Goal: Task Accomplishment & Management: Use online tool/utility

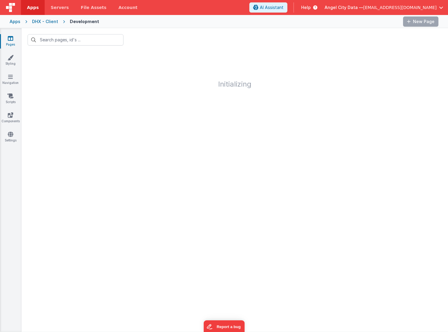
click at [17, 22] on div "Apps" at bounding box center [15, 22] width 11 height 6
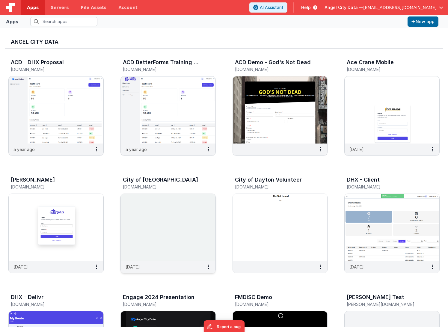
click at [141, 187] on h5 "[DOMAIN_NAME]" at bounding box center [162, 187] width 78 height 4
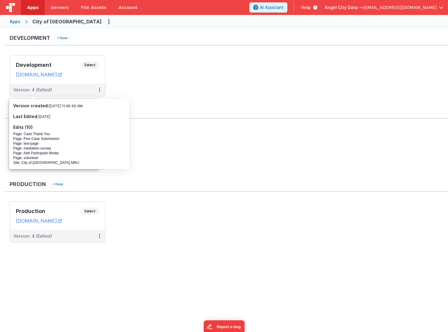
click at [19, 20] on div "Apps" at bounding box center [15, 22] width 11 height 6
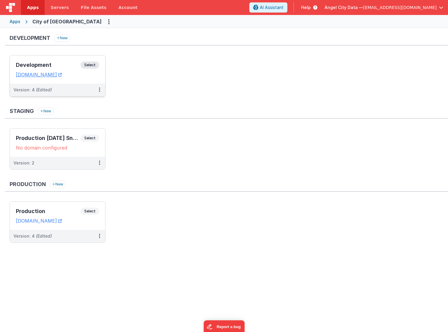
click at [49, 69] on div "Development Select" at bounding box center [57, 66] width 83 height 10
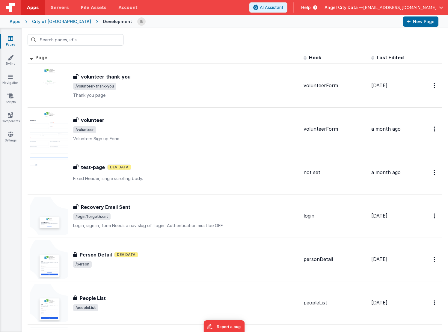
click at [38, 20] on div "City of [GEOGRAPHIC_DATA]" at bounding box center [61, 22] width 59 height 6
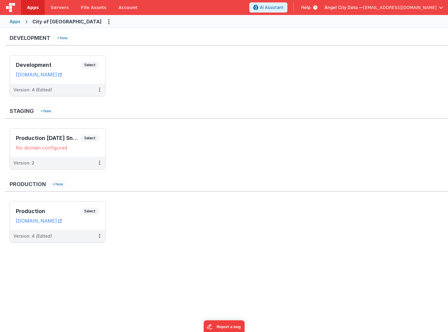
click at [15, 25] on div "Apps City of [GEOGRAPHIC_DATA]" at bounding box center [224, 21] width 448 height 13
click at [15, 22] on div "Apps" at bounding box center [15, 22] width 11 height 6
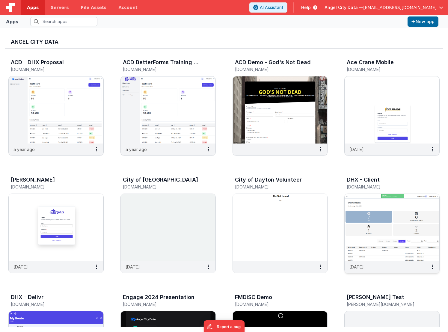
click at [363, 237] on img at bounding box center [392, 227] width 95 height 67
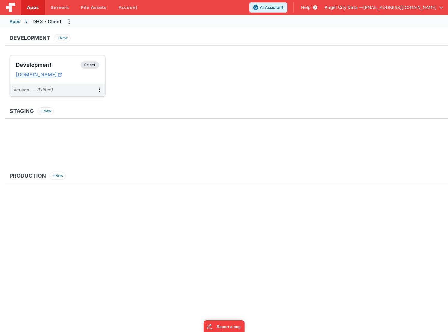
click at [65, 65] on h3 "Development" at bounding box center [48, 65] width 65 height 6
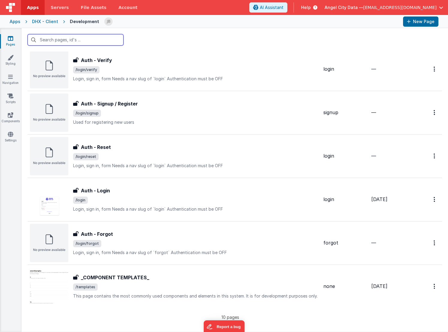
scroll to position [196, 0]
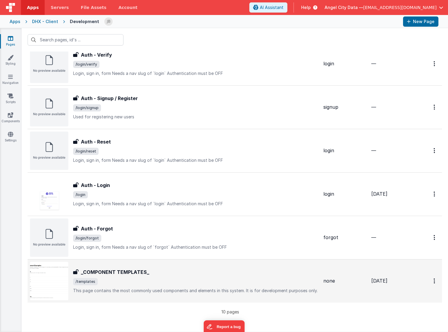
click at [95, 269] on h3 "_COMPONENT TEMPLATES_" at bounding box center [115, 271] width 68 height 7
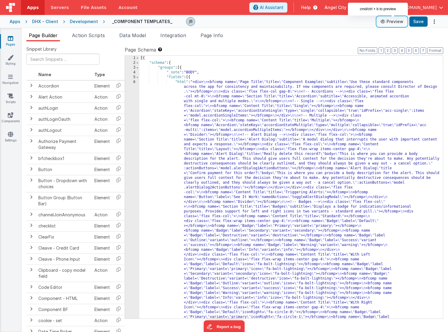
click at [386, 20] on icon at bounding box center [383, 21] width 6 height 4
click at [6, 119] on link "Components" at bounding box center [11, 118] width 22 height 12
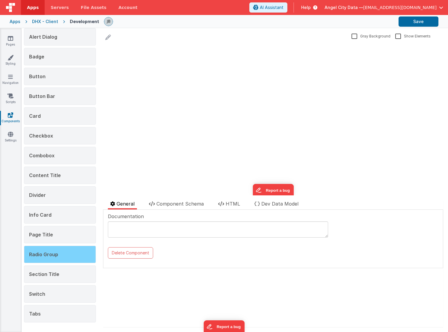
click at [39, 256] on span "Radio Group" at bounding box center [43, 254] width 29 height 6
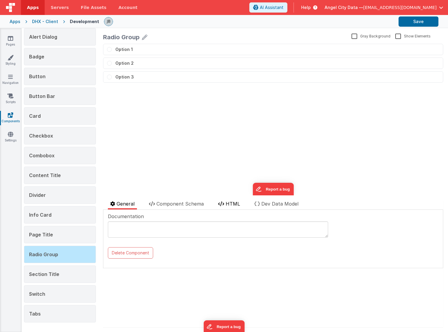
click at [229, 207] on li "HTML" at bounding box center [229, 204] width 27 height 9
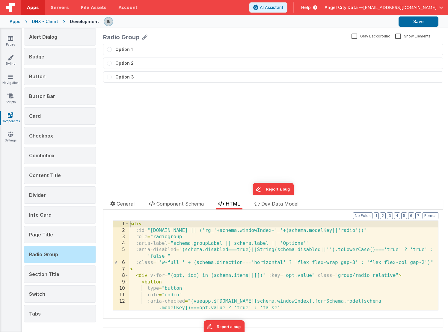
click at [207, 232] on div "< div :id = "[DOMAIN_NAME] || ('rg_'+schema.windowIndex+'_'+(schema.modelKey||'…" at bounding box center [283, 275] width 309 height 109
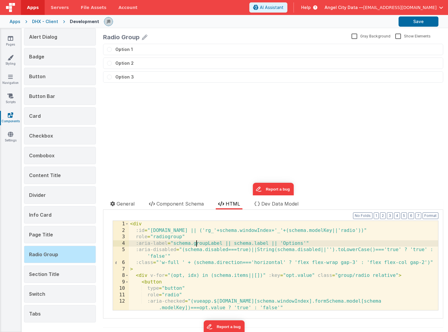
click at [196, 245] on div "< div :id = "[DOMAIN_NAME] || ('rg_'+schema.windowIndex+'_'+(schema.modelKey||'…" at bounding box center [283, 275] width 309 height 109
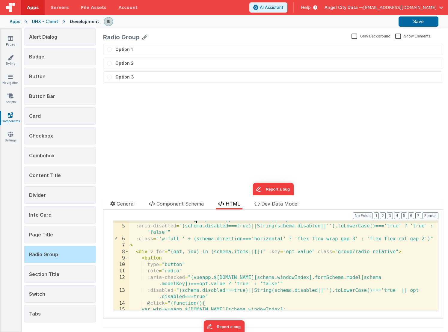
scroll to position [24, 0]
click at [179, 205] on span "Component Schema" at bounding box center [179, 204] width 47 height 6
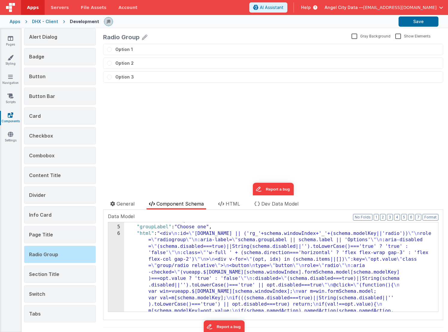
scroll to position [0, 0]
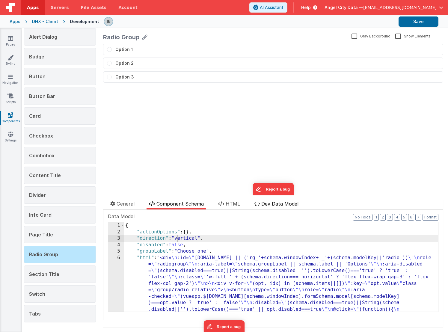
click at [263, 205] on span "Dev Data Model" at bounding box center [279, 204] width 37 height 6
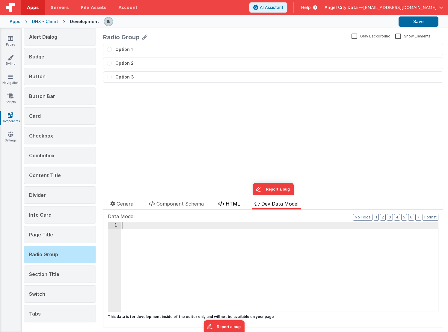
click at [240, 205] on span "HTML" at bounding box center [233, 204] width 14 height 6
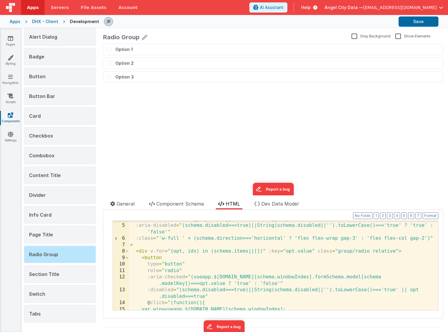
scroll to position [24, 0]
click at [176, 234] on div ":aria-label = "schema.groupLabel || schema.label || 'Options'" :aria-disabled =…" at bounding box center [283, 267] width 309 height 102
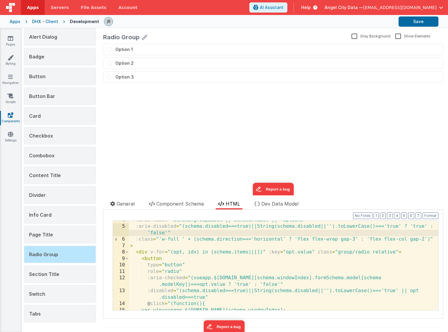
scroll to position [0, 0]
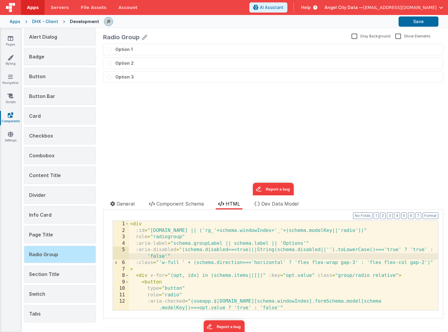
click at [176, 250] on div "< div :id = "[DOMAIN_NAME] || ('rg_'+schema.windowIndex+'_'+(schema.modelKey||'…" at bounding box center [283, 275] width 309 height 109
click at [12, 132] on icon at bounding box center [10, 134] width 5 height 6
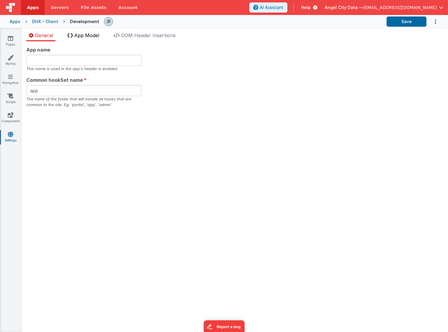
click at [94, 34] on span "App Model" at bounding box center [86, 35] width 25 height 6
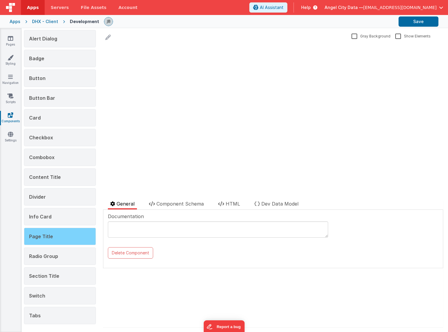
scroll to position [37, 0]
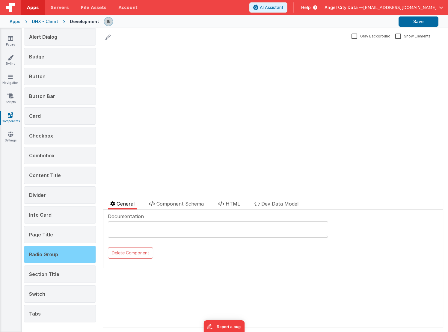
click at [57, 252] on span "Radio Group" at bounding box center [43, 254] width 29 height 6
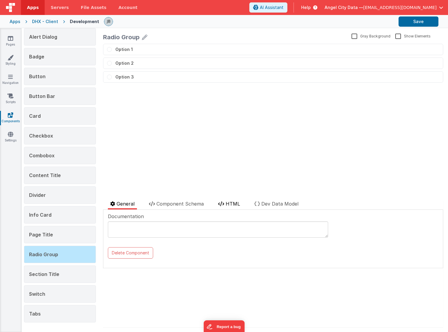
click at [229, 203] on span "HTML" at bounding box center [233, 204] width 14 height 6
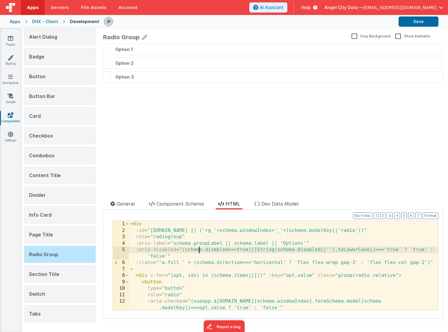
click at [200, 249] on div "< div :id = "[DOMAIN_NAME] || ('rg_'+schema.windowIndex+'_'+(schema.modelKey||'…" at bounding box center [283, 275] width 309 height 109
click at [311, 244] on div "< div :id = "[DOMAIN_NAME] || ('rg_'+schema.windowIndex+'_'+(schema.modelKey||'…" at bounding box center [283, 275] width 309 height 109
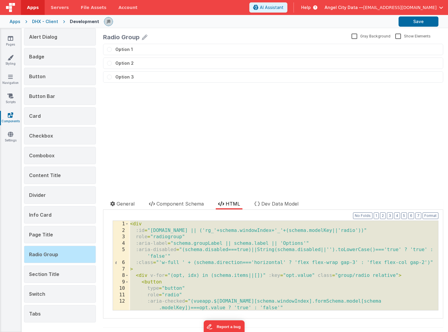
click at [13, 22] on div "Apps" at bounding box center [15, 22] width 11 height 6
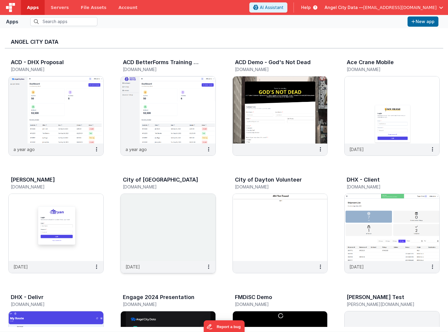
click at [148, 216] on img at bounding box center [168, 227] width 95 height 67
click at [186, 224] on img at bounding box center [168, 227] width 95 height 67
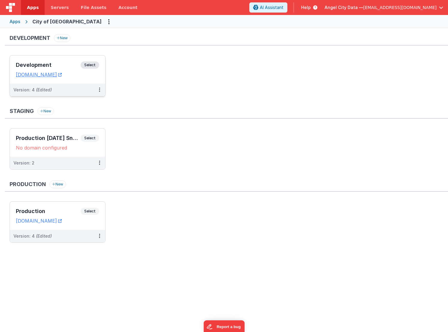
click at [69, 65] on h3 "Development" at bounding box center [48, 65] width 65 height 6
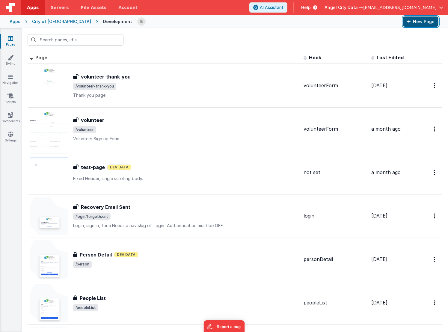
click at [410, 19] on icon at bounding box center [409, 21] width 4 height 4
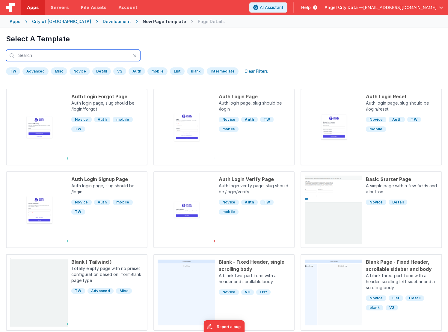
click at [76, 60] on input "text" at bounding box center [73, 55] width 134 height 11
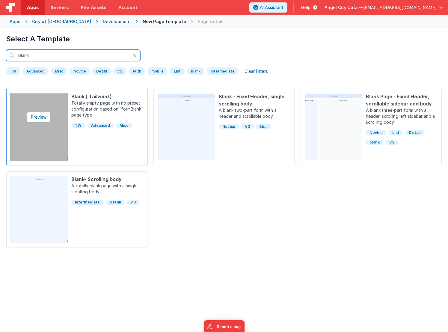
type input "blank"
click at [47, 105] on img at bounding box center [39, 127] width 58 height 68
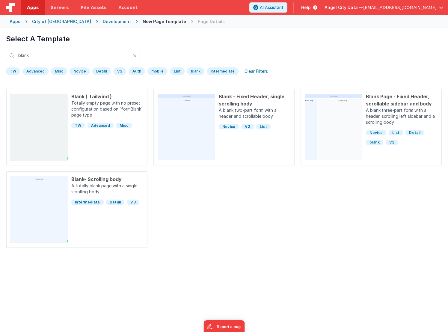
click at [103, 23] on div "Development" at bounding box center [117, 22] width 28 height 6
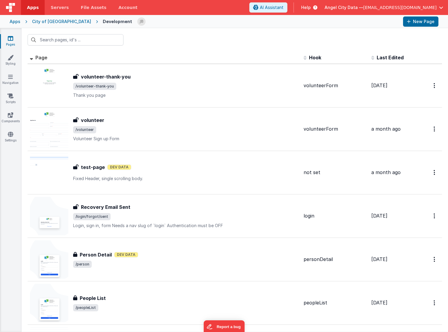
click at [380, 58] on span "Last Edited" at bounding box center [390, 58] width 27 height 6
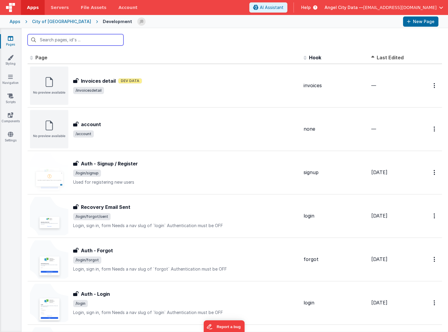
click at [76, 40] on input "text" at bounding box center [76, 39] width 96 height 11
click at [413, 29] on div at bounding box center [235, 39] width 426 height 23
click at [414, 22] on button "New Page" at bounding box center [420, 21] width 35 height 10
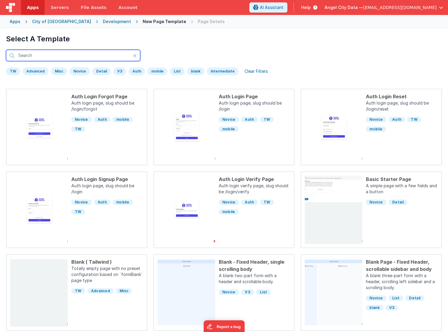
click at [53, 58] on input "text" at bounding box center [73, 55] width 134 height 11
type input "v"
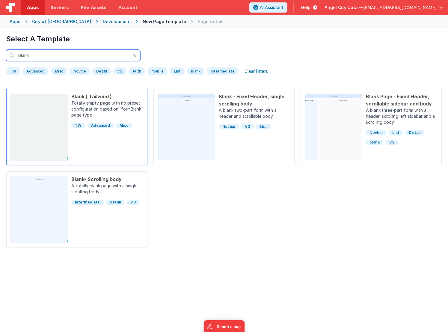
type input "blank"
click at [95, 150] on div "Blank ( Tailwind ) Totally empty page with no preset configuration based on `fo…" at bounding box center [105, 127] width 75 height 68
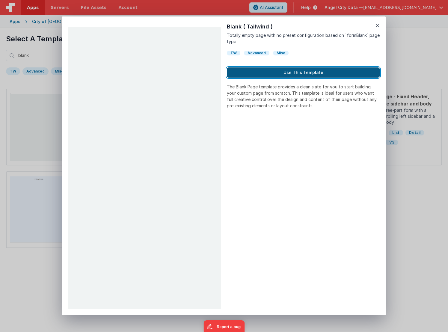
click at [244, 73] on button "Use This Template" at bounding box center [303, 72] width 153 height 10
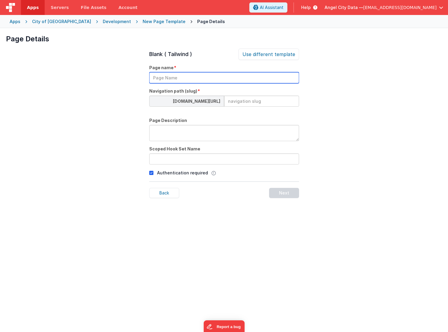
click at [187, 78] on input "text" at bounding box center [224, 77] width 150 height 11
type input "Mediation Survey"
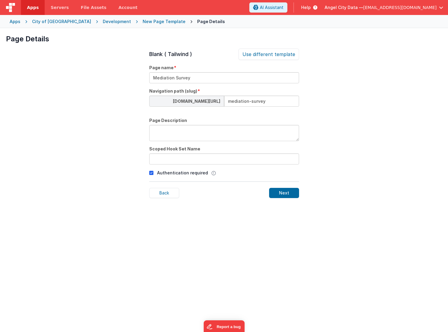
type input "mediation-survey"
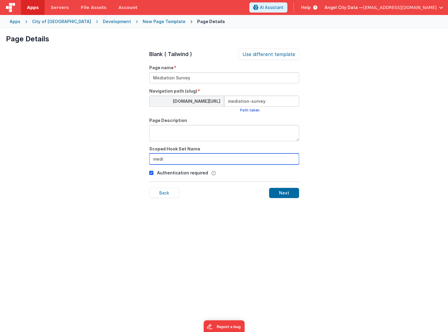
type input "medi"
click at [256, 100] on input "mediation-survey" at bounding box center [261, 101] width 75 height 11
click at [244, 102] on input "mediation-survey" at bounding box center [261, 101] width 75 height 11
click at [256, 102] on input "mediation-survey" at bounding box center [261, 101] width 75 height 11
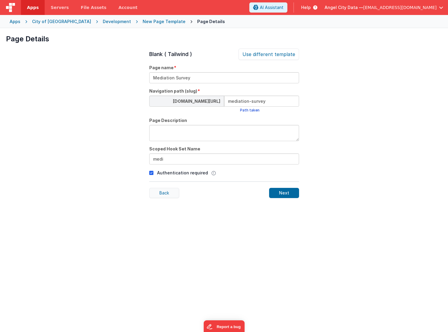
type input "mediation-survey"
click at [166, 192] on div "Back" at bounding box center [164, 193] width 30 height 10
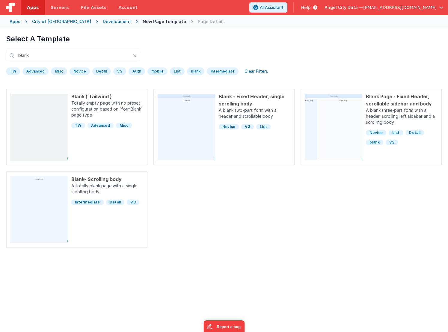
click at [103, 23] on div "Development" at bounding box center [117, 22] width 28 height 6
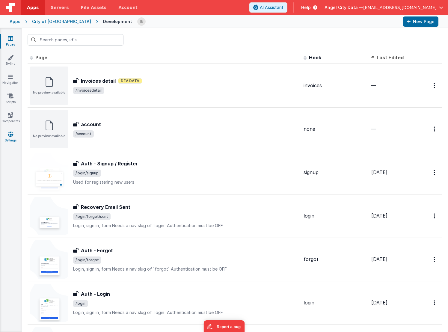
click at [10, 133] on icon at bounding box center [10, 134] width 5 height 6
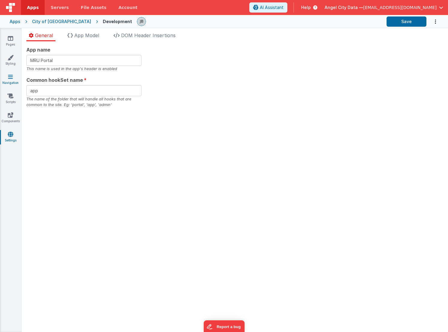
click at [10, 76] on icon at bounding box center [10, 77] width 5 height 6
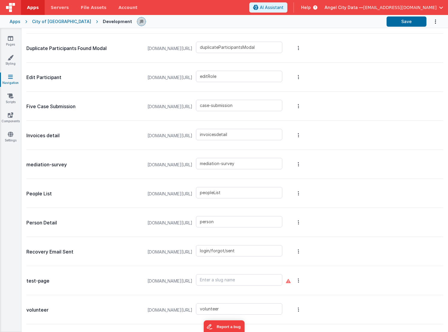
scroll to position [427, 0]
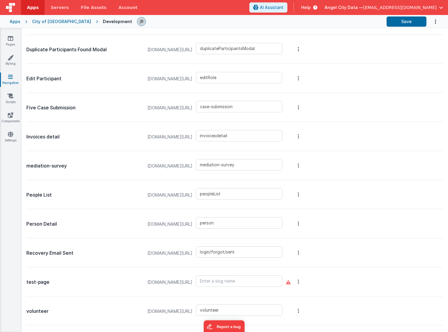
click at [70, 169] on p "mediation-survey" at bounding box center [83, 166] width 115 height 8
click at [58, 167] on p "mediation-survey" at bounding box center [83, 166] width 115 height 8
click at [303, 168] on button "Options" at bounding box center [298, 165] width 8 height 24
click at [289, 151] on link "Preview" at bounding box center [267, 154] width 52 height 11
click at [89, 166] on button at bounding box center [224, 166] width 448 height 332
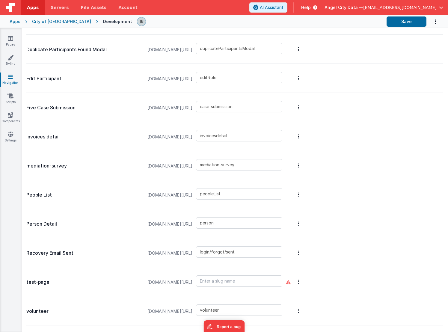
click at [34, 166] on p "mediation-survey" at bounding box center [83, 166] width 115 height 8
copy div "mediation-survey"
click at [49, 21] on div "City of [GEOGRAPHIC_DATA]" at bounding box center [61, 22] width 59 height 6
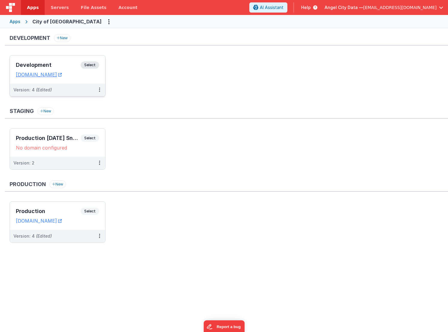
click at [61, 58] on div "Development Select URLs [DOMAIN_NAME]" at bounding box center [57, 69] width 95 height 28
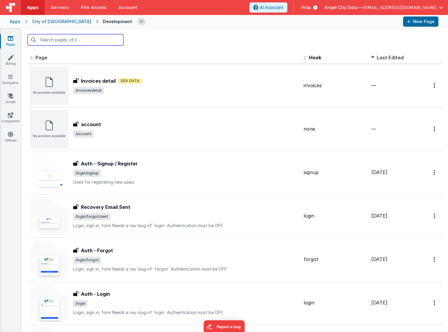
click at [67, 43] on input "text" at bounding box center [76, 39] width 96 height 11
paste input "mediation-survey"
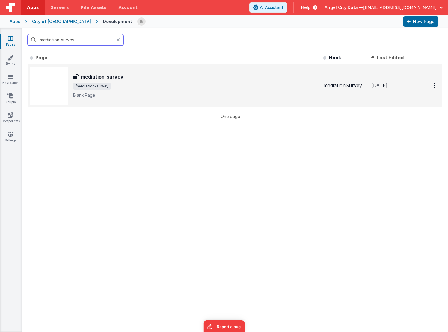
type input "mediation-survey"
click at [108, 75] on h3 "mediation-survey" at bounding box center [102, 76] width 43 height 7
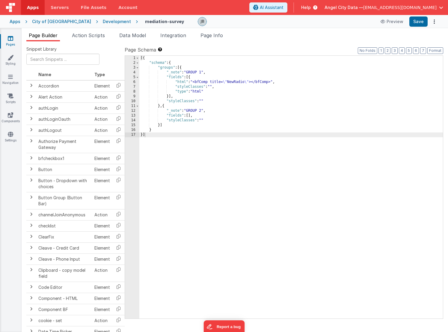
click at [13, 19] on div "Apps" at bounding box center [15, 22] width 11 height 6
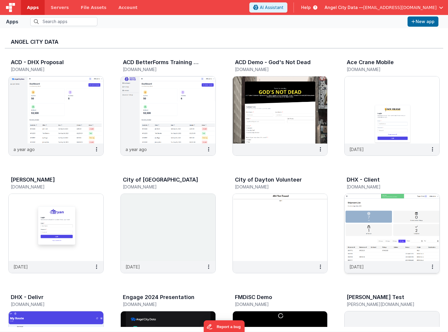
click at [371, 187] on h5 "[DOMAIN_NAME]" at bounding box center [386, 187] width 78 height 4
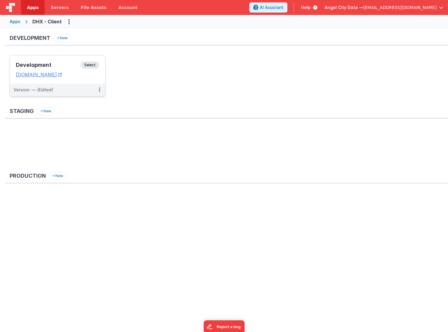
click at [49, 61] on div "Development Select" at bounding box center [57, 66] width 83 height 10
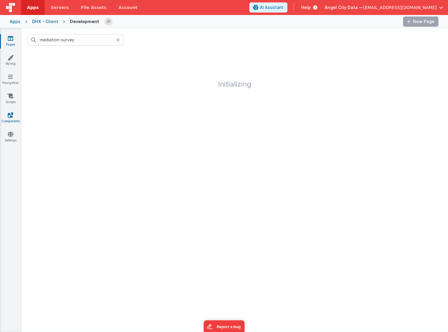
click at [11, 117] on icon at bounding box center [10, 115] width 5 height 6
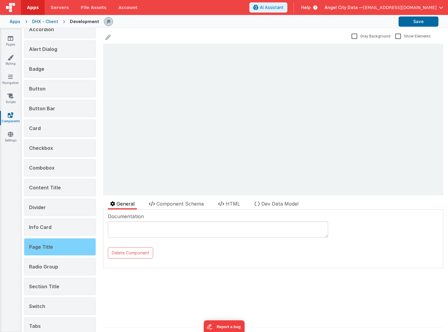
scroll to position [37, 0]
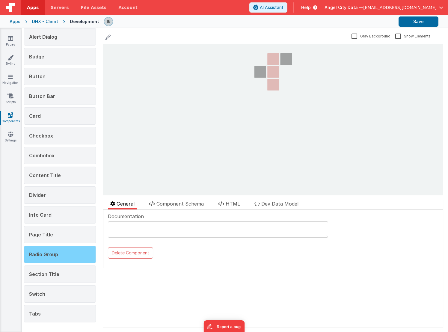
click at [63, 257] on div "Radio Group" at bounding box center [60, 254] width 72 height 17
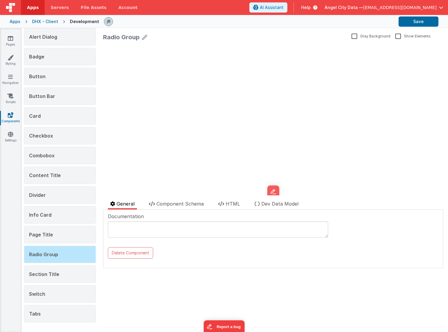
scroll to position [0, 0]
click at [231, 203] on span "HTML" at bounding box center [233, 204] width 14 height 6
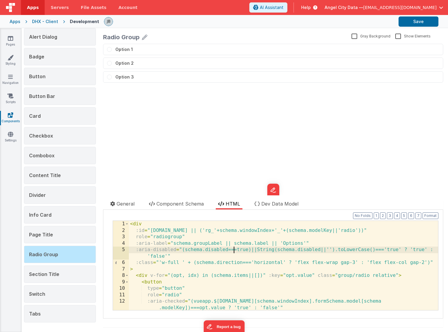
click at [234, 251] on div "< div :id = "[DOMAIN_NAME] || ('rg_'+schema.windowIndex+'_'+(schema.modelKey||'…" at bounding box center [283, 275] width 309 height 109
click at [274, 188] on button at bounding box center [273, 189] width 12 height 13
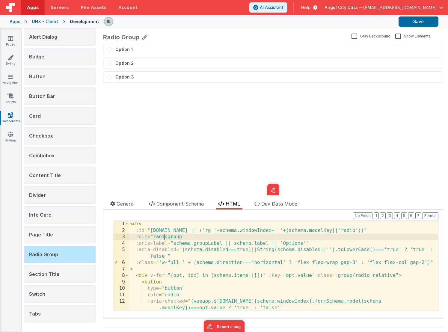
click at [165, 237] on div "< div :id = "[DOMAIN_NAME] || ('rg_'+schema.windowIndex+'_'+(schema.modelKey||'…" at bounding box center [283, 275] width 309 height 109
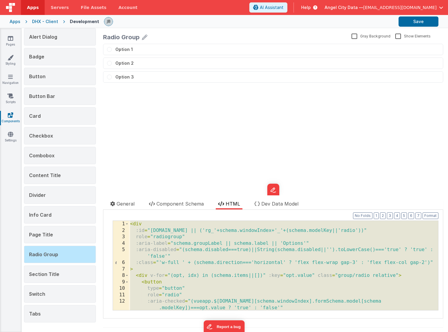
click at [18, 20] on div "Apps" at bounding box center [15, 22] width 11 height 6
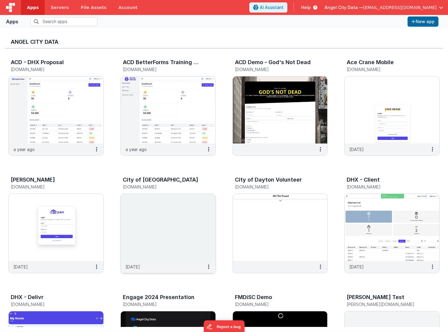
click at [145, 204] on img at bounding box center [168, 227] width 95 height 67
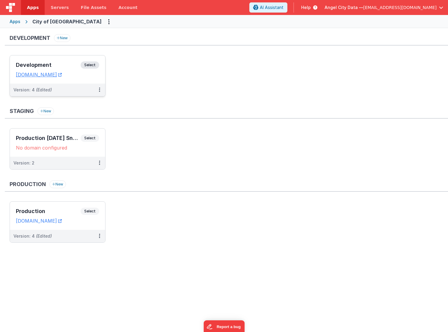
click at [58, 61] on div "Development Select URLs [DOMAIN_NAME]" at bounding box center [57, 69] width 95 height 28
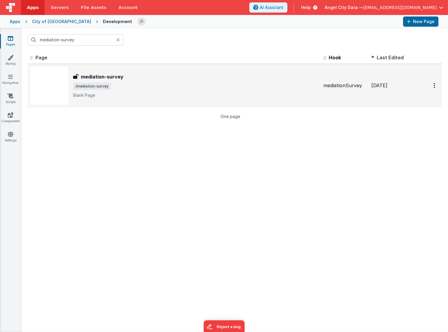
click at [101, 77] on h3 "mediation-survey" at bounding box center [102, 76] width 43 height 7
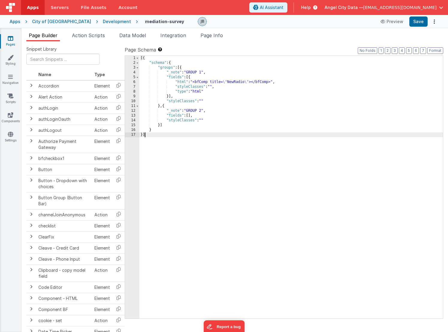
click at [173, 189] on div "[{ "schema" : { "groups" : [{ "_note" : "GROUP 1" , "fields" : [{ "html" : "<bf…" at bounding box center [290, 192] width 303 height 272
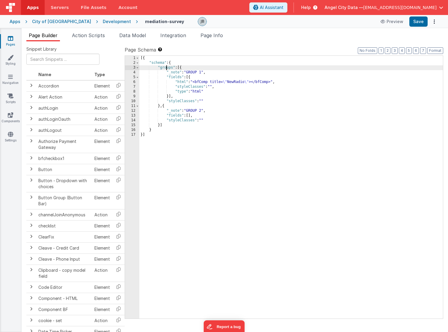
click at [165, 68] on div "[{ "schema" : { "groups" : [{ "_note" : "GROUP 1" , "fields" : [{ "html" : "<bf…" at bounding box center [290, 192] width 303 height 272
click at [190, 77] on div "[{ "schema" : { "groups" : [{ "_note" : "GROUP 1" , "fields" : [{ "html" : "<bf…" at bounding box center [290, 192] width 303 height 272
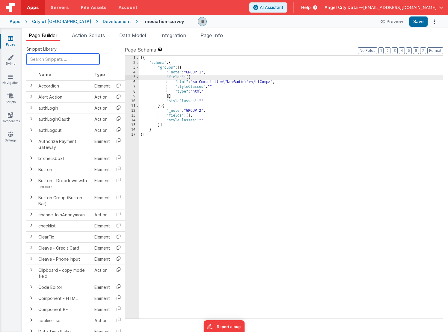
click at [61, 59] on input "text" at bounding box center [62, 59] width 73 height 11
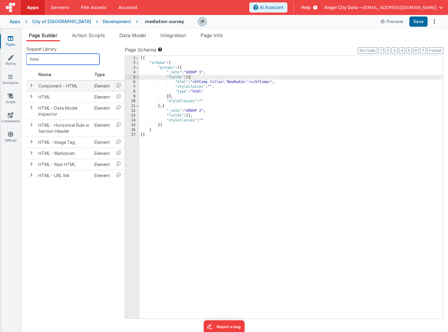
type input "html"
click at [34, 86] on td at bounding box center [31, 85] width 10 height 11
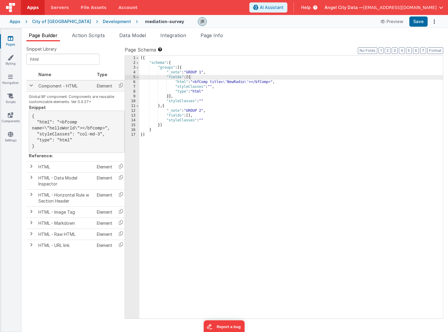
click at [31, 86] on span at bounding box center [31, 85] width 5 height 5
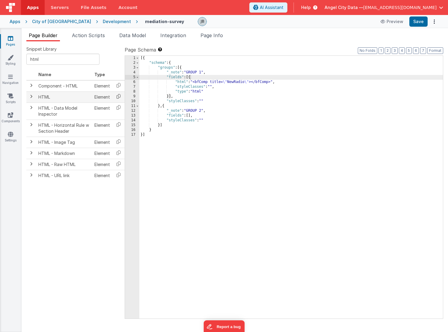
click at [118, 97] on icon at bounding box center [118, 96] width 12 height 9
click at [11, 115] on icon at bounding box center [10, 115] width 5 height 6
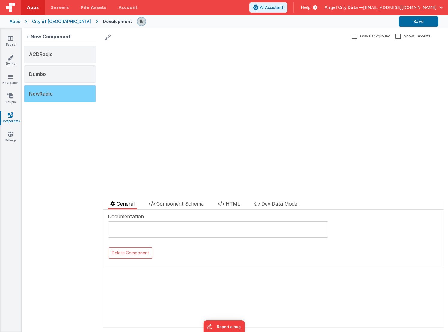
click at [49, 92] on span "NewRadio" at bounding box center [41, 94] width 24 height 6
click at [245, 211] on div "Documentation Delete Component Data Model Format 7 6 5 4 3 2 1 No Folds XXXXXXX…" at bounding box center [273, 239] width 340 height 58
click at [236, 207] on li "HTML" at bounding box center [229, 204] width 27 height 9
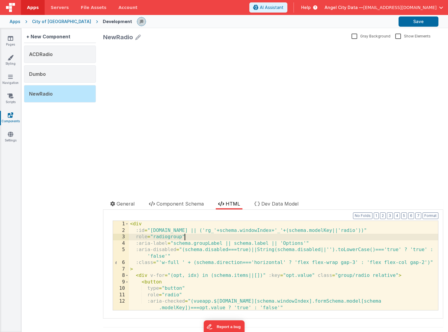
click at [204, 238] on div "< div :id = "[DOMAIN_NAME] || ('rg_'+schema.windowIndex+'_'+(schema.modelKey||'…" at bounding box center [283, 275] width 309 height 109
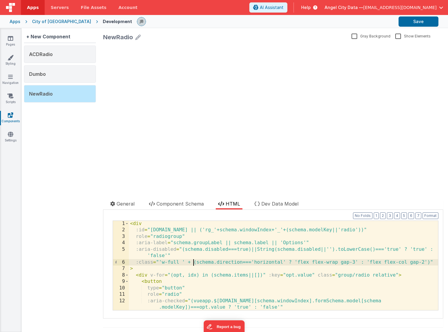
click at [194, 262] on div "< div :id = "[DOMAIN_NAME] || ('rg_'+schema.windowIndex+'_'+(schema.modelKey||'…" at bounding box center [283, 274] width 309 height 109
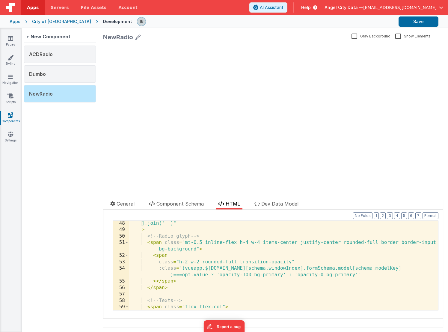
scroll to position [407, 0]
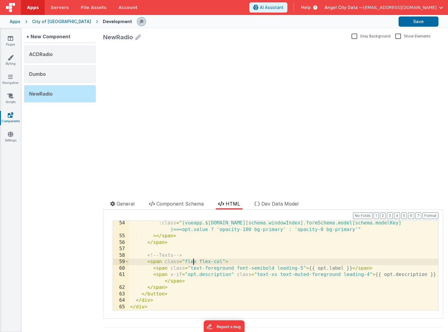
click at [193, 262] on div ":class = "(vueapp.$[DOMAIN_NAME][schema.windowIndex].formSchema.model[schema.mo…" at bounding box center [283, 274] width 309 height 109
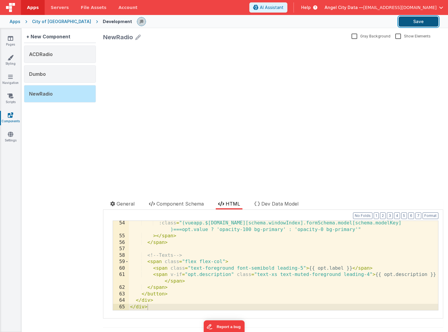
click at [419, 23] on button "Save" at bounding box center [418, 21] width 40 height 10
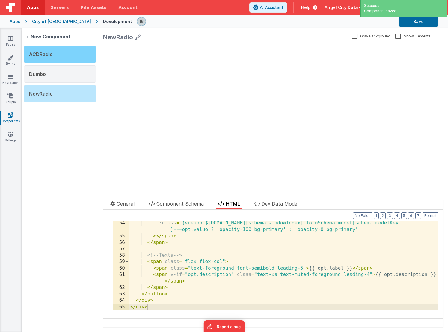
click at [61, 58] on div "ACDRadio" at bounding box center [60, 54] width 72 height 17
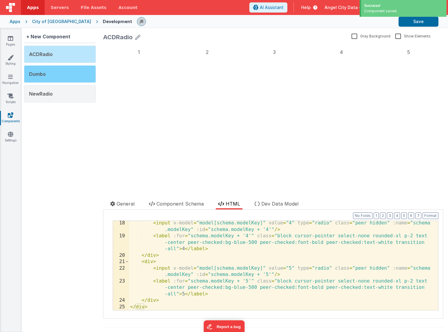
scroll to position [168, 0]
click at [60, 71] on div "Dumbo" at bounding box center [60, 73] width 72 height 17
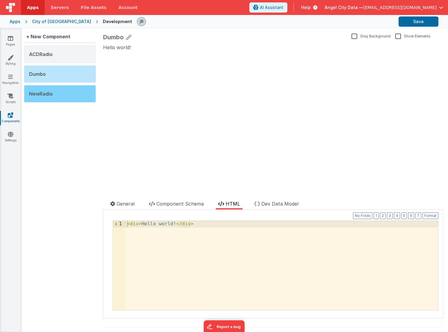
click at [60, 88] on div "NewRadio" at bounding box center [60, 93] width 72 height 17
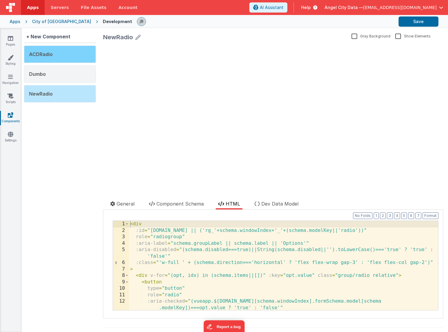
click at [57, 51] on div "ACDRadio" at bounding box center [60, 54] width 72 height 17
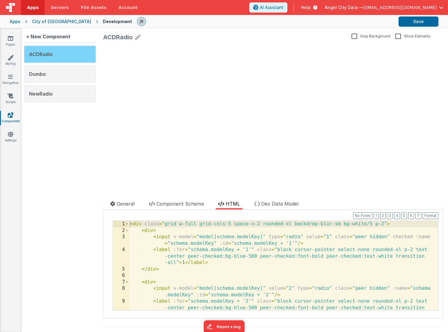
scroll to position [0, 0]
click at [123, 53] on label "1" at bounding box center [138, 52] width 67 height 12
click at [103, 44] on input "1" at bounding box center [103, 44] width 0 height 0
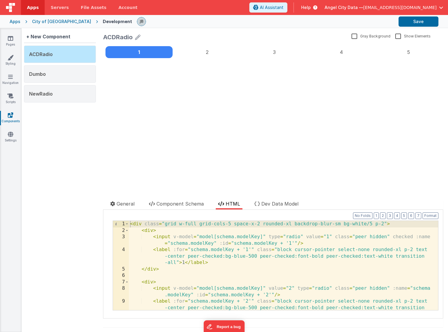
click at [170, 55] on label "1" at bounding box center [138, 52] width 67 height 12
click at [103, 44] on input "1" at bounding box center [103, 44] width 0 height 0
click at [201, 52] on label "2" at bounding box center [207, 52] width 65 height 12
click at [103, 44] on input "2" at bounding box center [103, 44] width 0 height 0
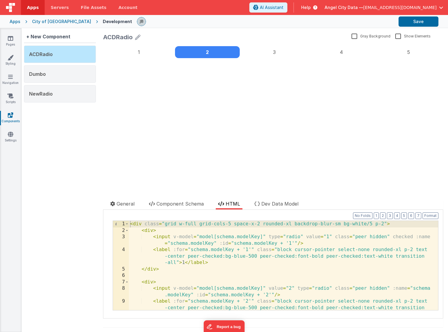
click at [296, 58] on label "3" at bounding box center [274, 52] width 65 height 12
click at [103, 44] on input "3" at bounding box center [103, 44] width 0 height 0
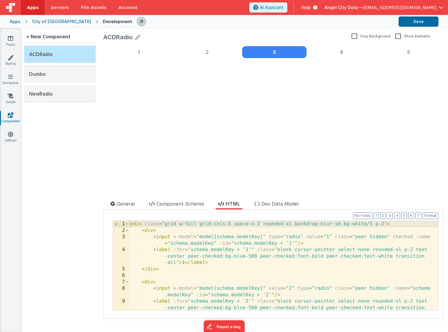
click at [360, 56] on label "4" at bounding box center [341, 52] width 65 height 12
click at [103, 44] on input "4" at bounding box center [103, 44] width 0 height 0
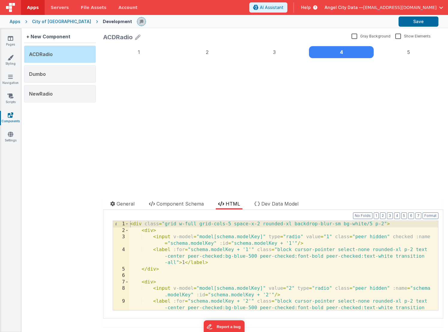
click at [404, 56] on label "5" at bounding box center [408, 52] width 65 height 12
click at [103, 44] on input "5" at bounding box center [103, 44] width 0 height 0
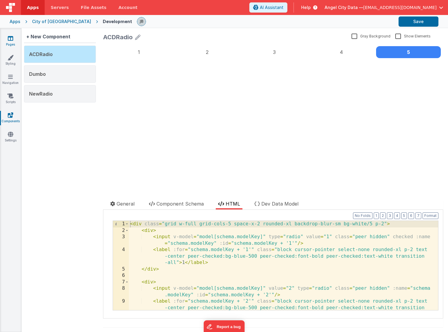
click at [14, 42] on link "Pages" at bounding box center [11, 41] width 22 height 12
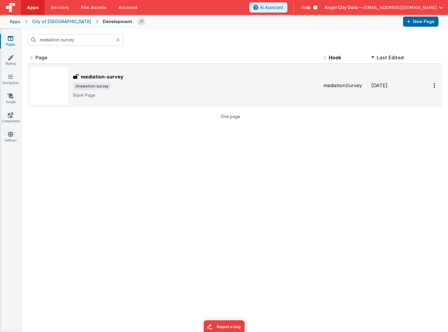
click at [89, 74] on h3 "mediation-survey" at bounding box center [102, 76] width 43 height 7
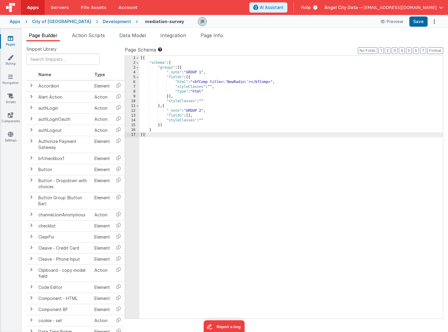
click at [186, 85] on div "[{ "schema" : { "groups" : [{ "_note" : "GROUP 1" , "fields" : [{ "html" : "<bf…" at bounding box center [290, 192] width 303 height 272
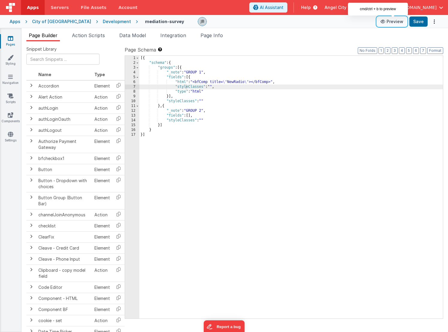
click at [394, 24] on button "Preview" at bounding box center [392, 22] width 30 height 10
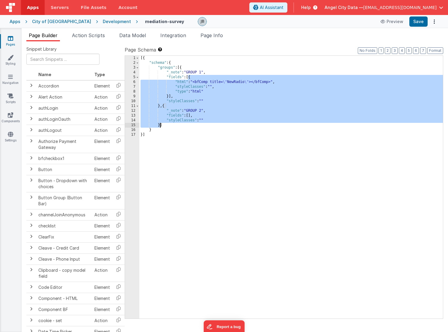
drag, startPoint x: 189, startPoint y: 77, endPoint x: 159, endPoint y: 125, distance: 56.4
click at [159, 125] on div "[{ "schema" : { "groups" : [{ "_note" : "GROUP 1" , "fields" : [{ "html" : "<bf…" at bounding box center [290, 192] width 303 height 272
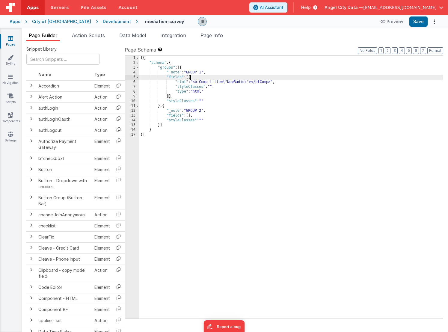
click at [191, 78] on div "[{ "schema" : { "groups" : [{ "_note" : "GROUP 1" , "fields" : [{ "html" : "<bf…" at bounding box center [290, 192] width 303 height 272
click at [139, 78] on div "[{ "schema" : { "groups" : [{ "_note" : "GROUP 1" , "fields" : [{ "html" : "<bf…" at bounding box center [290, 192] width 303 height 272
click at [139, 78] on span at bounding box center [137, 77] width 3 height 5
click at [136, 77] on span at bounding box center [137, 77] width 3 height 5
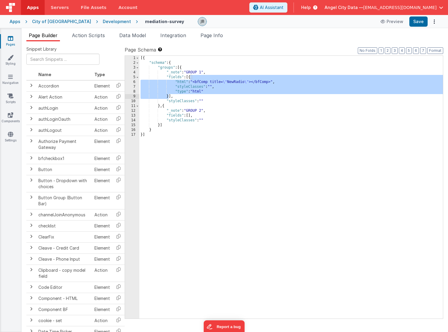
drag, startPoint x: 191, startPoint y: 77, endPoint x: 167, endPoint y: 97, distance: 30.6
click at [167, 97] on div "[{ "schema" : { "groups" : [{ "_note" : "GROUP 1" , "fields" : [{ "html" : "<bf…" at bounding box center [290, 192] width 303 height 272
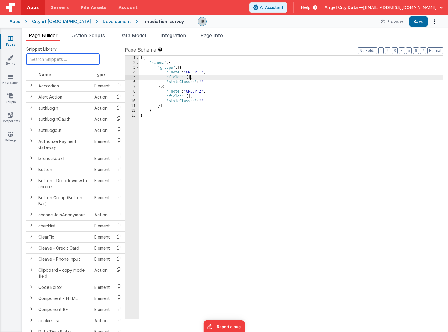
click at [63, 61] on input "text" at bounding box center [62, 59] width 73 height 11
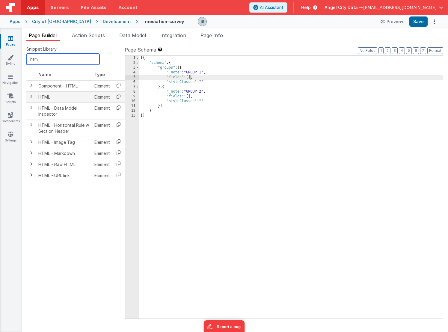
type input "html"
click at [34, 97] on td at bounding box center [31, 96] width 10 height 11
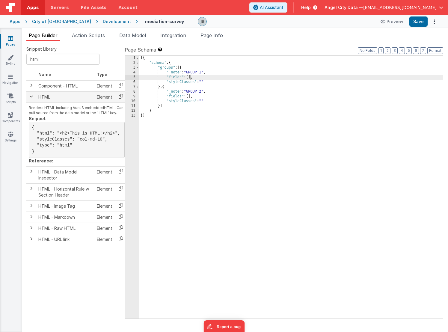
click at [118, 97] on icon at bounding box center [121, 96] width 12 height 9
click at [190, 76] on div "[{ "schema" : { "groups" : [{ "_note" : "GROUP 1" , "fields" : [ ] , "styleClas…" at bounding box center [290, 192] width 303 height 272
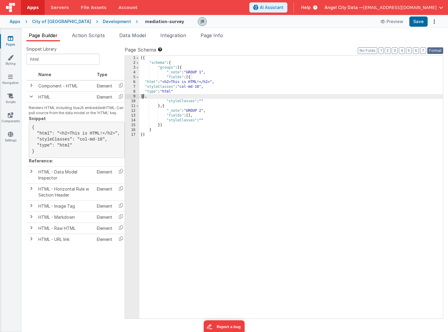
click at [435, 50] on button "Format" at bounding box center [435, 50] width 16 height 7
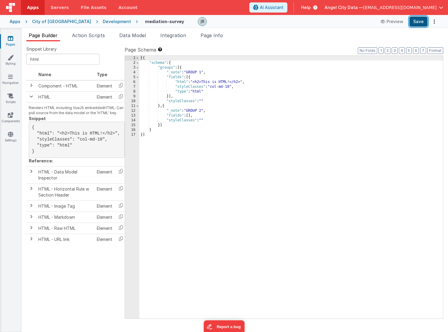
click at [416, 24] on button "Save" at bounding box center [418, 21] width 18 height 10
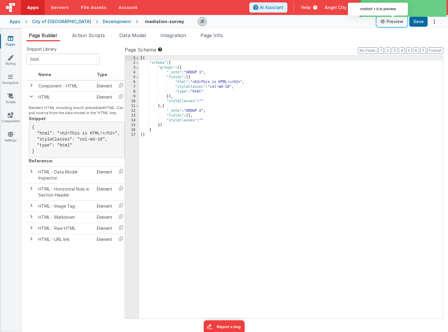
click at [389, 23] on button "Preview" at bounding box center [392, 22] width 30 height 10
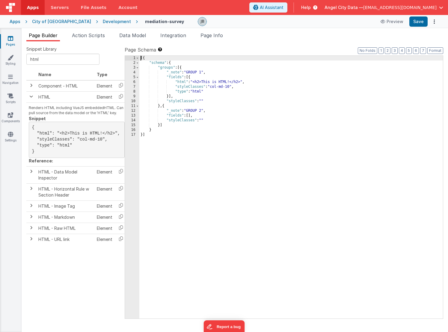
click at [135, 81] on div "6" at bounding box center [132, 82] width 14 height 5
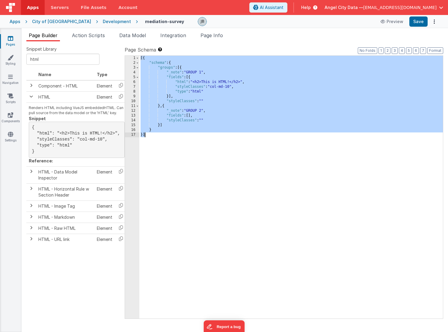
click at [135, 81] on div "6" at bounding box center [132, 82] width 14 height 5
click at [137, 82] on div "6" at bounding box center [132, 82] width 14 height 5
click at [133, 81] on div "6" at bounding box center [132, 82] width 14 height 5
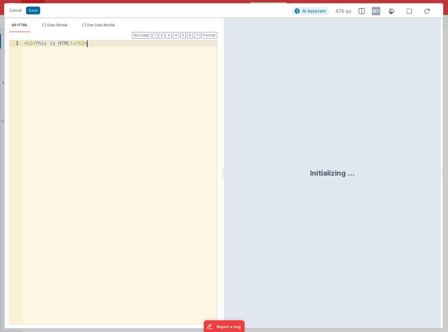
click at [133, 81] on div "< h2 > This is HTML! </ h2 >" at bounding box center [119, 191] width 194 height 303
drag, startPoint x: 137, startPoint y: 93, endPoint x: -23, endPoint y: -19, distance: 194.8
click at [0, 0] on html "Cancel Save AI Assistant 479 px HTML Data Model Dev Data Model Format 7 6 5 4 3…" at bounding box center [224, 166] width 448 height 332
click at [82, 73] on div "< bfcomp name = "ACDRadio" > </ bfcomp >" at bounding box center [119, 188] width 194 height 296
click at [34, 13] on button "Save" at bounding box center [33, 11] width 14 height 8
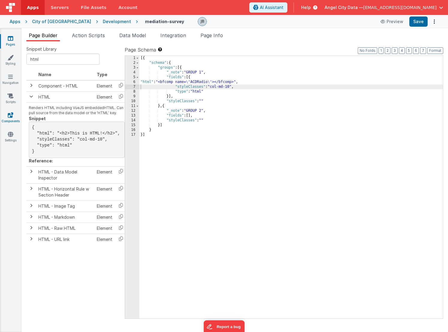
click at [9, 112] on icon at bounding box center [10, 115] width 5 height 6
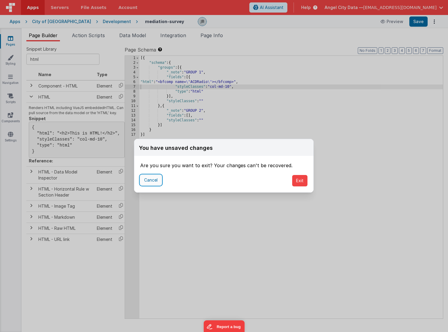
click at [152, 179] on button "Cancel" at bounding box center [150, 180] width 21 height 10
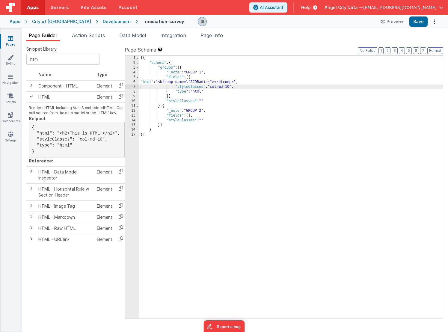
click at [428, 22] on div "Preview Save" at bounding box center [407, 21] width 61 height 10
click at [422, 22] on button "Save" at bounding box center [418, 21] width 18 height 10
click at [8, 114] on icon at bounding box center [10, 115] width 5 height 6
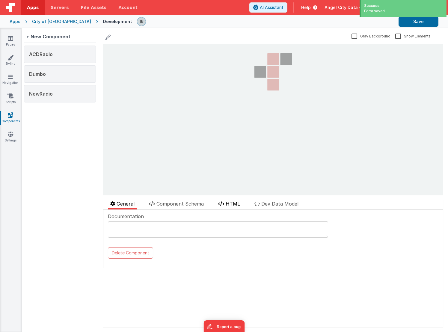
click at [224, 203] on icon at bounding box center [221, 203] width 6 height 5
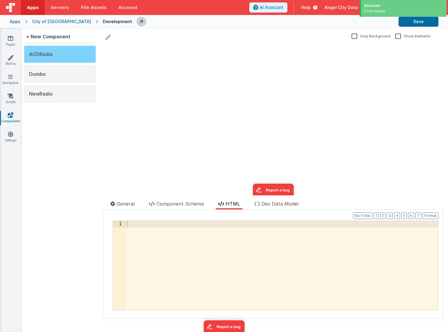
click at [42, 57] on span "ACDRadio" at bounding box center [41, 54] width 24 height 6
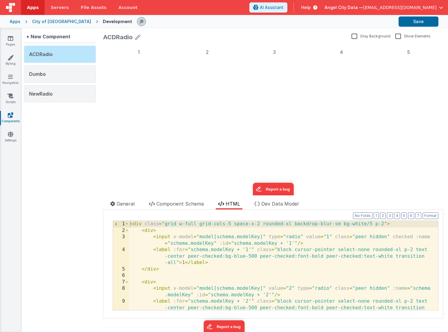
click at [114, 46] on label "1" at bounding box center [138, 52] width 67 height 12
click at [103, 44] on input "1" at bounding box center [103, 44] width 0 height 0
click at [126, 51] on label "1" at bounding box center [138, 52] width 67 height 12
click at [103, 44] on input "1" at bounding box center [103, 44] width 0 height 0
click at [203, 56] on label "2" at bounding box center [207, 52] width 65 height 12
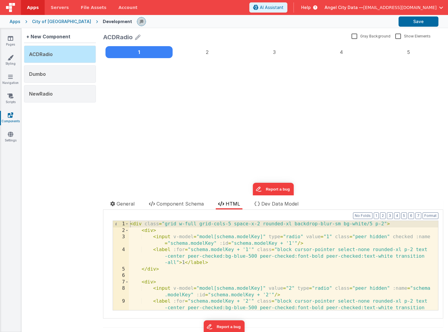
click at [103, 44] on input "2" at bounding box center [103, 44] width 0 height 0
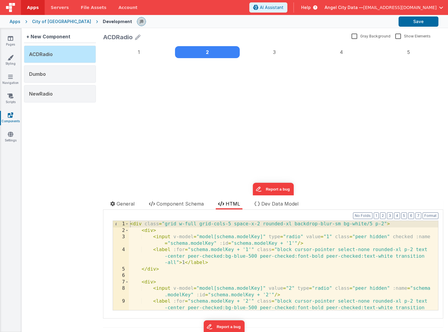
click at [166, 263] on div "< div class = "grid w-full grid-cols-5 space-x-2 rounded-xl backdrop-blur-sm bg…" at bounding box center [283, 278] width 309 height 115
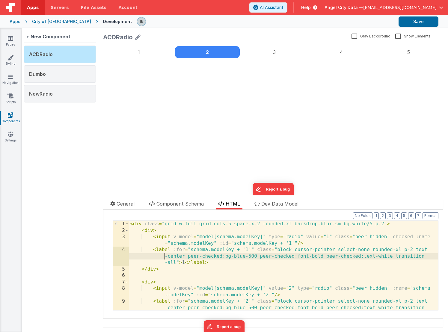
click at [164, 257] on div "< div class = "grid w-full grid-cols-5 space-x-2 rounded-xl backdrop-blur-sm bg…" at bounding box center [283, 278] width 309 height 115
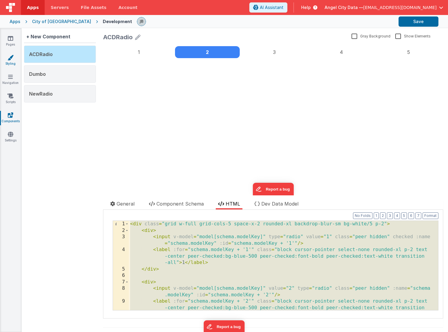
click at [12, 57] on icon at bounding box center [10, 58] width 6 height 6
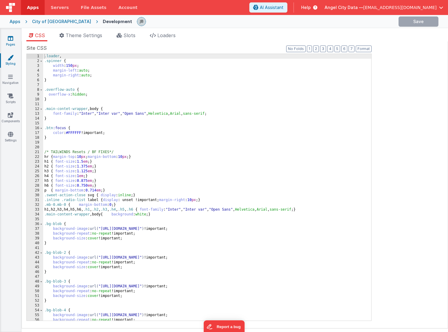
click at [10, 37] on icon at bounding box center [10, 38] width 5 height 6
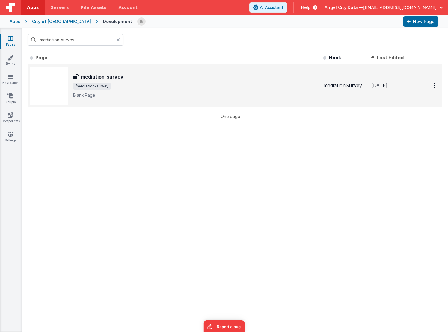
click at [83, 77] on h3 "mediation-survey" at bounding box center [102, 76] width 43 height 7
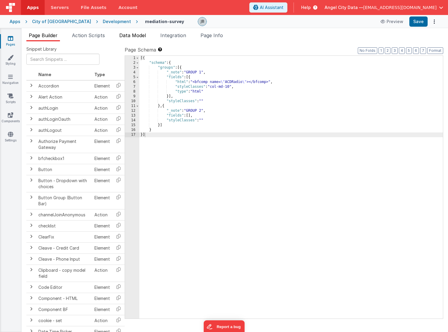
click at [127, 38] on span "Data Model" at bounding box center [132, 35] width 27 height 6
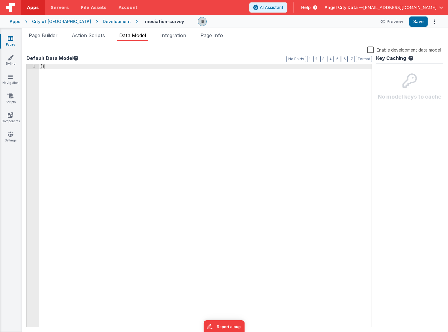
click at [123, 88] on div "{ }" at bounding box center [205, 200] width 333 height 273
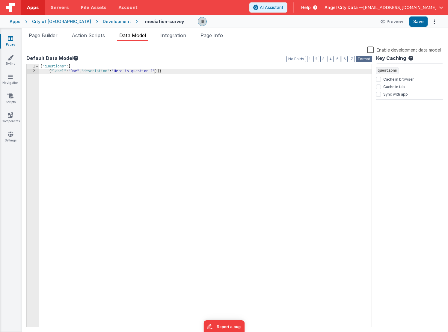
click at [365, 60] on button "Format" at bounding box center [364, 59] width 16 height 7
click at [365, 59] on button "Format" at bounding box center [364, 59] width 16 height 7
click at [205, 94] on div "{ "questions" : [ { "label" : "One" , "description" : "Here is question 1" }]}" at bounding box center [205, 200] width 333 height 273
click at [157, 73] on div "{ "questions" : [ { "label" : "One" , "description" : "Here is question 1" }]}" at bounding box center [205, 200] width 333 height 273
click at [367, 60] on button "Format" at bounding box center [364, 59] width 16 height 7
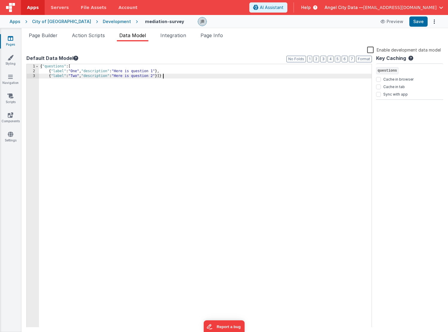
drag, startPoint x: 215, startPoint y: 95, endPoint x: 38, endPoint y: 19, distance: 192.3
click at [38, 19] on div "Apps Servers File Assets Account Some FUTURE Slot AI Assistant Help Angel City …" at bounding box center [224, 166] width 448 height 332
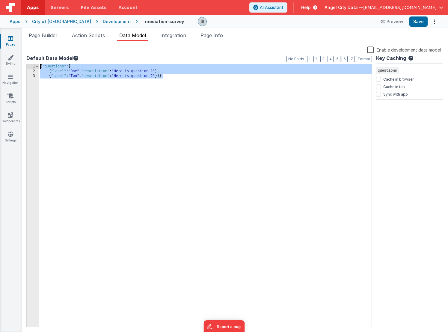
click at [120, 94] on div "{ "questions" : [ { "label" : "One" , "description" : "Here is question 1" } , …" at bounding box center [205, 200] width 333 height 273
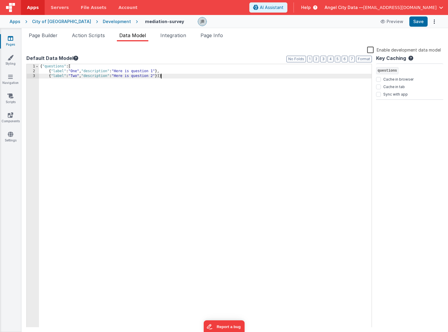
click at [161, 77] on div "{ "questions" : [ { "label" : "One" , "description" : "Here is question 1" } , …" at bounding box center [205, 200] width 333 height 273
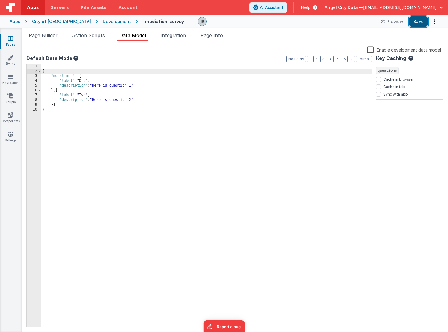
click at [410, 22] on button "Save" at bounding box center [418, 21] width 18 height 10
click at [214, 106] on div "{ "questions" : [{ "label" : "One" , "description" : "Here is question 1" } , {…" at bounding box center [206, 200] width 330 height 273
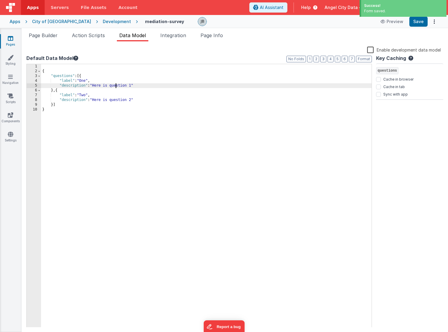
click at [117, 86] on div "{ "questions" : [{ "label" : "One" , "description" : "Here is question 1" } , {…" at bounding box center [206, 200] width 330 height 273
click at [330, 58] on button "4" at bounding box center [330, 59] width 6 height 7
click at [324, 58] on button "3" at bounding box center [323, 59] width 6 height 7
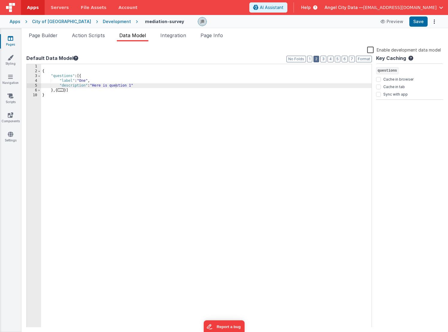
click at [316, 58] on button "2" at bounding box center [316, 59] width 6 height 7
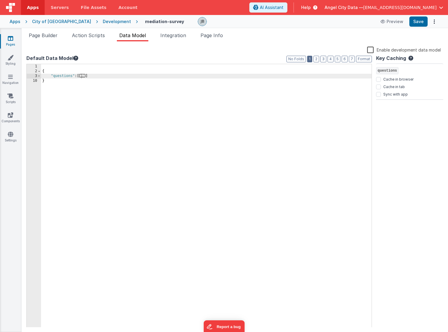
click at [309, 59] on button "1" at bounding box center [309, 59] width 5 height 7
click at [315, 59] on button "2" at bounding box center [316, 59] width 6 height 7
click at [323, 59] on button "3" at bounding box center [323, 59] width 6 height 7
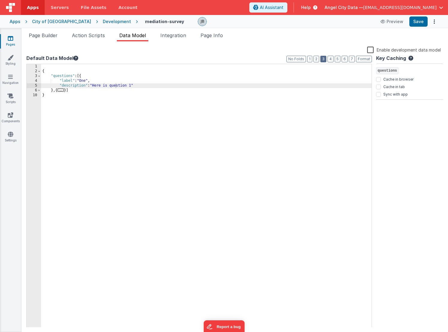
click at [325, 59] on button "3" at bounding box center [323, 59] width 6 height 7
click at [329, 59] on button "4" at bounding box center [330, 59] width 6 height 7
click at [360, 58] on button "Format" at bounding box center [364, 59] width 16 height 7
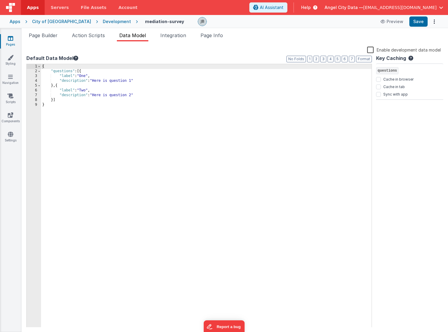
click at [215, 69] on div "{ "questions" : [{ "label" : "One" , "description" : "Here is question 1" } , {…" at bounding box center [206, 200] width 330 height 273
click at [163, 97] on div "{ "questions" : [{ "label" : "One" , "description" : "Here is question 1" } , {…" at bounding box center [206, 200] width 330 height 273
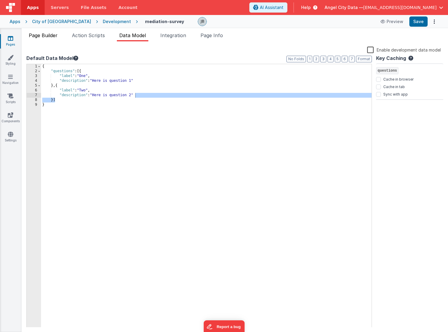
click at [48, 36] on span "Page Builder" at bounding box center [43, 35] width 29 height 6
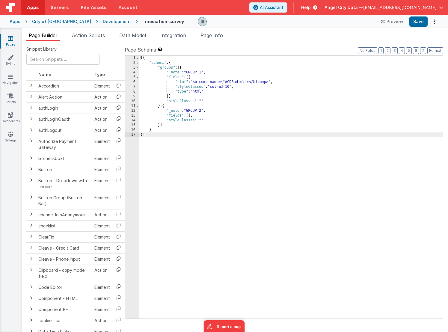
click at [134, 82] on div "6" at bounding box center [132, 82] width 14 height 5
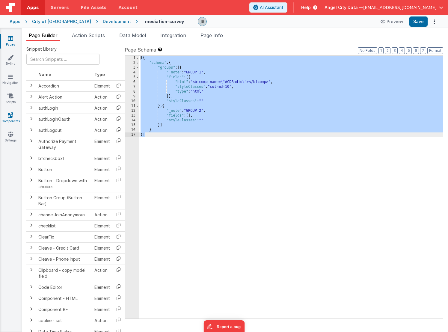
click at [7, 114] on link "Components" at bounding box center [11, 118] width 22 height 12
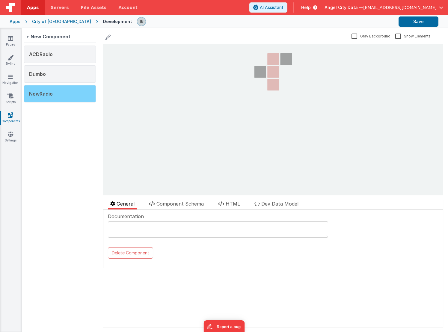
click at [59, 95] on div "NewRadio" at bounding box center [60, 93] width 72 height 17
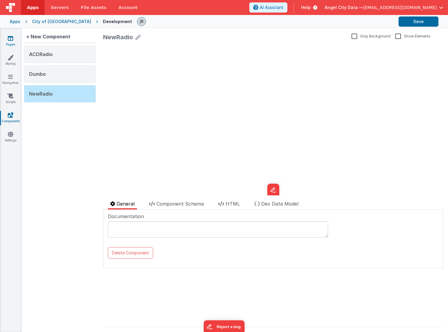
click at [16, 47] on link "Pages" at bounding box center [11, 41] width 22 height 12
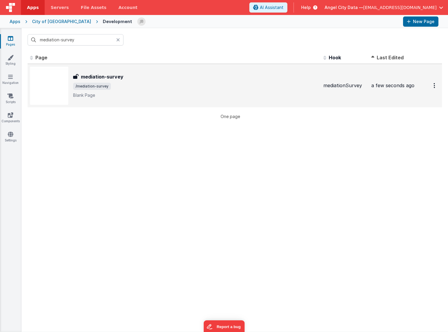
click at [91, 78] on h3 "mediation-survey" at bounding box center [102, 76] width 43 height 7
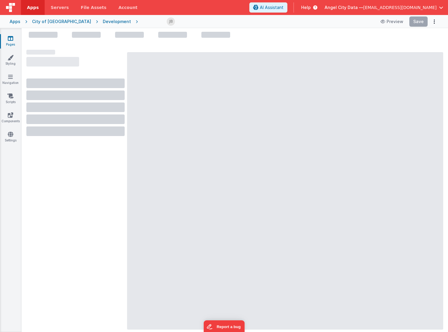
click at [91, 78] on div at bounding box center [75, 83] width 98 height 10
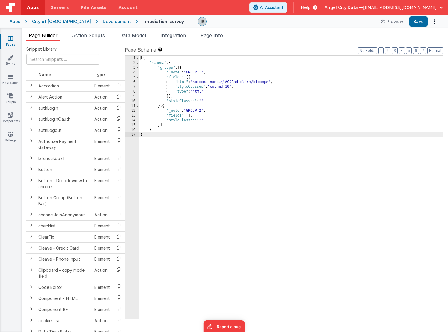
click at [136, 84] on div "6" at bounding box center [132, 82] width 14 height 5
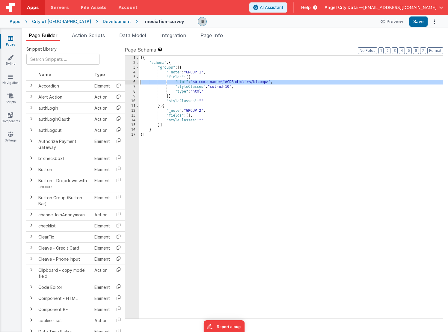
click at [135, 81] on div "6" at bounding box center [132, 82] width 14 height 5
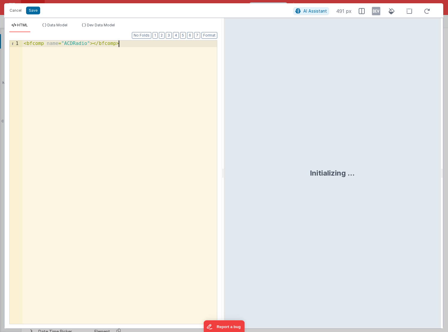
click at [78, 44] on div "< bfcomp name = "ACDRadio" > </ bfcomp >" at bounding box center [119, 188] width 194 height 296
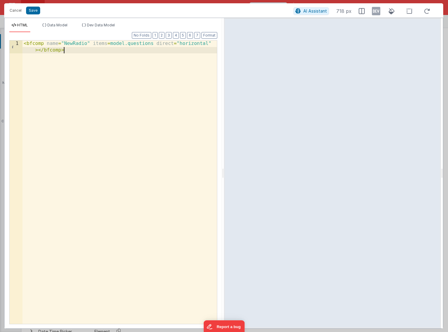
click at [92, 64] on div "< bfcomp name = "NewRadio" items = model.questions direct = "horizontal" > </ b…" at bounding box center [119, 194] width 194 height 309
drag, startPoint x: 109, startPoint y: 45, endPoint x: 153, endPoint y: 46, distance: 44.1
click at [153, 46] on div "< bfcomp name = "NewRadio" items = model.questions direct = "horizontal" > </ b…" at bounding box center [119, 194] width 194 height 309
click at [36, 11] on button "Save" at bounding box center [33, 11] width 14 height 8
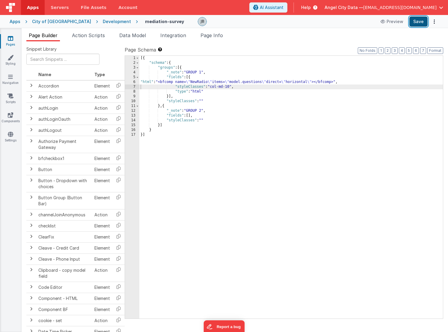
click at [419, 21] on button "Save" at bounding box center [418, 21] width 18 height 10
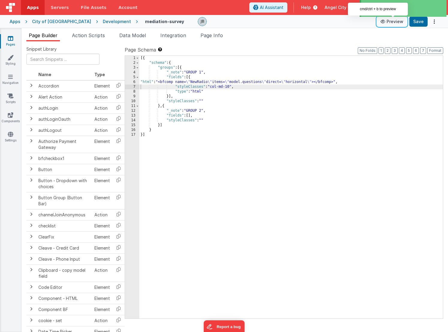
click at [388, 22] on button "Preview" at bounding box center [392, 22] width 30 height 10
click at [133, 80] on div "6" at bounding box center [132, 82] width 14 height 5
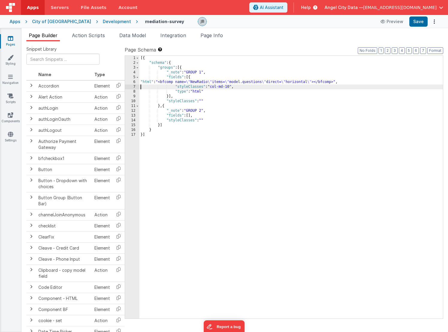
click at [133, 80] on div "6" at bounding box center [132, 82] width 14 height 5
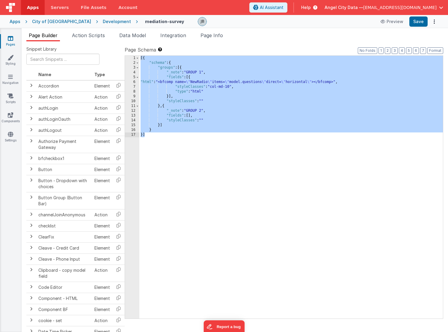
click at [135, 77] on div "5" at bounding box center [132, 77] width 14 height 5
click at [138, 78] on span at bounding box center [137, 77] width 3 height 5
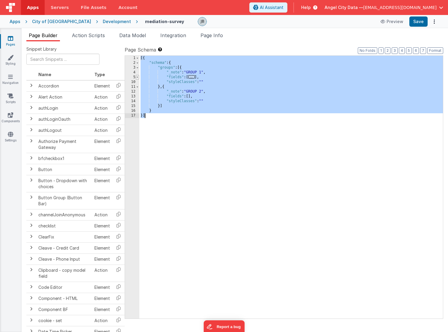
click at [138, 78] on span at bounding box center [137, 77] width 3 height 5
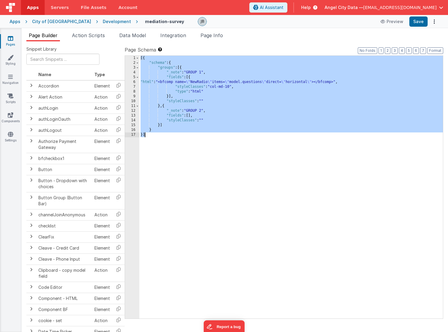
click at [144, 81] on div "[{ "schema" : { "groups" : [{ "_note" : "GROUP 1" , "fields" : [{ "html" : "<bf…" at bounding box center [290, 192] width 303 height 272
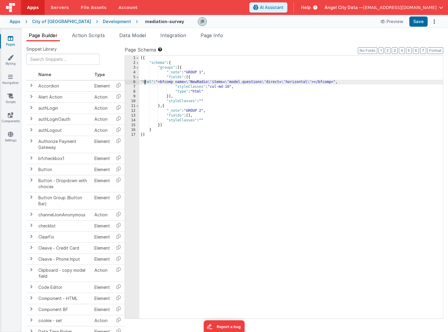
click at [144, 81] on div "[{ "schema" : { "groups" : [{ "_note" : "GROUP 1" , "fields" : [{ "html" : "<bf…" at bounding box center [290, 192] width 303 height 272
click at [136, 82] on div "6" at bounding box center [132, 82] width 14 height 5
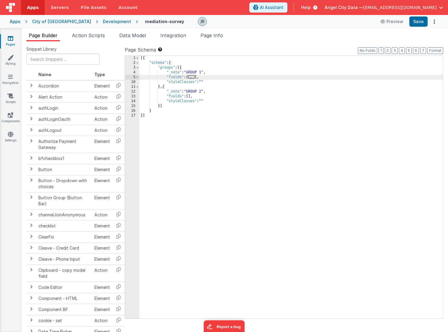
click at [132, 78] on div "5" at bounding box center [132, 77] width 14 height 5
click at [135, 78] on div "5" at bounding box center [132, 77] width 14 height 5
click at [136, 78] on span at bounding box center [137, 77] width 3 height 5
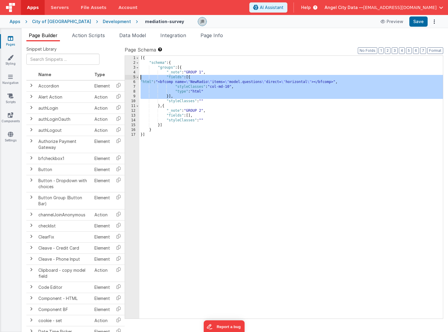
click at [131, 83] on div "6" at bounding box center [132, 82] width 14 height 5
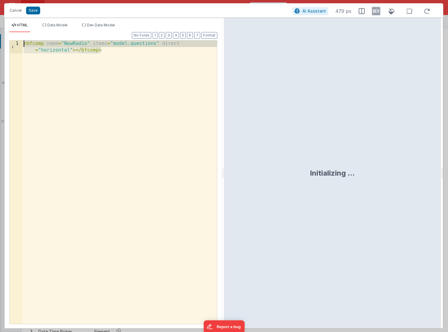
drag, startPoint x: 118, startPoint y: 78, endPoint x: 27, endPoint y: 29, distance: 103.6
click at [27, 29] on div "HTML Data Model Dev Data Model Format 7 6 5 4 3 2 1 No Folds 1 < bfcomp name = …" at bounding box center [113, 176] width 218 height 306
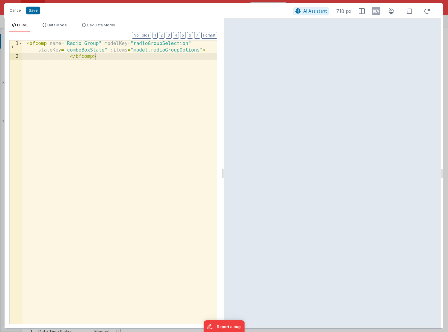
click at [88, 43] on div "< bfcomp name = "Radio Group" modelKey = "radioGroupSelection" stateKey = "comb…" at bounding box center [119, 191] width 194 height 303
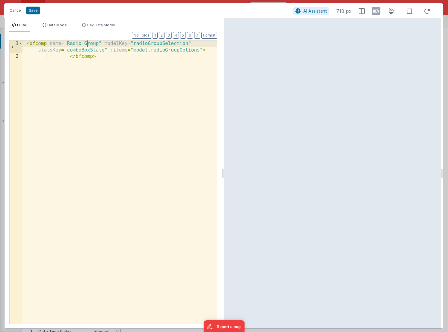
click at [88, 43] on div "< bfcomp name = "Radio Group" modelKey = "radioGroupSelection" stateKey = "comb…" at bounding box center [119, 191] width 194 height 303
click at [147, 44] on div "< bfcomp name = "NewRadio" modelKey = "radioGroupSelection" stateKey = "comboBo…" at bounding box center [119, 191] width 194 height 303
click at [141, 50] on div "< bfcomp name = "NewRadio" modelKey = "radioGroupSelection" stateKey = "comboBo…" at bounding box center [119, 191] width 194 height 303
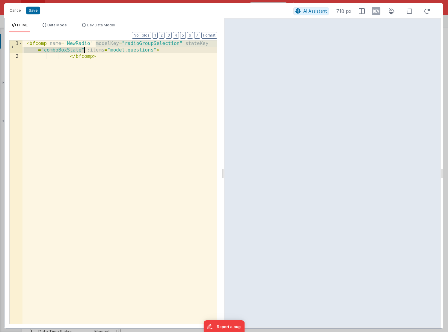
drag, startPoint x: 96, startPoint y: 44, endPoint x: 84, endPoint y: 50, distance: 13.0
click at [84, 50] on div "< bfcomp name = "NewRadio" modelKey = "radioGroupSelection" stateKey = "comboBo…" at bounding box center [119, 191] width 194 height 303
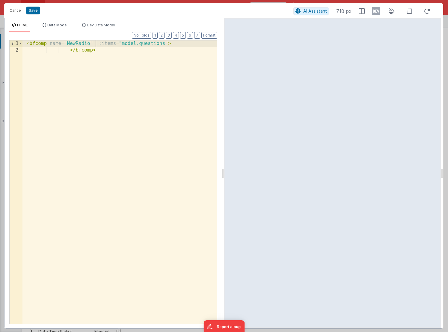
click at [40, 15] on div "Cancel Save AI Assistant 718 px" at bounding box center [223, 10] width 439 height 14
click at [32, 10] on button "Save" at bounding box center [33, 11] width 14 height 8
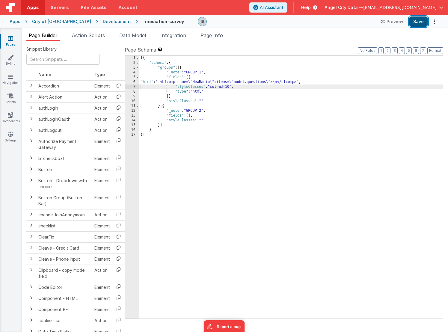
click at [419, 24] on button "Save" at bounding box center [418, 21] width 18 height 10
click at [9, 113] on icon at bounding box center [10, 115] width 5 height 6
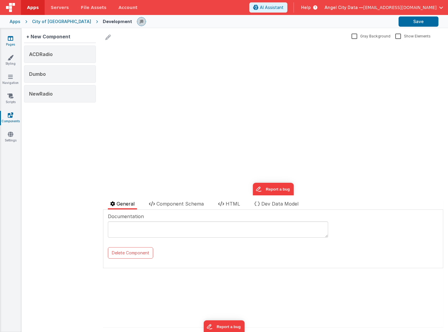
click at [8, 40] on icon at bounding box center [10, 38] width 5 height 6
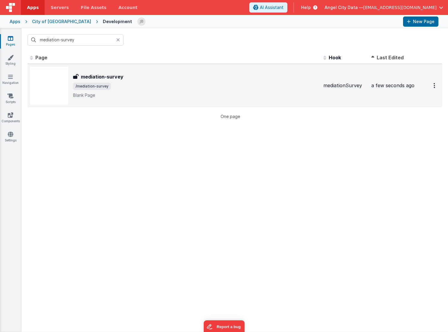
click at [91, 76] on h3 "mediation-survey" at bounding box center [102, 76] width 43 height 7
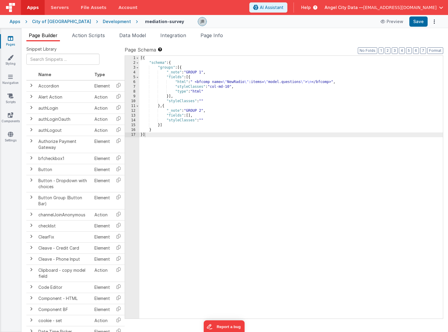
click at [135, 82] on div "6" at bounding box center [132, 82] width 14 height 5
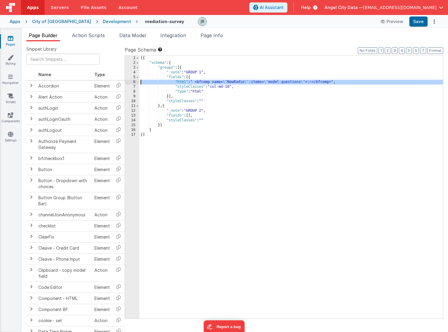
click at [134, 82] on div "6" at bounding box center [132, 82] width 14 height 5
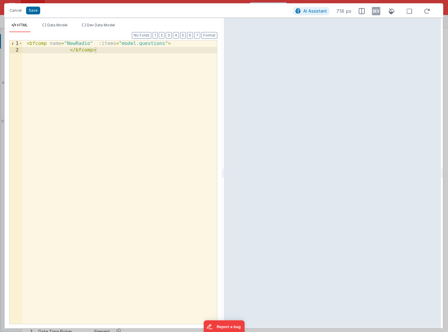
click at [93, 40] on div "< bfcomp name = "NewRadio" :items = "model.questions" > </ bfcomp >" at bounding box center [119, 188] width 194 height 296
click at [95, 44] on div "< bfcomp name = "NewRadio" :items = "model.questions" > </ bfcomp >" at bounding box center [119, 188] width 194 height 296
click at [70, 49] on div "< bfcomp name = "NewRadio" modelKey = "radioGroupSelection" stateKey = "comboBo…" at bounding box center [119, 191] width 194 height 303
click at [134, 45] on div "< bfcomp name = "NewRadio" modelKey = "radioGroupSelection" stateKey = "comboBo…" at bounding box center [119, 191] width 194 height 303
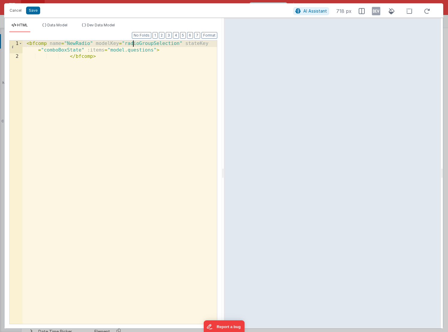
click at [134, 45] on div "< bfcomp name = "NewRadio" modelKey = "radioGroupSelection" stateKey = "comboBo…" at bounding box center [119, 191] width 194 height 303
click at [34, 14] on button "Save" at bounding box center [33, 11] width 14 height 8
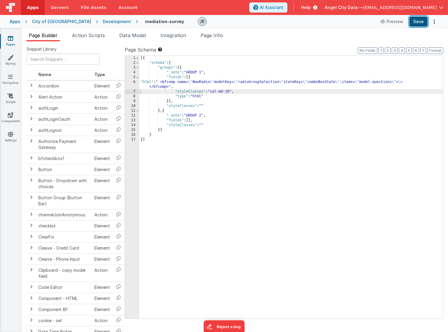
click at [416, 20] on button "Save" at bounding box center [418, 21] width 18 height 10
click at [230, 91] on div "[{ "schema" : { "groups" : [{ "_note" : "GROUP 1" , "fields" : [{ "html" : " <b…" at bounding box center [290, 192] width 303 height 272
click at [227, 89] on div "[{ "schema" : { "groups" : [{ "_note" : "GROUP 1" , "fields" : [{ "html" : " <b…" at bounding box center [290, 192] width 303 height 272
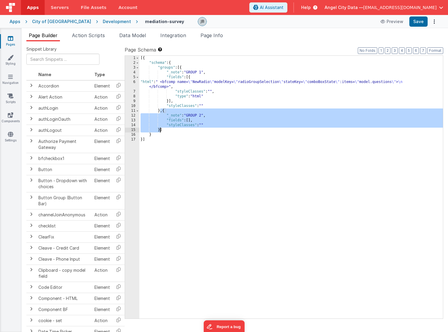
drag, startPoint x: 161, startPoint y: 112, endPoint x: 159, endPoint y: 129, distance: 17.4
click at [159, 129] on div "[{ "schema" : { "groups" : [{ "_note" : "GROUP 1" , "fields" : [{ "html" : " <b…" at bounding box center [290, 192] width 303 height 272
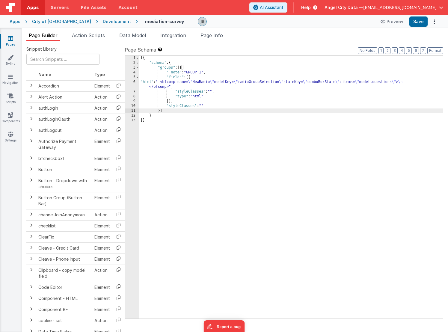
click at [169, 91] on div "[{ "schema" : { "groups" : [{ "_note" : "GROUP 1" , "fields" : [{ "html" : " <b…" at bounding box center [290, 192] width 303 height 272
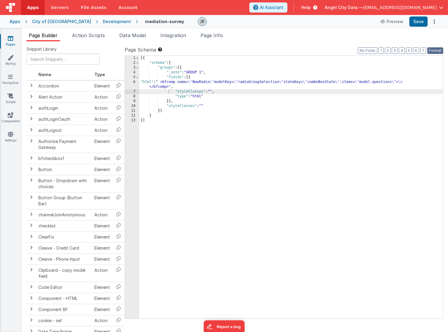
click at [432, 51] on button "Format" at bounding box center [435, 50] width 16 height 7
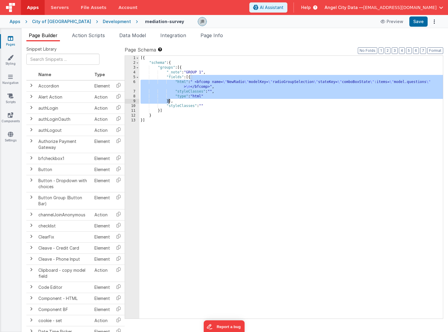
drag, startPoint x: 190, startPoint y: 78, endPoint x: 169, endPoint y: 101, distance: 30.8
click at [169, 101] on div "[{ "schema" : { "groups" : [{ "_note" : "GROUP 1" , "fields" : [{ "html" : " <b…" at bounding box center [290, 192] width 303 height 272
click at [182, 85] on div "[{ "schema" : { "groups" : [{ "_note" : "GROUP 1" , "fields" : [{ "html" : " <b…" at bounding box center [290, 192] width 303 height 272
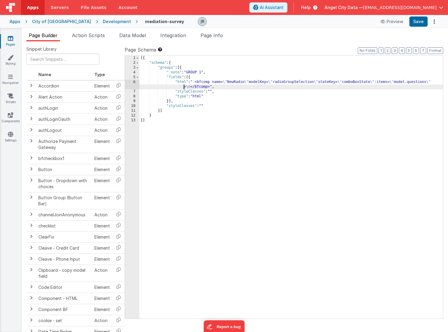
click at [136, 84] on div "6" at bounding box center [132, 85] width 14 height 10
click at [136, 81] on div "6" at bounding box center [132, 85] width 14 height 10
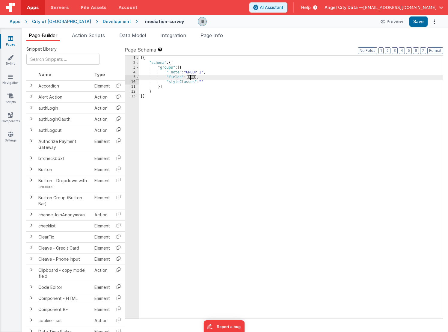
click at [136, 78] on span at bounding box center [137, 77] width 3 height 5
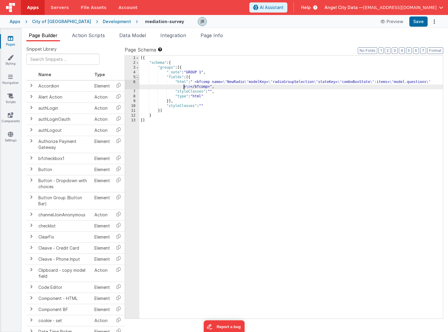
click at [136, 76] on span at bounding box center [137, 77] width 3 height 5
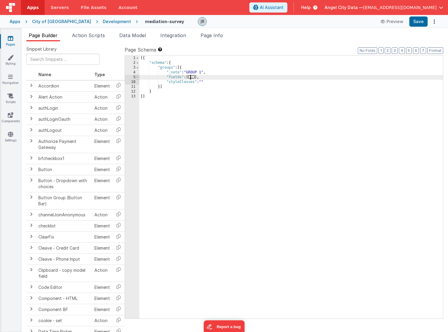
click at [136, 76] on span at bounding box center [137, 77] width 3 height 5
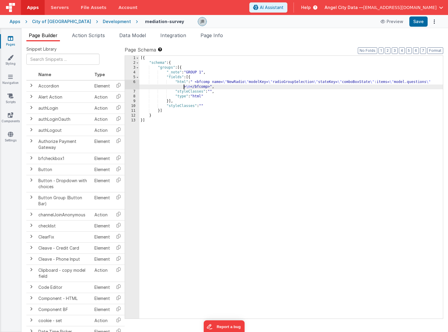
click at [131, 77] on div "5" at bounding box center [132, 77] width 14 height 5
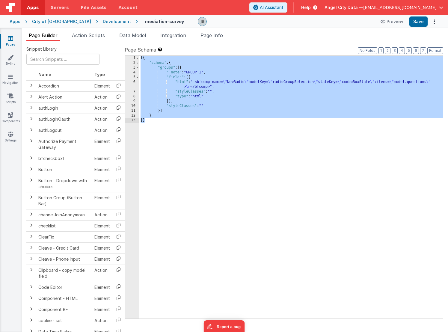
click at [131, 77] on div "5" at bounding box center [132, 77] width 14 height 5
click at [192, 86] on div "[{ "schema" : { "groups" : [{ "_note" : "GROUP 1" , "fields" : [{ "html" : " <b…" at bounding box center [290, 192] width 303 height 272
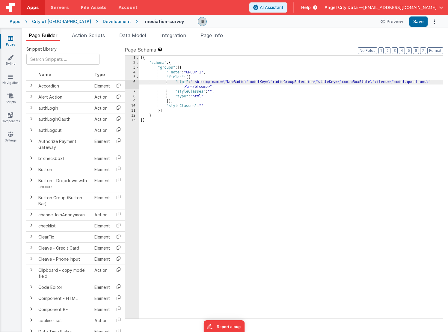
click at [184, 83] on div "[{ "schema" : { "groups" : [{ "_note" : "GROUP 1" , "fields" : [{ "html" : " <b…" at bounding box center [290, 192] width 303 height 272
click at [135, 83] on div "6" at bounding box center [132, 85] width 14 height 10
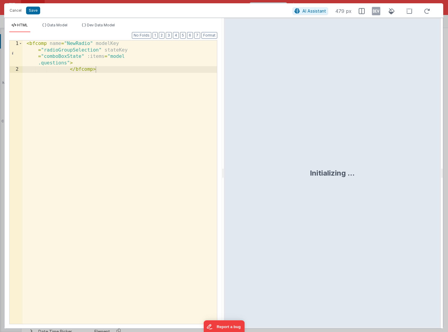
click at [122, 74] on div "< bfcomp name = "NewRadio" modelKey = "radioGroupSelection" stateKey = "comboBo…" at bounding box center [119, 198] width 194 height 316
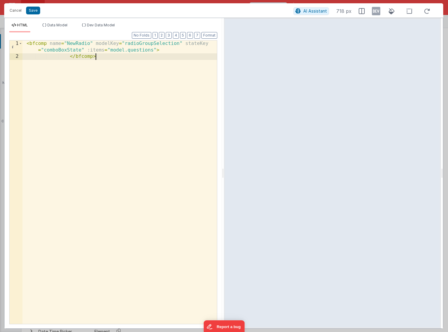
click at [66, 47] on div "< bfcomp name = "NewRadio" modelKey = "radioGroupSelection" stateKey = "comboBo…" at bounding box center [119, 191] width 194 height 303
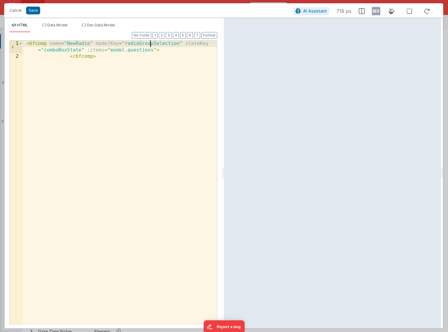
click at [151, 43] on div "< bfcomp name = "NewRadio" modelKey = "radioGroupSelection" stateKey = "comboBo…" at bounding box center [119, 191] width 194 height 303
click at [62, 24] on span "Data Model" at bounding box center [57, 25] width 20 height 4
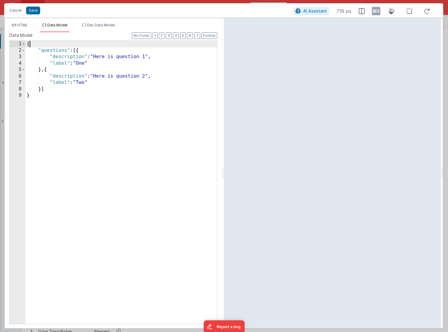
click at [43, 46] on div "{ "questions" : [{ "description" : "Here is question 1" , "label" : "One" } , {…" at bounding box center [120, 189] width 191 height 296
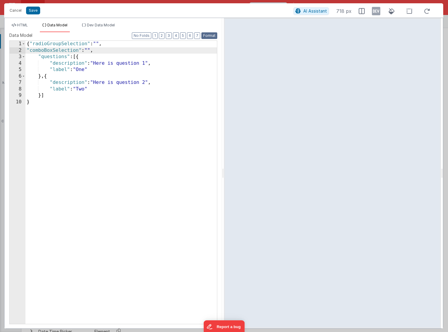
click at [209, 35] on button "Format" at bounding box center [209, 35] width 16 height 7
click at [29, 43] on div "{ "radioGroupSelection" : "" , "comboBoxSelection" : "" , "questions" : [{ "des…" at bounding box center [120, 189] width 191 height 296
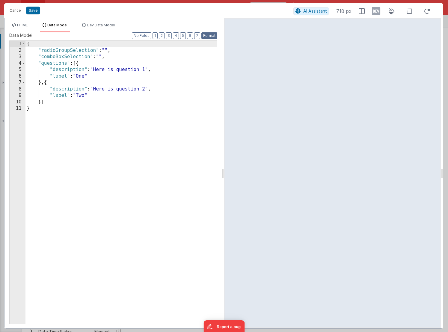
click at [206, 36] on button "Format" at bounding box center [209, 35] width 16 height 7
click at [26, 25] on span "HTML" at bounding box center [22, 25] width 11 height 4
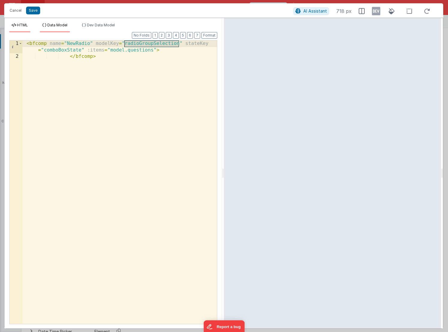
click at [56, 25] on span "Data Model" at bounding box center [57, 25] width 20 height 4
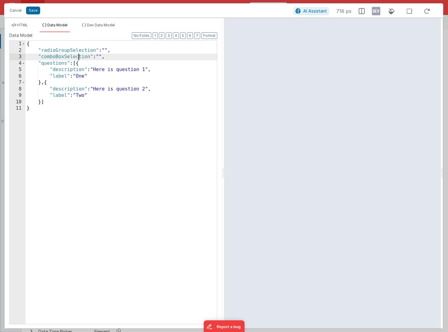
click at [79, 57] on div "{ "radioGroupSelection" : "" , "comboBoxSelection" : "" , "questions" : [{ "des…" at bounding box center [120, 189] width 191 height 296
click at [33, 9] on button "Save" at bounding box center [33, 11] width 14 height 8
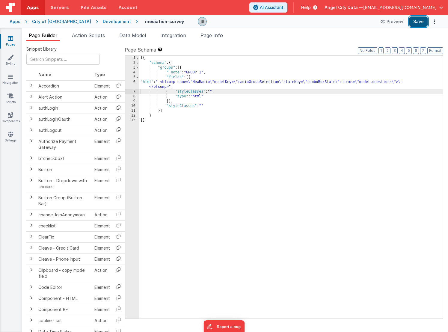
click at [420, 24] on button "Save" at bounding box center [418, 21] width 18 height 10
click at [135, 81] on div "6" at bounding box center [132, 85] width 14 height 10
click at [135, 82] on div "6" at bounding box center [132, 85] width 14 height 10
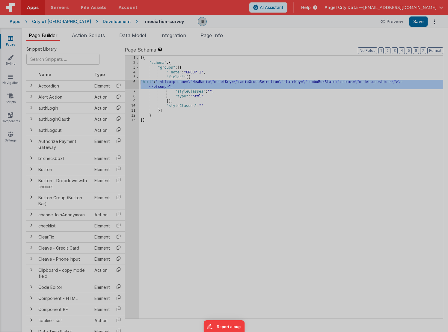
click at [135, 82] on div "< bfcomp name = "NewRadio" modelKey = "radioGroupSelection" stateKey = "comboBo…" at bounding box center [119, 192] width 194 height 316
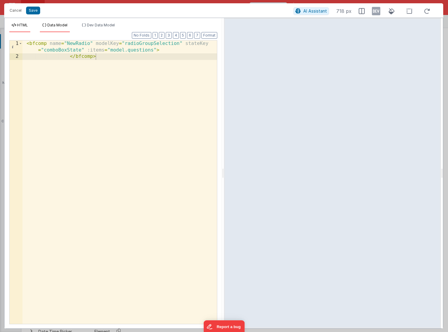
click at [55, 24] on span "Data Model" at bounding box center [57, 25] width 20 height 4
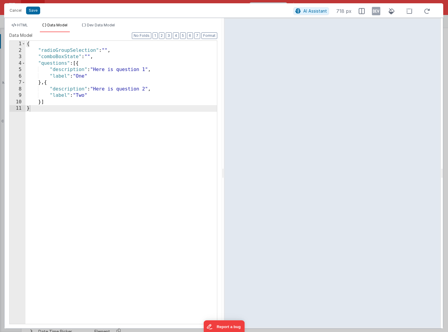
click at [83, 81] on div "{ "radioGroupSelection" : "" , "comboBoxState" : "" , "questions" : [{ "descrip…" at bounding box center [120, 189] width 191 height 296
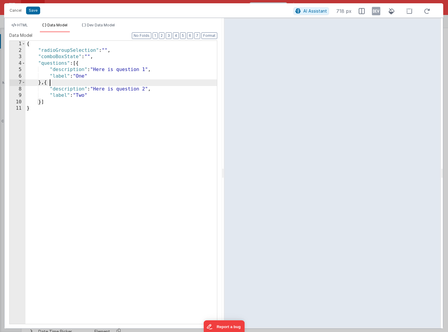
click at [56, 75] on div "{ "radioGroupSelection" : "" , "comboBoxState" : "" , "questions" : [{ "descrip…" at bounding box center [120, 189] width 191 height 296
click at [97, 76] on div "{ "radioGroupSelection" : "" , "comboBoxState" : "" , "questions" : [{ "descrip…" at bounding box center [120, 189] width 191 height 296
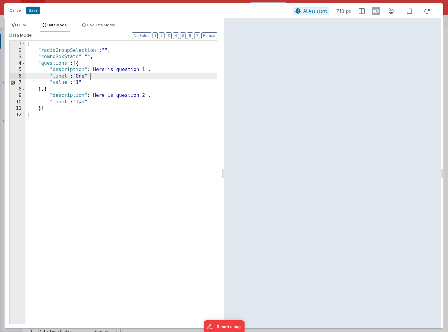
click at [103, 79] on div "{ "radioGroupSelection" : "" , "comboBoxState" : "" , "questions" : [{ "descrip…" at bounding box center [120, 189] width 191 height 296
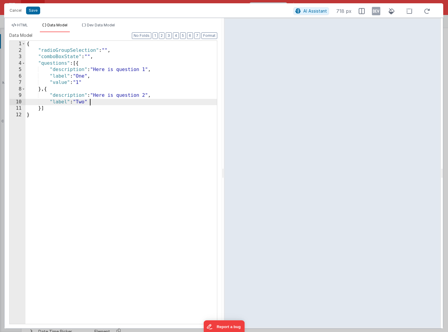
click at [98, 99] on div "{ "radioGroupSelection" : "" , "comboBoxState" : "" , "questions" : [{ "descrip…" at bounding box center [120, 189] width 191 height 296
click at [34, 12] on button "Save" at bounding box center [33, 11] width 14 height 8
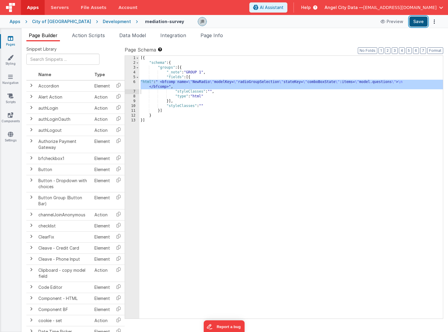
click at [427, 22] on button "Save" at bounding box center [418, 21] width 18 height 10
click at [134, 82] on div "6" at bounding box center [132, 85] width 14 height 10
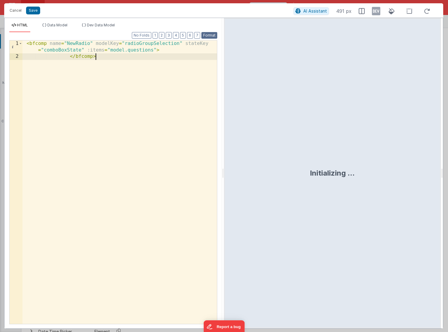
click at [209, 37] on button "Format" at bounding box center [209, 35] width 16 height 7
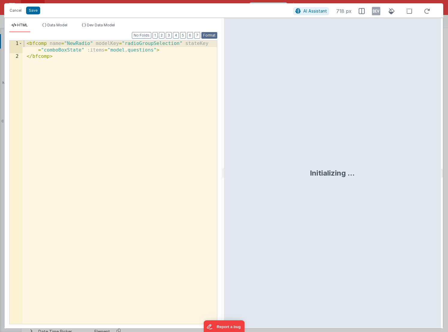
click at [209, 35] on button "Format" at bounding box center [209, 35] width 16 height 7
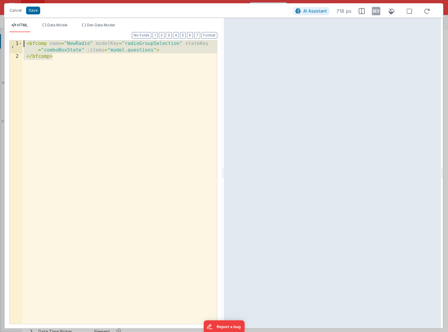
drag, startPoint x: 81, startPoint y: 70, endPoint x: 24, endPoint y: 29, distance: 71.1
click at [24, 29] on div "HTML Data Model Dev Data Model Format 7 6 5 4 3 2 1 No Folds 1 2 < bfcomp name …" at bounding box center [113, 176] width 218 height 306
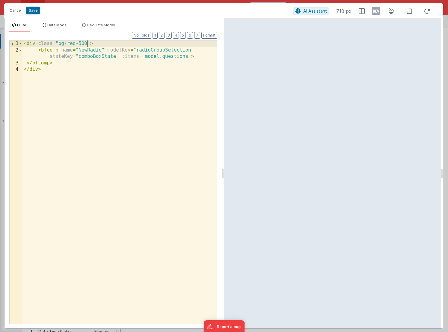
click at [87, 45] on div "< div class = "bg-red-500" > < bfcomp name = "NewRadio" modelKey = "radioGroupS…" at bounding box center [119, 188] width 194 height 296
click at [80, 44] on div "< div class = "bg-red-500 h-screen w-screen" > < bfcomp name = "NewRadio" model…" at bounding box center [119, 188] width 194 height 296
click at [164, 87] on div "< div class = "bg-red-100 h-screen w-screen" > < bfcomp name = "NewRadio" model…" at bounding box center [119, 188] width 194 height 296
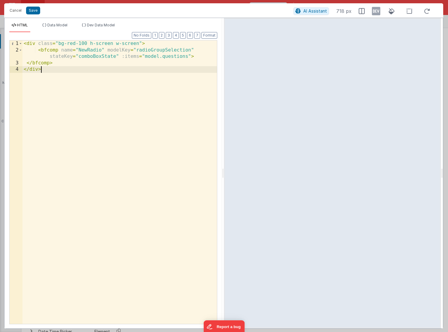
click at [37, 51] on div "< div class = "bg-red-100 h-screen w-screen" > < bfcomp name = "NewRadio" model…" at bounding box center [119, 188] width 194 height 296
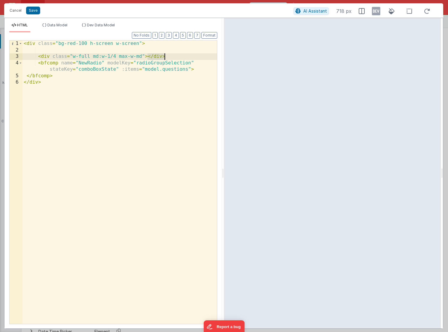
drag, startPoint x: 148, startPoint y: 57, endPoint x: 171, endPoint y: 56, distance: 22.5
click at [171, 56] on div "< div class = "bg-red-100 h-screen w-screen" > < div class = "w-full md:w-1/4 m…" at bounding box center [119, 188] width 194 height 296
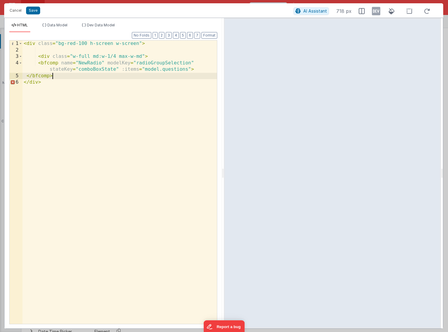
click at [106, 77] on div "< div class = "bg-red-100 h-screen w-screen" > < div class = "w-full md:w-1/4 m…" at bounding box center [119, 188] width 194 height 296
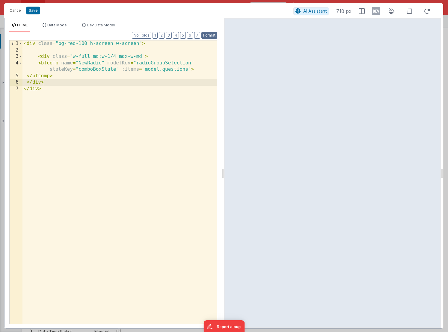
click at [208, 38] on button "Format" at bounding box center [209, 35] width 16 height 7
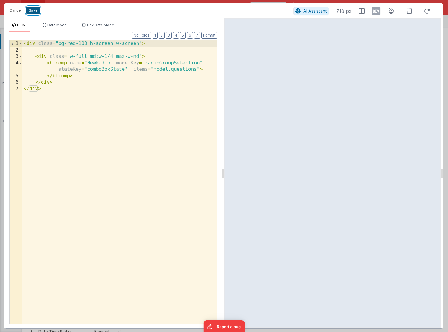
click at [33, 10] on button "Save" at bounding box center [33, 11] width 14 height 8
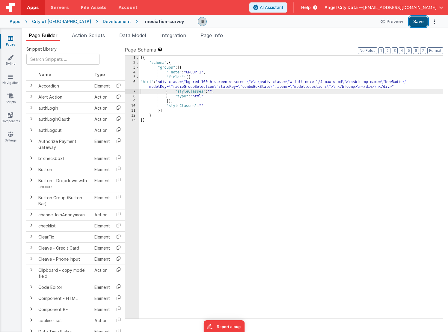
click at [416, 24] on button "Save" at bounding box center [418, 21] width 18 height 10
click at [135, 85] on div "6" at bounding box center [132, 85] width 14 height 10
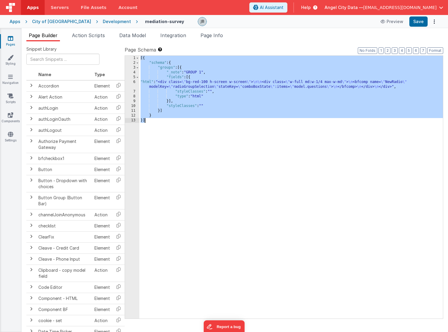
click at [135, 84] on div "6" at bounding box center [132, 85] width 14 height 10
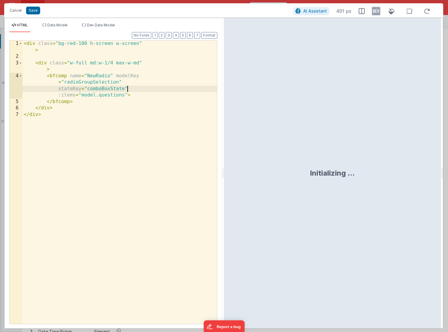
click at [123, 83] on div "< div class = "bg-red-100 h-screen w-screen" > < div class = "w-full md:w-1/4 m…" at bounding box center [119, 191] width 194 height 303
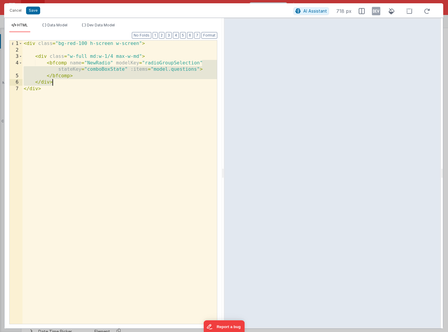
click at [160, 64] on div "< div class = "bg-red-100 h-screen w-screen" > < div class = "w-full md:w-1/4 m…" at bounding box center [119, 188] width 194 height 296
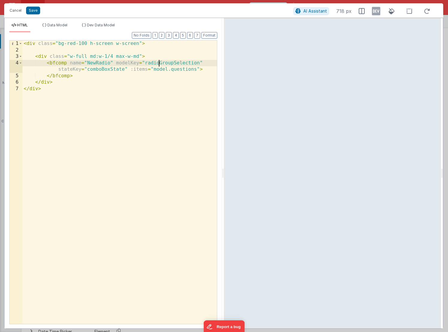
click at [160, 64] on div "< div class = "bg-red-100 h-screen w-screen" > < div class = "w-full md:w-1/4 m…" at bounding box center [119, 188] width 194 height 296
click at [64, 28] on li "Data Model" at bounding box center [55, 28] width 30 height 10
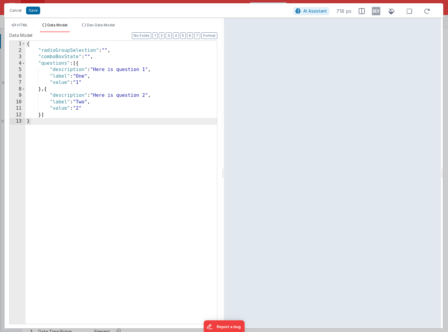
click at [93, 56] on div "{ "radioGroupSelection" : "" , "comboBoxState" : "" , "questions" : [{ "descrip…" at bounding box center [120, 189] width 191 height 296
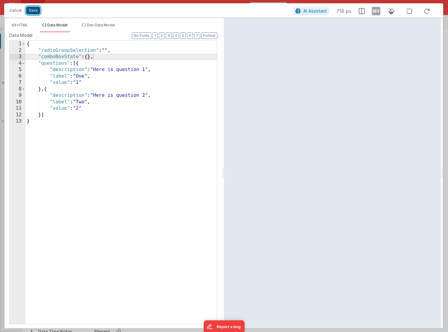
click at [34, 12] on button "Save" at bounding box center [33, 11] width 14 height 8
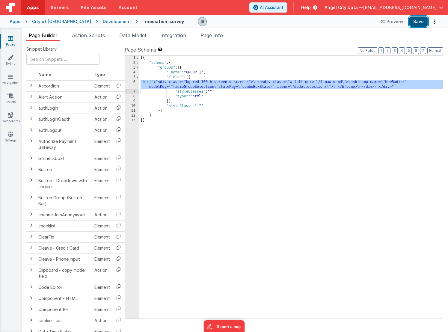
click at [417, 22] on button "Save" at bounding box center [418, 21] width 18 height 10
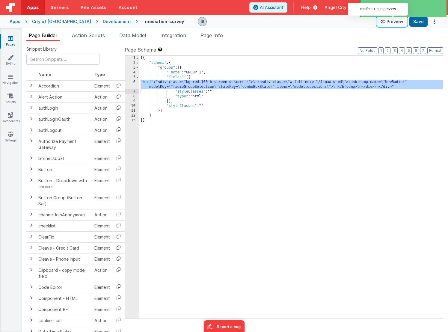
click at [384, 23] on icon at bounding box center [383, 21] width 6 height 4
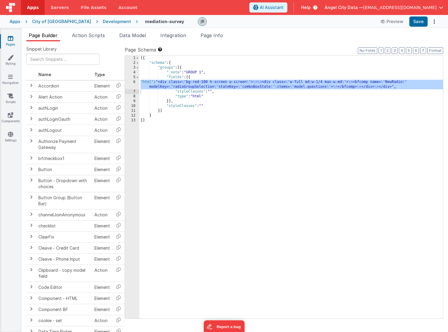
click at [135, 82] on div "6" at bounding box center [132, 85] width 14 height 10
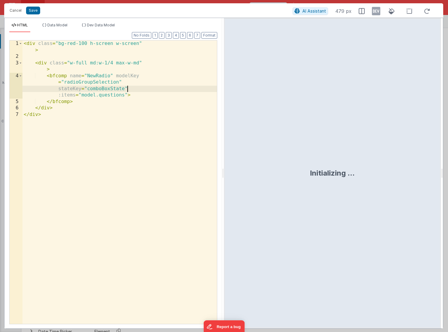
click at [135, 82] on div "< div class = "bg-red-100 h-screen w-screen" > < div class = "w-full md:w-1/4 m…" at bounding box center [119, 191] width 194 height 303
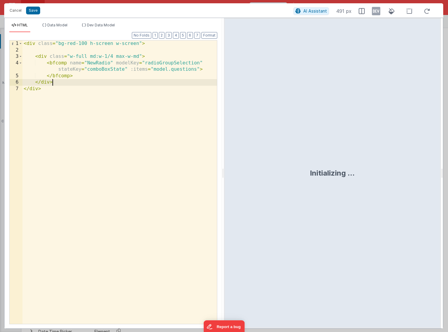
click at [130, 83] on div "< div class = "bg-red-100 h-screen w-screen" > < div class = "w-full md:w-1/4 m…" at bounding box center [119, 188] width 194 height 296
click at [310, 10] on span "AI Assistant" at bounding box center [315, 10] width 24 height 5
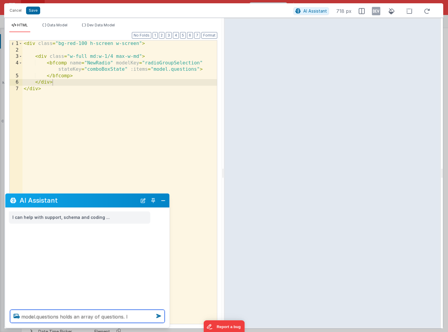
type textarea "model.questions holds an array of questions. I"
type textarea "I need a"
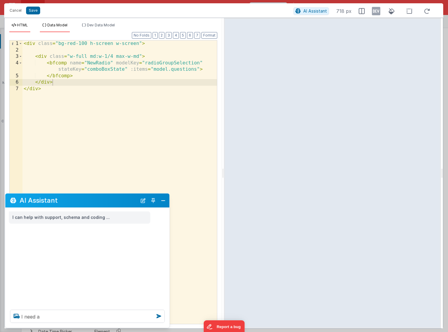
click at [57, 27] on span "Data Model" at bounding box center [57, 25] width 20 height 4
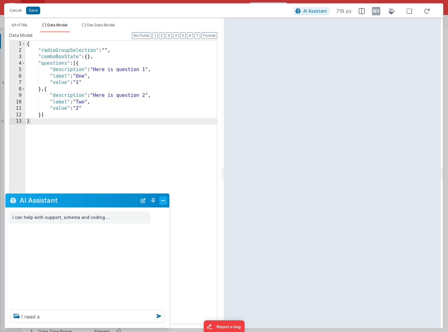
click at [164, 200] on button "Close" at bounding box center [163, 200] width 8 height 8
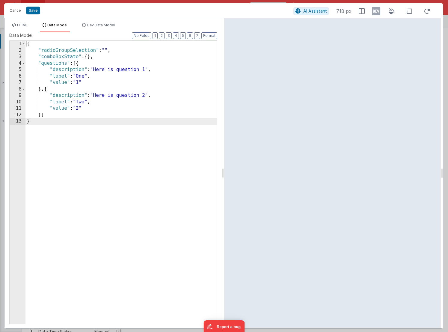
click at [73, 121] on div "{ "radioGroupSelection" : "" , "comboBoxState" : { } , "questions" : [{ "descri…" at bounding box center [120, 189] width 191 height 296
click at [100, 56] on div "{ "radioGroupSelection" : "" , "comboBoxState" : { } , "questions" : [{ "descri…" at bounding box center [120, 189] width 191 height 296
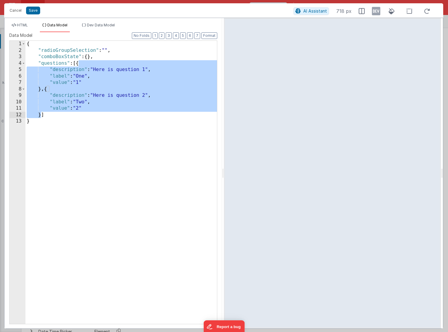
drag, startPoint x: 79, startPoint y: 63, endPoint x: 42, endPoint y: 114, distance: 63.0
click at [42, 114] on div "{ "radioGroupSelection" : "" , "comboBoxState" : { } , "questions" : [{ "descri…" at bounding box center [120, 189] width 191 height 296
drag, startPoint x: 74, startPoint y: 62, endPoint x: 58, endPoint y: 115, distance: 55.1
click at [58, 115] on div "{ "radioGroupSelection" : "" , "comboBoxState" : { } , "questions" : [{ "descri…" at bounding box center [120, 189] width 191 height 296
paste textarea
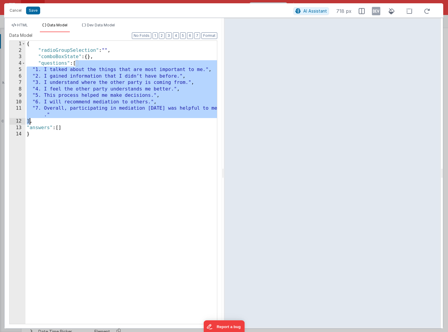
drag, startPoint x: 75, startPoint y: 63, endPoint x: 29, endPoint y: 120, distance: 73.3
click at [29, 120] on div "{ "radioGroupSelection" : "" , "comboBoxState" : { } , "questions" : [ "1. I ta…" at bounding box center [120, 189] width 191 height 296
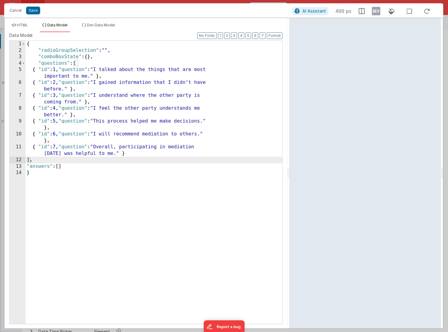
drag, startPoint x: 223, startPoint y: 171, endPoint x: 288, endPoint y: 174, distance: 65.1
click at [288, 174] on html "Cancel Save AI Assistant 499 px HTML Data Model Dev Data Model Format 7 6 5 4 3…" at bounding box center [224, 166] width 448 height 332
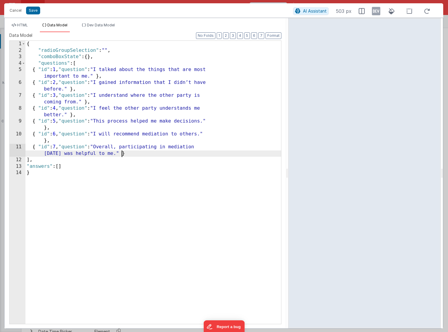
click at [203, 154] on div "{ "radioGroupSelection" : "" , "comboBoxState" : { } , "questions" : [ { "id" :…" at bounding box center [153, 189] width 256 height 296
click at [94, 152] on div "{ "radioGroupSelection" : "" , "comboBoxState" : { } , "questions" : [ { "id" :…" at bounding box center [153, 189] width 256 height 296
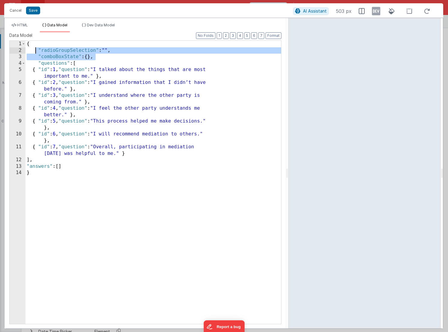
drag, startPoint x: 98, startPoint y: 57, endPoint x: 37, endPoint y: 51, distance: 61.4
click at [37, 51] on div "{ "radioGroupSelection" : "" , "comboBoxState" : { } , "questions" : [ { "id" :…" at bounding box center [153, 189] width 256 height 296
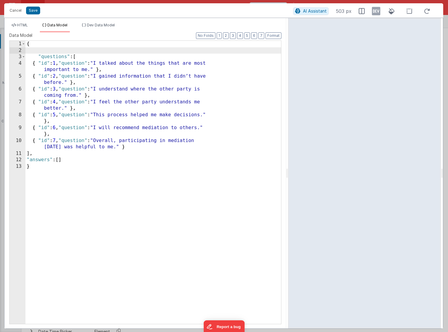
click at [53, 155] on div "{ "questions" : [ { "id" : 1 , "question" : "I talked about the things that are…" at bounding box center [153, 189] width 256 height 296
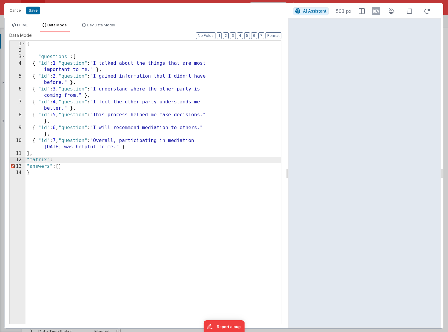
paste textarea
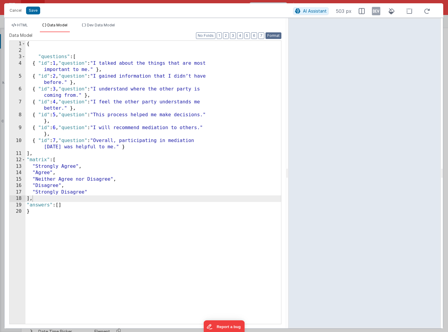
click at [270, 32] on button "Format" at bounding box center [273, 35] width 16 height 7
click at [444, 327] on div "Cancel Save AI Assistant 503 px HTML Data Model Dev Data Model Format 7 6 5 4 3…" at bounding box center [224, 166] width 448 height 332
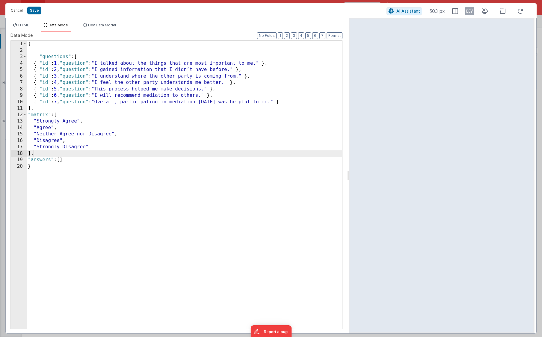
click at [115, 105] on div "{ "questions" : [ { "id" : 1 , "question" : "I talked about the things that are…" at bounding box center [184, 191] width 315 height 301
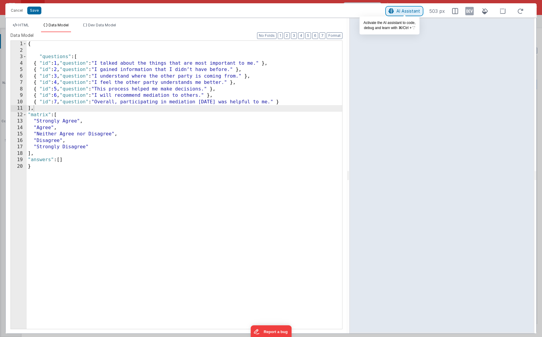
click at [396, 13] on button "AI Assistant" at bounding box center [404, 11] width 36 height 8
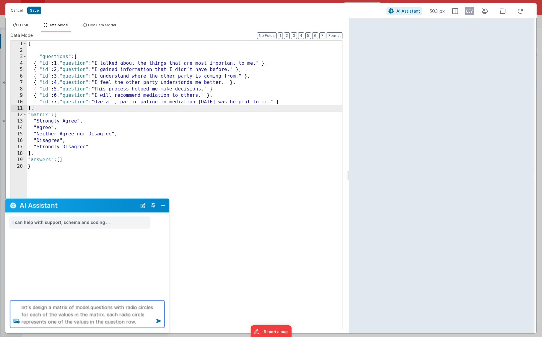
type textarea "let's design a matrix of model.questions with radio circles for each of the val…"
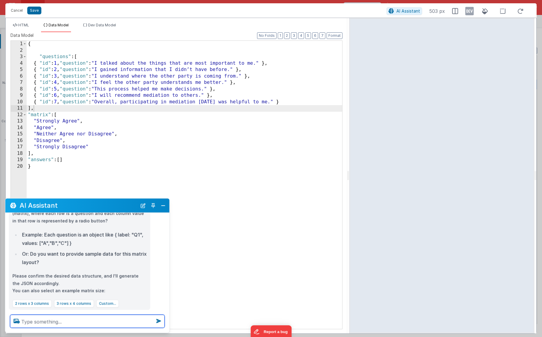
scroll to position [79, 0]
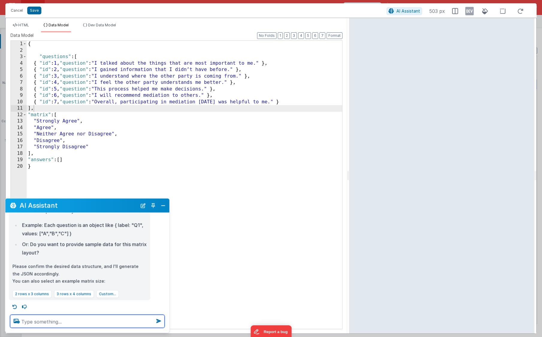
click at [48, 323] on textarea at bounding box center [87, 321] width 155 height 13
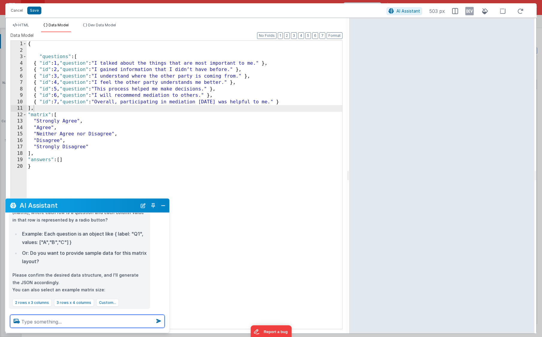
scroll to position [70, 0]
click at [55, 325] on textarea at bounding box center [87, 321] width 155 height 13
click at [94, 117] on div "{ "questions" : [ { "id" : 1 , "question" : "I talked about the things that are…" at bounding box center [184, 191] width 315 height 301
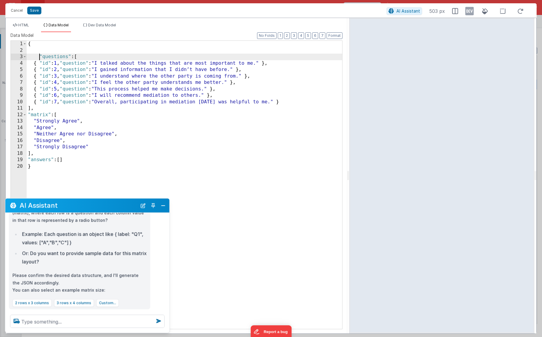
click at [40, 56] on div "{ "questions" : [ { "id" : 1 , "question" : "I talked about the things that are…" at bounding box center [184, 191] width 315 height 301
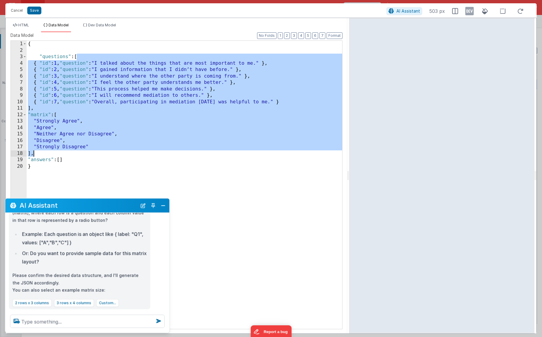
drag, startPoint x: 77, startPoint y: 57, endPoint x: 57, endPoint y: 151, distance: 96.3
click at [57, 151] on div "{ "questions" : [ { "id" : 1 , "question" : "I talked about the things that are…" at bounding box center [184, 191] width 315 height 301
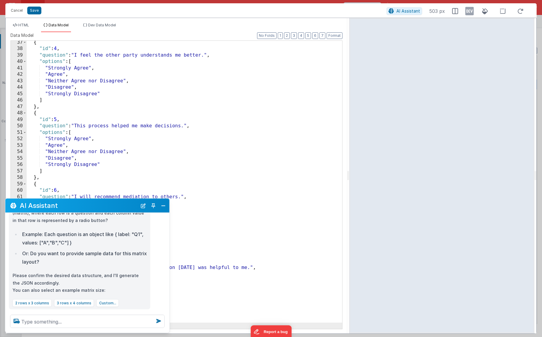
click at [84, 212] on div "AI Assistant" at bounding box center [87, 206] width 164 height 14
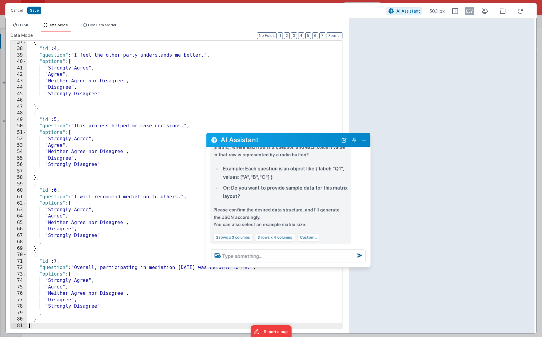
drag, startPoint x: 84, startPoint y: 206, endPoint x: 298, endPoint y: 120, distance: 230.7
click at [298, 136] on h2 "AI Assistant" at bounding box center [278, 139] width 117 height 7
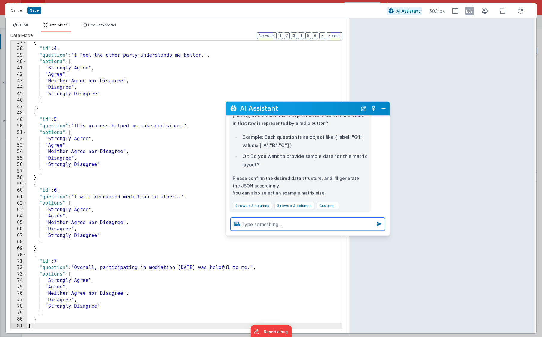
click at [262, 225] on textarea at bounding box center [307, 224] width 155 height 13
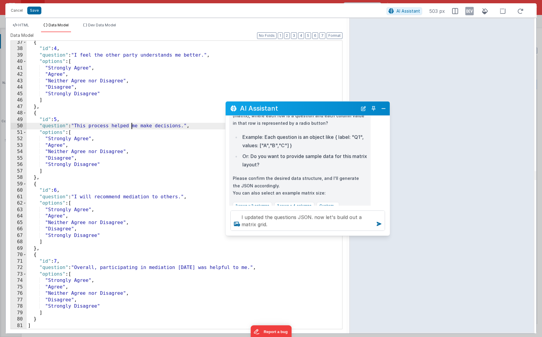
click at [130, 128] on div "{ "id" : 4 , "question" : "I feel the other party understands me better." , "op…" at bounding box center [184, 189] width 315 height 301
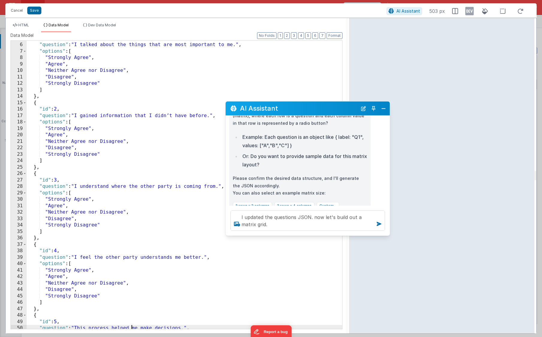
scroll to position [0, 0]
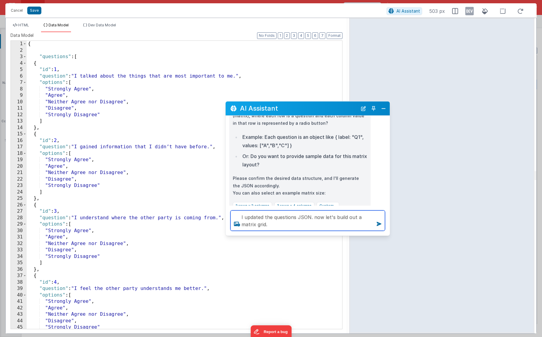
click at [260, 223] on textarea "I updated the questions JSON. now let's build out a matrix grid." at bounding box center [307, 220] width 155 height 20
type textarea "I updated the questions JSON. now let's build out a matrix grid. Each radio but…"
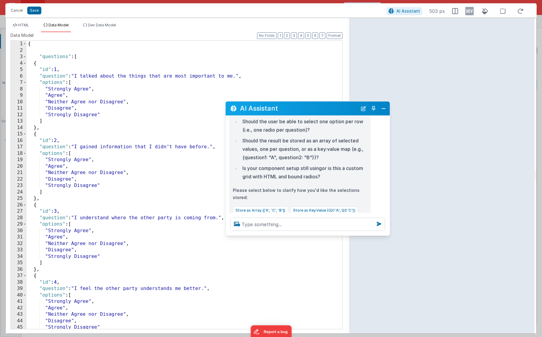
scroll to position [207, 0]
click at [297, 207] on button "Store as Key:Value ({Q1:'A', Q2:'C'})" at bounding box center [324, 211] width 68 height 8
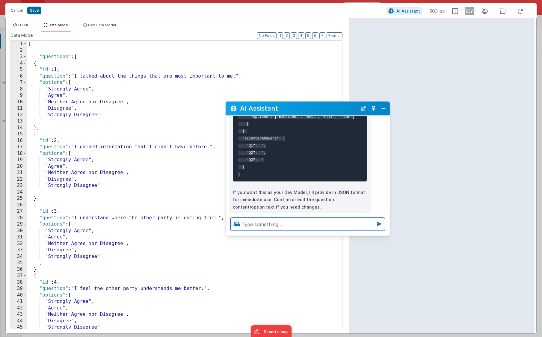
scroll to position [605, 0]
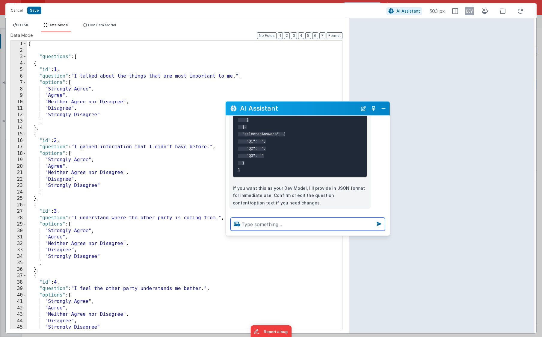
click at [262, 226] on textarea at bounding box center [307, 224] width 155 height 13
type textarea "i already have the model. i need an HTML element set"
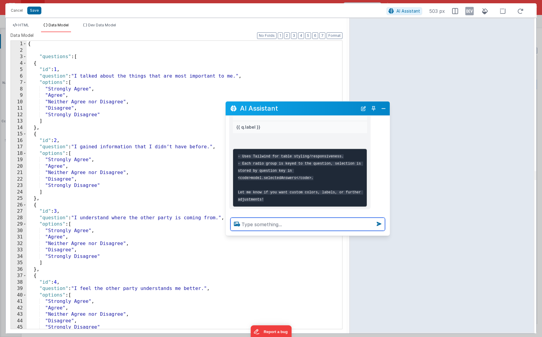
scroll to position [782, 0]
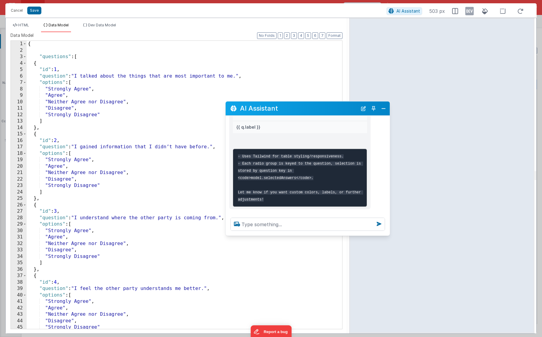
click at [20, 22] on div "HTML Data Model Dev Data Model Format 7 6 5 4 3 2 1 No Folds 1 2 3 4 5 6 7 < di…" at bounding box center [177, 175] width 342 height 315
click at [22, 24] on span "HTML" at bounding box center [23, 25] width 11 height 4
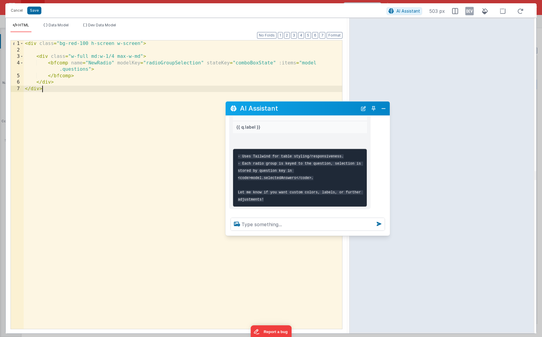
click at [100, 94] on div "< div class = "bg-red-100 h-screen w-screen" > < div class = "w-full md:w-1/4 m…" at bounding box center [183, 190] width 318 height 301
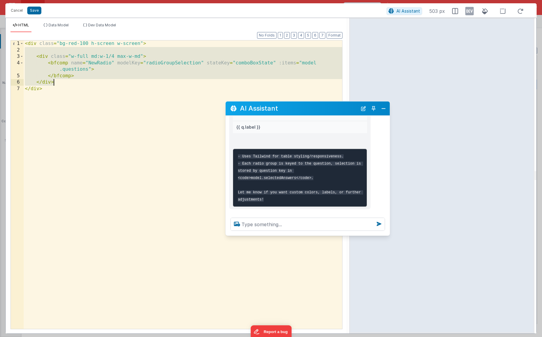
drag, startPoint x: 35, startPoint y: 53, endPoint x: 74, endPoint y: 83, distance: 49.1
click at [74, 83] on div "< div class = "bg-red-100 h-screen w-screen" > < div class = "w-full md:w-1/4 m…" at bounding box center [183, 190] width 318 height 301
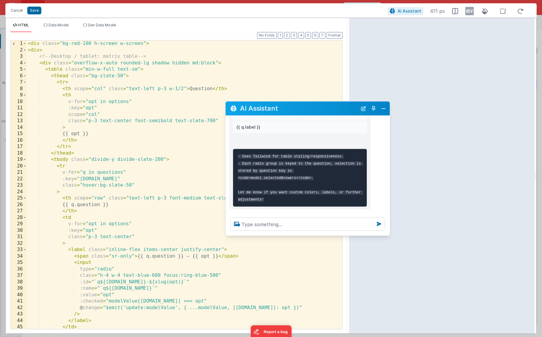
scroll to position [0, 0]
click at [387, 108] on button "Close" at bounding box center [384, 108] width 8 height 8
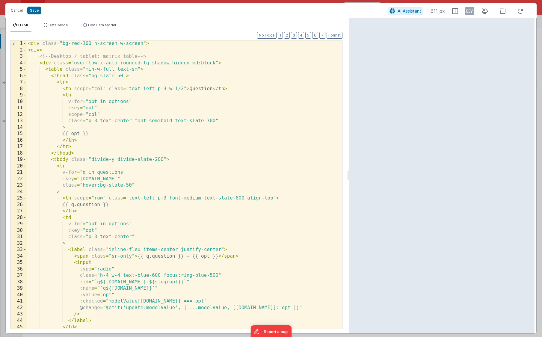
click at [82, 133] on div "< div class = "bg-red-100 h-screen w-screen" > < div > <!-- Desktop / tablet: m…" at bounding box center [184, 190] width 315 height 301
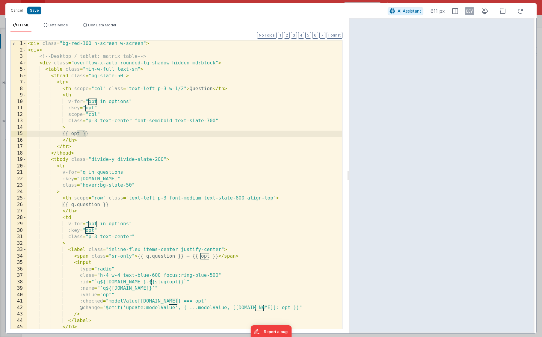
click at [117, 103] on div "< div class = "bg-red-100 h-screen w-screen" > < div > <!-- Desktop / tablet: m…" at bounding box center [184, 190] width 315 height 301
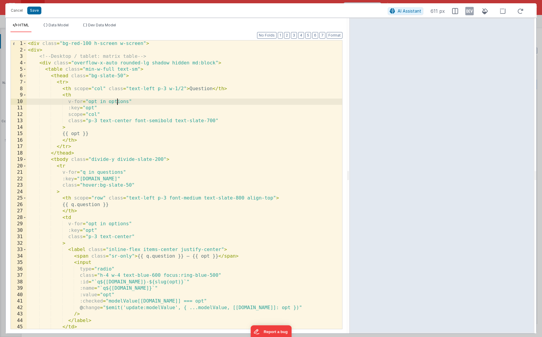
click at [117, 103] on div "< div class = "bg-red-100 h-screen w-screen" > < div > <!-- Desktop / tablet: m…" at bounding box center [184, 190] width 315 height 301
click at [112, 103] on div "< div class = "bg-red-100 h-screen w-screen" > < div > <!-- Desktop / tablet: m…" at bounding box center [184, 190] width 315 height 301
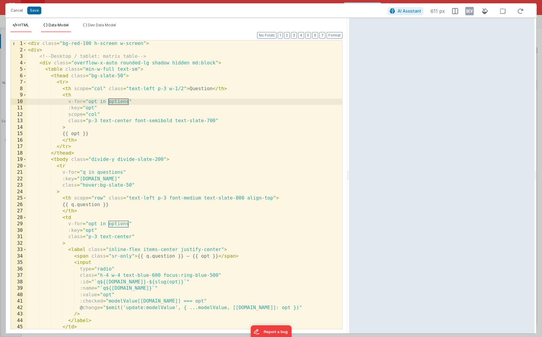
click at [62, 23] on span "Data Model" at bounding box center [59, 25] width 20 height 4
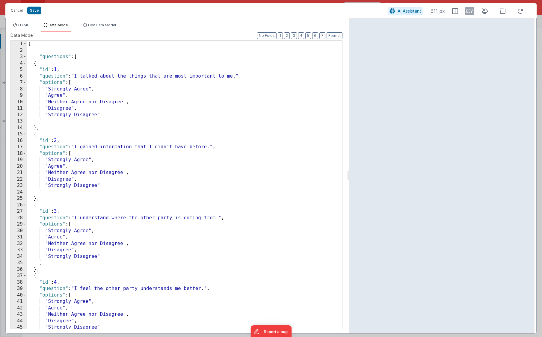
click at [49, 77] on div "{ "questions" : [ { "id" : 1 , "question" : "I talked about the things that are…" at bounding box center [184, 191] width 315 height 301
click at [24, 63] on span at bounding box center [24, 63] width 3 height 7
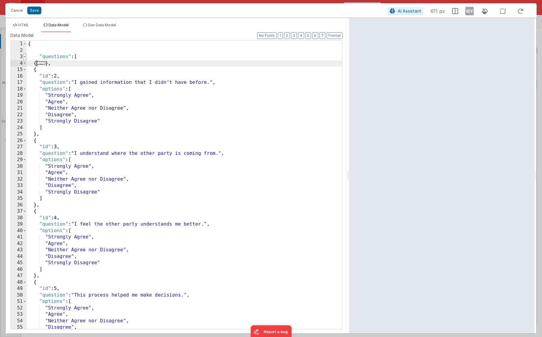
click at [25, 57] on span at bounding box center [24, 57] width 3 height 7
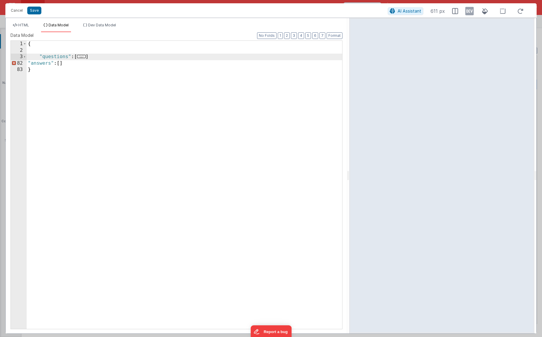
click at [77, 57] on div "{ "questions" : [ ... ] "answers" : [ ] }" at bounding box center [184, 191] width 315 height 301
drag, startPoint x: 76, startPoint y: 58, endPoint x: 98, endPoint y: 59, distance: 21.9
click at [98, 59] on div "{ "questions" : [ ... ] "answers" : [ ] }" at bounding box center [184, 191] width 315 height 301
paste textarea
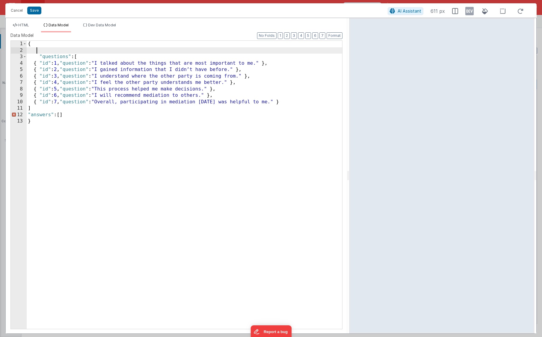
click at [55, 50] on div "{ "questions" : [ { "id" : 1 , "question" : "I talked about the things that are…" at bounding box center [184, 191] width 315 height 301
paste textarea
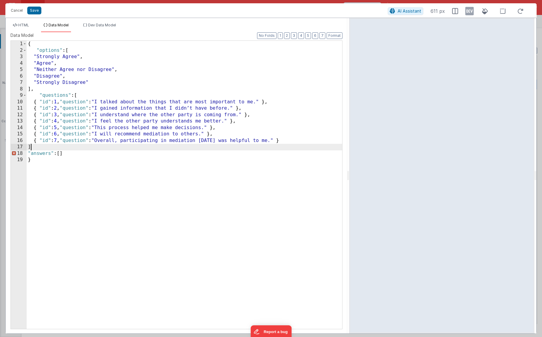
click at [53, 149] on div "{ "options" : [ "Strongly Agree" , "Agree" , "Neither Agree nor Disagree" , "Di…" at bounding box center [184, 191] width 315 height 301
click at [23, 23] on span "HTML" at bounding box center [23, 25] width 11 height 4
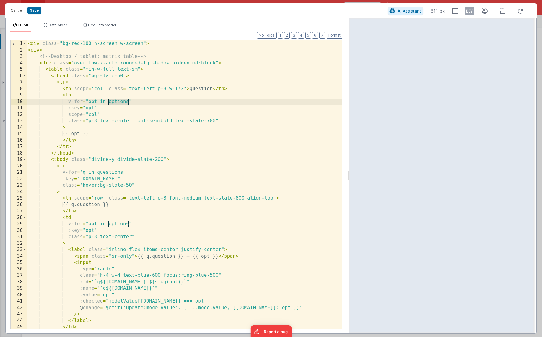
click at [114, 102] on div "< div class = "bg-red-100 h-screen w-screen" > < div > <!-- Desktop / tablet: m…" at bounding box center [184, 190] width 315 height 301
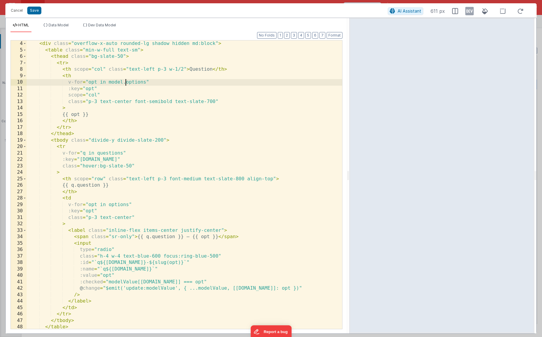
scroll to position [20, 0]
click at [98, 154] on div "< div class = "overflow-x-auto rounded-lg shadow hidden md:block" > < table cla…" at bounding box center [184, 190] width 315 height 301
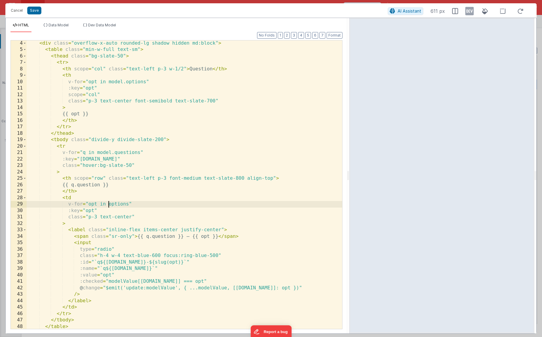
click at [108, 202] on div "< div class = "overflow-x-auto rounded-lg shadow hidden md:block" > < table cla…" at bounding box center [184, 190] width 315 height 301
click at [34, 13] on button "Save" at bounding box center [34, 11] width 14 height 8
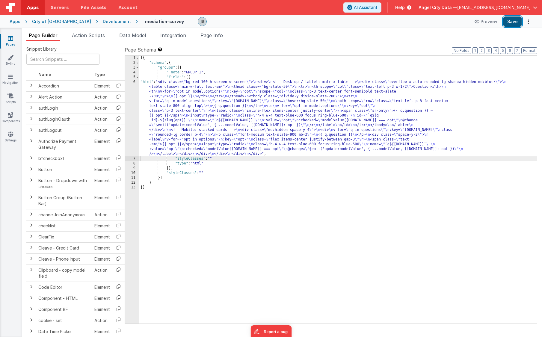
click at [448, 19] on button "Save" at bounding box center [512, 21] width 18 height 10
click at [448, 49] on button "Format" at bounding box center [529, 50] width 16 height 7
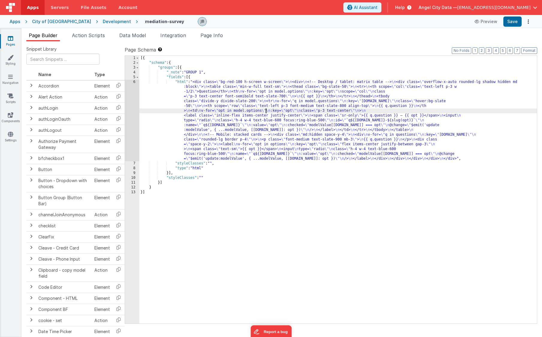
click at [265, 111] on div "[{ "schema" : { "groups" : [{ "_note" : "GROUP 1" , "fields" : [{ "html" : "<di…" at bounding box center [338, 194] width 398 height 277
click at [203, 178] on div "[{ "schema" : { "groups" : [{ "_note" : "GROUP 1" , "fields" : [{ "html" : "<di…" at bounding box center [338, 194] width 398 height 277
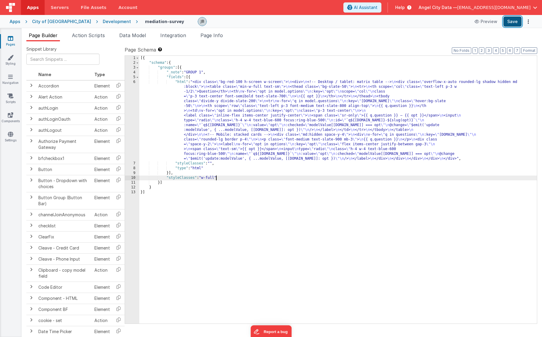
click at [448, 22] on button "Save" at bounding box center [512, 21] width 18 height 10
drag, startPoint x: 165, startPoint y: 179, endPoint x: 226, endPoint y: 177, distance: 60.8
click at [226, 177] on div "[{ "schema" : { "groups" : [{ "_note" : "GROUP 1" , "fields" : [{ "html" : "<di…" at bounding box center [338, 194] width 398 height 277
click at [448, 23] on button "Save" at bounding box center [512, 21] width 18 height 10
click at [448, 50] on button "Format" at bounding box center [529, 50] width 16 height 7
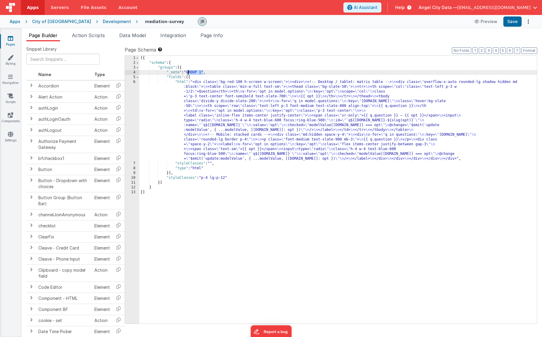
drag, startPoint x: 203, startPoint y: 72, endPoint x: 187, endPoint y: 73, distance: 15.9
click at [187, 73] on div "[{ "schema" : { "groups" : [{ "_note" : "GROUP 1" , "fields" : [{ "html" : "<di…" at bounding box center [338, 194] width 398 height 277
click at [448, 21] on button "Save" at bounding box center [512, 21] width 18 height 10
click at [448, 21] on button "Preview" at bounding box center [477, 22] width 30 height 10
click at [130, 108] on div "6" at bounding box center [132, 120] width 14 height 81
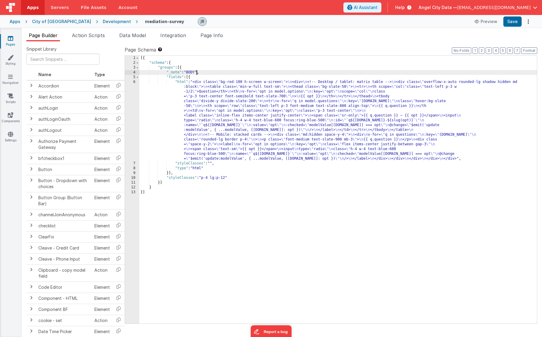
click at [133, 108] on div "6" at bounding box center [132, 120] width 14 height 81
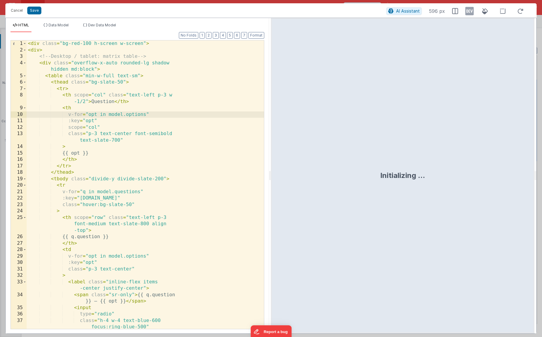
click at [114, 99] on div "< div class = "bg-red-100 h-screen w-screen" > < div > <!-- Desktop / tablet: m…" at bounding box center [145, 190] width 237 height 301
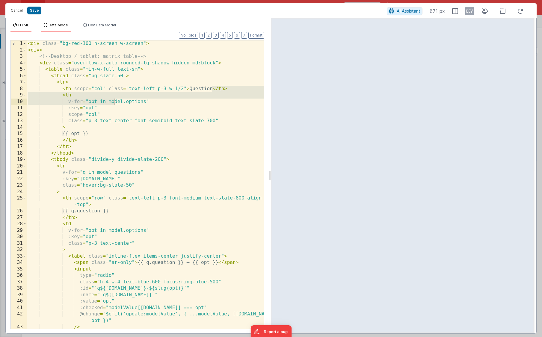
click at [64, 23] on span "Data Model" at bounding box center [59, 25] width 20 height 4
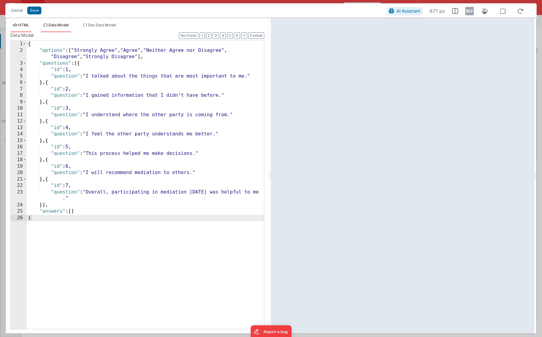
click at [26, 24] on span "HTML" at bounding box center [23, 25] width 11 height 4
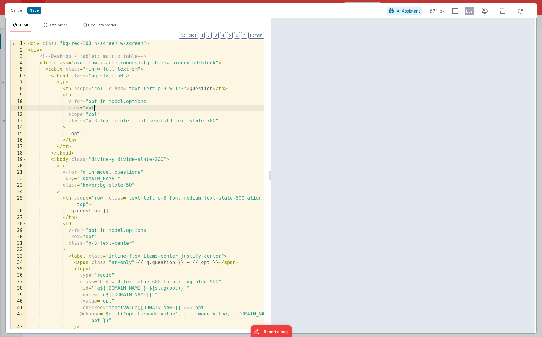
click at [94, 106] on div "< div class = "bg-red-100 h-screen w-screen" > < div > <!-- Desktop / tablet: m…" at bounding box center [145, 190] width 237 height 301
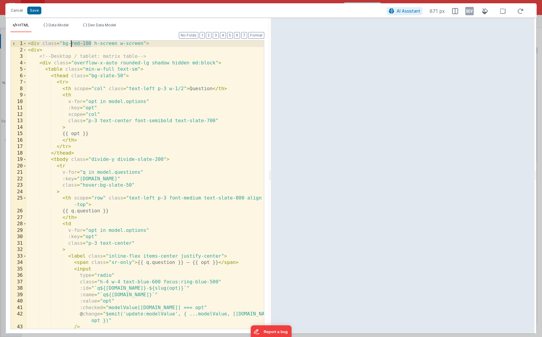
drag, startPoint x: 91, startPoint y: 44, endPoint x: 70, endPoint y: 44, distance: 20.7
click at [70, 44] on div "< div class = "bg-red-100 h-screen w-screen" > < div > <!-- Desktop / tablet: m…" at bounding box center [145, 190] width 237 height 301
click at [70, 104] on div "< div class = "bg-white h-screen w-screen" > < div > <!-- Desktop / tablet: mat…" at bounding box center [145, 190] width 237 height 301
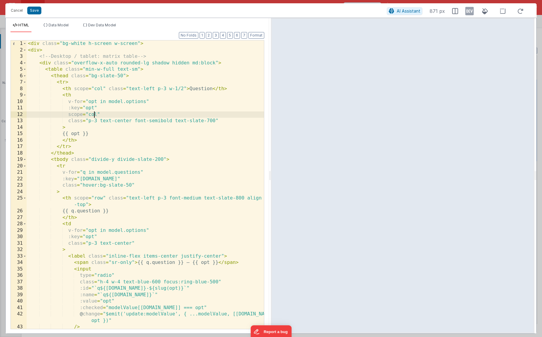
click at [94, 117] on div "< div class = "bg-white h-screen w-screen" > < div > <!-- Desktop / tablet: mat…" at bounding box center [145, 190] width 237 height 301
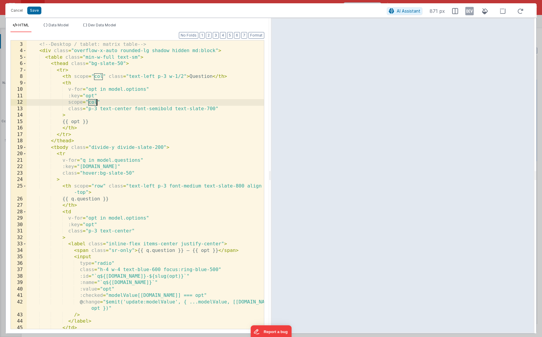
scroll to position [12, 0]
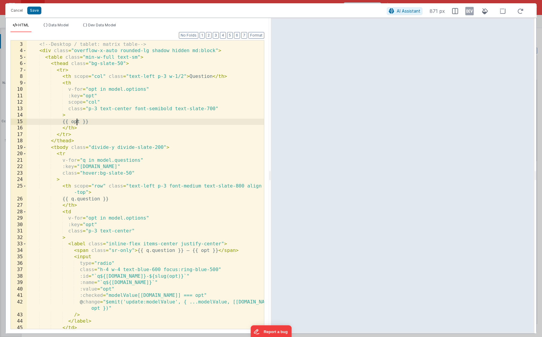
click at [77, 123] on div "< div > <!-- Desktop / tablet: matrix table --> < div class = "overflow-x-auto …" at bounding box center [145, 185] width 237 height 301
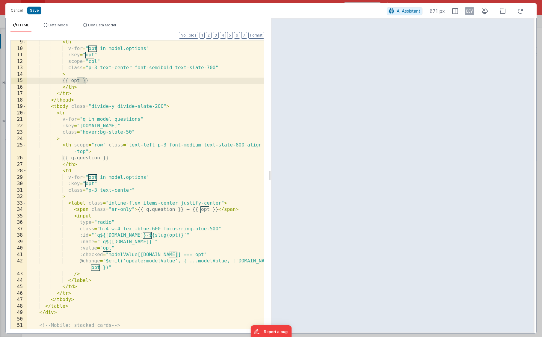
scroll to position [54, 0]
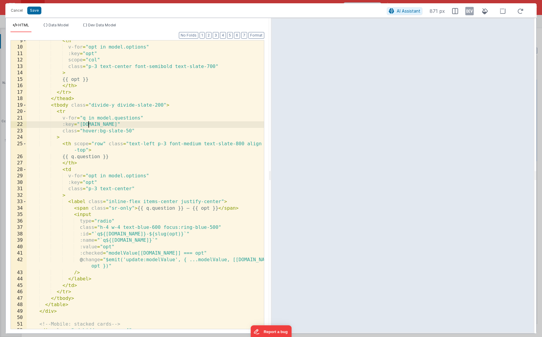
click at [88, 126] on div "< th v-for = "opt in model.options" :key = "opt" scope = "col" class = "p-3 tex…" at bounding box center [145, 188] width 237 height 301
click at [50, 25] on span "Data Model" at bounding box center [59, 25] width 20 height 4
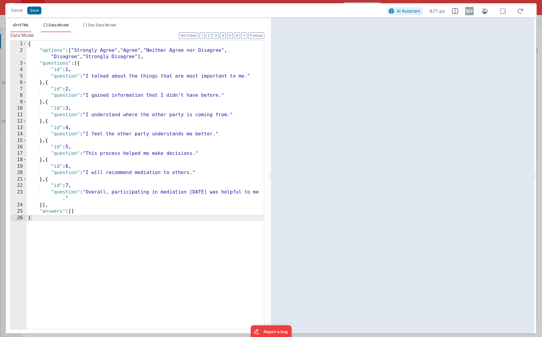
click at [23, 26] on span "HTML" at bounding box center [23, 25] width 11 height 4
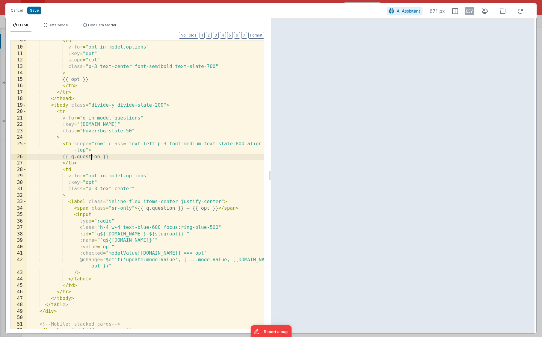
click at [91, 159] on div "< th v-for = "opt in model.options" :key = "opt" scope = "col" class = "p-3 tex…" at bounding box center [145, 188] width 237 height 301
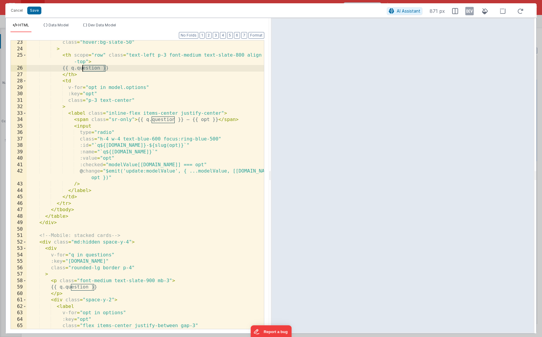
scroll to position [143, 0]
click at [24, 243] on span at bounding box center [24, 242] width 3 height 7
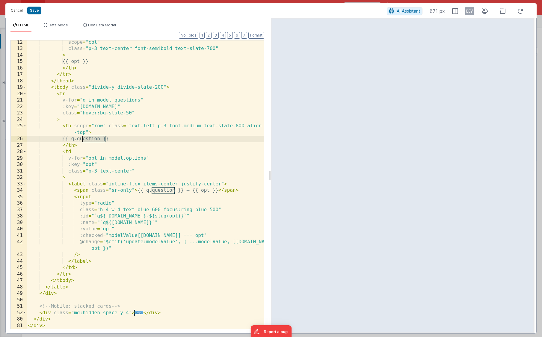
scroll to position [72, 0]
drag, startPoint x: 38, startPoint y: 314, endPoint x: 176, endPoint y: 314, distance: 138.4
click at [176, 314] on div "scope = "col" class = "p-3 text-center font-semibold text-slate-700" > {{ opt }…" at bounding box center [145, 189] width 237 height 301
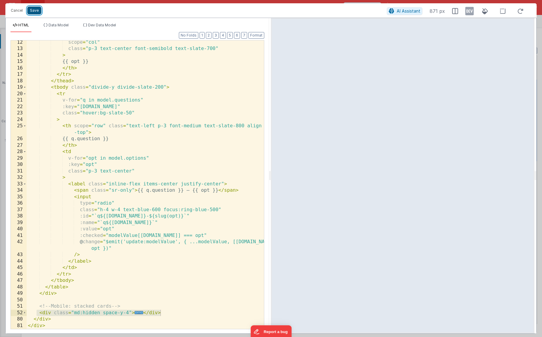
click at [37, 12] on button "Save" at bounding box center [34, 11] width 14 height 8
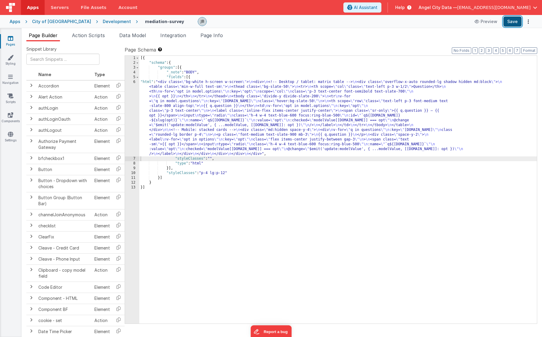
click at [448, 23] on button "Save" at bounding box center [512, 21] width 18 height 10
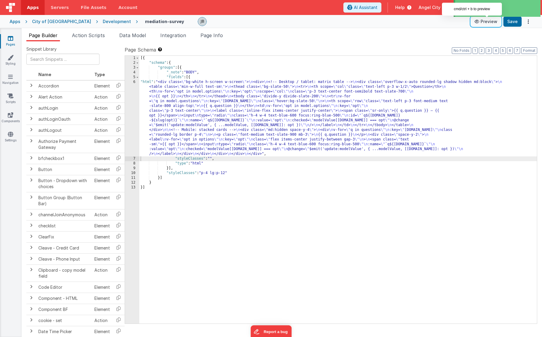
click at [448, 22] on button "Preview" at bounding box center [486, 22] width 30 height 10
click at [103, 24] on div "Development" at bounding box center [117, 22] width 28 height 6
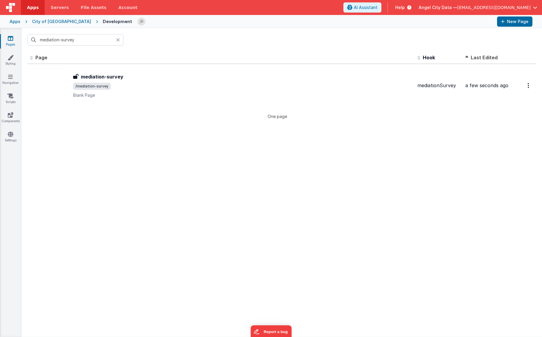
click at [118, 40] on icon at bounding box center [118, 39] width 4 height 5
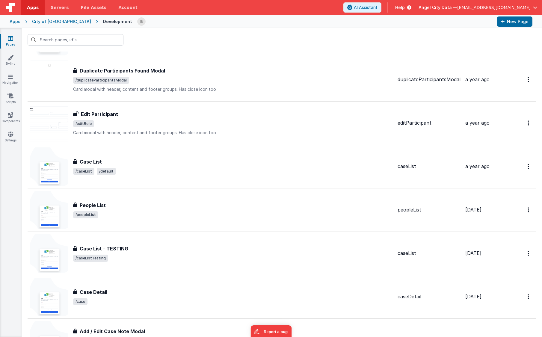
scroll to position [799, 0]
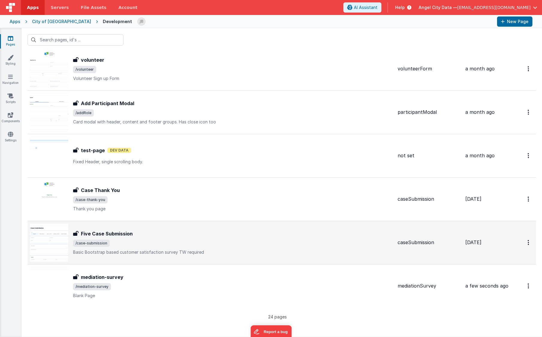
click at [91, 234] on h3 "Five Case Submission" at bounding box center [107, 233] width 52 height 7
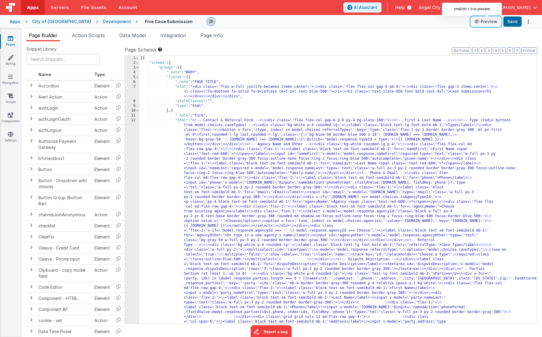
click at [448, 22] on icon at bounding box center [478, 21] width 6 height 4
click at [103, 22] on div "Development" at bounding box center [117, 22] width 28 height 6
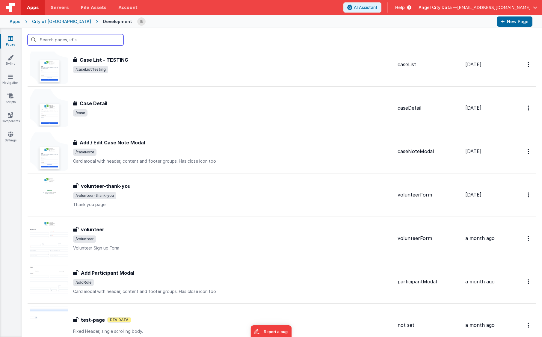
scroll to position [799, 0]
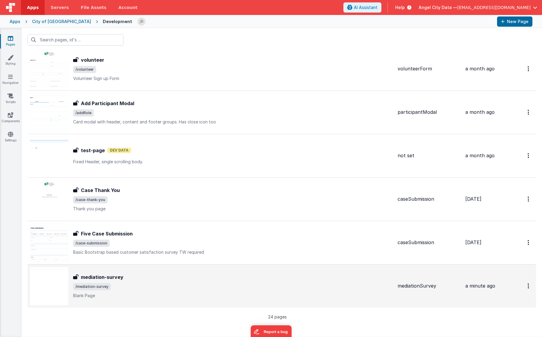
click at [106, 279] on h3 "mediation-survey" at bounding box center [102, 277] width 43 height 7
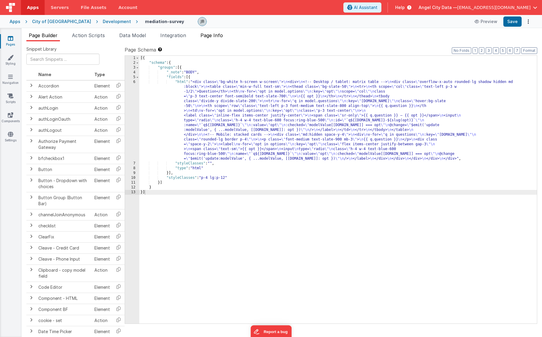
click at [212, 40] on li "Page Info" at bounding box center [211, 37] width 27 height 10
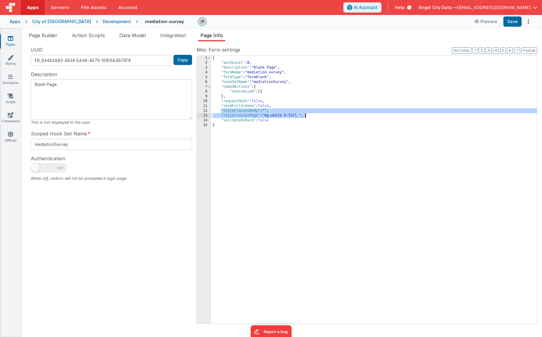
drag, startPoint x: 221, startPoint y: 112, endPoint x: 313, endPoint y: 114, distance: 92.6
click at [313, 114] on div "{ "authLevel" : 0 , "description" : "Blank Page" , "formName" : "mediation-surv…" at bounding box center [374, 194] width 326 height 277
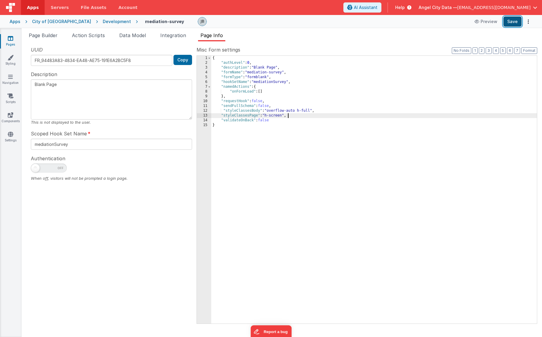
click at [448, 23] on button "Save" at bounding box center [512, 21] width 18 height 10
click at [51, 35] on span "Page Builder" at bounding box center [43, 35] width 29 height 6
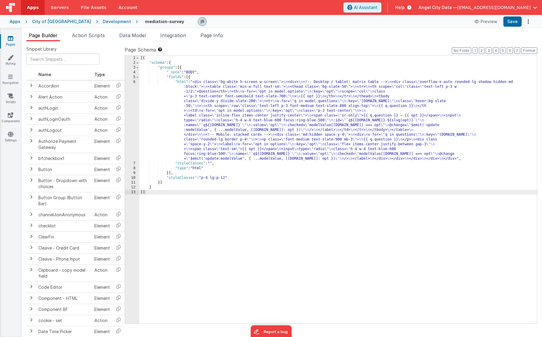
click at [130, 103] on div "6" at bounding box center [132, 120] width 14 height 81
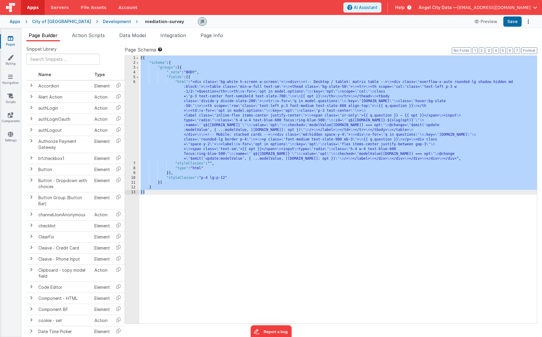
click at [134, 101] on div "6" at bounding box center [132, 120] width 14 height 81
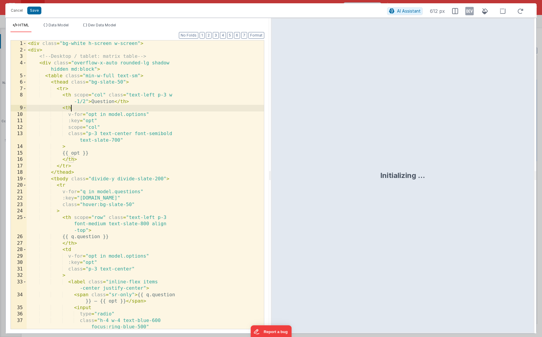
click at [96, 46] on div "< div class = "bg-white h-screen w-screen" > < div > <!-- Desktop / tablet: mat…" at bounding box center [145, 190] width 237 height 301
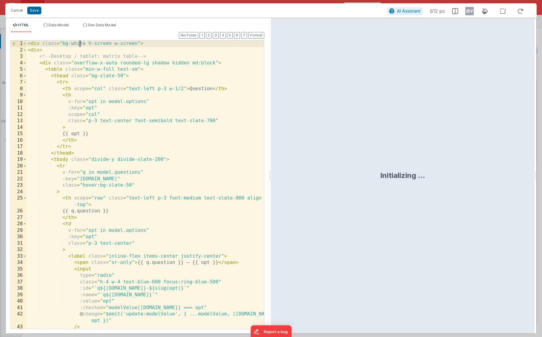
click at [78, 46] on div "< div class = "bg-white h-screen w-screen" > < div > <!-- Desktop / tablet: mat…" at bounding box center [145, 190] width 237 height 301
click at [85, 69] on div "< div class = "bg-green-300 h-screen w-screen" > < div > <!-- Desktop / tablet:…" at bounding box center [145, 190] width 237 height 301
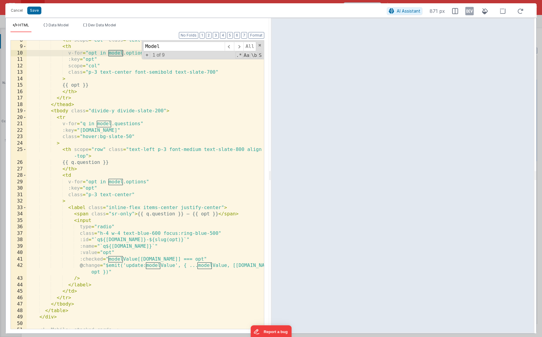
scroll to position [52, 0]
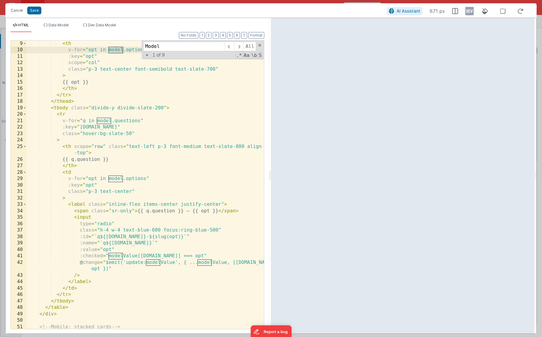
type input "Model"
click at [114, 259] on div "< th v-for = "opt in model.options" :key = "opt" scope = "col" class = "p-3 tex…" at bounding box center [145, 190] width 237 height 301
click at [114, 257] on div "< th v-for = "opt in model.options" :key = "opt" scope = "col" class = "p-3 tex…" at bounding box center [145, 190] width 237 height 301
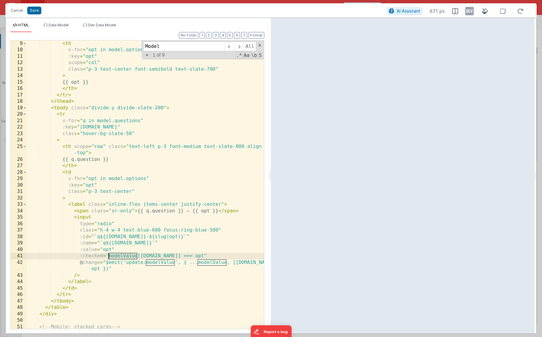
click at [114, 257] on div "< th v-for = "opt in model.options" :key = "opt" scope = "col" class = "p-3 tex…" at bounding box center [145, 190] width 237 height 301
click at [136, 256] on div "< th v-for = "opt in model.options" :key = "opt" scope = "col" class = "p-3 tex…" at bounding box center [145, 190] width 237 height 301
click at [121, 256] on div "< th v-for = "opt in model.options" :key = "opt" scope = "col" class = "p-3 tex…" at bounding box center [145, 190] width 237 height 301
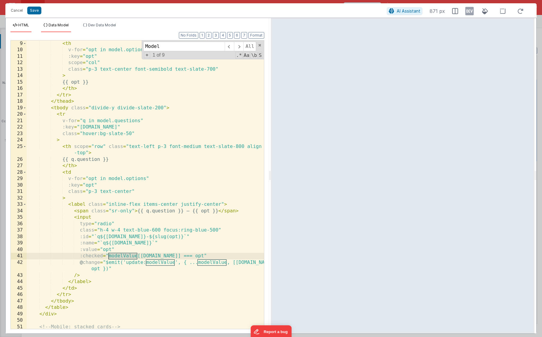
click at [55, 27] on li "Data Model" at bounding box center [56, 28] width 30 height 10
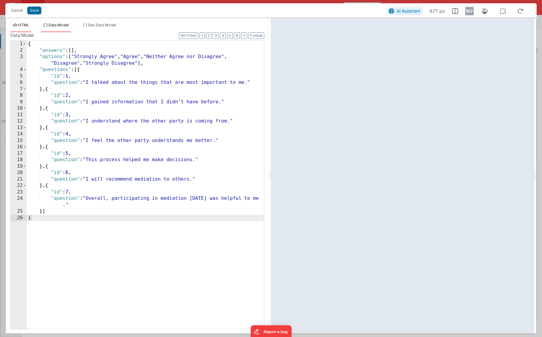
click at [21, 26] on span "HTML" at bounding box center [23, 25] width 11 height 4
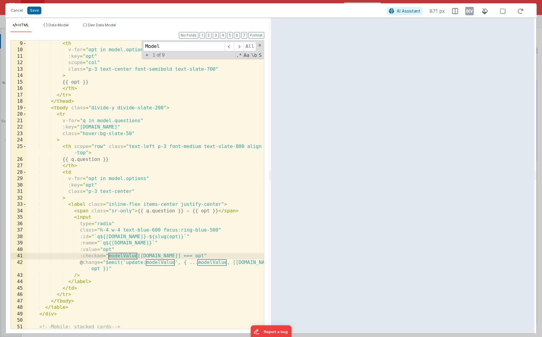
click at [123, 258] on div "< th v-for = "opt in model.options" :key = "opt" scope = "col" class = "p-3 tex…" at bounding box center [145, 190] width 237 height 301
click at [123, 255] on div "< th v-for = "opt in model.options" :key = "opt" scope = "col" class = "p-3 tex…" at bounding box center [145, 190] width 237 height 301
click at [143, 263] on div "< th v-for = "opt in model.options" :key = "opt" scope = "col" class = "p-3 tex…" at bounding box center [145, 190] width 237 height 301
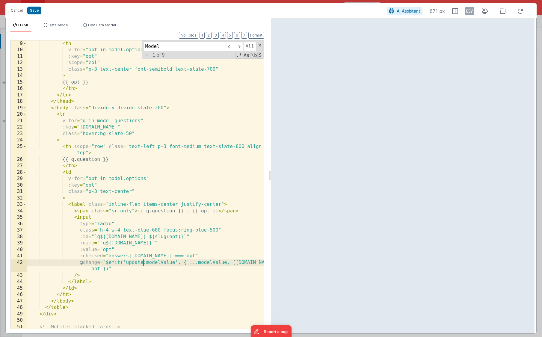
click at [156, 263] on div "< th v-for = "opt in model.options" :key = "opt" scope = "col" class = "p-3 tex…" at bounding box center [145, 190] width 237 height 301
click at [202, 265] on div "< th v-for = "opt in model.options" :key = "opt" scope = "col" class = "p-3 tex…" at bounding box center [145, 190] width 237 height 301
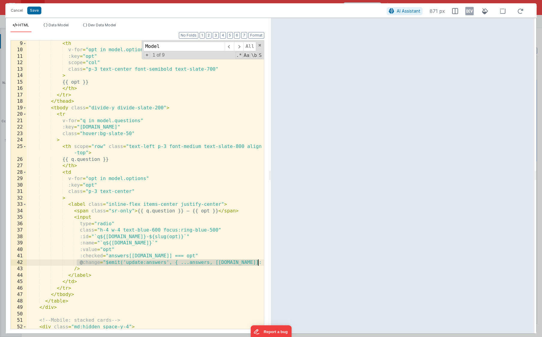
drag, startPoint x: 76, startPoint y: 262, endPoint x: 259, endPoint y: 263, distance: 183.1
click at [259, 263] on div "9 10 11 12 13 14 15 16 17 18 19 20 21 22 23 24 25 26 27 28 29 30 31 32 33 34 35…" at bounding box center [137, 184] width 254 height 289
click at [150, 245] on div "< th v-for = "opt in model.options" :key = "opt" scope = "col" class = "p-3 tex…" at bounding box center [145, 190] width 237 height 301
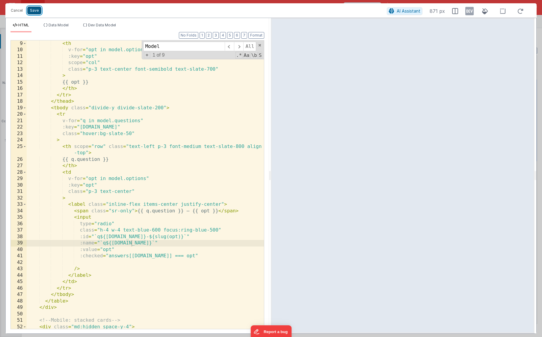
click at [33, 10] on button "Save" at bounding box center [34, 11] width 14 height 8
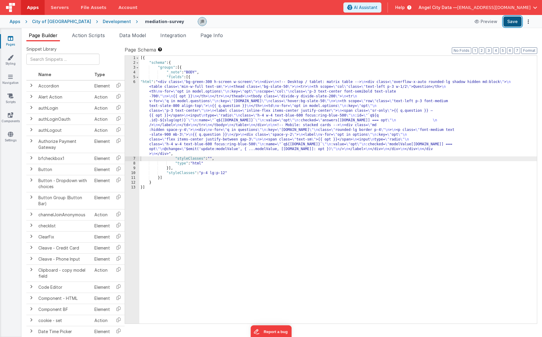
click at [448, 23] on button "Save" at bounding box center [512, 21] width 18 height 10
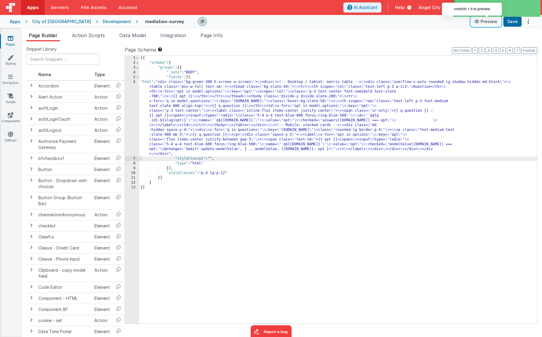
click at [448, 23] on button "Preview" at bounding box center [486, 22] width 30 height 10
click at [131, 120] on div "6" at bounding box center [132, 118] width 14 height 77
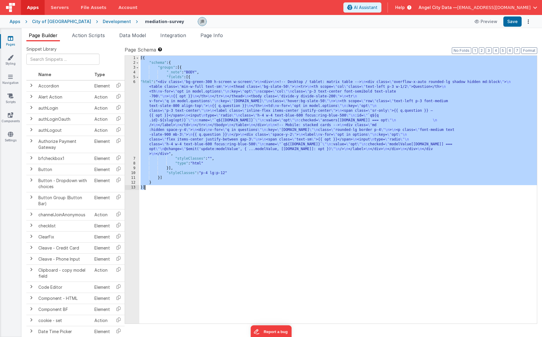
click at [131, 120] on div "6" at bounding box center [132, 118] width 14 height 77
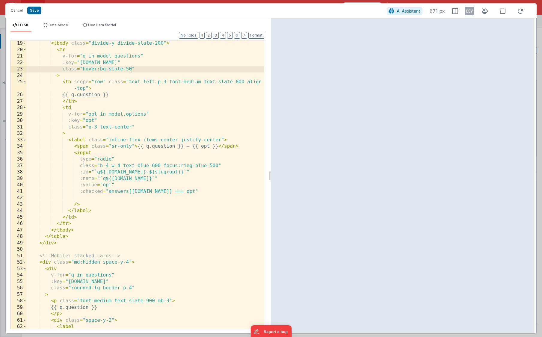
scroll to position [114, 0]
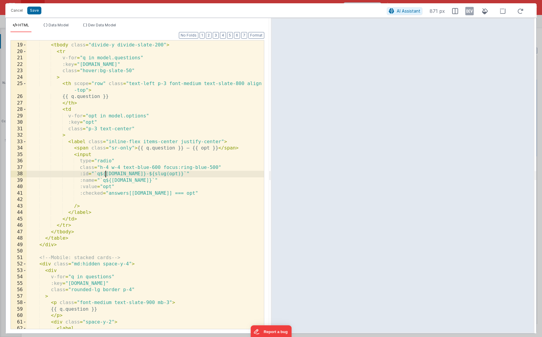
click at [105, 174] on div "</ thead > < tbody class = "divide-y divide-slate-200" > < tr v-for = "q in mod…" at bounding box center [145, 186] width 237 height 301
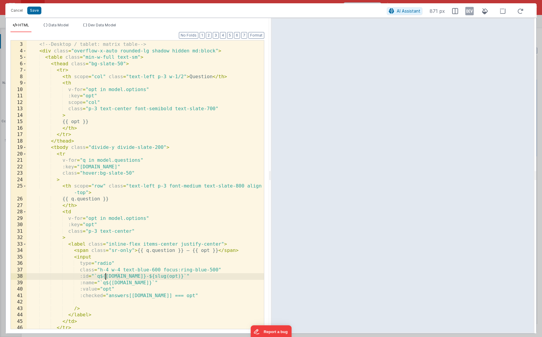
scroll to position [12, 0]
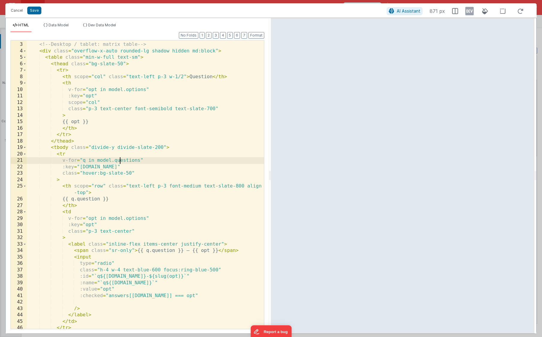
click at [120, 162] on div "< div > <!-- Desktop / tablet: matrix table --> < div class = "overflow-x-auto …" at bounding box center [145, 185] width 237 height 301
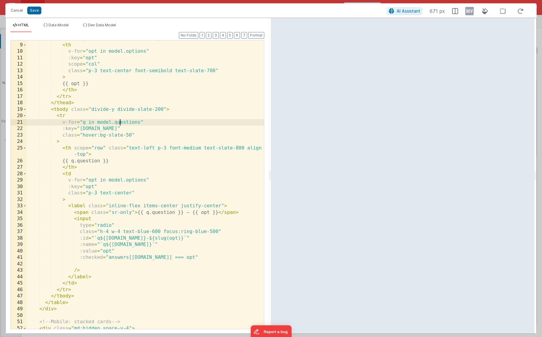
scroll to position [56, 0]
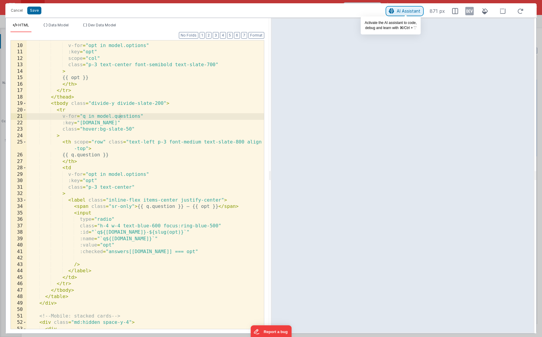
click at [403, 10] on span "AI Assistant" at bounding box center [409, 10] width 24 height 5
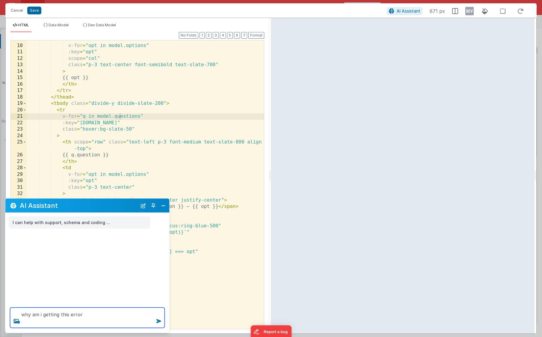
type textarea "why am i getting this error"
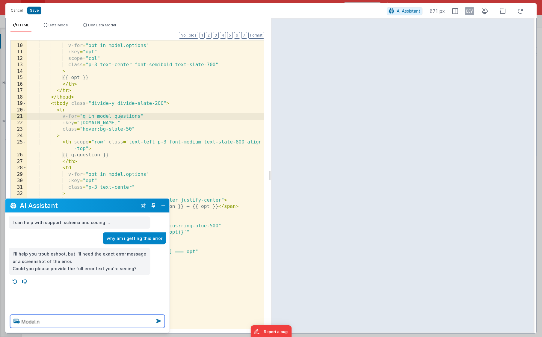
type textarea """
paste textarea "{ "error": "Model.not loaded" }"
type textarea "{ "error": "Model.not loaded" }"
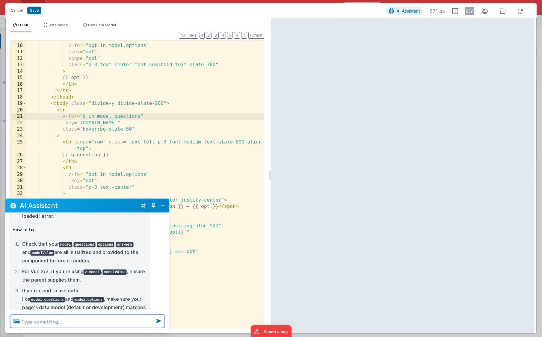
scroll to position [246, 0]
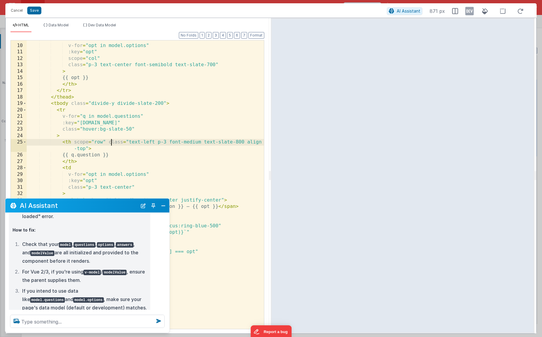
click at [111, 140] on div "< th v-for = "opt in model.options" :key = "opt" scope = "col" class = "p-3 tex…" at bounding box center [145, 186] width 237 height 301
click at [114, 135] on div "< th v-for = "opt in model.options" :key = "opt" scope = "col" class = "p-3 tex…" at bounding box center [145, 186] width 237 height 301
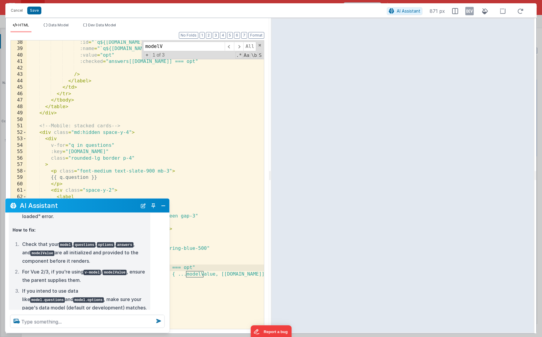
scroll to position [246, 0]
type input "modelValue"
click at [112, 201] on div "AI Assistant" at bounding box center [87, 206] width 164 height 14
click at [161, 205] on button "Close" at bounding box center [163, 205] width 8 height 8
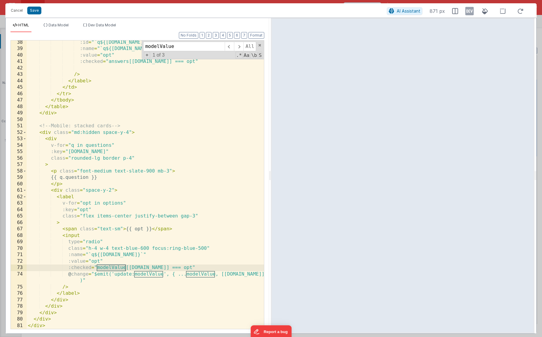
click at [141, 274] on div ":id = "`q${q.id}-${slug(opt)}`" :name = "`q${q.id}`" :value = "opt" :checked = …" at bounding box center [145, 189] width 237 height 301
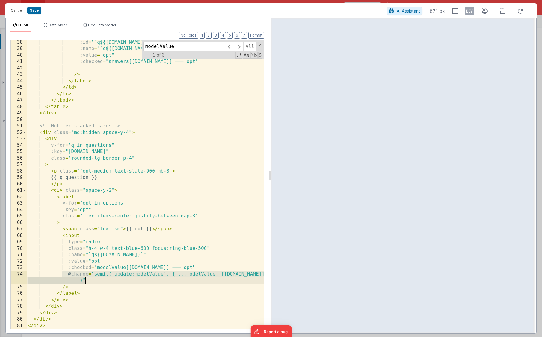
drag, startPoint x: 63, startPoint y: 273, endPoint x: 211, endPoint y: 280, distance: 148.2
click at [211, 280] on div ":id = "`q${q.id}-${slug(opt)}`" :name = "`q${q.id}`" :value = "opt" :checked = …" at bounding box center [145, 189] width 237 height 301
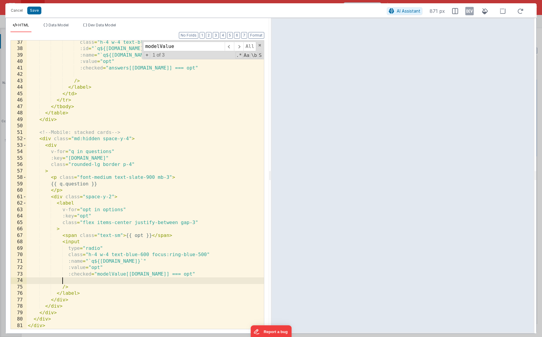
scroll to position [240, 0]
click at [37, 12] on button "Save" at bounding box center [34, 11] width 14 height 8
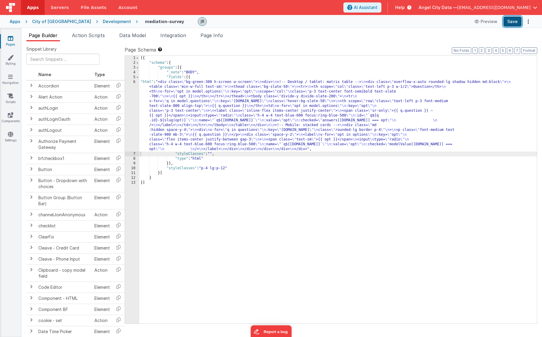
click at [448, 21] on button "Save" at bounding box center [512, 21] width 18 height 10
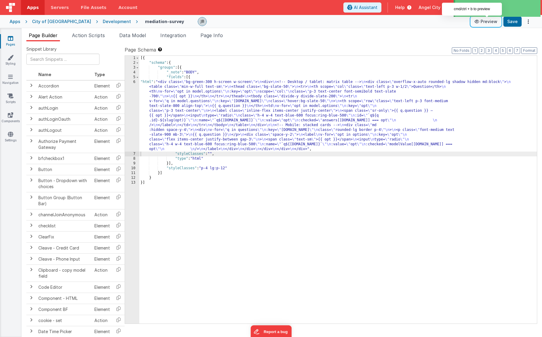
click at [448, 23] on button "Preview" at bounding box center [486, 22] width 30 height 10
click at [136, 121] on div "6" at bounding box center [132, 116] width 14 height 72
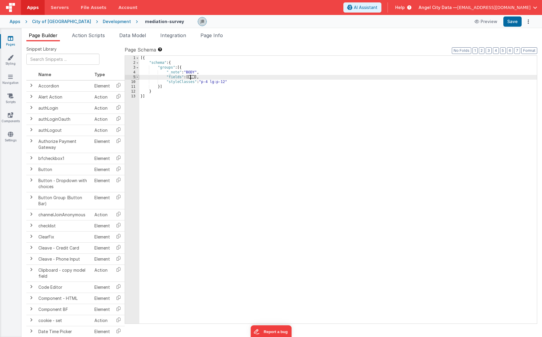
click at [137, 78] on span at bounding box center [137, 77] width 3 height 5
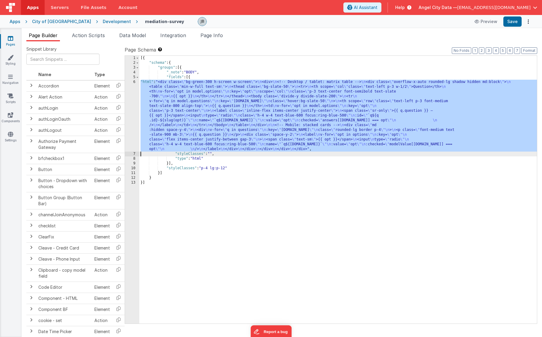
click at [132, 100] on div "6" at bounding box center [132, 116] width 14 height 72
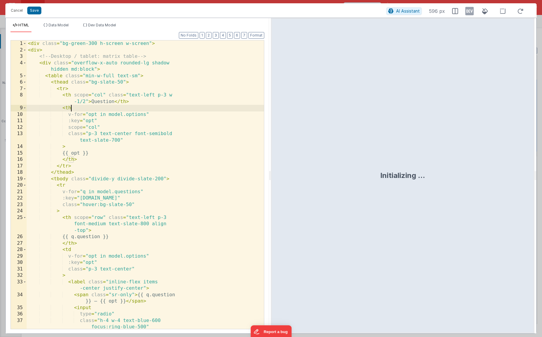
click at [123, 116] on div "< div class = "bg-green-300 h-screen w-screen" > < div > <!-- Desktop / tablet:…" at bounding box center [145, 190] width 237 height 301
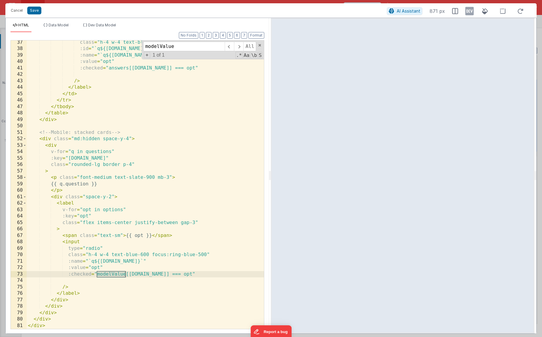
type input "modelValue"
click at [109, 272] on div "class = "h-4 w-4 text-blue-600 focus:ring-blue-500" :id = "`q${q.id}-${slug(opt…" at bounding box center [145, 189] width 237 height 301
click at [229, 48] on span at bounding box center [229, 47] width 9 height 10
click at [236, 47] on span at bounding box center [238, 47] width 9 height 10
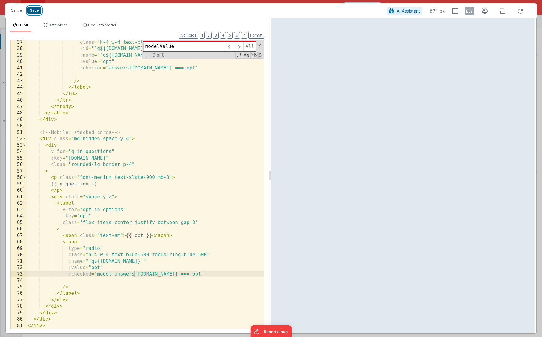
click at [35, 9] on button "Save" at bounding box center [34, 11] width 14 height 8
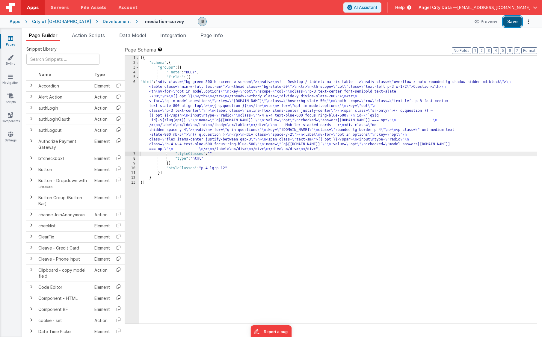
click at [448, 24] on button "Save" at bounding box center [512, 21] width 18 height 10
click at [131, 111] on div "6" at bounding box center [132, 116] width 14 height 72
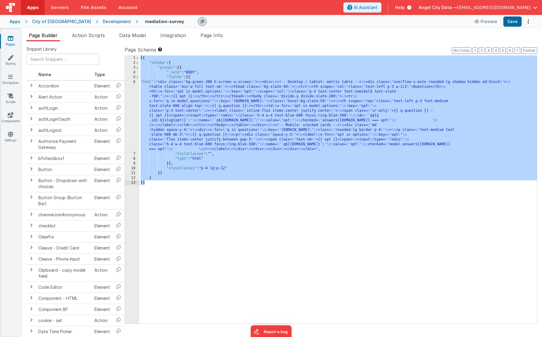
click at [131, 111] on div "6" at bounding box center [132, 116] width 14 height 72
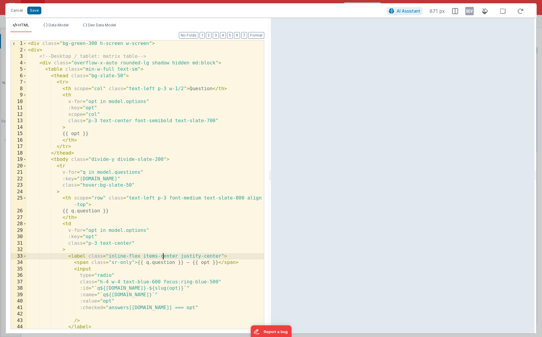
click at [164, 258] on div "< div class = "bg-green-300 h-screen w-screen" > < div > <!-- Desktop / tablet:…" at bounding box center [145, 190] width 237 height 301
click at [155, 258] on div "< div class = "bg-green-300 h-screen w-screen" > < div > <!-- Desktop / tablet:…" at bounding box center [145, 190] width 237 height 301
click at [157, 261] on div "< div class = "bg-green-300 h-screen w-screen" > < div > <!-- Desktop / tablet:…" at bounding box center [145, 190] width 237 height 301
click at [67, 26] on span "Data Model" at bounding box center [59, 25] width 20 height 4
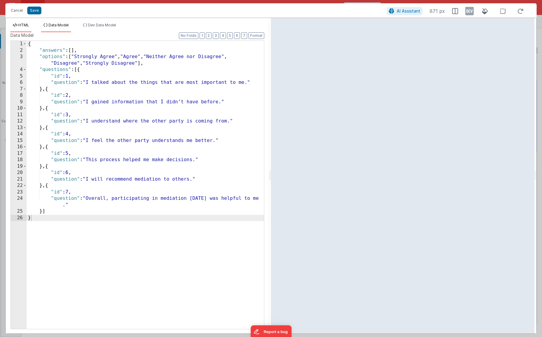
click at [24, 23] on span "HTML" at bounding box center [23, 25] width 11 height 4
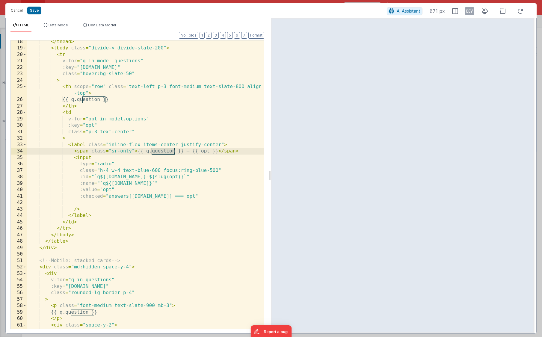
scroll to position [111, 0]
click at [84, 161] on div "</ thead > < tbody class = "divide-y divide-slate-200" > < tr v-for = "q in mod…" at bounding box center [145, 189] width 237 height 301
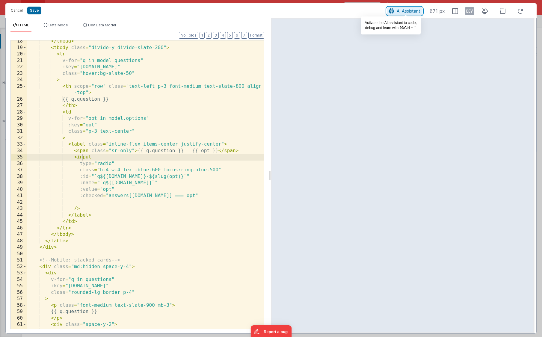
click at [414, 11] on span "AI Assistant" at bounding box center [409, 10] width 24 height 5
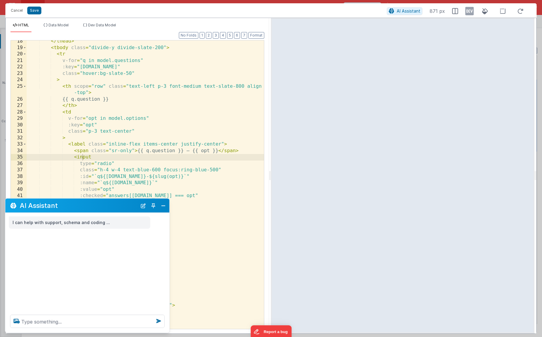
click at [81, 265] on div "I can help with support, schema and coding ..." at bounding box center [87, 261] width 164 height 97
click at [48, 325] on textarea at bounding box center [87, 321] width 155 height 13
type textarea "i'm still getting the Model.not loaded error"
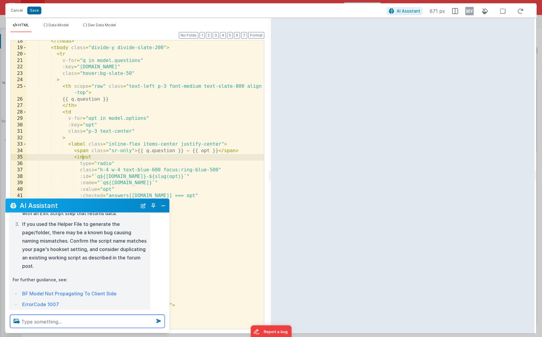
scroll to position [256, 0]
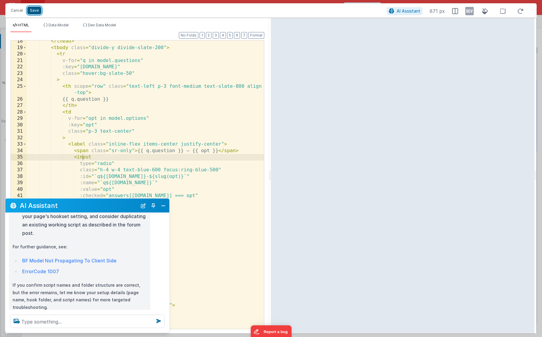
click at [38, 8] on button "Save" at bounding box center [34, 11] width 14 height 8
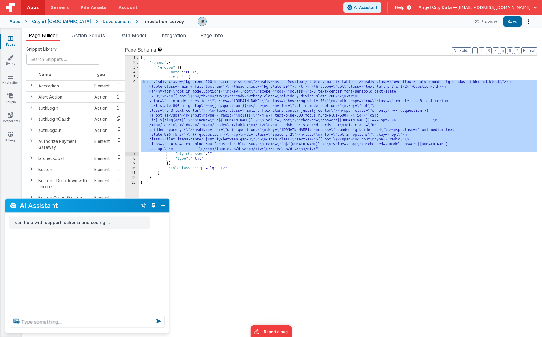
scroll to position [0, 0]
click at [148, 40] on li "Data Model" at bounding box center [132, 37] width 31 height 10
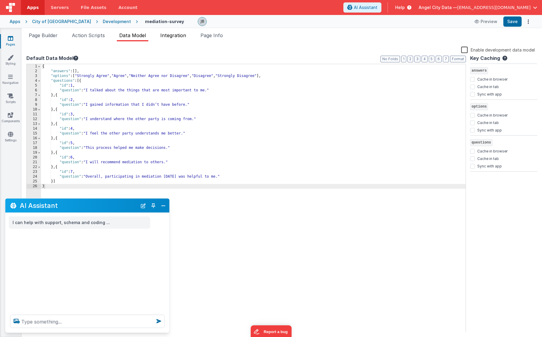
click at [181, 40] on li "Integration" at bounding box center [173, 37] width 31 height 10
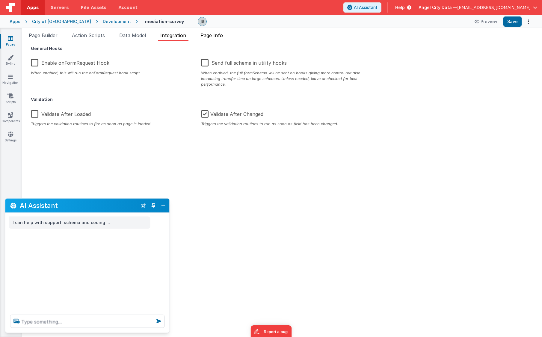
click at [210, 36] on span "Page Info" at bounding box center [211, 35] width 22 height 6
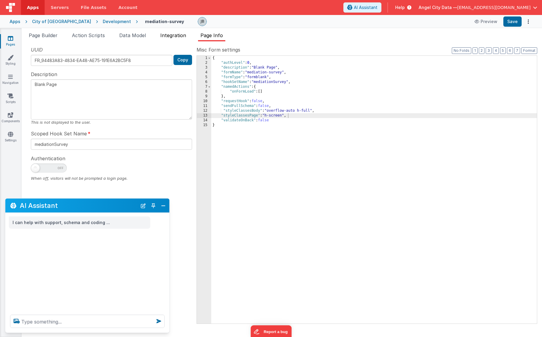
click at [178, 34] on span "Integration" at bounding box center [173, 35] width 26 height 6
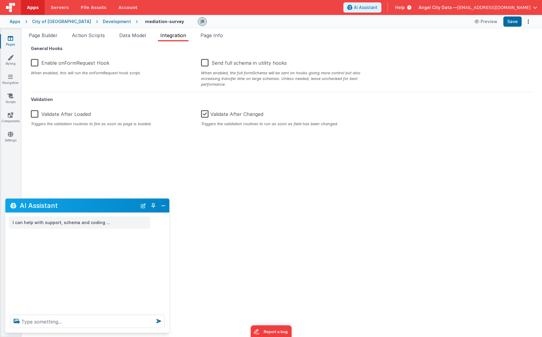
click at [206, 116] on label "Validate After Changed" at bounding box center [232, 113] width 62 height 13
click at [0, 0] on input "Validate After Changed" at bounding box center [0, 0] width 0 height 0
click at [133, 36] on span "Data Model" at bounding box center [132, 35] width 27 height 6
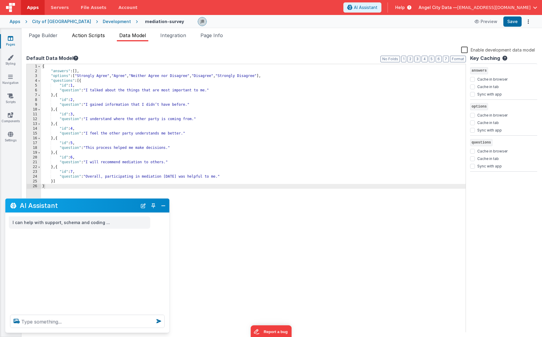
click at [95, 34] on span "Action Scripts" at bounding box center [88, 35] width 33 height 6
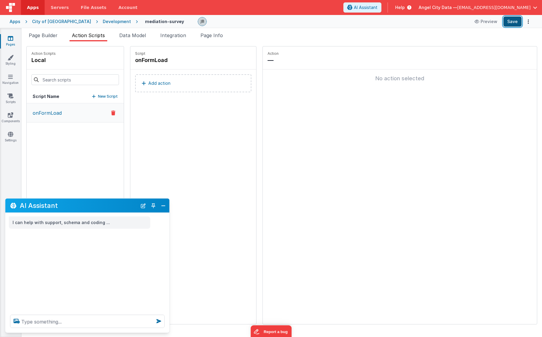
click at [448, 25] on button "Save" at bounding box center [512, 21] width 18 height 10
click at [134, 36] on span "Data Model" at bounding box center [132, 35] width 27 height 6
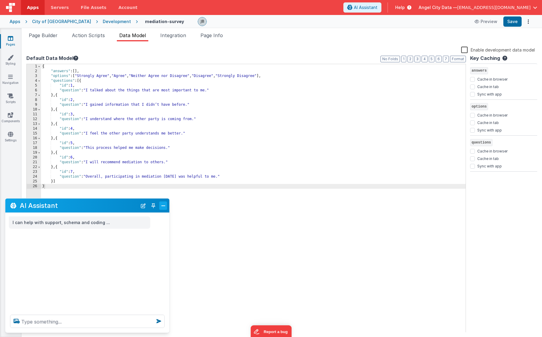
click at [162, 207] on button "Close" at bounding box center [163, 205] width 8 height 8
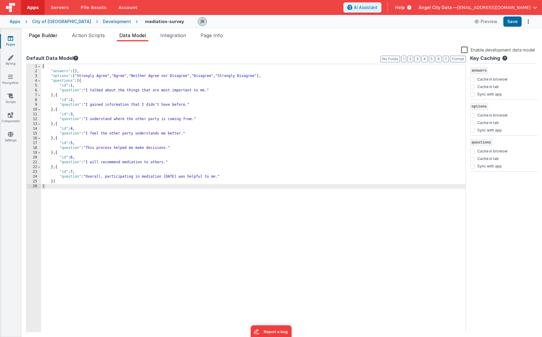
click at [51, 34] on span "Page Builder" at bounding box center [43, 35] width 29 height 6
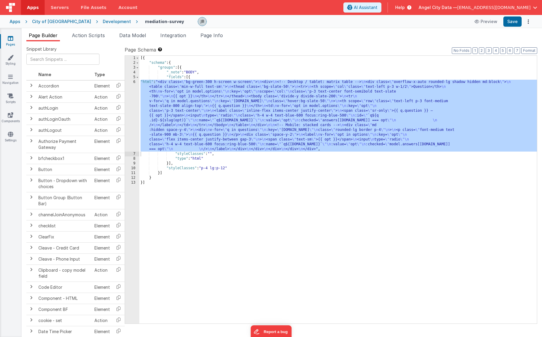
click at [133, 110] on div "6" at bounding box center [132, 116] width 14 height 72
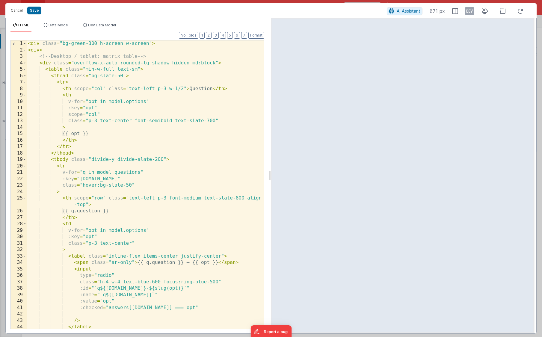
click at [131, 104] on div "< div class = "bg-green-300 h-screen w-screen" > < div > <!-- Desktop / tablet:…" at bounding box center [145, 190] width 237 height 301
click at [61, 82] on div "< div class = "bg-green-300 h-screen w-screen" > < div > <!-- Desktop / tablet:…" at bounding box center [145, 190] width 237 height 301
click at [58, 78] on div "< div class = "bg-green-300 h-screen w-screen" > < div > <!-- Desktop / tablet:…" at bounding box center [145, 190] width 237 height 301
click at [60, 158] on div "< div class = "bg-green-300 h-screen w-screen" > < div > <!-- Desktop / tablet:…" at bounding box center [145, 190] width 237 height 301
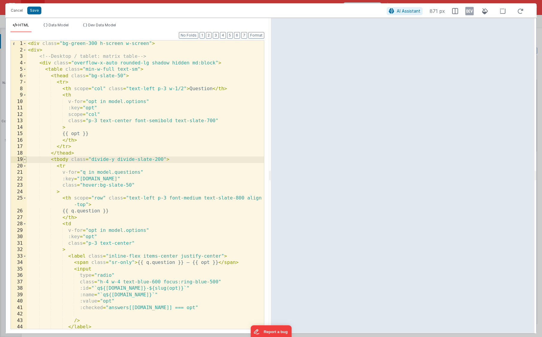
click at [24, 160] on span at bounding box center [24, 159] width 3 height 7
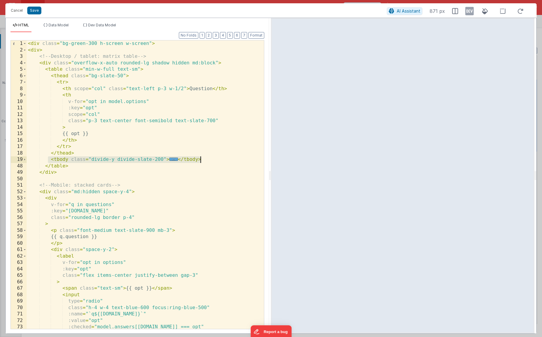
drag, startPoint x: 47, startPoint y: 160, endPoint x: 221, endPoint y: 161, distance: 174.1
click at [221, 161] on div "< div class = "bg-green-300 h-screen w-screen" > < div > <!-- Desktop / tablet:…" at bounding box center [145, 190] width 237 height 301
click at [166, 188] on div "< div class = "bg-green-300 h-screen w-screen" > < div > <!-- Desktop / tablet:…" at bounding box center [145, 190] width 237 height 301
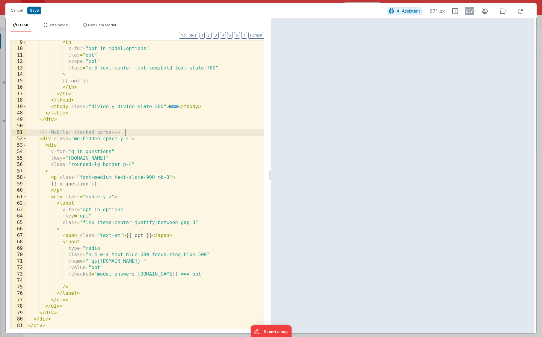
scroll to position [53, 0]
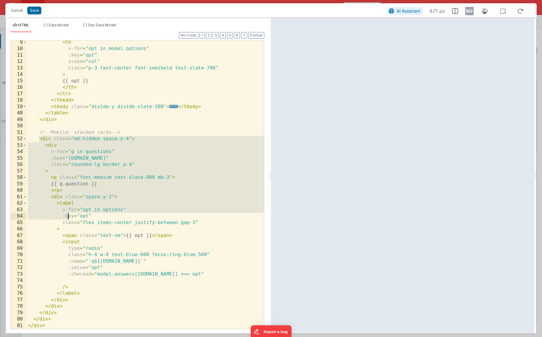
drag, startPoint x: 38, startPoint y: 141, endPoint x: 70, endPoint y: 226, distance: 90.3
click at [70, 230] on div "< th v-for = "opt in model.options" :key = "opt" scope = "col" class = "p-3 tex…" at bounding box center [145, 189] width 237 height 301
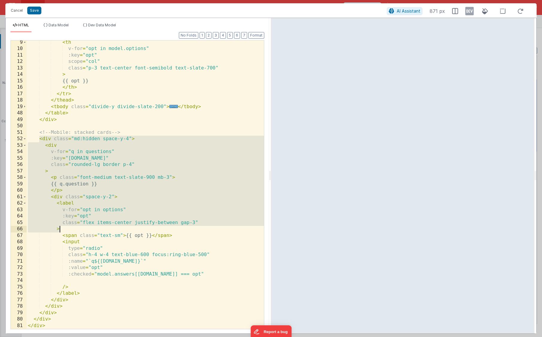
click at [68, 212] on div "< th v-for = "opt in model.options" :key = "opt" scope = "col" class = "p-3 tex…" at bounding box center [145, 189] width 237 height 301
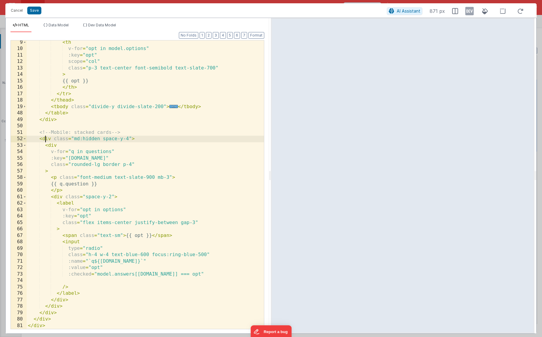
click at [46, 140] on div "< th v-for = "opt in model.options" :key = "opt" scope = "col" class = "p-3 tex…" at bounding box center [145, 189] width 237 height 301
click at [25, 141] on span at bounding box center [24, 139] width 3 height 7
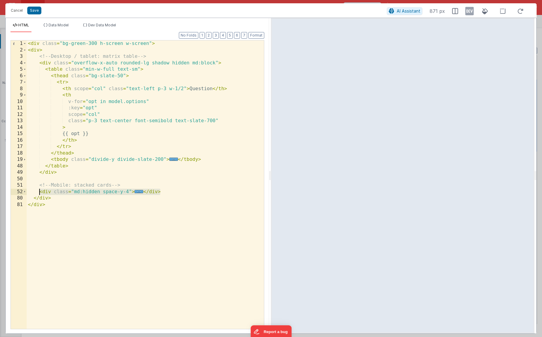
drag, startPoint x: 161, startPoint y: 192, endPoint x: 38, endPoint y: 194, distance: 122.8
click at [38, 194] on div "< div class = "bg-green-300 h-screen w-screen" > < div > <!-- Desktop / tablet:…" at bounding box center [145, 190] width 237 height 301
click at [46, 181] on div "< div class = "bg-green-300 h-screen w-screen" > < div > <!-- Desktop / tablet:…" at bounding box center [145, 190] width 237 height 301
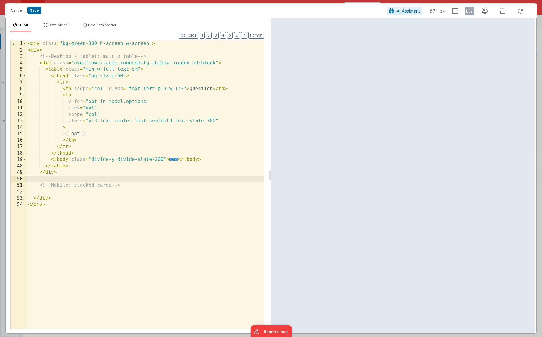
click at [62, 83] on div "< div class = "bg-green-300 h-screen w-screen" > < div > <!-- Desktop / tablet:…" at bounding box center [145, 190] width 237 height 301
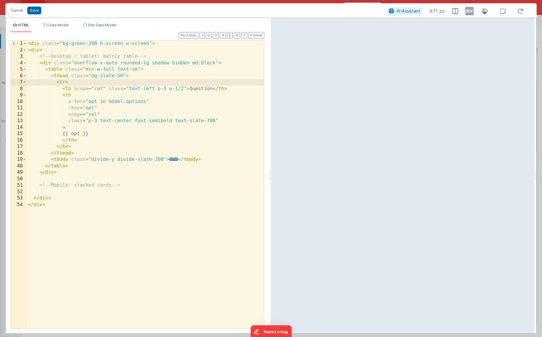
click at [68, 92] on div "< div class = "bg-green-300 h-screen w-screen" > < div > <!-- Desktop / tablet:…" at bounding box center [145, 190] width 237 height 301
click at [67, 96] on div "< div class = "bg-green-300 h-screen w-screen" > < div > <!-- Desktop / tablet:…" at bounding box center [145, 190] width 237 height 301
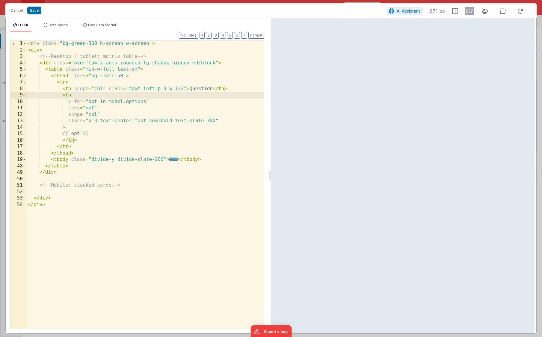
click at [65, 146] on div "< div class = "bg-green-300 h-screen w-screen" > < div > <!-- Desktop / tablet:…" at bounding box center [145, 190] width 237 height 301
drag, startPoint x: 47, startPoint y: 158, endPoint x: 220, endPoint y: 158, distance: 172.9
click at [220, 158] on div "< div class = "bg-green-300 h-screen w-screen" > < div > <!-- Desktop / tablet:…" at bounding box center [145, 190] width 237 height 301
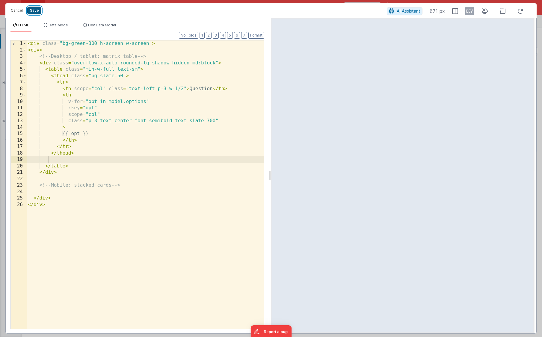
click at [32, 13] on button "Save" at bounding box center [34, 11] width 14 height 8
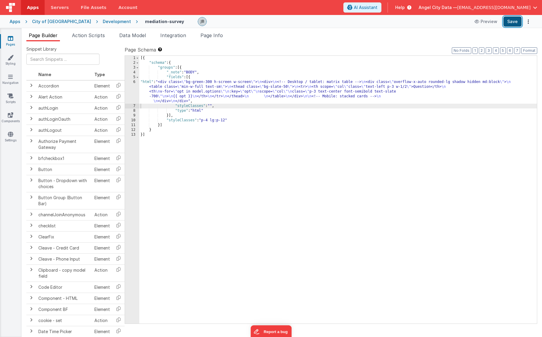
click at [448, 21] on button "Save" at bounding box center [512, 21] width 18 height 10
click at [130, 85] on div "6" at bounding box center [132, 92] width 14 height 24
click at [134, 87] on div "6" at bounding box center [132, 92] width 14 height 24
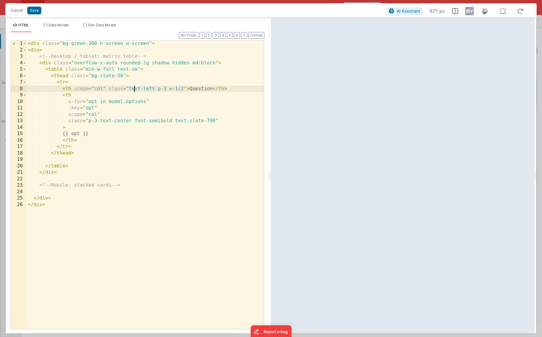
click at [134, 70] on div "< div class = "bg-green-300 h-screen w-screen" > < div > <!-- Desktop / tablet:…" at bounding box center [145, 190] width 237 height 301
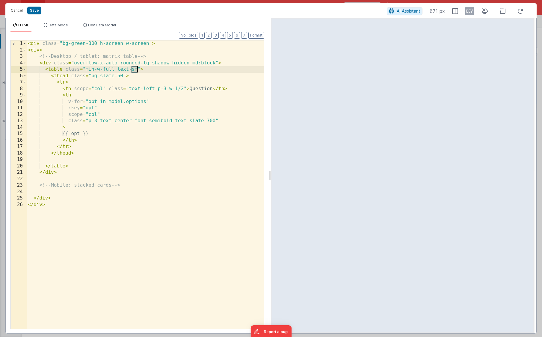
click at [134, 70] on div "< div class = "bg-green-300 h-screen w-screen" > < div > <!-- Desktop / tablet:…" at bounding box center [145, 190] width 237 height 301
click at [64, 77] on div "< div class = "bg-green-300 h-screen w-screen" > < div > <!-- Desktop / tablet:…" at bounding box center [145, 190] width 237 height 301
click at [57, 26] on span "Data Model" at bounding box center [59, 25] width 20 height 4
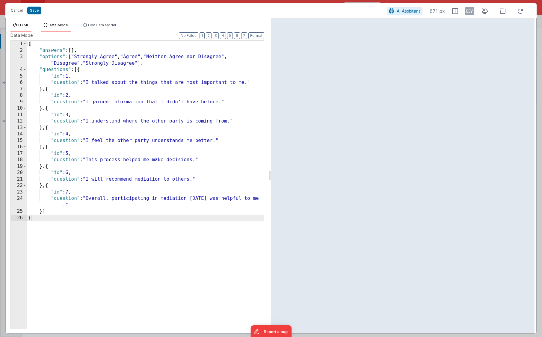
click at [22, 26] on span "HTML" at bounding box center [23, 25] width 11 height 4
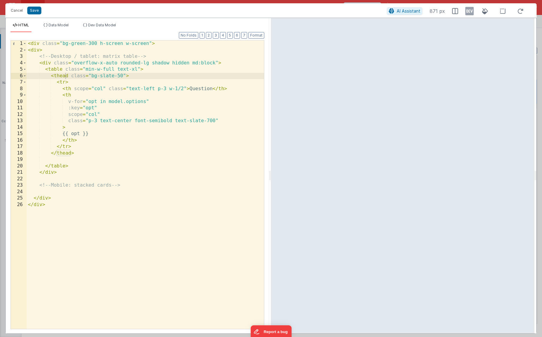
click at [64, 163] on div "< div class = "bg-green-300 h-screen w-screen" > < div > <!-- Desktop / tablet:…" at bounding box center [145, 190] width 237 height 301
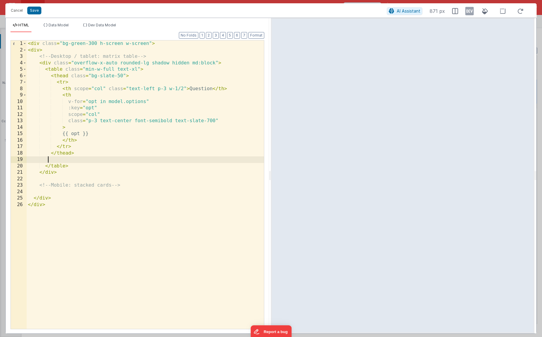
click at [63, 161] on div "< div class = "bg-green-300 h-screen w-screen" > < div > <!-- Desktop / tablet:…" at bounding box center [145, 190] width 237 height 301
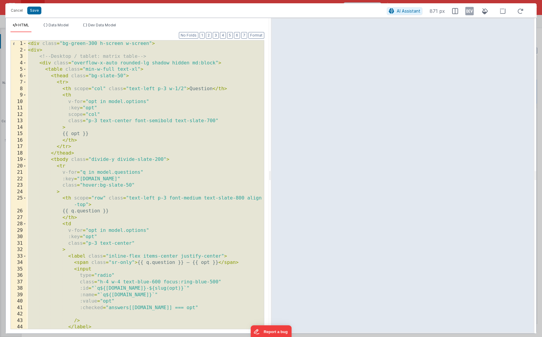
scroll to position [0, 0]
click at [101, 125] on div "< div class = "bg-green-300 h-screen w-screen" > < div > <!-- Desktop / tablet:…" at bounding box center [145, 190] width 237 height 301
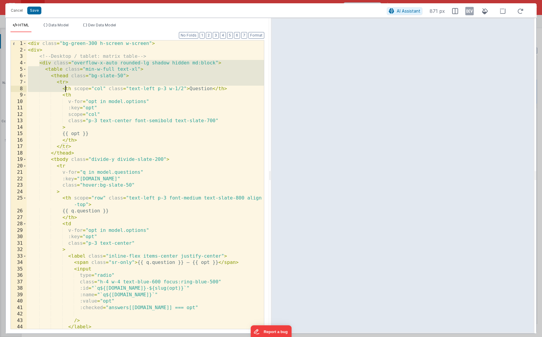
drag, startPoint x: 40, startPoint y: 63, endPoint x: 66, endPoint y: 86, distance: 35.4
click at [66, 86] on div "< div class = "bg-green-300 h-screen w-screen" > < div > <!-- Desktop / tablet:…" at bounding box center [145, 190] width 237 height 301
click at [64, 86] on div "< div class = "bg-green-300 h-screen w-screen" > < div > <!-- Desktop / tablet:…" at bounding box center [145, 190] width 237 height 301
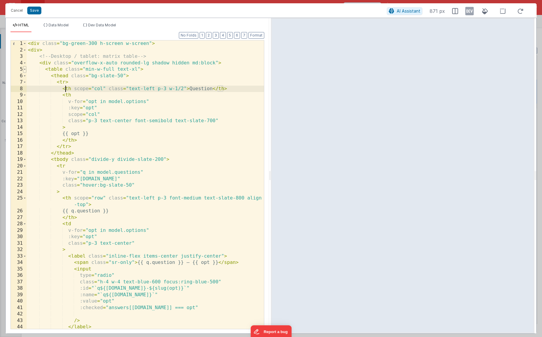
click at [25, 70] on span at bounding box center [24, 69] width 3 height 7
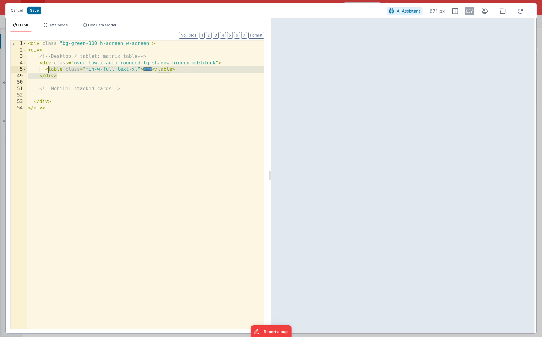
drag, startPoint x: 67, startPoint y: 74, endPoint x: 42, endPoint y: 71, distance: 25.3
click at [42, 71] on div "< div class = "bg-green-300 h-screen w-screen" > < div > <!-- Desktop / tablet:…" at bounding box center [145, 190] width 237 height 301
drag, startPoint x: 43, startPoint y: 70, endPoint x: 183, endPoint y: 70, distance: 140.5
click at [183, 70] on div "< div class = "bg-green-300 h-screen w-screen" > < div > <!-- Desktop / tablet:…" at bounding box center [145, 190] width 237 height 301
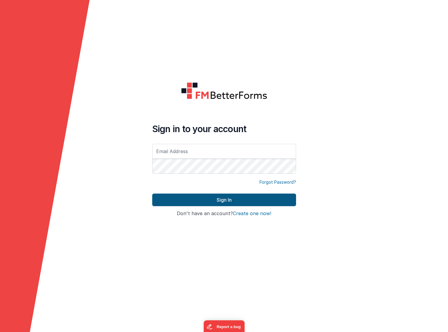
type input "[EMAIL_ADDRESS][DOMAIN_NAME]"
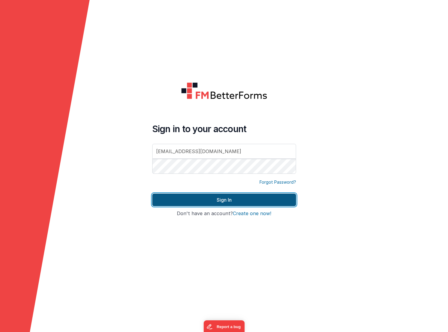
click at [193, 201] on button "Sign In" at bounding box center [224, 200] width 144 height 13
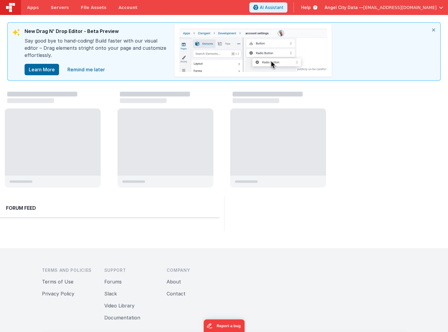
click at [15, 22] on div "New Drag N' Drop Editor - Beta Preview Say good bye to hand-coding! Build faste…" at bounding box center [224, 48] width 448 height 66
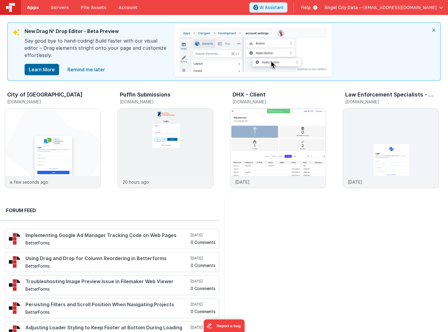
click at [30, 7] on span "Apps" at bounding box center [33, 7] width 12 height 6
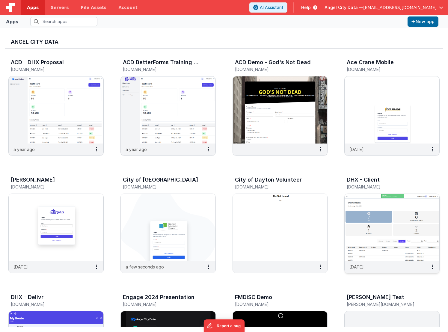
click at [370, 222] on img at bounding box center [392, 227] width 95 height 67
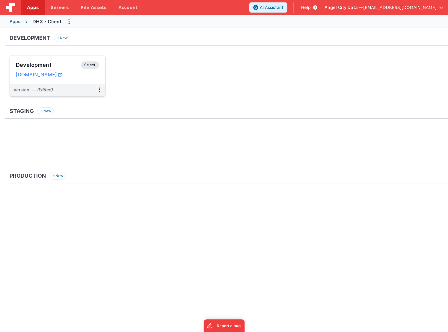
click at [51, 58] on div "Development Select URLs dhxclient.fmbetterforms.com" at bounding box center [57, 69] width 95 height 28
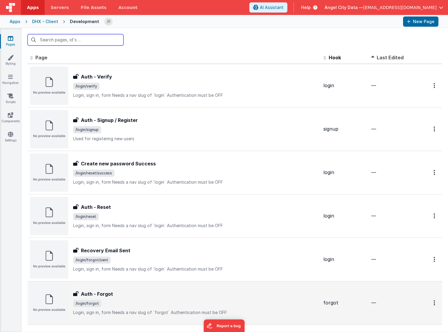
scroll to position [196, 0]
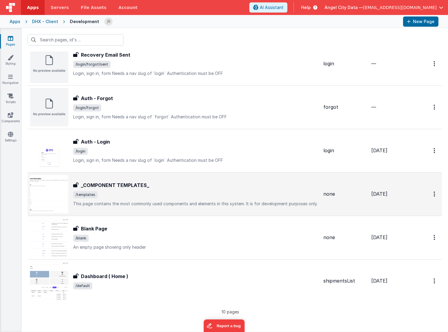
click at [101, 183] on h3 "_COMPONENT TEMPLATES_" at bounding box center [115, 185] width 68 height 7
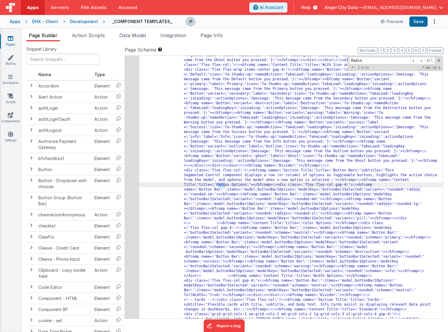
scroll to position [774, 0]
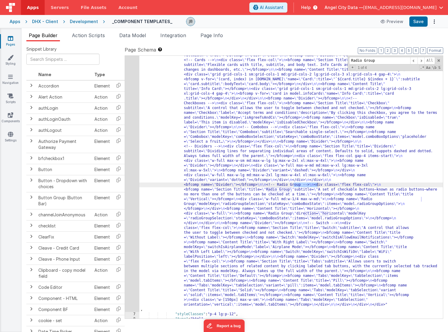
type input "Radio Group"
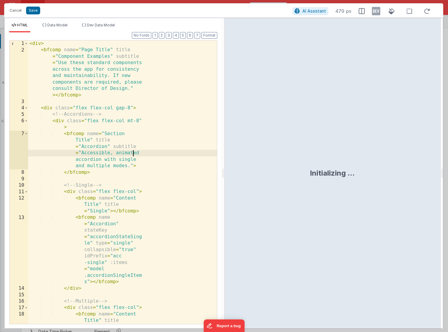
scroll to position [0, 0]
click at [133, 153] on div "< div > < bfcomp name = "Page Title" title = "Component Examples" subtitle = "U…" at bounding box center [122, 223] width 189 height 367
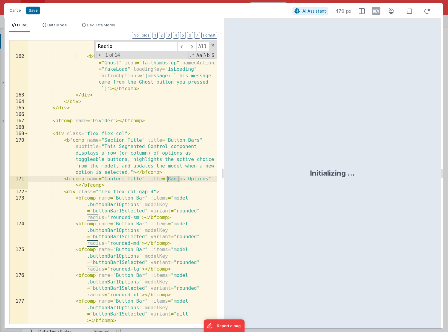
scroll to position [3381, 0]
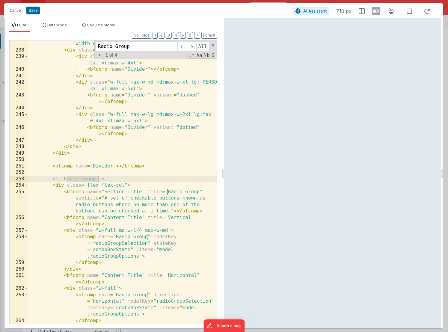
type input "Radio Group"
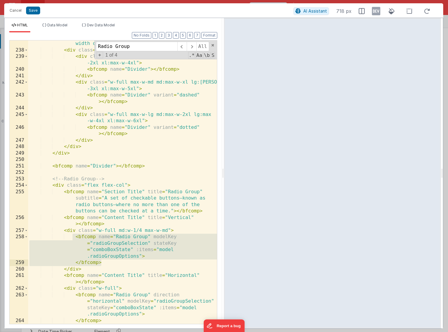
drag, startPoint x: 73, startPoint y: 237, endPoint x: 124, endPoint y: 264, distance: 58.3
click at [124, 264] on div "< bfcomp name = "Section Title" title = "Dividers" subtitle = "Dividing lines f…" at bounding box center [122, 176] width 189 height 322
click at [16, 12] on button "Cancel" at bounding box center [16, 10] width 18 height 8
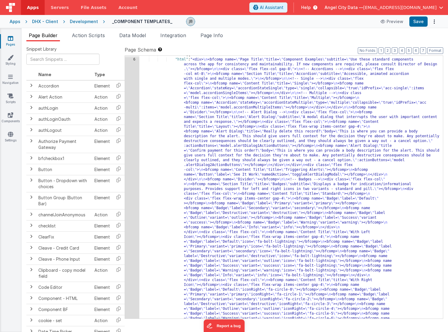
scroll to position [0, 0]
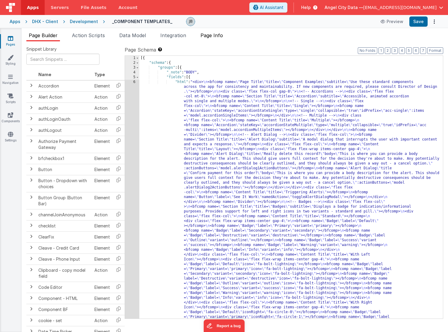
click at [210, 33] on span "Page Info" at bounding box center [211, 35] width 22 height 6
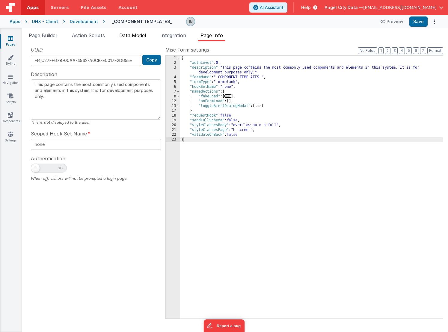
click at [133, 35] on span "Data Model" at bounding box center [132, 35] width 27 height 6
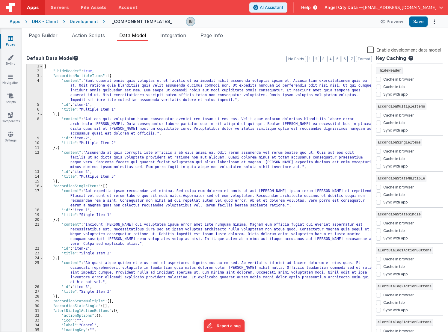
click at [120, 101] on div "{ "_hideHeader" : true , "accordionMultipleItems" : [{ "content" : "Sunt quaera…" at bounding box center [207, 205] width 328 height 283
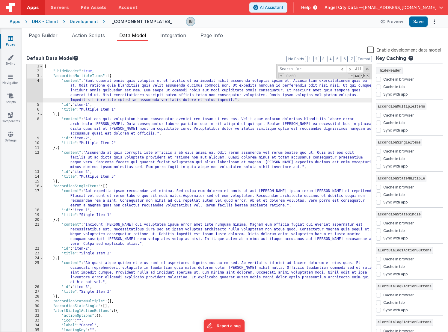
type input "modelKey="radioGroupSelection" stateKey="comboBoxState""
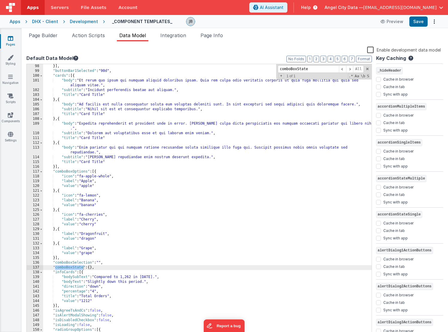
scroll to position [569, 0]
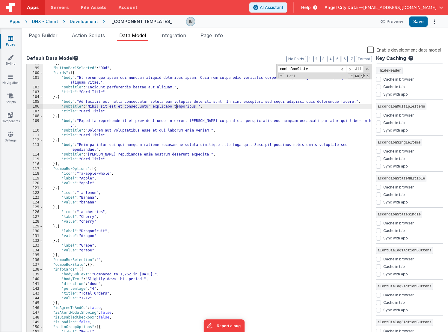
click at [175, 104] on div "}] , "buttonBar1Selected" : "90d" , "cards" : [{ "body" : "Et rerum quo ipsum q…" at bounding box center [207, 202] width 328 height 283
paste input "radioGroupSelection"
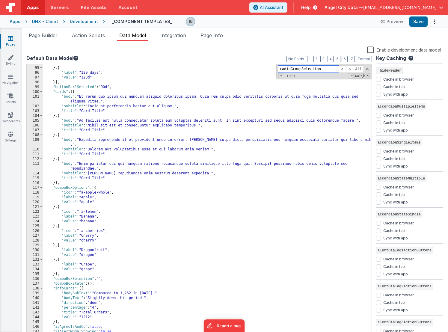
scroll to position [550, 0]
type input "radioGroupSelection"
click at [96, 158] on div ""value" : "90d" } , { "label" : "120 days" , "value" : "120d" }] , "buttonBar1S…" at bounding box center [207, 202] width 328 height 283
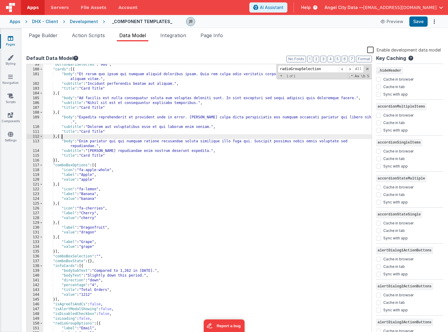
scroll to position [575, 0]
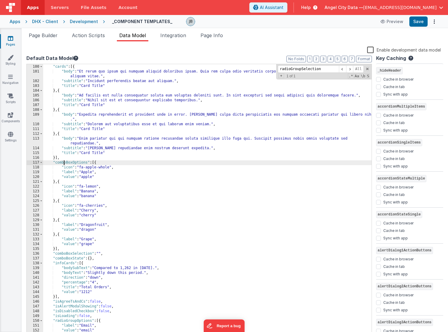
click at [64, 164] on div ""buttonBar1Selected" : "90d" , "cards" : [{ "body" : "Et rerum quo ipsum qui nu…" at bounding box center [207, 201] width 328 height 283
click at [52, 37] on span "Page Builder" at bounding box center [43, 35] width 29 height 6
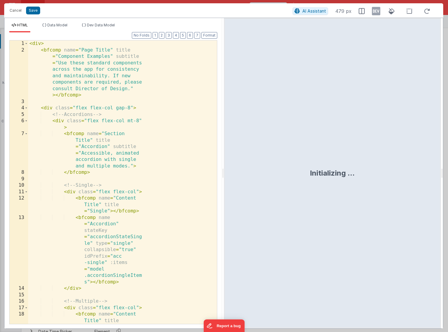
click at [128, 117] on div "< div > < bfcomp name = "Page Title" title = "Component Examples" subtitle = "U…" at bounding box center [122, 198] width 189 height 316
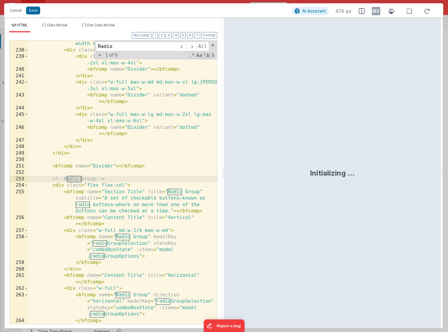
scroll to position [3381, 0]
type input "Radio Group"
click at [113, 256] on div "< bfcomp name = "Section Title" title = "Dividers" subtitle = "Dividing lines f…" at bounding box center [122, 176] width 189 height 322
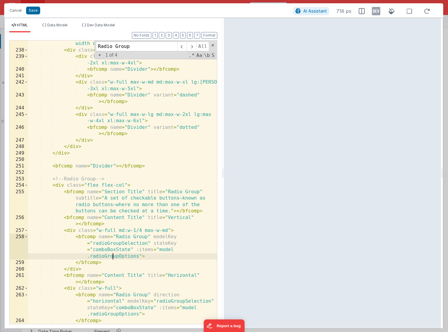
click at [113, 256] on div "< bfcomp name = "Section Title" title = "Dividers" subtitle = "Dividing lines f…" at bounding box center [122, 176] width 189 height 322
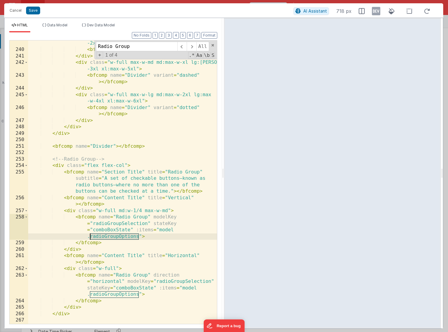
scroll to position [3405, 0]
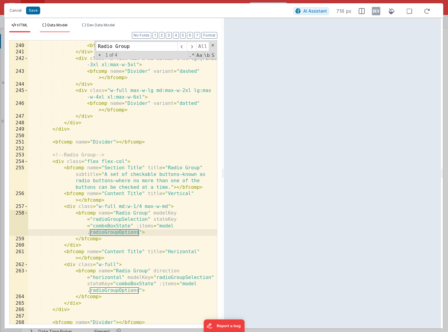
click at [58, 24] on span "Data Model" at bounding box center [57, 25] width 20 height 4
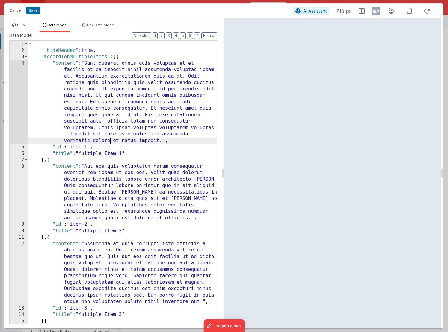
click at [109, 142] on div "{ "_hideHeader" : true , "accordionMultipleItems" : [{ "content" : "Sunt quaera…" at bounding box center [122, 189] width 189 height 296
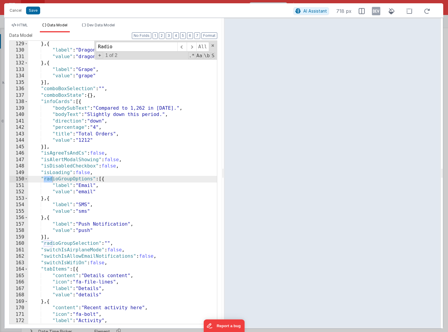
scroll to position [1308, 0]
click at [15, 24] on icon at bounding box center [14, 25] width 4 height 4
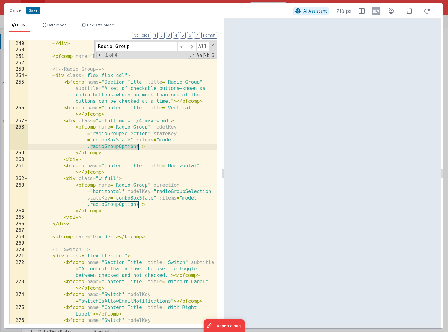
scroll to position [3491, 0]
click at [67, 80] on div "</ div > < bfcomp name = "Divider" > </ bfcomp > <!-- Radio Group --> < div cla…" at bounding box center [122, 194] width 189 height 309
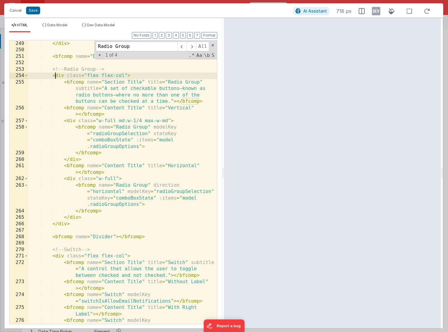
click at [56, 76] on div "</ div > < bfcomp name = "Divider" > </ bfcomp > <!-- Radio Group --> < div cla…" at bounding box center [122, 194] width 189 height 309
click at [69, 83] on div "</ div > < bfcomp name = "Divider" > </ bfcomp > <!-- Radio Group --> < div cla…" at bounding box center [122, 194] width 189 height 309
click at [71, 121] on div "</ div > < bfcomp name = "Divider" > </ bfcomp > <!-- Radio Group --> < div cla…" at bounding box center [122, 194] width 189 height 309
click at [60, 121] on div "</ div > < bfcomp name = "Divider" > </ bfcomp > <!-- Radio Group --> < div cla…" at bounding box center [122, 194] width 189 height 309
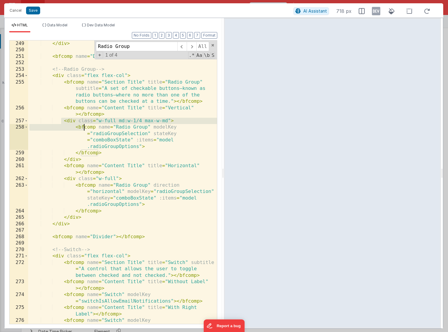
drag, startPoint x: 60, startPoint y: 121, endPoint x: 85, endPoint y: 123, distance: 25.5
click at [85, 123] on div "</ div > < bfcomp name = "Divider" > </ bfcomp > <!-- Radio Group --> < div cla…" at bounding box center [122, 194] width 189 height 309
click at [77, 121] on div "</ div > < bfcomp name = "Divider" > </ bfcomp > <!-- Radio Group --> < div cla…" at bounding box center [122, 194] width 189 height 309
drag, startPoint x: 99, startPoint y: 121, endPoint x: 168, endPoint y: 119, distance: 69.5
click at [168, 119] on div "</ div > < bfcomp name = "Divider" > </ bfcomp > <!-- Radio Group --> < div cla…" at bounding box center [122, 194] width 189 height 309
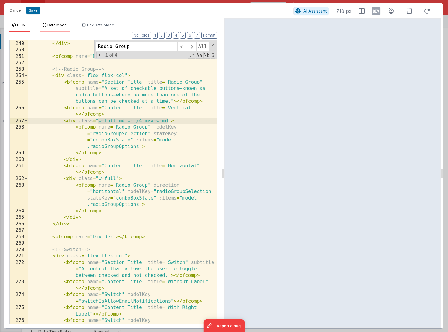
click at [54, 25] on span "Data Model" at bounding box center [57, 25] width 20 height 4
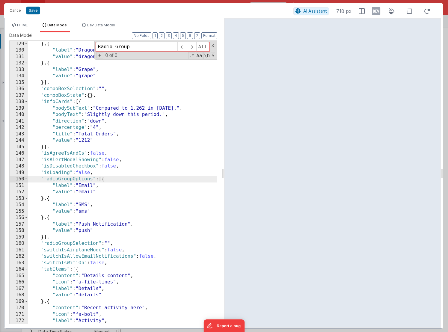
click at [72, 156] on div "} , { "label" : "Dragonfruit" , "value" : "dragon" } , { "label" : "Grape" , "v…" at bounding box center [122, 189] width 189 height 296
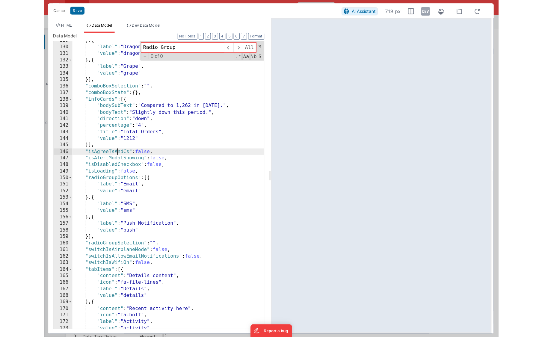
scroll to position [1312, 0]
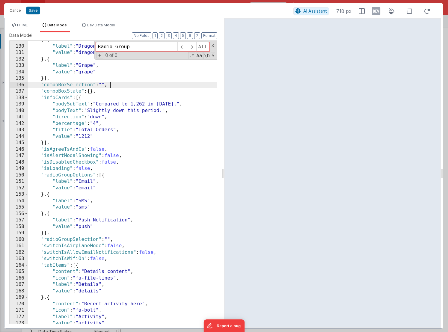
click at [147, 82] on div "} , { "label" : "Dragonfruit" , "value" : "dragon" } , { "label" : "Grape" , "v…" at bounding box center [122, 185] width 189 height 296
click at [113, 128] on div "} , { "label" : "Dragonfruit" , "value" : "dragon" } , { "label" : "Grape" , "v…" at bounding box center [122, 185] width 189 height 296
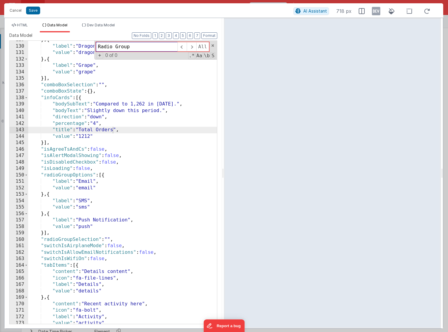
paste input "radioGroupSelection"
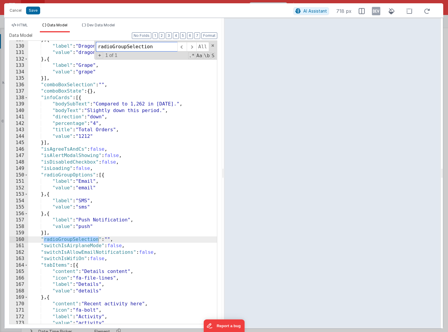
type input "radioGroupSelection"
click at [16, 9] on button "Cancel" at bounding box center [16, 10] width 18 height 8
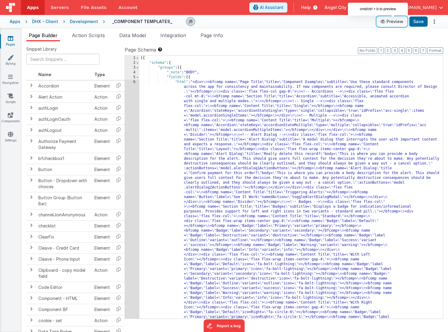
click at [396, 21] on button "Preview" at bounding box center [392, 22] width 30 height 10
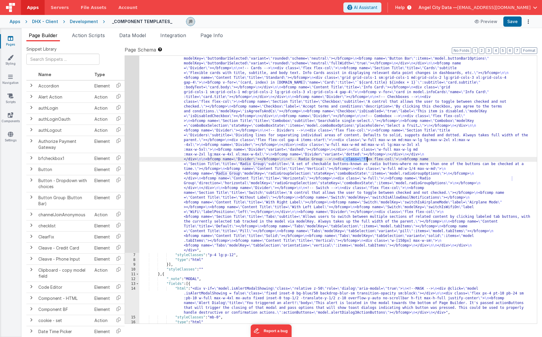
scroll to position [585, 0]
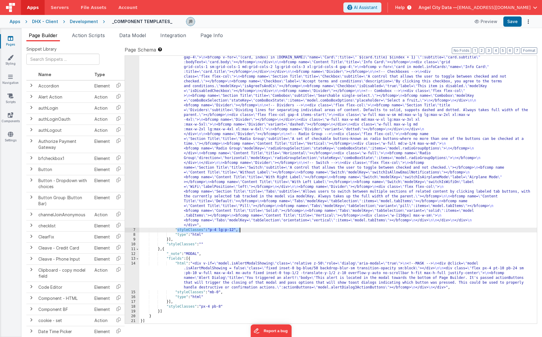
drag, startPoint x: 176, startPoint y: 229, endPoint x: 245, endPoint y: 230, distance: 68.6
drag, startPoint x: 245, startPoint y: 230, endPoint x: 170, endPoint y: 231, distance: 74.9
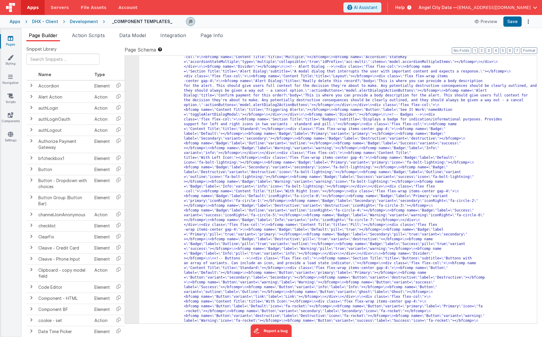
scroll to position [0, 0]
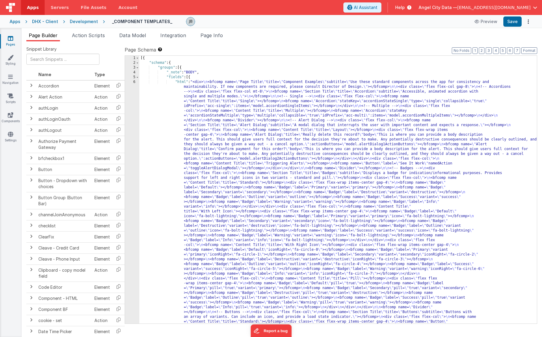
click at [138, 63] on span at bounding box center [137, 63] width 3 height 5
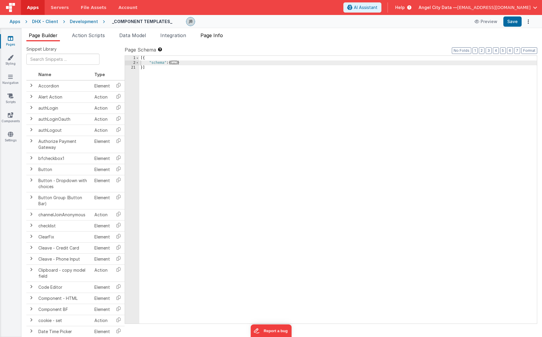
click at [206, 36] on span "Page Info" at bounding box center [211, 35] width 22 height 6
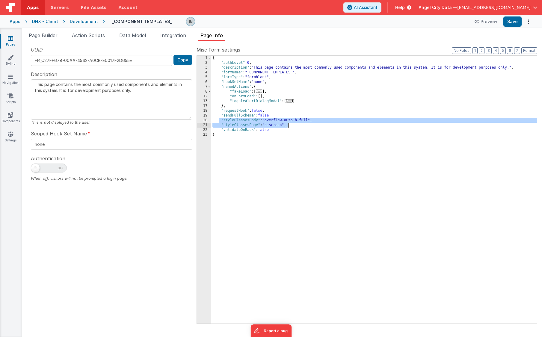
drag, startPoint x: 220, startPoint y: 120, endPoint x: 306, endPoint y: 123, distance: 86.1
click at [306, 123] on div "{ "authLevel" : 0 , "description" : "This page contains the most commonly used …" at bounding box center [374, 194] width 326 height 277
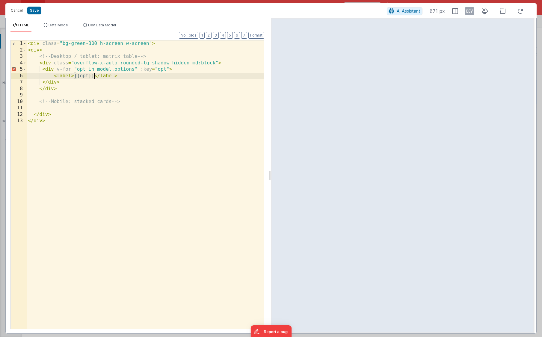
click at [124, 75] on div "< div class = "bg-green-300 h-screen w-screen" > < div > <!-- Desktop / tablet:…" at bounding box center [145, 190] width 237 height 301
click at [138, 79] on div "< div class = "bg-green-300 h-screen w-screen" > < div > <!-- Desktop / tablet:…" at bounding box center [145, 190] width 237 height 301
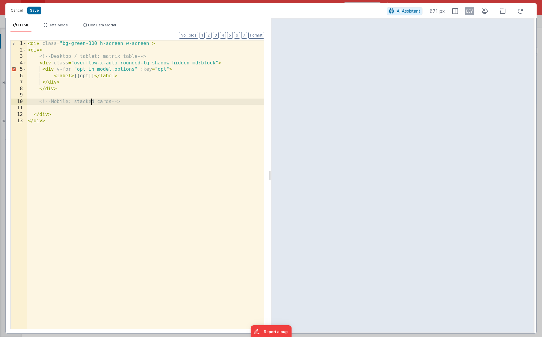
click at [91, 101] on div "< div class = "bg-green-300 h-screen w-screen" > < div > <!-- Desktop / tablet:…" at bounding box center [145, 190] width 237 height 301
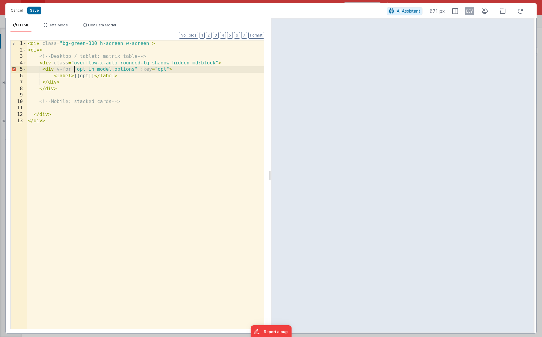
click at [75, 70] on div "< div class = "bg-green-300 h-screen w-screen" > < div > <!-- Desktop / tablet:…" at bounding box center [145, 190] width 237 height 301
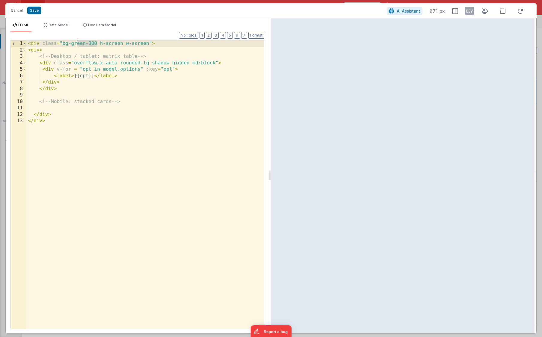
drag, startPoint x: 96, startPoint y: 43, endPoint x: 75, endPoint y: 44, distance: 21.3
click at [75, 44] on div "< div class = "bg-green-300 h-screen w-screen" > < div > <!-- Desktop / tablet:…" at bounding box center [145, 190] width 237 height 301
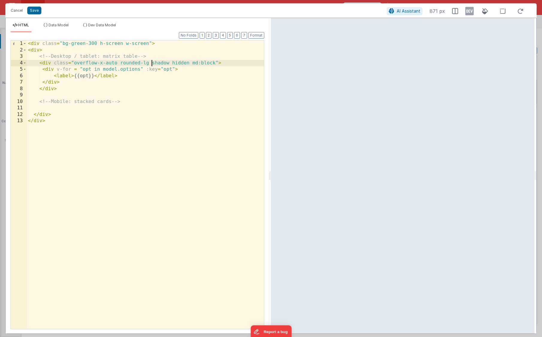
click at [151, 63] on div "< div class = "bg-green-300 h-screen w-screen" > < div > <!-- Desktop / tablet:…" at bounding box center [145, 190] width 237 height 301
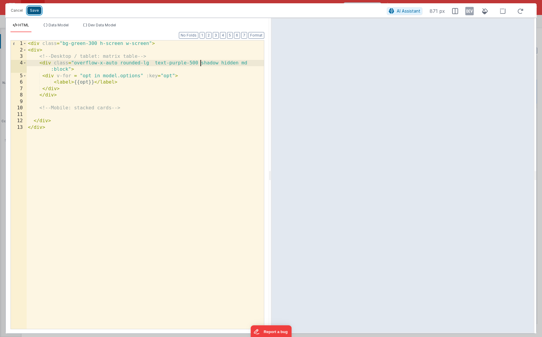
click at [33, 11] on button "Save" at bounding box center [34, 11] width 14 height 8
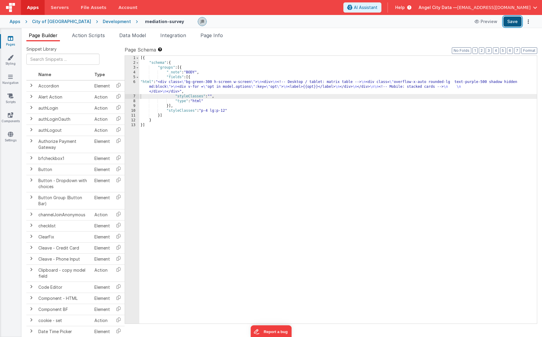
click at [510, 22] on button "Save" at bounding box center [512, 21] width 18 height 10
click at [476, 20] on button "Preview" at bounding box center [477, 22] width 30 height 10
click at [517, 23] on button "Save" at bounding box center [512, 21] width 18 height 10
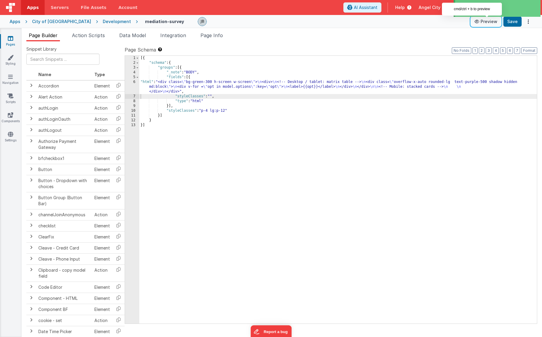
click at [487, 21] on button "Preview" at bounding box center [486, 22] width 30 height 10
click at [137, 88] on div "6" at bounding box center [132, 87] width 14 height 14
click at [135, 83] on div "6" at bounding box center [132, 87] width 14 height 14
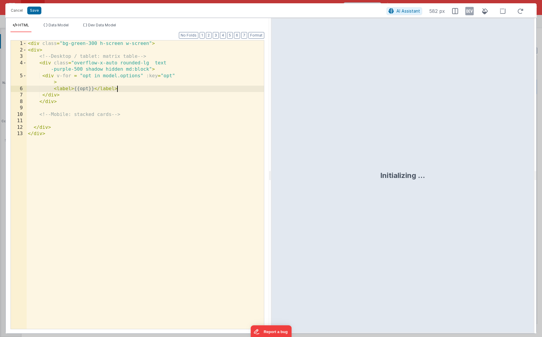
click at [135, 83] on div "< div class = "bg-green-300 h-screen w-screen" > < div > <!-- Desktop / tablet:…" at bounding box center [145, 190] width 237 height 301
click at [116, 81] on div "< div class = "bg-green-300 h-screen w-screen" > < div > <!-- Desktop / tablet:…" at bounding box center [145, 190] width 237 height 301
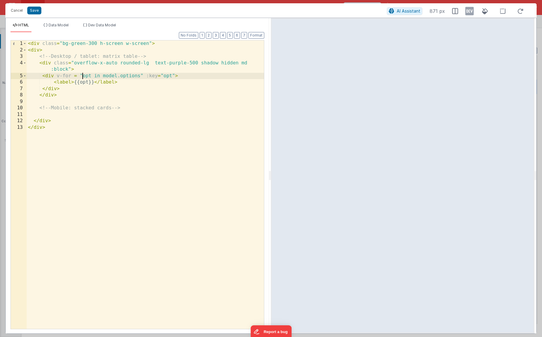
click at [82, 75] on div "< div class = "bg-green-300 h-screen w-screen" > < div > <!-- Desktop / tablet:…" at bounding box center [145, 190] width 237 height 301
click at [141, 76] on div "< div class = "bg-green-300 h-screen w-screen" > < div > <!-- Desktop / tablet:…" at bounding box center [145, 190] width 237 height 301
click at [148, 77] on div "< div class = "bg-green-300 h-screen w-screen" > < div > <!-- Desktop / tablet:…" at bounding box center [145, 190] width 237 height 301
click at [37, 14] on button "Save" at bounding box center [34, 11] width 14 height 8
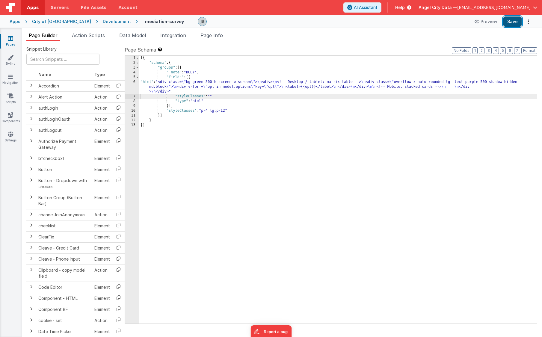
click at [511, 20] on button "Save" at bounding box center [512, 21] width 18 height 10
click at [103, 21] on div "Development" at bounding box center [117, 22] width 28 height 6
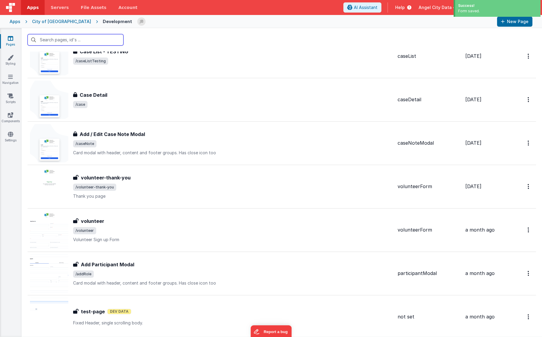
scroll to position [799, 0]
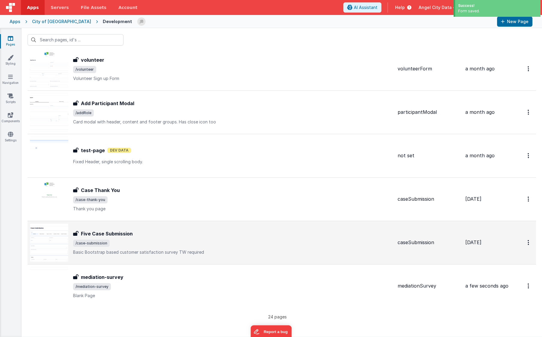
click at [133, 238] on div "Five Case Submission Five Case Submission /case-submission Basic Bootstrap base…" at bounding box center [233, 242] width 320 height 25
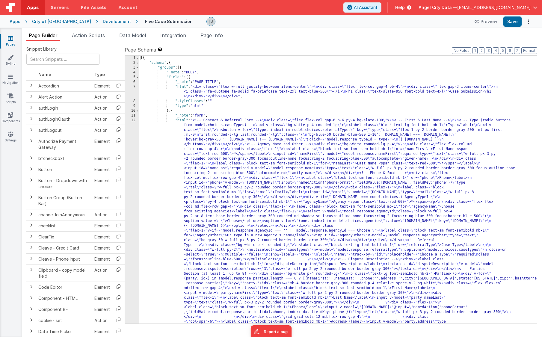
click at [132, 149] on div "12" at bounding box center [132, 283] width 14 height 331
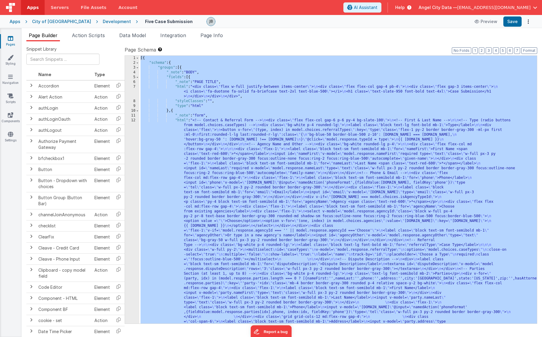
scroll to position [130, 0]
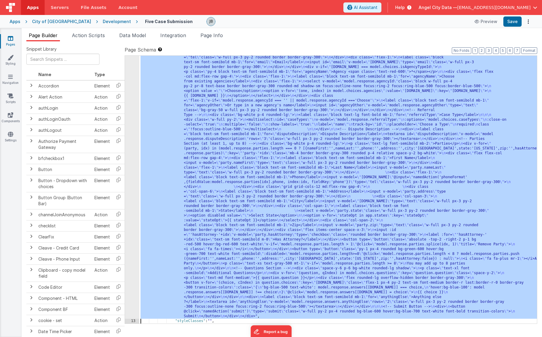
click at [134, 149] on div "12" at bounding box center [132, 153] width 14 height 331
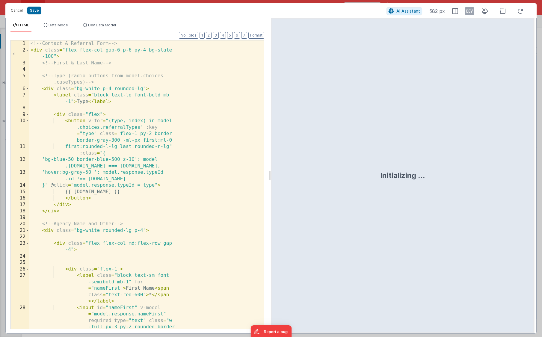
click at [154, 157] on div "<!-- Contact & Referral Form --> < div class = "flex flex-col gap-6 p-6 py-4 bg…" at bounding box center [146, 213] width 235 height 347
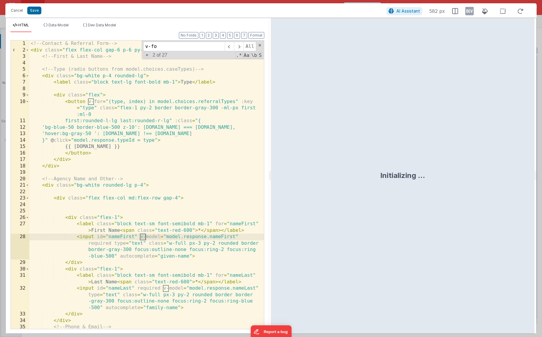
scroll to position [345, 0]
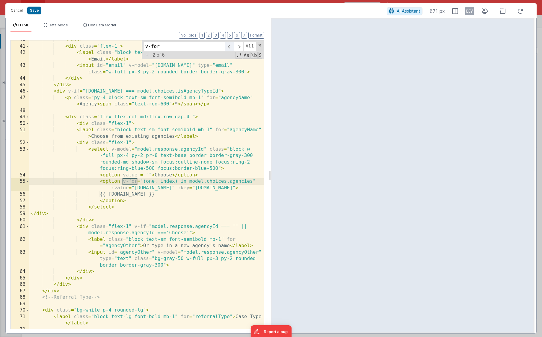
type input "v-for"
click at [231, 48] on span at bounding box center [229, 47] width 9 height 10
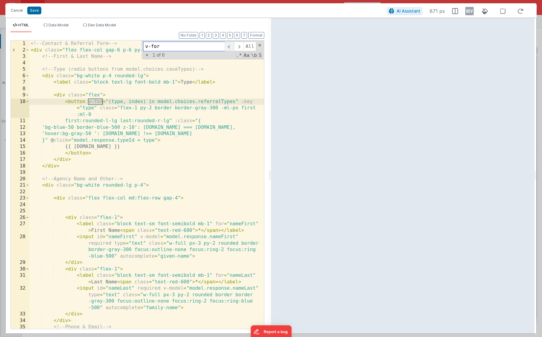
scroll to position [0, 0]
click at [241, 47] on span at bounding box center [238, 47] width 9 height 10
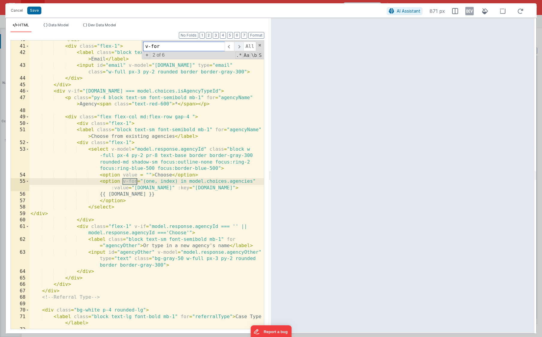
click at [241, 47] on span at bounding box center [238, 47] width 9 height 10
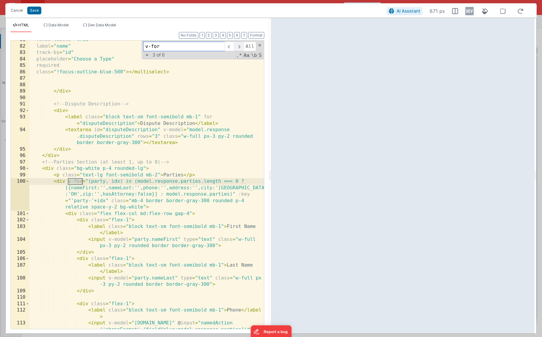
scroll to position [693, 0]
click at [241, 47] on span at bounding box center [238, 47] width 9 height 10
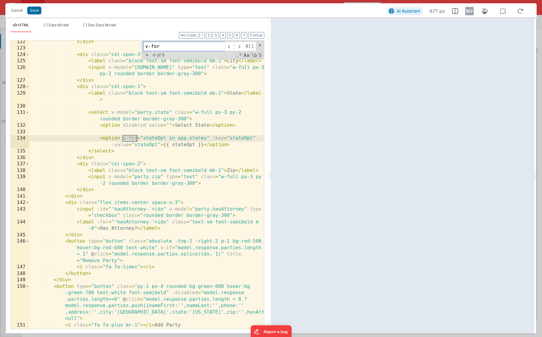
scroll to position [1065, 0]
click at [241, 48] on span at bounding box center [238, 47] width 9 height 10
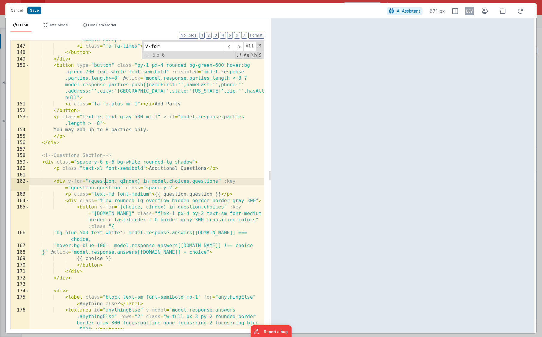
click at [104, 179] on div "< button type = "button" class = "absolute -top-2 -right-2 p-1 bg-red-500 hover…" at bounding box center [146, 187] width 235 height 340
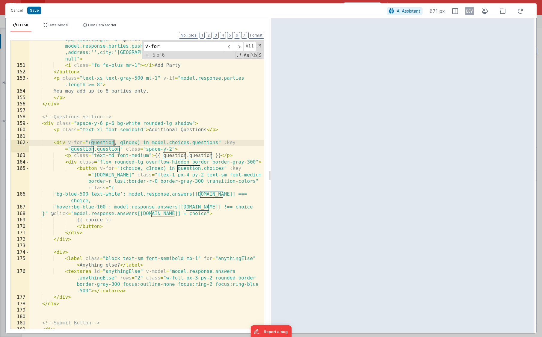
scroll to position [1319, 0]
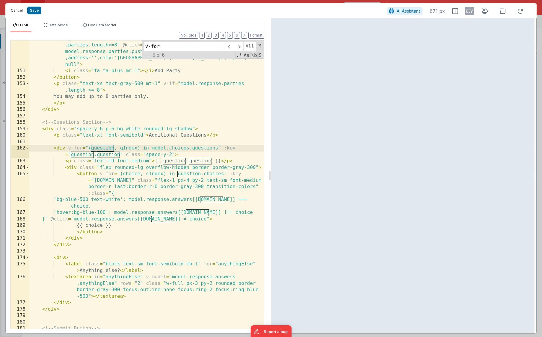
click at [8, 11] on button "Cancel" at bounding box center [17, 10] width 18 height 8
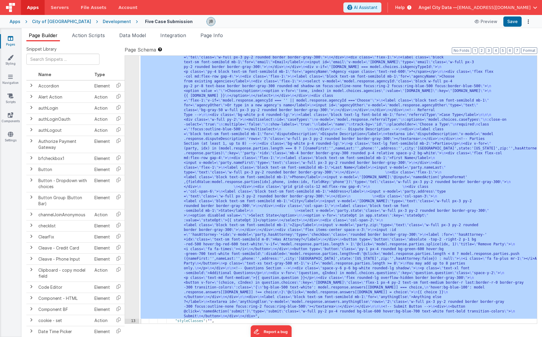
click at [103, 20] on div "Development" at bounding box center [117, 22] width 28 height 6
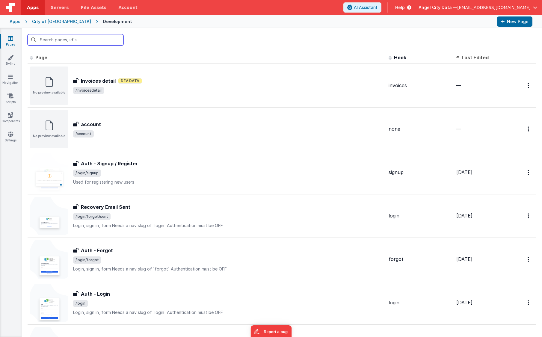
click at [75, 40] on input "text" at bounding box center [76, 39] width 96 height 11
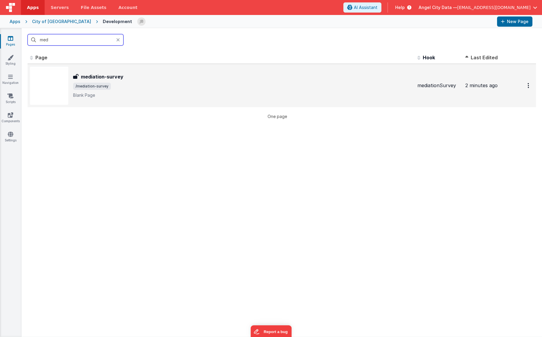
type input "med"
click at [82, 76] on h3 "mediation-survey" at bounding box center [102, 76] width 43 height 7
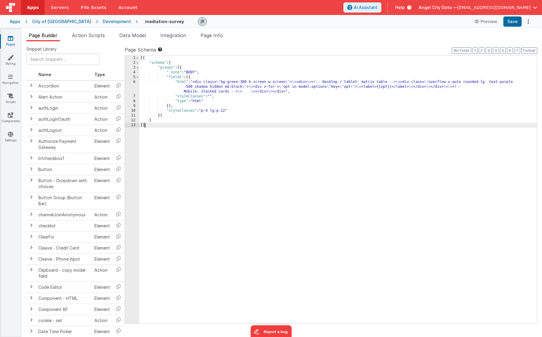
click at [131, 91] on div "6" at bounding box center [132, 87] width 14 height 14
click at [133, 85] on div "6" at bounding box center [132, 87] width 14 height 14
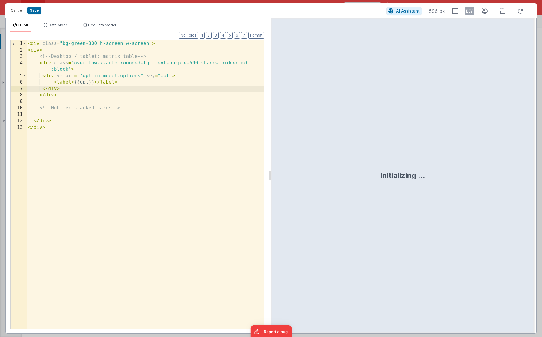
click at [88, 82] on div "< div class = "bg-green-300 h-screen w-screen" > < div > <!-- Desktop / tablet:…" at bounding box center [145, 190] width 237 height 301
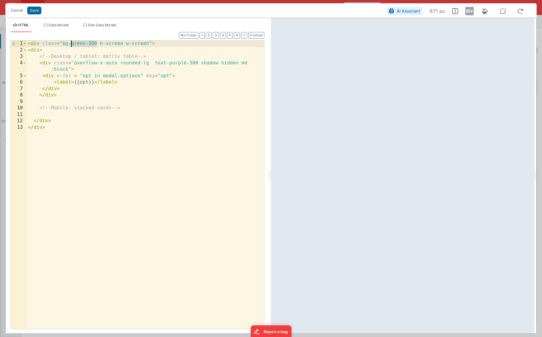
drag, startPoint x: 96, startPoint y: 44, endPoint x: 72, endPoint y: 43, distance: 24.6
click at [72, 43] on div "< div class = "bg-green-300 h-screen w-screen" > < div > <!-- Desktop / tablet:…" at bounding box center [145, 190] width 237 height 301
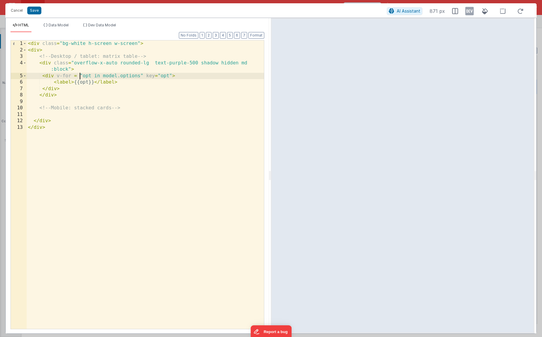
click at [80, 76] on div "< div class = "bg-white h-screen w-screen" > < div > <!-- Desktop / tablet: mat…" at bounding box center [145, 190] width 237 height 301
click at [57, 131] on div "< div class = "bg-white h-screen w-screen" > < div > <!-- Desktop / tablet: mat…" at bounding box center [145, 190] width 237 height 301
click at [38, 50] on div "< div class = "bg-white h-screen w-screen" > < div > <!-- Desktop / tablet: mat…" at bounding box center [145, 190] width 237 height 301
click at [26, 51] on span at bounding box center [24, 50] width 3 height 7
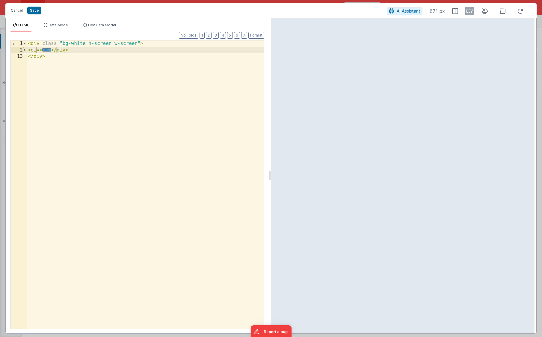
click at [26, 51] on span at bounding box center [24, 50] width 3 height 7
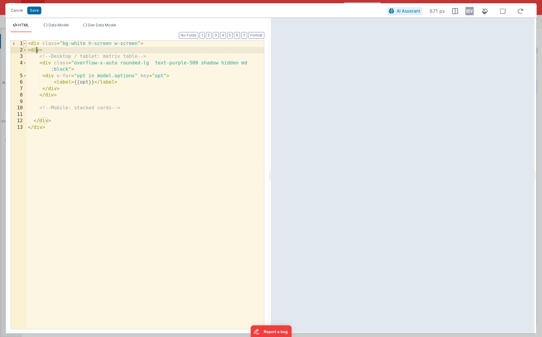
click at [26, 44] on span at bounding box center [24, 43] width 3 height 7
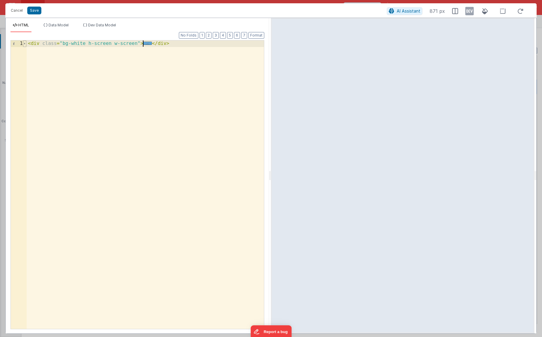
click at [26, 44] on span at bounding box center [24, 43] width 3 height 7
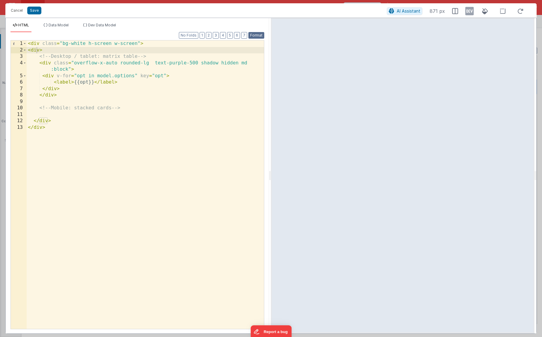
click at [254, 35] on button "Format" at bounding box center [256, 35] width 16 height 7
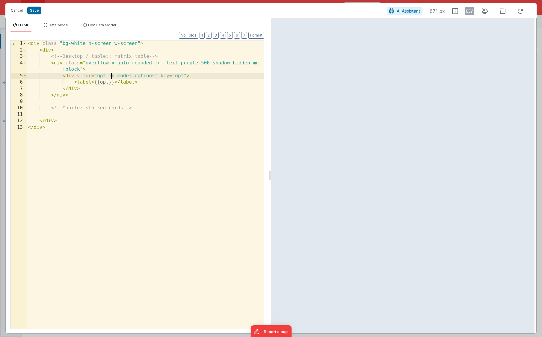
click at [113, 73] on div "< div class = "bg-white h-screen w-screen" > < div > <!-- Desktop / tablet: mat…" at bounding box center [145, 190] width 237 height 301
click at [61, 52] on div "< div class = "bg-white h-screen w-screen" > < div > <!-- Desktop / tablet: mat…" at bounding box center [145, 190] width 237 height 301
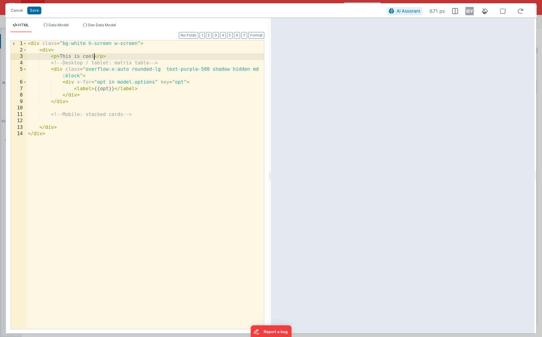
click at [238, 69] on div "< div class = "bg-white h-screen w-screen" > < div > < p > This is cool </ p > …" at bounding box center [145, 190] width 237 height 301
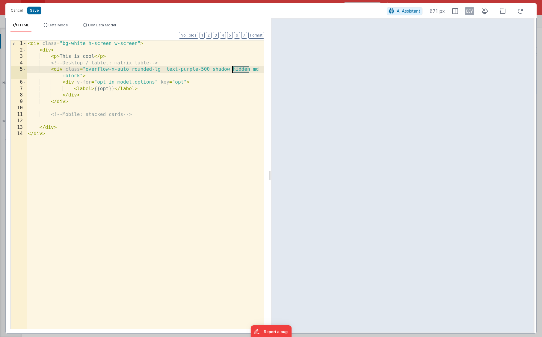
click at [238, 69] on div "< div class = "bg-white h-screen w-screen" > < div > < p > This is cool </ p > …" at bounding box center [145, 190] width 237 height 301
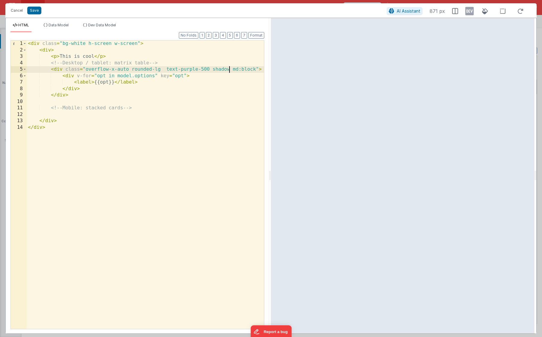
click at [233, 73] on div "< div class = "bg-white h-screen w-screen" > < div > < p > This is cool </ p > …" at bounding box center [145, 190] width 237 height 301
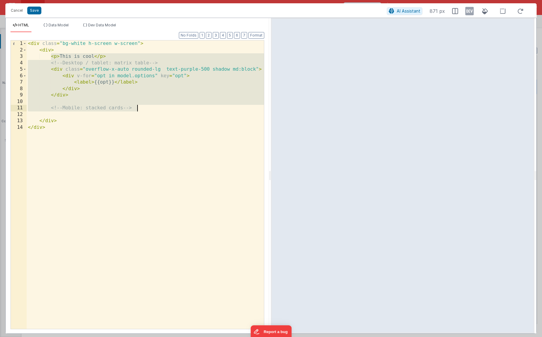
drag, startPoint x: 50, startPoint y: 58, endPoint x: 152, endPoint y: 108, distance: 113.5
click at [152, 108] on div "< div class = "bg-white h-screen w-screen" > < div > < p > This is cool </ p > …" at bounding box center [145, 190] width 237 height 301
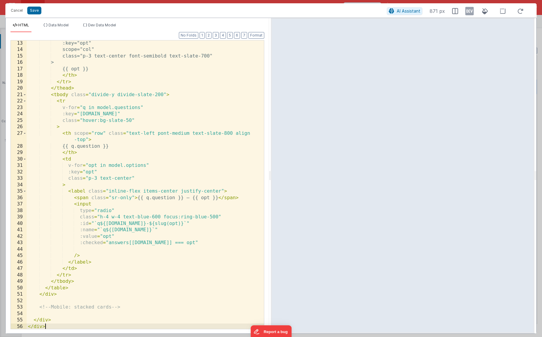
scroll to position [78, 0]
click at [162, 155] on div ":key = "opt" scope = "col" class = "p-3 text-center font-semibold text-slate-70…" at bounding box center [145, 190] width 237 height 301
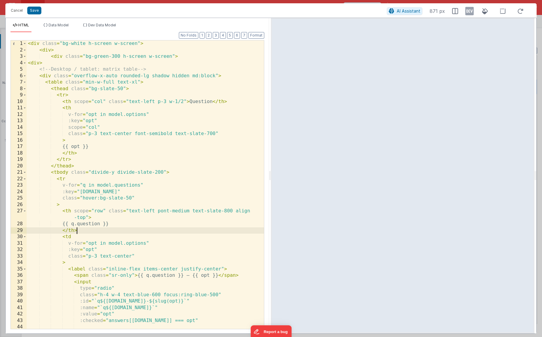
scroll to position [0, 0]
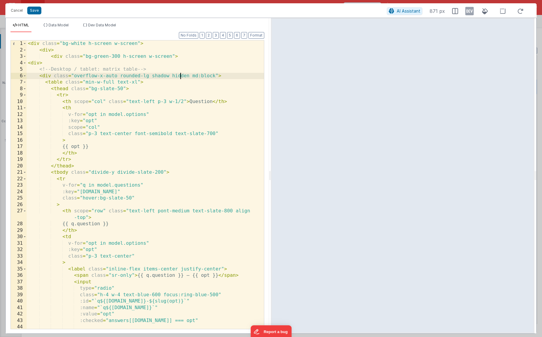
click at [181, 74] on div "< div class = "bg-white h-screen w-screen" > < div > < div class = "bg-green-30…" at bounding box center [145, 190] width 237 height 301
click at [166, 67] on div "< div class = "bg-white h-screen w-screen" > < div > < div class = "bg-green-30…" at bounding box center [145, 190] width 237 height 301
click at [148, 77] on div "< div class = "bg-white h-screen w-screen" > < div > < div class = "bg-green-30…" at bounding box center [145, 190] width 237 height 301
click at [86, 79] on div "< div class = "bg-white h-screen w-screen" > < div > < div class = "bg-green-30…" at bounding box center [145, 190] width 237 height 301
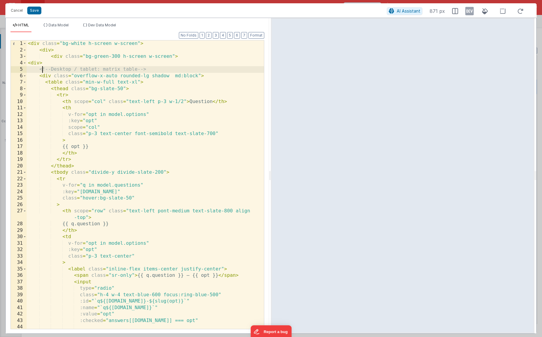
click at [43, 70] on div "< div class = "bg-white h-screen w-screen" > < div > < div class = "bg-green-30…" at bounding box center [145, 190] width 237 height 301
click at [100, 80] on div "< div class = "bg-white h-screen w-screen" > < div > < div class = "bg-green-30…" at bounding box center [145, 190] width 237 height 301
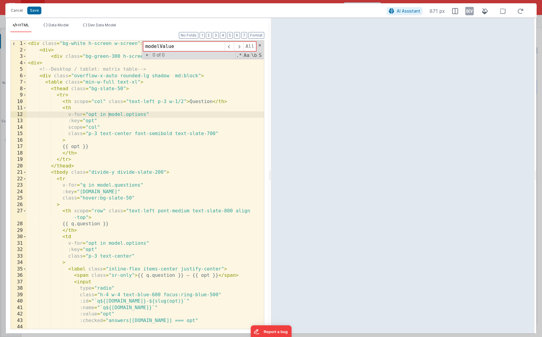
type input "modelValue"
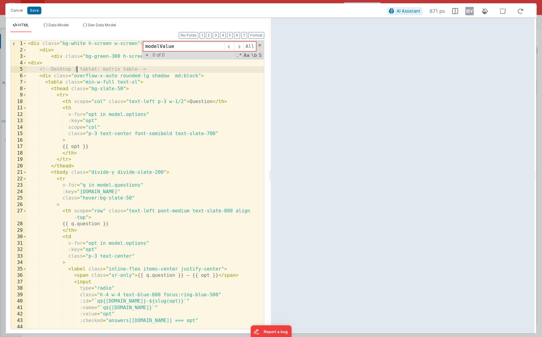
click at [78, 68] on div "< div class = "bg-white h-screen w-screen" > < div > < div class = "bg-green-30…" at bounding box center [145, 190] width 237 height 301
click at [35, 12] on button "Save" at bounding box center [34, 11] width 14 height 8
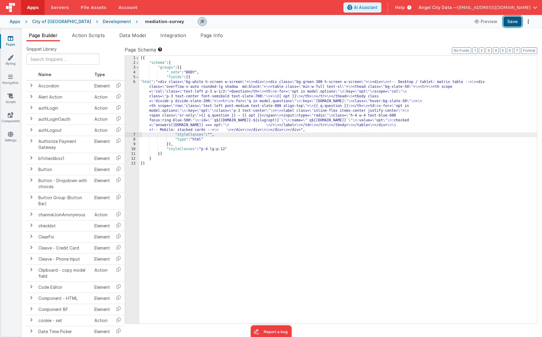
click at [515, 21] on button "Save" at bounding box center [512, 21] width 18 height 10
click at [138, 94] on div "6" at bounding box center [132, 106] width 14 height 53
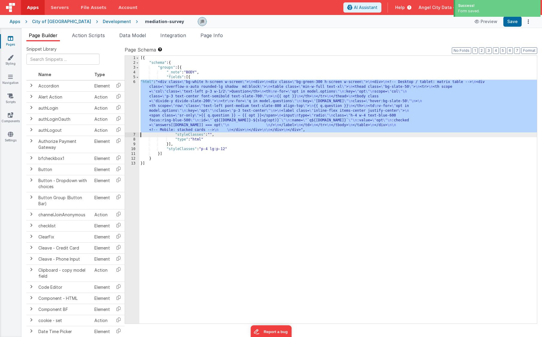
click at [135, 95] on div "6" at bounding box center [132, 106] width 14 height 53
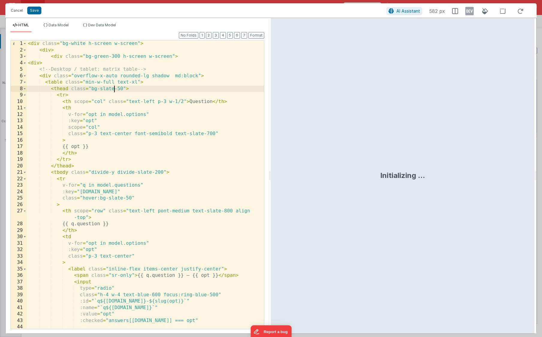
click at [114, 87] on div "< div class = "bg-white h-screen w-screen" > < div > < div class = "bg-green-30…" at bounding box center [145, 190] width 237 height 301
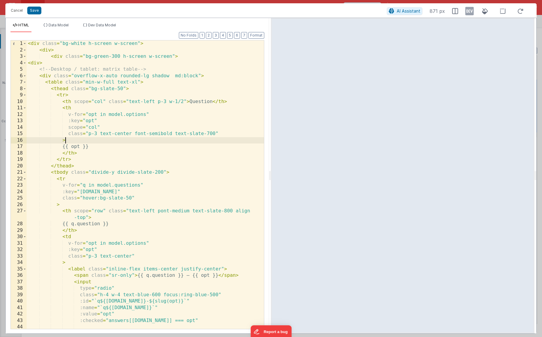
click at [149, 141] on div "< div class = "bg-white h-screen w-screen" > < div > < div class = "bg-green-30…" at bounding box center [145, 190] width 237 height 301
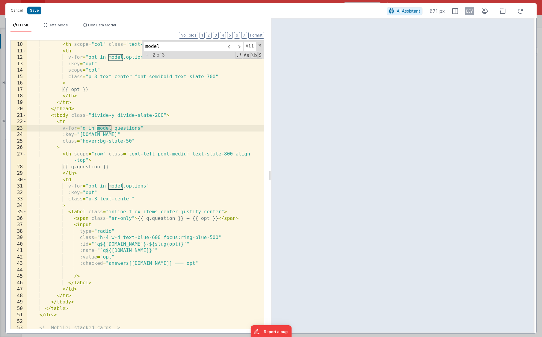
scroll to position [58, 0]
type input "model"
click at [93, 167] on div "< th scope = "col" class = "text-left p-3 w-1/2" > Question </ th > < th v-for …" at bounding box center [145, 190] width 237 height 301
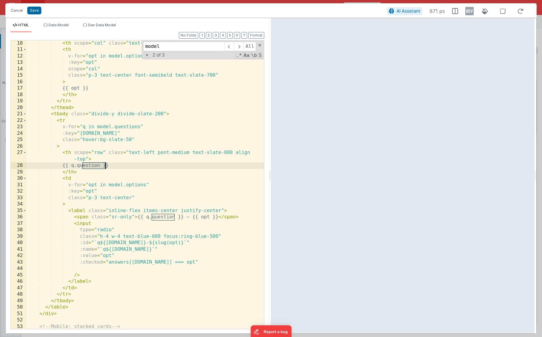
click at [93, 167] on div "< th scope = "col" class = "text-left p-3 w-1/2" > Question </ th > < th v-for …" at bounding box center [145, 190] width 237 height 301
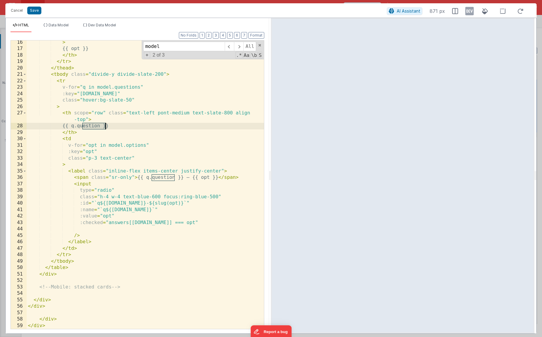
scroll to position [98, 0]
click at [81, 270] on div "> {{ opt }} </ th > </ tr > </ thead > < tbody class = "divide-y divide-slate-2…" at bounding box center [145, 189] width 237 height 301
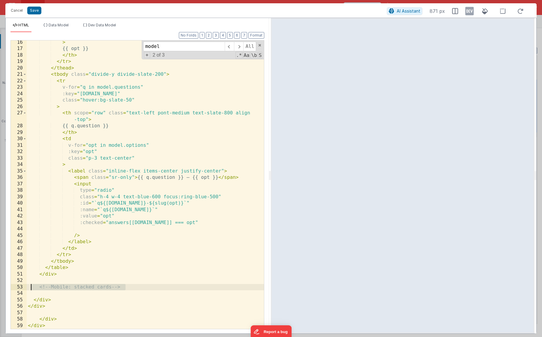
drag, startPoint x: 132, startPoint y: 289, endPoint x: 31, endPoint y: 285, distance: 100.7
click at [31, 285] on div "> {{ opt }} </ th > </ tr > </ thead > < tbody class = "divide-y divide-slate-2…" at bounding box center [145, 189] width 237 height 301
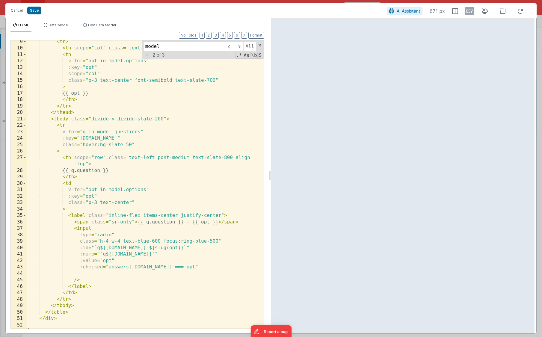
scroll to position [0, 0]
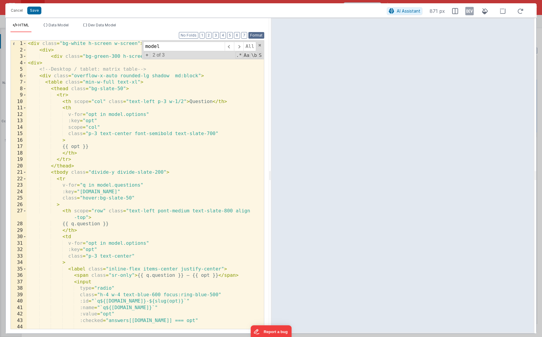
click at [256, 38] on button "Format" at bounding box center [256, 35] width 16 height 7
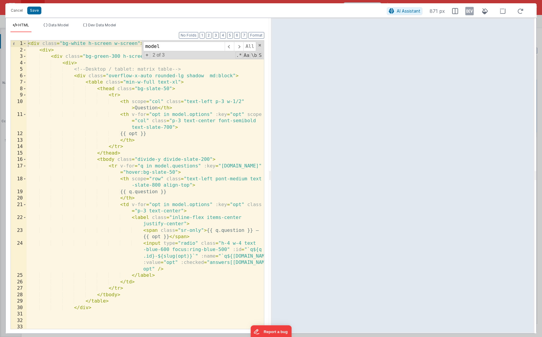
click at [110, 138] on div "< div class = "bg-white h-screen w-screen" > < div > < div class = "bg-green-30…" at bounding box center [145, 190] width 237 height 301
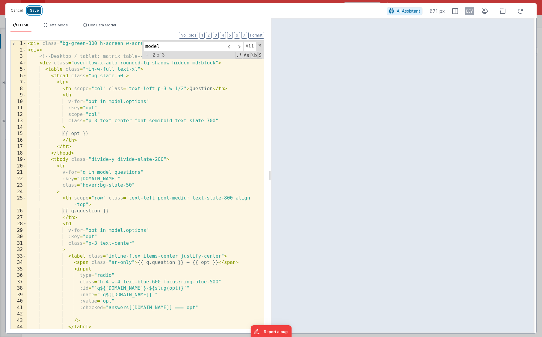
click at [37, 11] on button "Save" at bounding box center [34, 11] width 14 height 8
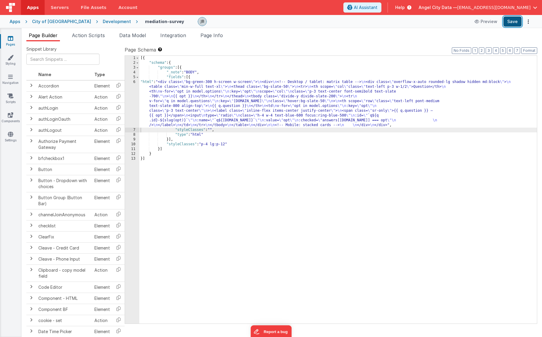
click at [515, 19] on button "Save" at bounding box center [512, 21] width 18 height 10
click at [129, 89] on div "6" at bounding box center [132, 104] width 14 height 48
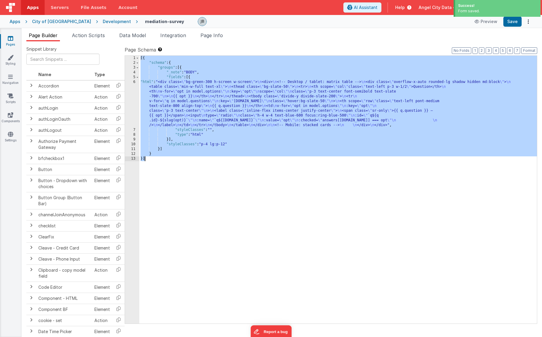
click at [129, 89] on div "6" at bounding box center [132, 104] width 14 height 48
click at [134, 89] on div "6" at bounding box center [132, 104] width 14 height 48
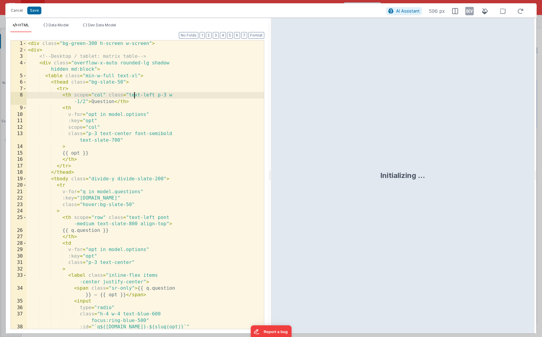
click at [133, 88] on div "< div class = "bg-green-300 h-screen w-screen" > < div > <!-- Desktop / tablet:…" at bounding box center [145, 190] width 237 height 301
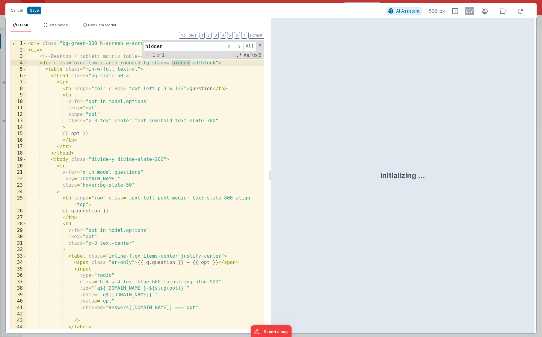
click at [176, 64] on div "< div class = "bg-green-300 h-screen w-screen" > < div > <!-- Desktop / tablet:…" at bounding box center [145, 190] width 237 height 301
click at [199, 116] on div "< div class = "bg-green-300 h-screen w-screen" > < div > <!-- Desktop / tablet:…" at bounding box center [145, 190] width 237 height 301
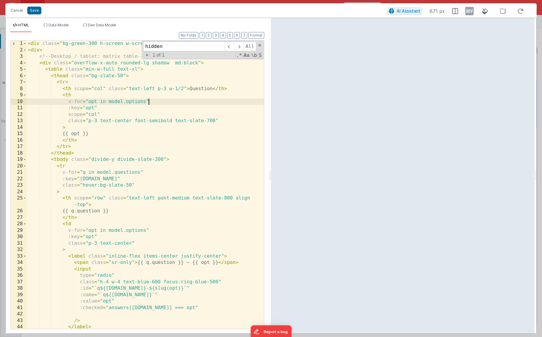
click at [168, 102] on div "< div class = "bg-green-300 h-screen w-screen" > < div > <!-- Desktop / tablet:…" at bounding box center [145, 190] width 237 height 301
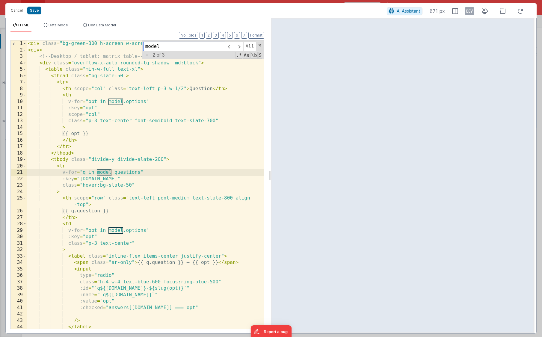
type input "model"
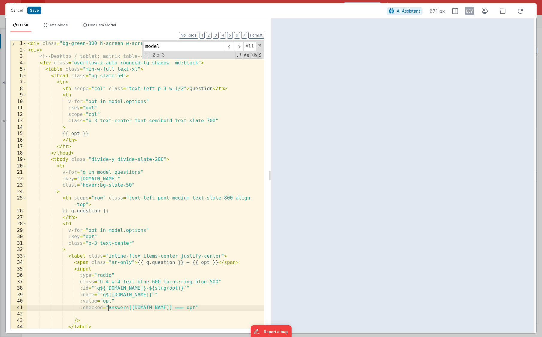
click at [108, 308] on div "< div class = "bg-green-300 h-screen w-screen" > < div > <!-- Desktop / tablet:…" at bounding box center [145, 190] width 237 height 301
click at [34, 12] on button "Save" at bounding box center [34, 11] width 14 height 8
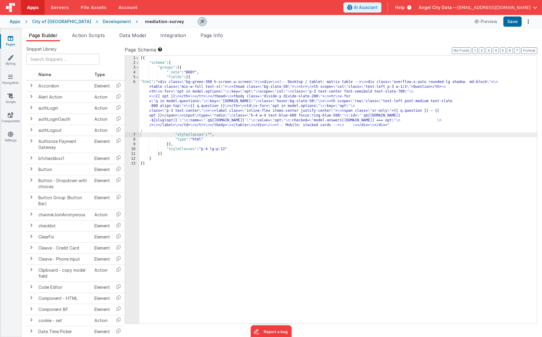
click at [135, 100] on div "6" at bounding box center [132, 106] width 14 height 53
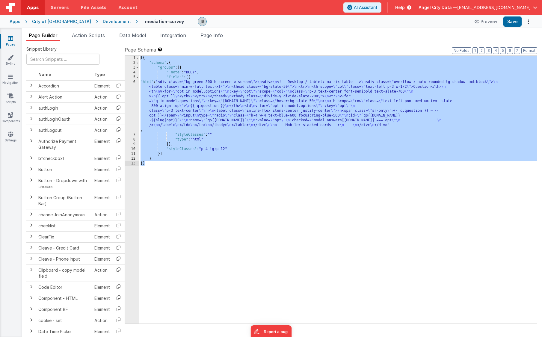
click at [135, 99] on div "6" at bounding box center [132, 106] width 14 height 53
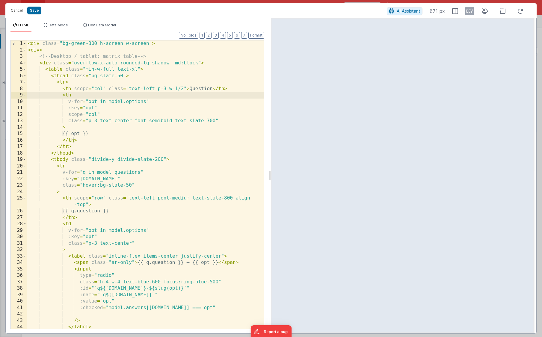
click at [140, 117] on div "< div class = "bg-green-300 h-screen w-screen" > < div > <!-- Desktop / tablet:…" at bounding box center [145, 190] width 237 height 301
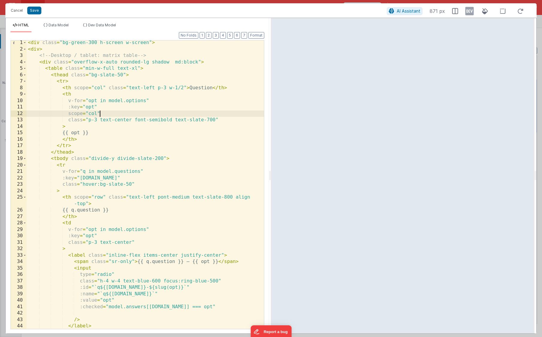
scroll to position [1, 0]
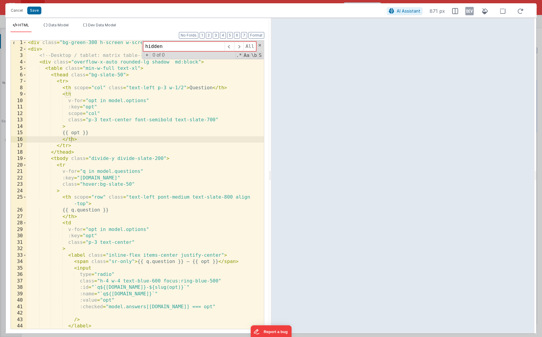
click at [142, 147] on div "< div class = "bg-green-300 h-screen w-screen" > < div > <!-- Desktop / tablet:…" at bounding box center [145, 190] width 237 height 301
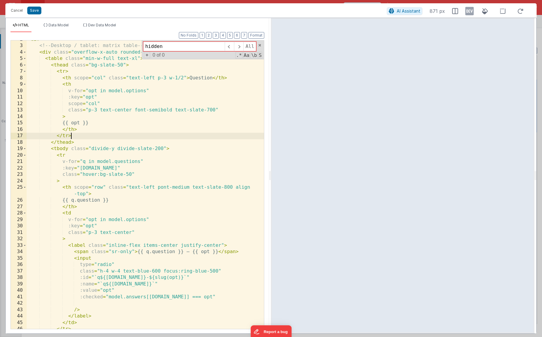
scroll to position [22, 0]
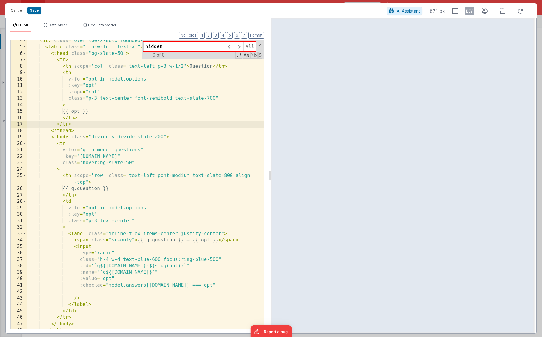
click at [89, 290] on div "< div class = "overflow-x-auto rounded-lg shadow md:block" > < table class = "m…" at bounding box center [145, 187] width 237 height 301
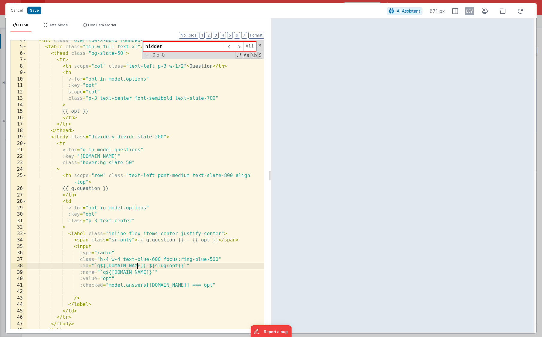
click at [138, 269] on div "< div class = "overflow-x-auto rounded-lg shadow md:block" > < table class = "m…" at bounding box center [145, 187] width 237 height 301
type input "slug"
drag, startPoint x: 154, startPoint y: 266, endPoint x: 129, endPoint y: 266, distance: 25.2
click at [129, 266] on div "< div class = "overflow-x-auto rounded-lg shadow md:block" > < table class = "m…" at bounding box center [145, 187] width 237 height 301
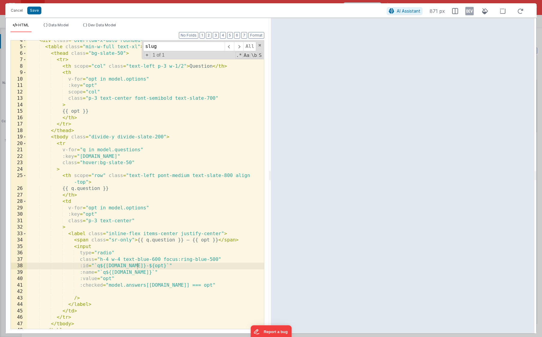
scroll to position [0, 0]
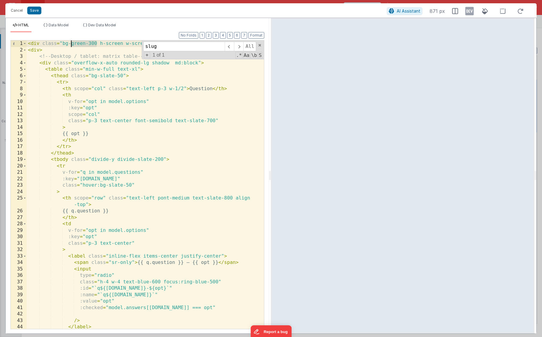
drag, startPoint x: 97, startPoint y: 45, endPoint x: 72, endPoint y: 46, distance: 24.6
click at [72, 46] on div "< div class = "bg-green-300 h-screen w-screen" > < div > <!-- Desktop / tablet:…" at bounding box center [145, 190] width 237 height 301
click at [91, 92] on div "< div class = "bg-white h-screen w-screen" > < div > <!-- Desktop / tablet: mat…" at bounding box center [145, 190] width 237 height 301
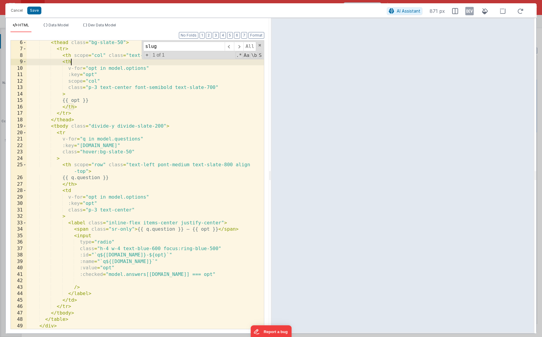
scroll to position [33, 0]
click at [84, 238] on div "< thead class = "bg-slate-50" > < tr > < th scope = "col" class = "text-left p-…" at bounding box center [145, 190] width 237 height 301
click at [122, 250] on div "< thead class = "bg-slate-50" > < tr > < th scope = "col" class = "text-left p-…" at bounding box center [145, 190] width 237 height 301
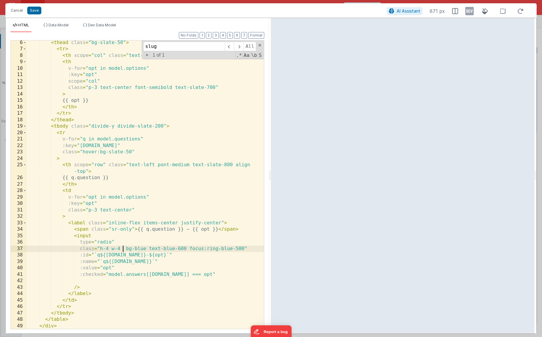
click at [123, 248] on div "< thead class = "bg-slate-50" > < tr > < th scope = "col" class = "text-left p-…" at bounding box center [145, 190] width 237 height 301
click at [35, 11] on button "Save" at bounding box center [34, 11] width 14 height 8
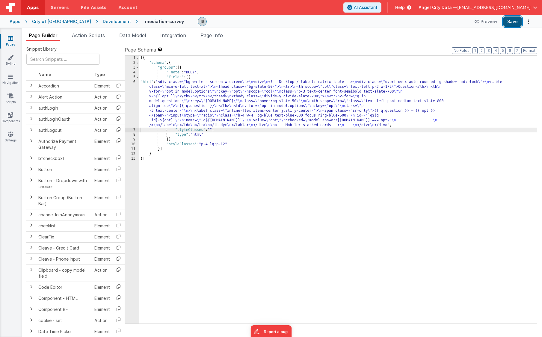
click at [516, 24] on button "Save" at bounding box center [512, 21] width 18 height 10
click at [134, 95] on div "6" at bounding box center [132, 104] width 14 height 48
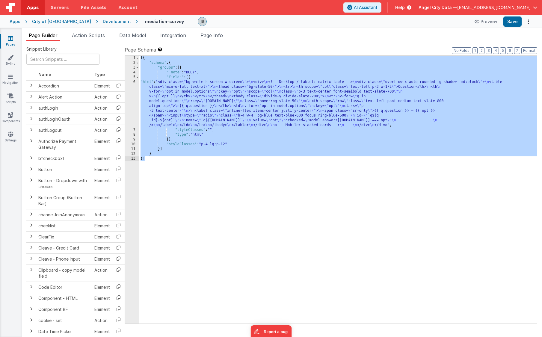
click at [134, 95] on div "6" at bounding box center [132, 104] width 14 height 48
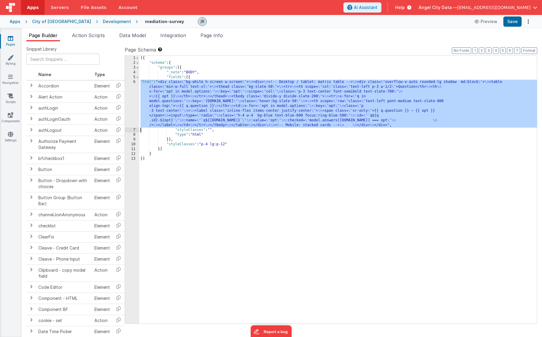
click at [133, 91] on div "6" at bounding box center [132, 104] width 14 height 48
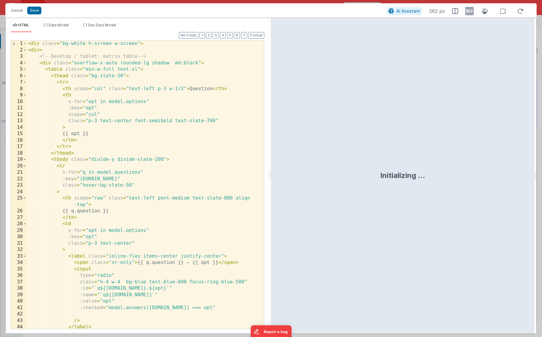
click at [82, 45] on div "< div class = "bg-white h-screen w-screen" > < div > <!-- Desktop / tablet: mat…" at bounding box center [145, 190] width 237 height 301
click at [90, 42] on div "< div class = "bg-gray-200 h-screen w-screen" > < div > <!-- Desktop / tablet: …" at bounding box center [145, 190] width 237 height 301
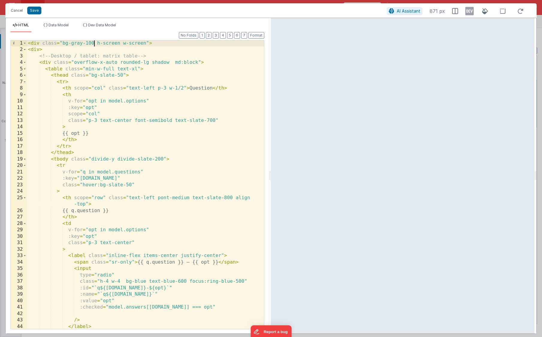
scroll to position [0, 0]
click at [178, 197] on div "< div class = "bg-gray-100 h-screen w-screen" > < div > <!-- Desktop / tablet: …" at bounding box center [145, 190] width 237 height 301
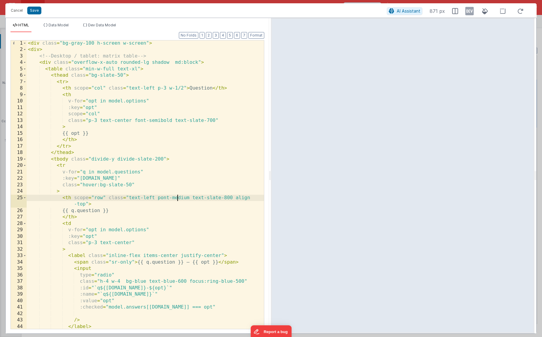
click at [178, 197] on div "< div class = "bg-gray-100 h-screen w-screen" > < div > <!-- Desktop / tablet: …" at bounding box center [145, 190] width 237 height 301
click at [159, 198] on div "< div class = "bg-gray-100 h-screen w-screen" > < div > <!-- Desktop / tablet: …" at bounding box center [145, 190] width 237 height 301
click at [158, 198] on div "< div class = "bg-gray-100 h-screen w-screen" > < div > <!-- Desktop / tablet: …" at bounding box center [145, 190] width 237 height 301
drag, startPoint x: 158, startPoint y: 198, endPoint x: 189, endPoint y: 199, distance: 31.2
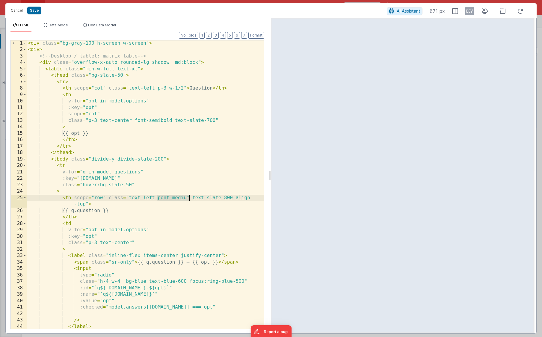
click at [189, 199] on div "< div class = "bg-gray-100 h-screen w-screen" > < div > <!-- Desktop / tablet: …" at bounding box center [145, 190] width 237 height 301
click at [150, 198] on div "< div class = "bg-gray-100 h-screen w-screen" > < div > <!-- Desktop / tablet: …" at bounding box center [145, 190] width 237 height 301
click at [160, 199] on div "< div class = "bg-gray-100 h-screen w-screen" > < div > <!-- Desktop / tablet: …" at bounding box center [145, 190] width 237 height 301
click at [167, 131] on div "< div class = "bg-gray-100 h-screen w-screen" > < div > <!-- Desktop / tablet: …" at bounding box center [145, 190] width 237 height 301
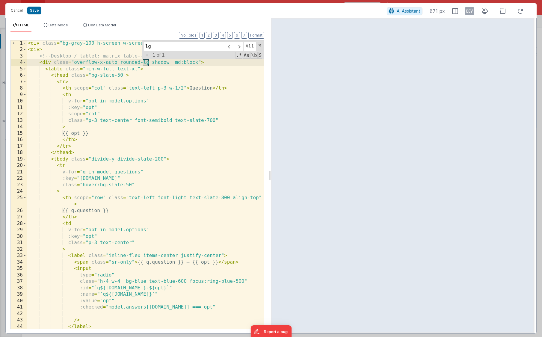
scroll to position [0, 0]
type input "lg"
click at [156, 199] on div "< div class = "bg-gray-100 h-screen w-screen" > < div > <!-- Desktop / tablet: …" at bounding box center [145, 190] width 237 height 301
type input "text-xl"
click at [161, 84] on div "< div class = "bg-gray-100 h-screen w-screen" > < div > <!-- Desktop / tablet: …" at bounding box center [145, 190] width 237 height 301
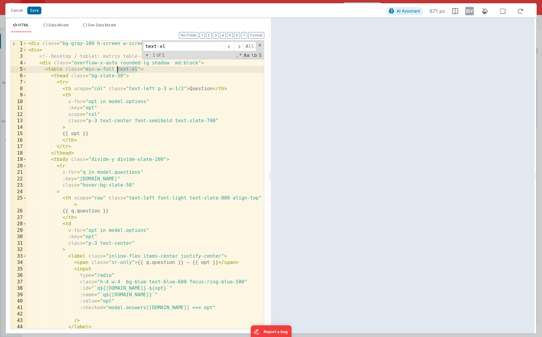
drag, startPoint x: 137, startPoint y: 70, endPoint x: 116, endPoint y: 70, distance: 21.0
click at [116, 70] on div "< div class = "bg-gray-100 h-screen w-screen" > < div > <!-- Desktop / tablet: …" at bounding box center [145, 190] width 237 height 301
click at [130, 75] on div "< div class = "bg-gray-100 h-screen w-screen" > < div > <!-- Desktop / tablet: …" at bounding box center [145, 190] width 237 height 301
click at [126, 189] on div "< div class = "bg-gray-100 h-screen w-screen" > < div > <!-- Desktop / tablet: …" at bounding box center [145, 190] width 237 height 301
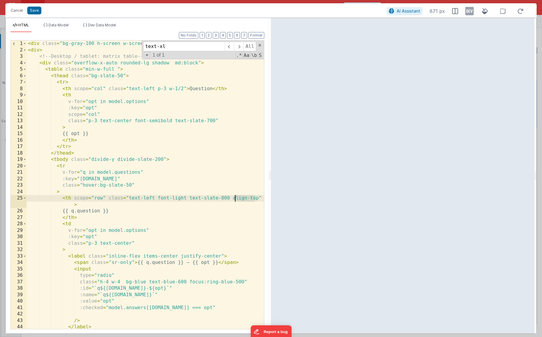
drag, startPoint x: 256, startPoint y: 200, endPoint x: 234, endPoint y: 200, distance: 22.8
click at [234, 200] on div "< div class = "bg-gray-100 h-screen w-screen" > < div > <!-- Desktop / tablet: …" at bounding box center [145, 190] width 237 height 301
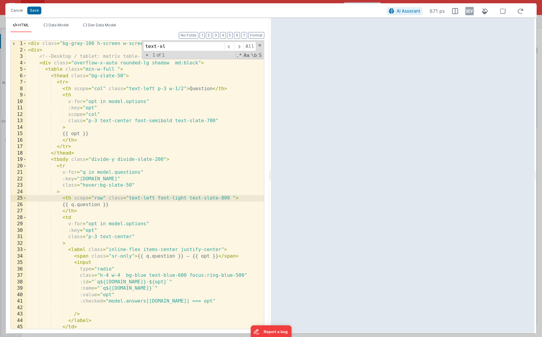
click at [207, 189] on div "< div class = "bg-gray-100 h-screen w-screen" > < div > <!-- Desktop / tablet: …" at bounding box center [145, 190] width 237 height 301
click at [34, 10] on button "Save" at bounding box center [34, 11] width 14 height 8
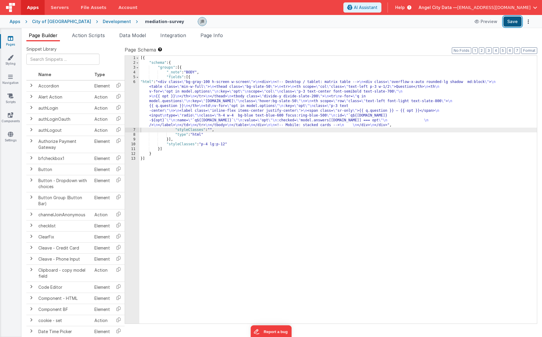
click at [510, 23] on button "Save" at bounding box center [512, 21] width 18 height 10
click at [129, 113] on div "6" at bounding box center [132, 104] width 14 height 48
click at [136, 110] on div "6" at bounding box center [132, 104] width 14 height 48
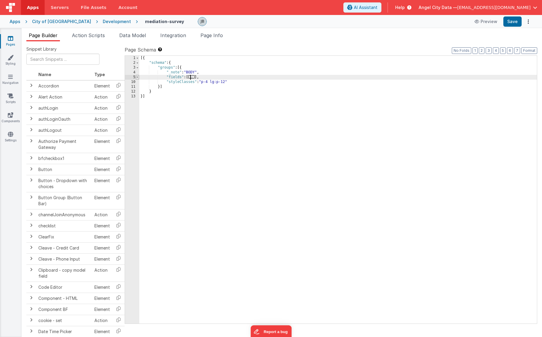
click at [136, 78] on span at bounding box center [137, 77] width 3 height 5
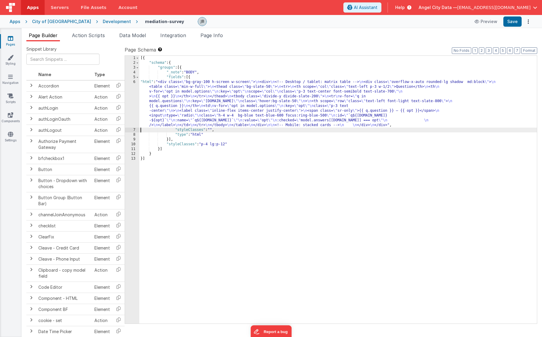
click at [132, 98] on div "6" at bounding box center [132, 104] width 14 height 48
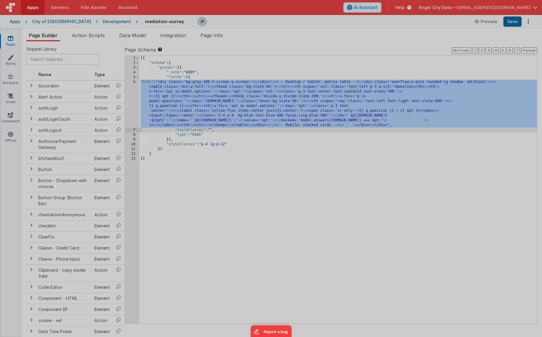
click at [132, 98] on div "< div class = "bg-gray-100 h-screen w-screen" > < div > <!-- Desktop / tablet: …" at bounding box center [145, 184] width 237 height 301
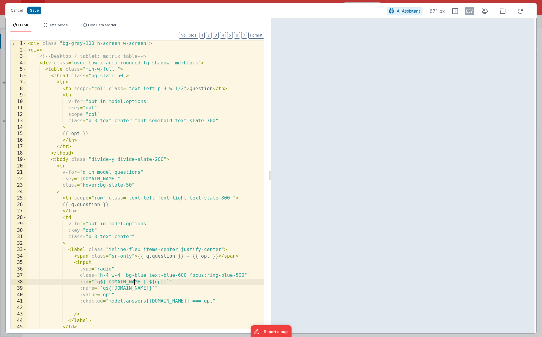
click at [136, 283] on div "< div class = "bg-gray-100 h-screen w-screen" > < div > <!-- Desktop / tablet: …" at bounding box center [145, 190] width 237 height 301
click at [36, 13] on button "Save" at bounding box center [34, 11] width 14 height 8
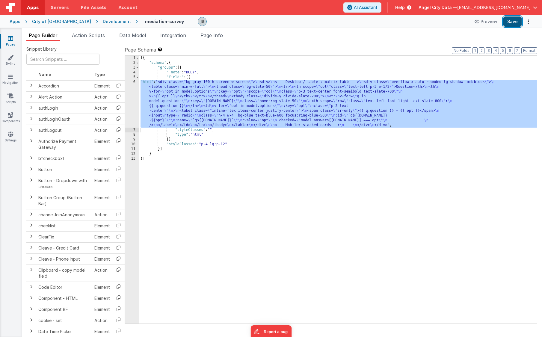
click at [509, 20] on button "Save" at bounding box center [512, 21] width 18 height 10
click at [103, 22] on div "Development" at bounding box center [117, 22] width 28 height 6
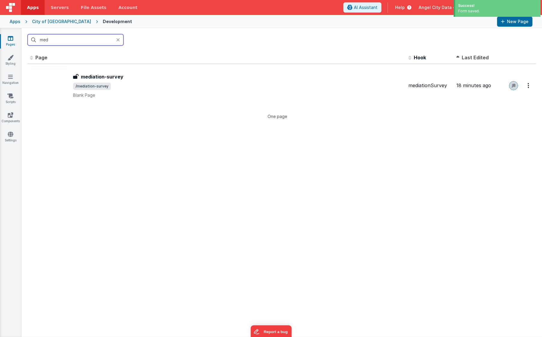
click at [85, 37] on input "med" at bounding box center [76, 39] width 96 height 11
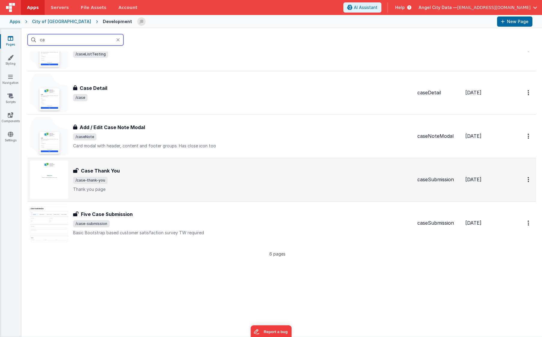
type input "c"
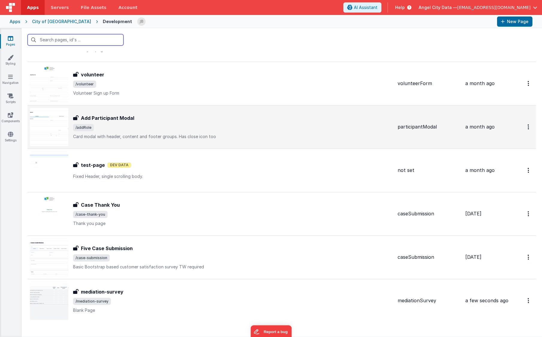
scroll to position [783, 0]
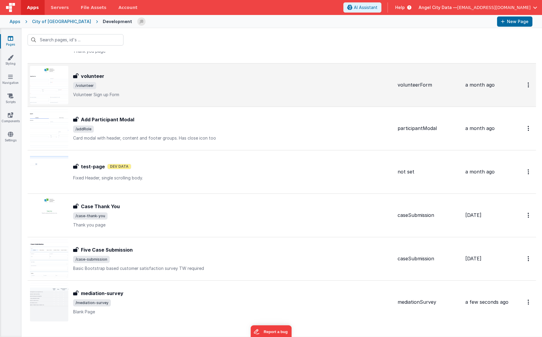
click at [98, 91] on div "volunteer volunteer /volunteer Volunteer Sign up Form" at bounding box center [233, 85] width 320 height 25
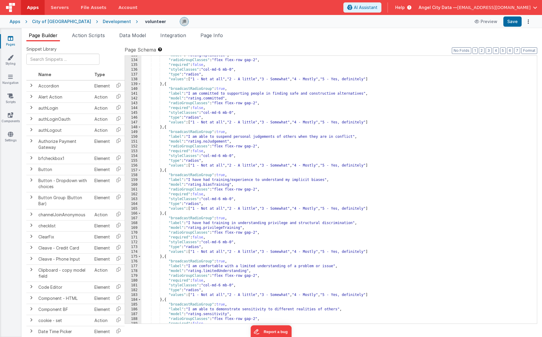
scroll to position [640, 0]
click at [103, 19] on div "Development" at bounding box center [117, 22] width 28 height 6
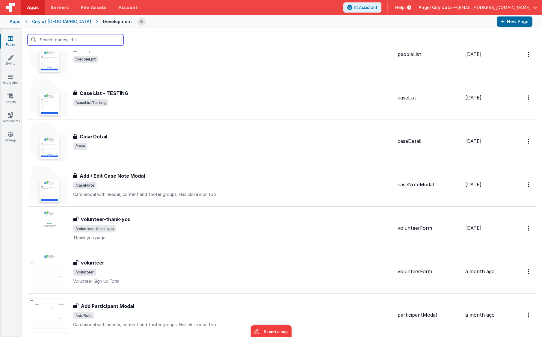
scroll to position [799, 0]
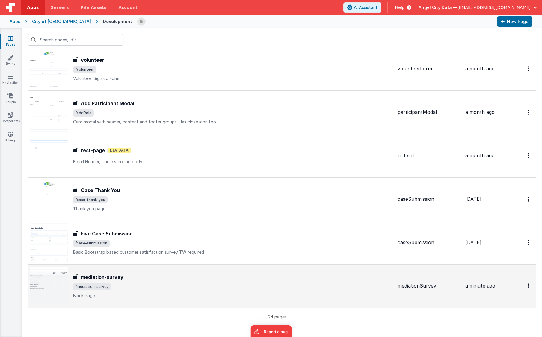
click at [101, 275] on h3 "mediation-survey" at bounding box center [102, 277] width 43 height 7
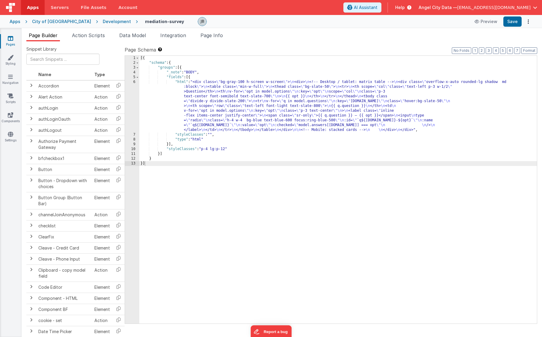
click at [135, 104] on div "6" at bounding box center [132, 106] width 14 height 53
click at [136, 90] on div "6" at bounding box center [132, 106] width 14 height 53
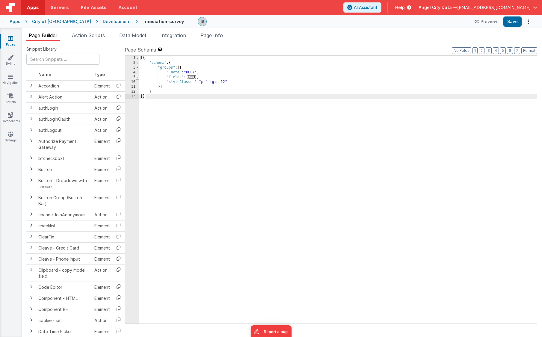
click at [136, 77] on span at bounding box center [137, 77] width 3 height 5
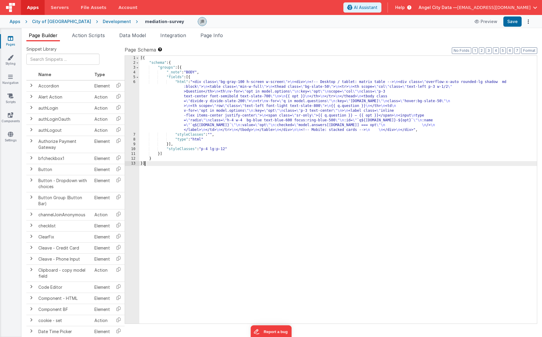
click at [135, 90] on div "6" at bounding box center [132, 106] width 14 height 53
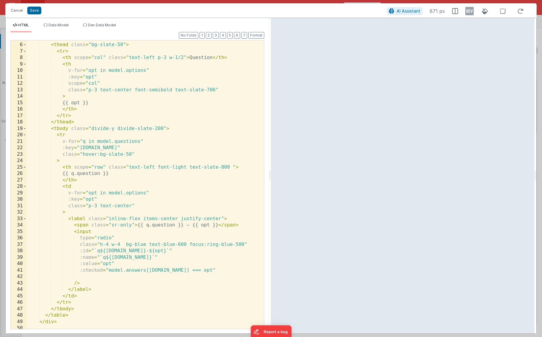
scroll to position [27, 0]
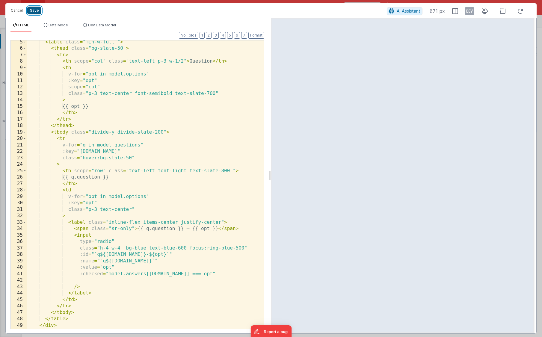
click at [29, 8] on button "Save" at bounding box center [34, 11] width 14 height 8
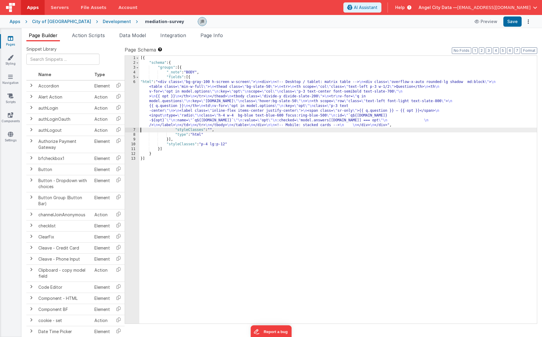
click at [132, 96] on div "6" at bounding box center [132, 104] width 14 height 48
click at [133, 93] on div "6" at bounding box center [132, 104] width 14 height 48
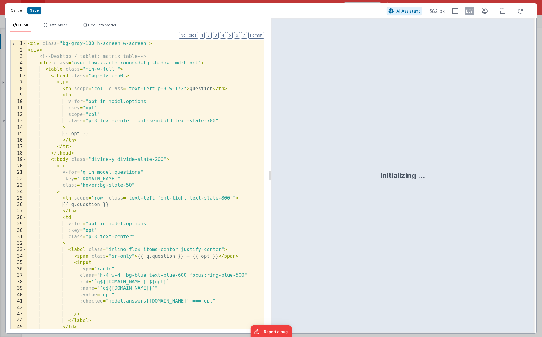
click at [19, 10] on button "Cancel" at bounding box center [17, 10] width 18 height 8
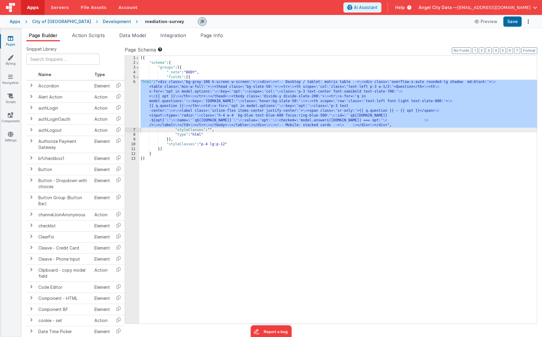
click at [133, 91] on div "6" at bounding box center [132, 104] width 14 height 48
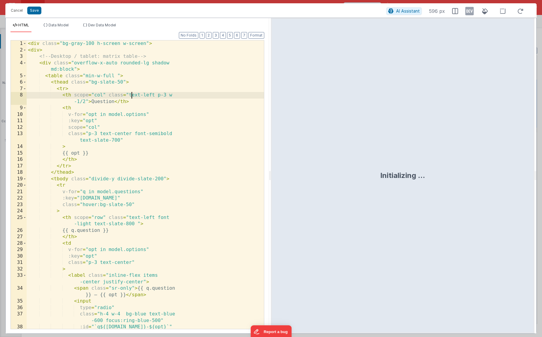
click at [120, 84] on div "< div class = "bg-gray-100 h-screen w-screen" > < div > <!-- Desktop / tablet: …" at bounding box center [145, 190] width 237 height 301
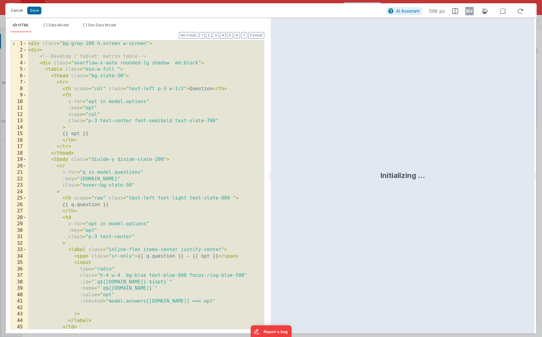
click at [22, 13] on button "Cancel" at bounding box center [17, 10] width 18 height 8
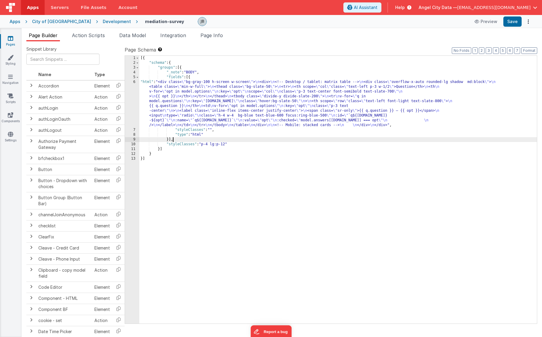
click at [173, 138] on div "[{ "schema" : { "groups" : [{ "_note" : "BODY" , "fields" : [{ "html" : "<div c…" at bounding box center [338, 194] width 398 height 277
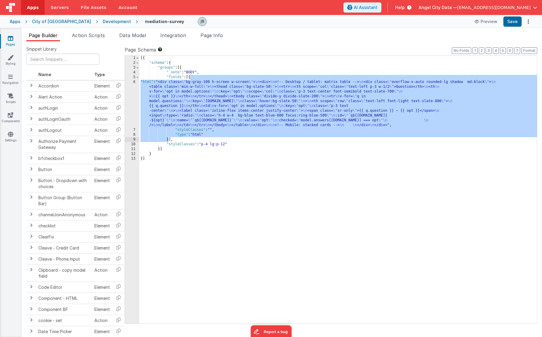
drag, startPoint x: 190, startPoint y: 77, endPoint x: 169, endPoint y: 140, distance: 66.0
click at [169, 140] on div "[{ "schema" : { "groups" : [{ "_note" : "BODY" , "fields" : [{ "html" : "<div c…" at bounding box center [338, 194] width 398 height 277
click at [188, 85] on div "[{ "schema" : { "groups" : [{ "_note" : "BODY" , "fields" : [{ "html" : "<div c…" at bounding box center [338, 194] width 398 height 277
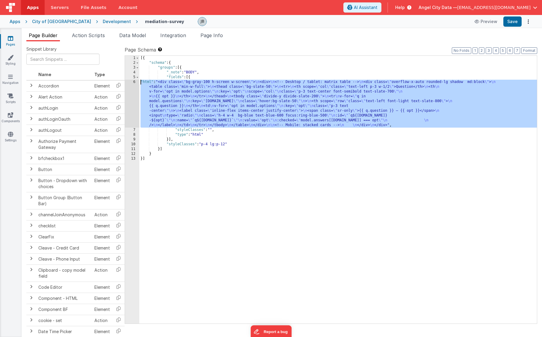
click at [133, 83] on div "6" at bounding box center [132, 104] width 14 height 48
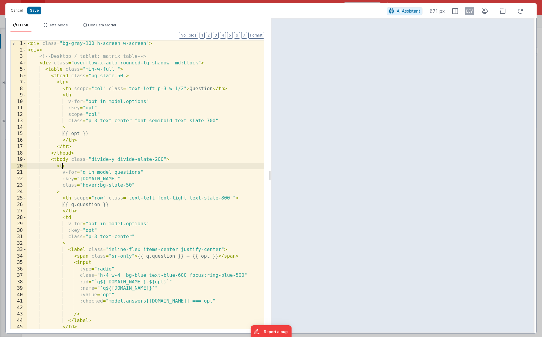
scroll to position [0, 0]
click at [63, 166] on div "< div class = "bg-gray-100 h-screen w-screen" > < div > <!-- Desktop / tablet: …" at bounding box center [145, 190] width 237 height 301
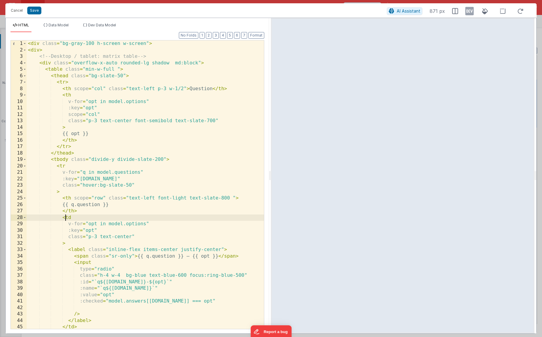
click at [65, 218] on div "< div class = "bg-gray-100 h-screen w-screen" > < div > <!-- Desktop / tablet: …" at bounding box center [145, 190] width 237 height 301
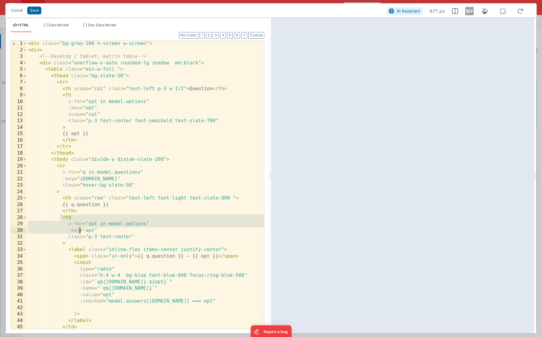
drag, startPoint x: 59, startPoint y: 218, endPoint x: 80, endPoint y: 229, distance: 23.4
click at [80, 229] on div "< div class = "bg-gray-100 h-screen w-screen" > < div > <!-- Desktop / tablet: …" at bounding box center [145, 190] width 237 height 301
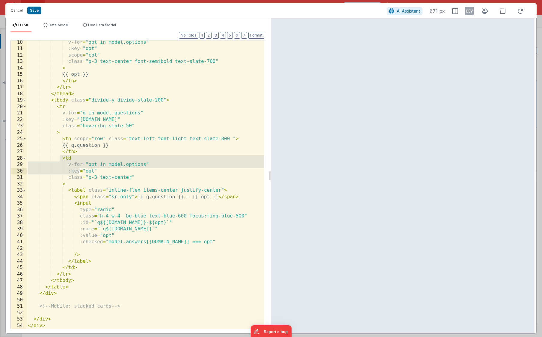
scroll to position [59, 0]
click at [69, 157] on div "v-for = "opt in model.options" :key = "opt" scope = "col" class = "p-3 text-cen…" at bounding box center [145, 184] width 237 height 289
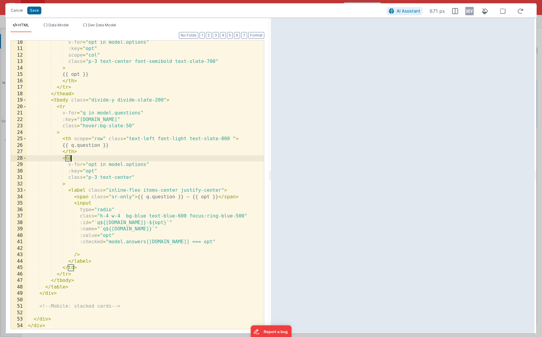
click at [69, 157] on div "v-for = "opt in model.options" :key = "opt" scope = "col" class = "p-3 text-cen…" at bounding box center [145, 189] width 237 height 301
click at [61, 159] on div "v-for = "opt in model.options" :key = "opt" scope = "col" class = "p-3 text-cen…" at bounding box center [145, 189] width 237 height 301
click at [20, 8] on button "Cancel" at bounding box center [17, 10] width 18 height 8
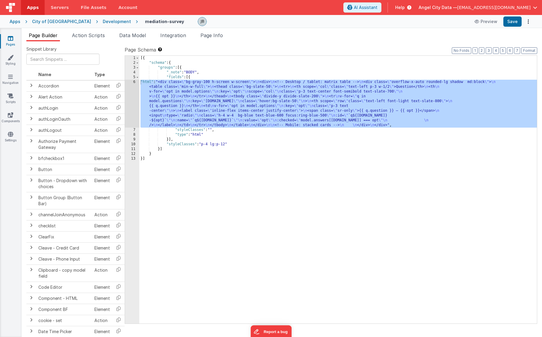
click at [133, 95] on div "6" at bounding box center [132, 104] width 14 height 48
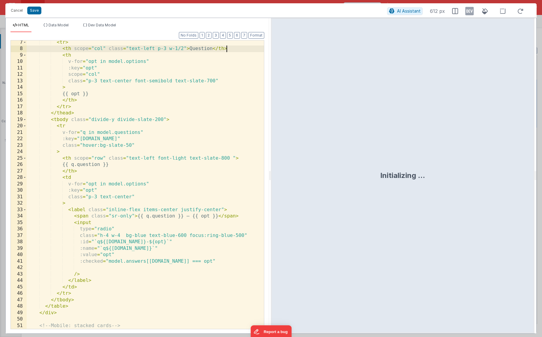
scroll to position [51, 0]
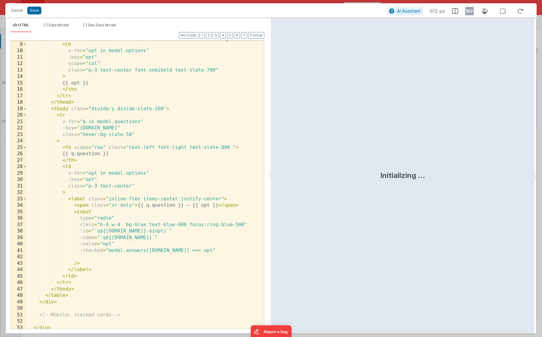
click at [53, 109] on div "< th scope = "col" class = "text-left p-3 w-1/2" > Question </ th > < th v-for …" at bounding box center [145, 185] width 237 height 301
click at [57, 115] on div "< th scope = "col" class = "text-left p-3 w-1/2" > Question </ th > < th v-for …" at bounding box center [145, 185] width 237 height 301
click at [63, 147] on div "< th scope = "col" class = "text-left p-3 w-1/2" > Question </ th > < th v-for …" at bounding box center [145, 185] width 237 height 301
click at [63, 166] on div "< th scope = "col" class = "text-left p-3 w-1/2" > Question </ th > < th v-for …" at bounding box center [145, 185] width 237 height 301
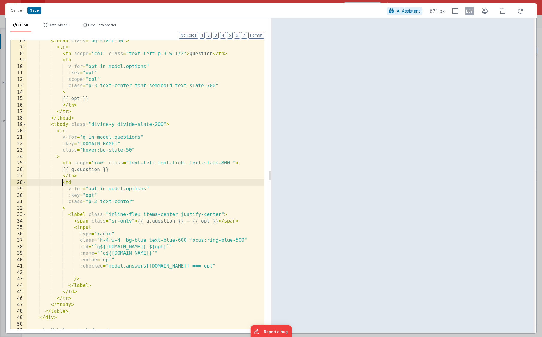
scroll to position [59, 0]
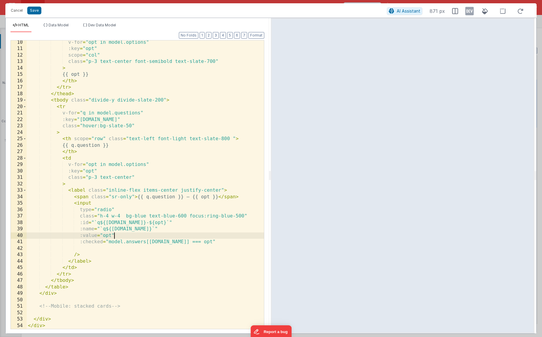
click at [145, 235] on div "v-for = "opt in model.options" :key = "opt" scope = "col" class = "p-3 text-cen…" at bounding box center [145, 189] width 237 height 301
click at [129, 235] on div "v-for = "opt in model.options" :key = "opt" scope = "col" class = "p-3 text-cen…" at bounding box center [145, 189] width 237 height 301
click at [90, 248] on div "v-for = "opt in model.options" :key = "opt" scope = "col" class = "p-3 text-cen…" at bounding box center [145, 189] width 237 height 301
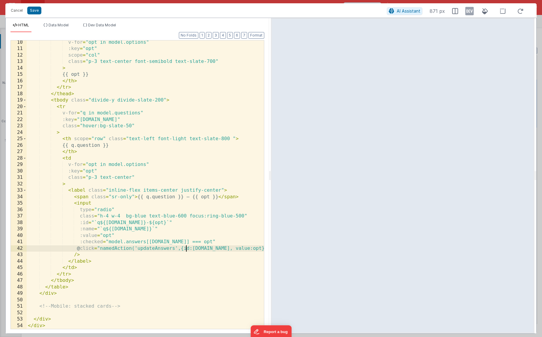
click at [187, 249] on div "v-for = "opt in model.options" :key = "opt" scope = "col" class = "p-3 text-cen…" at bounding box center [145, 189] width 237 height 301
click at [179, 248] on div "v-for = "opt in model.options" :key = "opt" scope = "col" class = "p-3 text-cen…" at bounding box center [145, 189] width 237 height 301
click at [235, 249] on div "v-for = "opt in model.options" :key = "opt" scope = "col" class = "p-3 text-cen…" at bounding box center [145, 189] width 237 height 301
click at [200, 243] on div "v-for = "opt in model.options" :key = "opt" scope = "col" class = "p-3 text-cen…" at bounding box center [145, 189] width 237 height 301
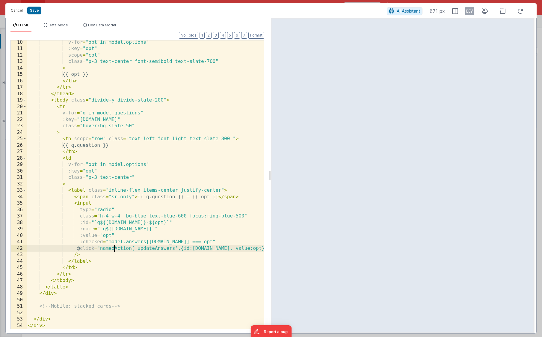
click at [115, 249] on div "v-for = "opt in model.options" :key = "opt" scope = "col" class = "p-3 text-cen…" at bounding box center [145, 189] width 237 height 301
click at [158, 249] on div "v-for = "opt in model.options" :key = "opt" scope = "col" class = "p-3 text-cen…" at bounding box center [145, 189] width 237 height 301
click at [34, 12] on button "Save" at bounding box center [34, 11] width 14 height 8
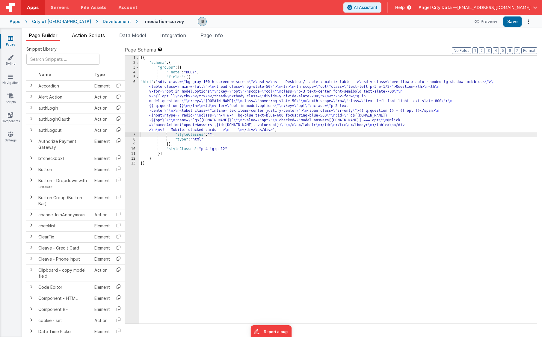
click at [98, 34] on span "Action Scripts" at bounding box center [88, 35] width 33 height 6
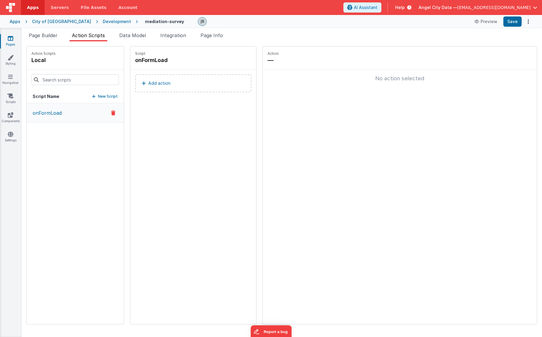
click at [148, 84] on p "Add action" at bounding box center [159, 83] width 22 height 7
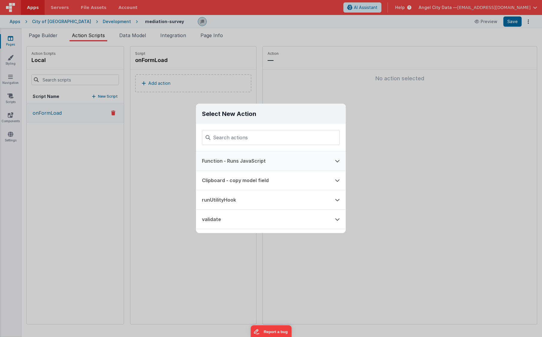
click at [222, 161] on button "Function - Runs JavaScript" at bounding box center [262, 160] width 133 height 19
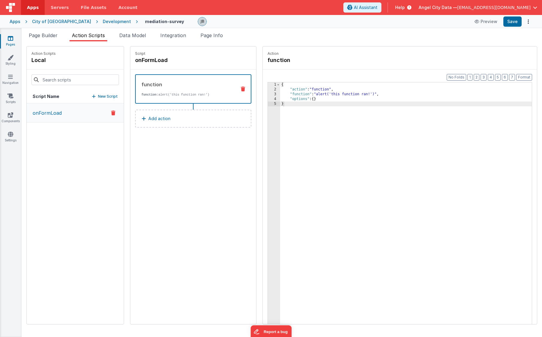
click at [98, 97] on p "New Script" at bounding box center [108, 96] width 20 height 6
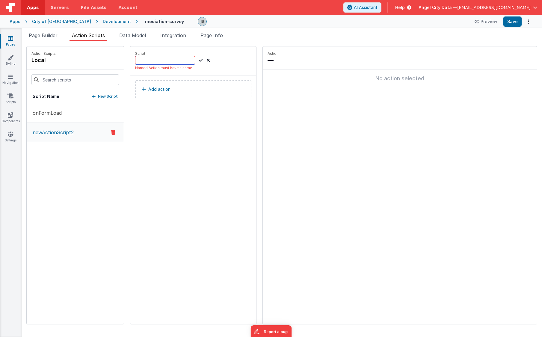
paste input "updateAnswers"
type input "updateAnswers"
click at [184, 67] on div "Script updateAnswers" at bounding box center [193, 57] width 126 height 23
click at [199, 60] on icon at bounding box center [201, 60] width 4 height 7
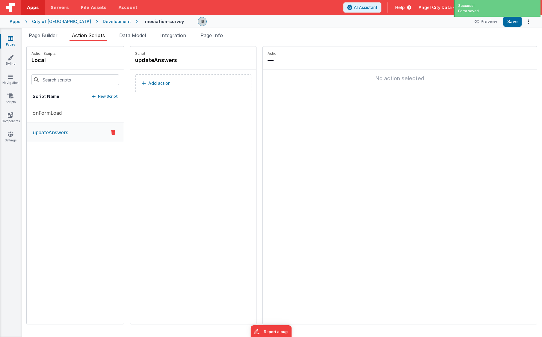
click at [152, 78] on button "Add action" at bounding box center [193, 83] width 116 height 18
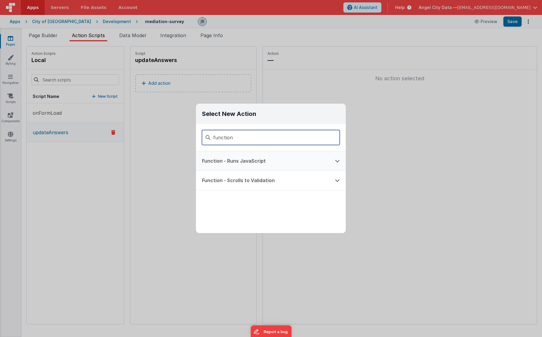
type input "function"
click at [223, 161] on button "Function - Runs JavaScript" at bounding box center [262, 160] width 133 height 19
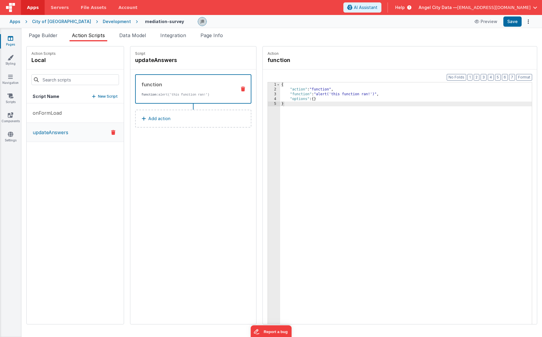
click at [268, 93] on div "3" at bounding box center [274, 94] width 12 height 5
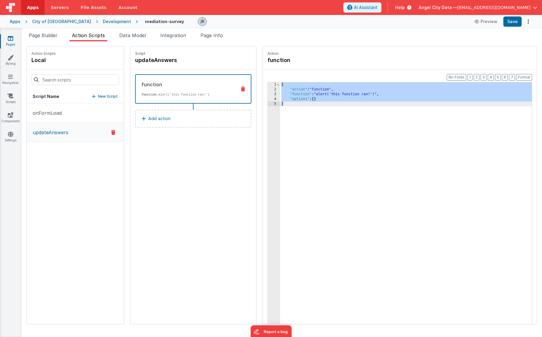
click at [268, 93] on div "3" at bounding box center [274, 94] width 12 height 5
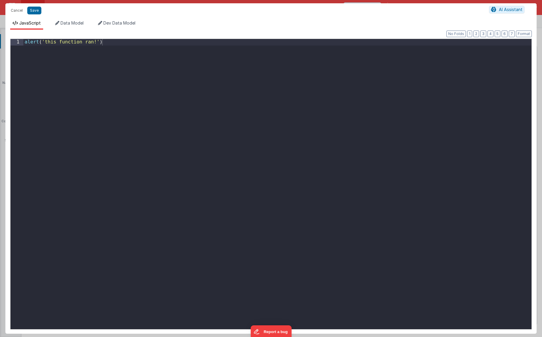
click at [258, 93] on div "Cancel Save AI Assistant JavaScript Data Model Dev Data Model Format 7 6 5 4 3 …" at bounding box center [271, 168] width 542 height 337
drag, startPoint x: 226, startPoint y: 99, endPoint x: -75, endPoint y: -4, distance: 318.0
click at [0, 0] on html "Cancel Save AI Assistant JavaScript Data Model Dev Data Model Format 7 6 5 4 3 …" at bounding box center [271, 168] width 542 height 337
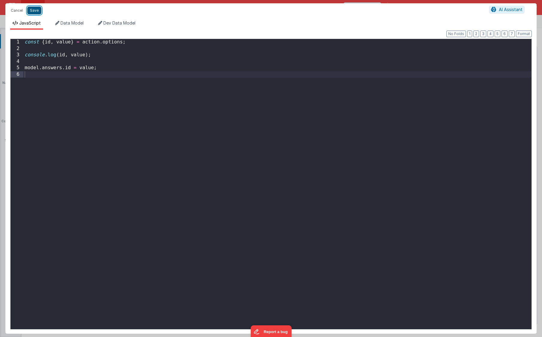
click at [36, 13] on button "Save" at bounding box center [34, 11] width 14 height 8
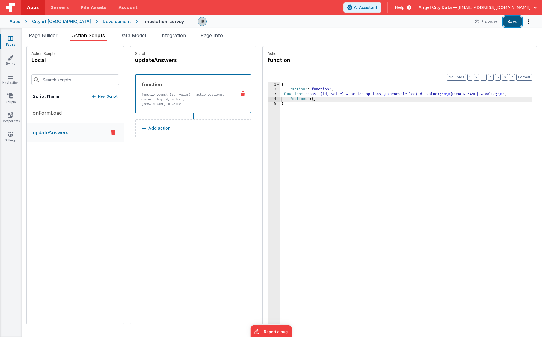
click at [508, 22] on button "Save" at bounding box center [512, 21] width 18 height 10
click at [268, 93] on div "3" at bounding box center [274, 94] width 12 height 5
click at [268, 94] on div "3" at bounding box center [274, 94] width 12 height 5
click at [103, 23] on div "Development" at bounding box center [117, 22] width 28 height 6
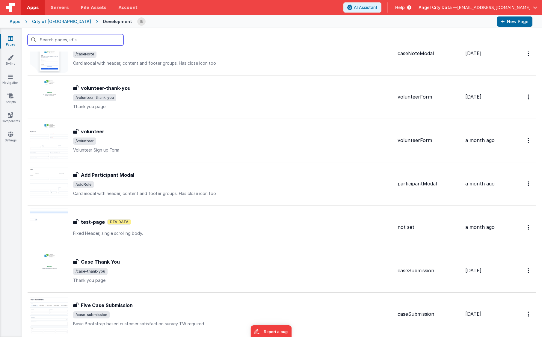
scroll to position [799, 0]
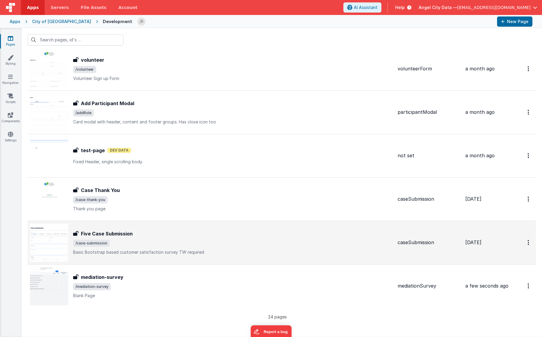
click at [122, 236] on h3 "Five Case Submission" at bounding box center [107, 233] width 52 height 7
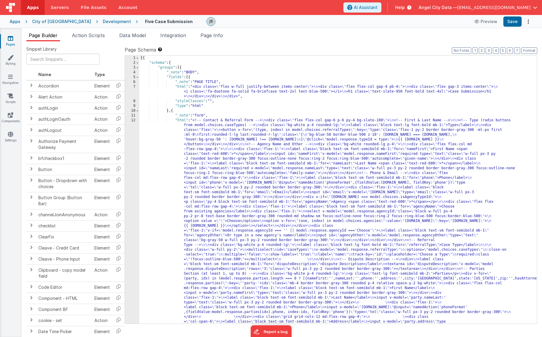
click at [133, 135] on div "12" at bounding box center [132, 283] width 14 height 331
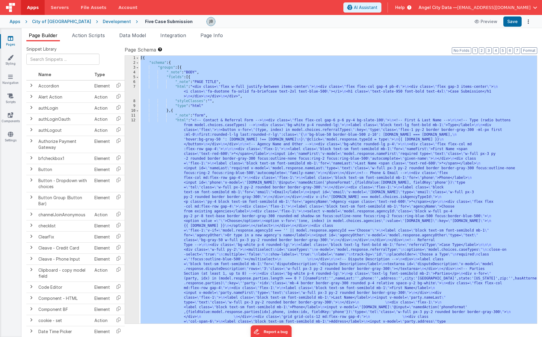
scroll to position [130, 0]
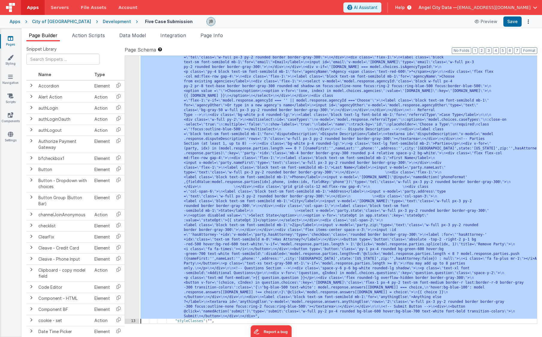
click at [133, 135] on div "12" at bounding box center [132, 153] width 14 height 331
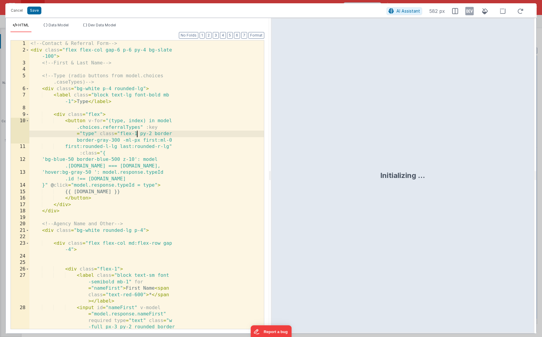
click at [136, 132] on div "<!-- Contact & Referral Form --> < div class = "flex flex-col gap-6 p-6 py-4 bg…" at bounding box center [146, 213] width 235 height 347
click at [139, 135] on div "<!-- Contact & Referral Form --> < div class = "flex flex-col gap-6 p-6 py-4 bg…" at bounding box center [146, 213] width 235 height 347
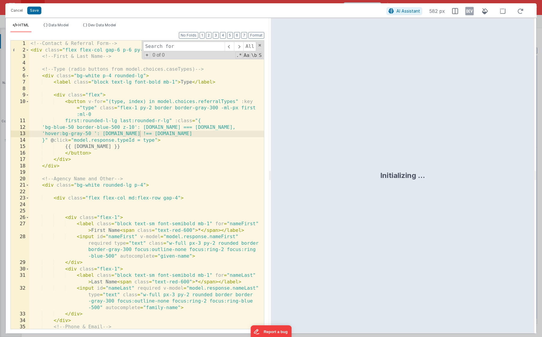
type input "a"
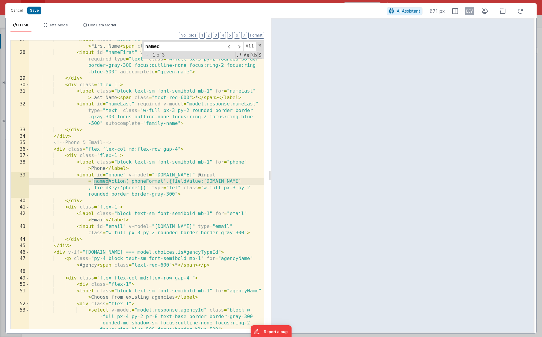
scroll to position [184, 0]
type input "namedAction"
click at [141, 182] on div "< label class = "block text-sm font-semibold mb-1" for = "nameFirst" > First Na…" at bounding box center [146, 200] width 235 height 327
click at [18, 13] on button "Cancel" at bounding box center [17, 10] width 18 height 8
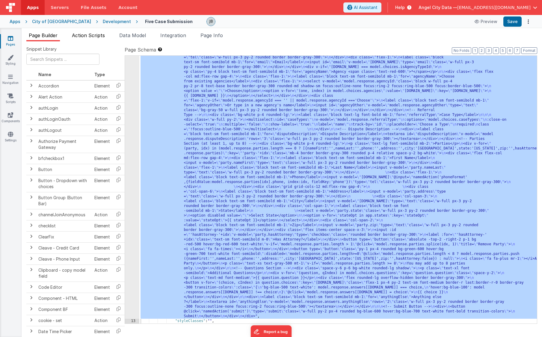
click at [88, 34] on span "Action Scripts" at bounding box center [88, 35] width 33 height 6
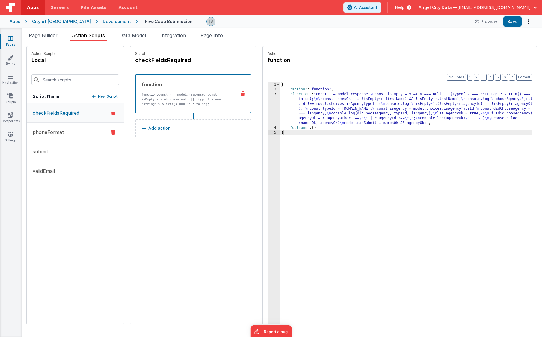
click at [48, 132] on p "phoneFormat" at bounding box center [46, 132] width 35 height 7
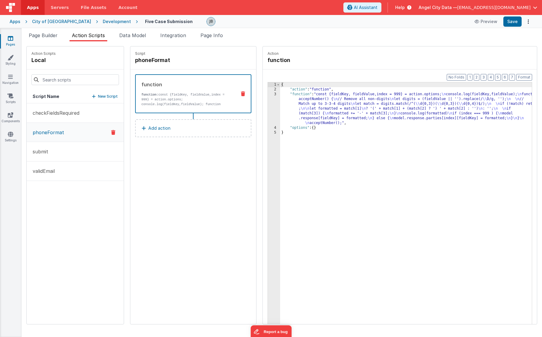
click at [141, 97] on p "function: const {fieldKey, fieldValue,index = 999} = action.options; console.lo…" at bounding box center [186, 104] width 90 height 24
click at [268, 98] on div "3" at bounding box center [274, 109] width 12 height 34
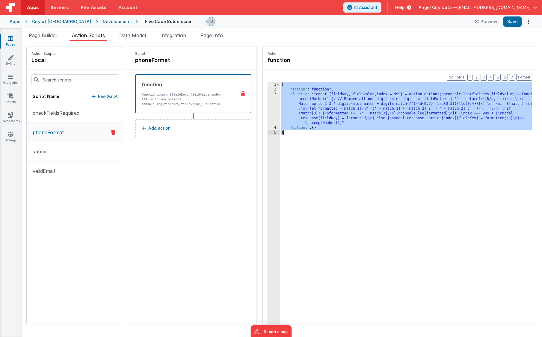
click at [268, 99] on div "3" at bounding box center [274, 109] width 12 height 34
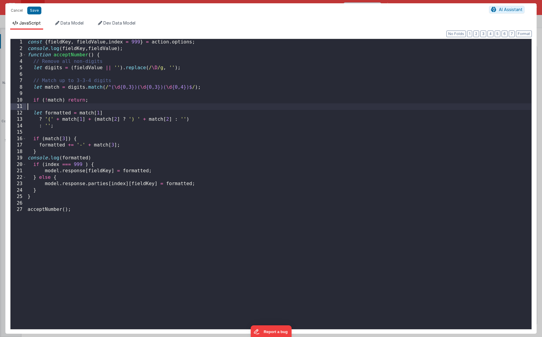
click at [256, 99] on div "const { fieldKey , fieldValue , index = 999 } = action . options ; console . lo…" at bounding box center [278, 190] width 505 height 303
click at [20, 8] on button "Cancel" at bounding box center [17, 10] width 18 height 8
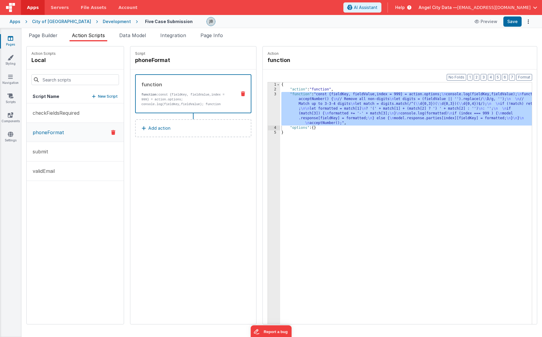
click at [268, 116] on div "3" at bounding box center [274, 109] width 12 height 34
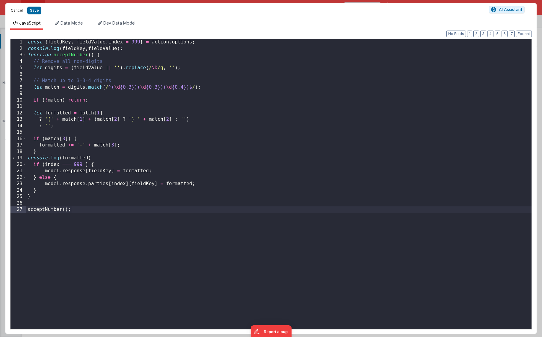
click at [18, 11] on button "Cancel" at bounding box center [17, 10] width 18 height 8
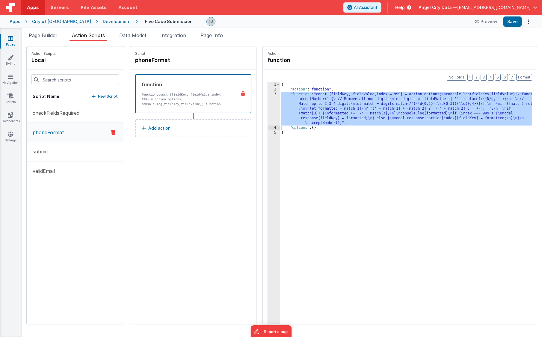
click at [103, 23] on div "Development" at bounding box center [117, 22] width 28 height 6
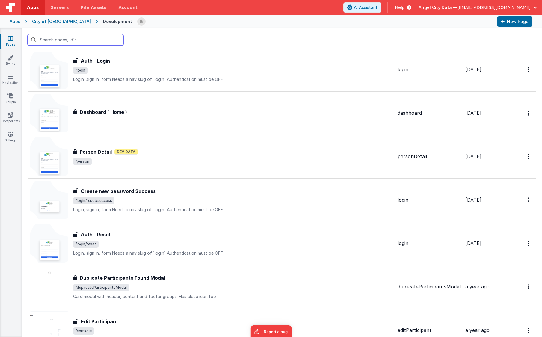
scroll to position [799, 0]
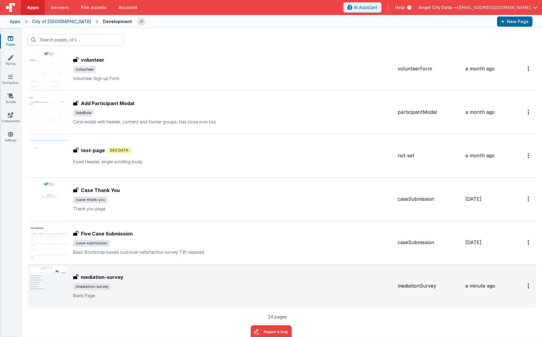
click at [88, 274] on h3 "mediation-survey" at bounding box center [102, 277] width 43 height 7
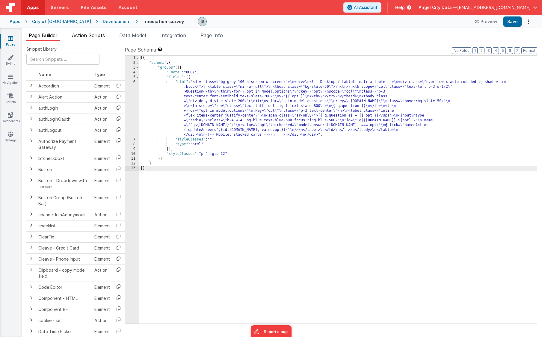
click at [88, 36] on span "Action Scripts" at bounding box center [88, 35] width 33 height 6
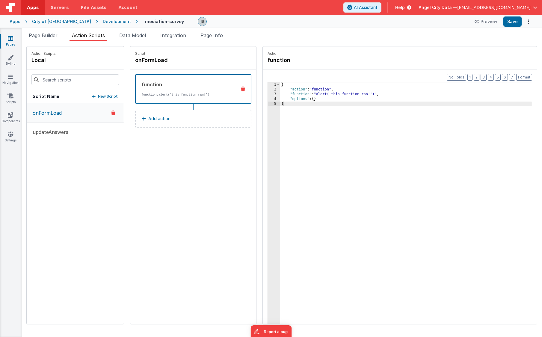
click at [241, 90] on icon at bounding box center [243, 89] width 4 height 5
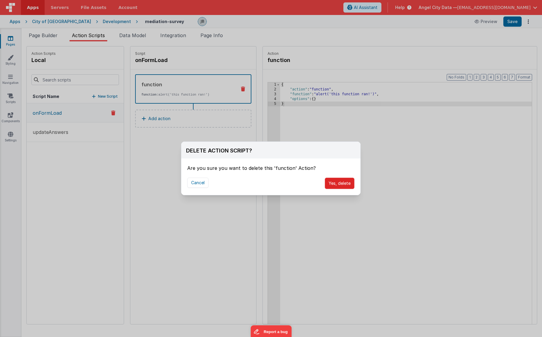
click at [339, 186] on button "Yes, delete" at bounding box center [340, 183] width 30 height 11
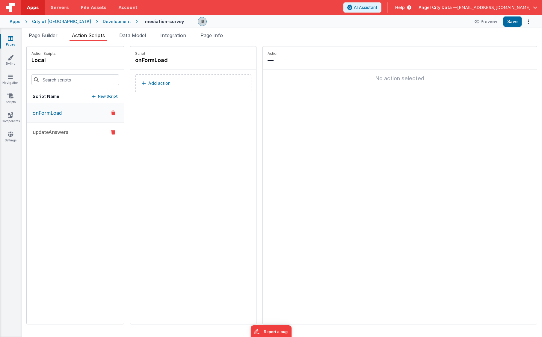
click at [46, 136] on button "updateAnswers" at bounding box center [75, 132] width 97 height 19
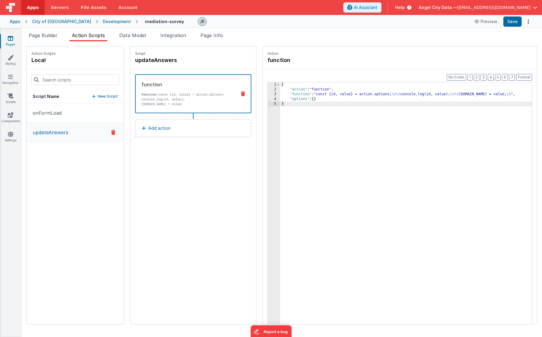
click at [141, 99] on p "console.log(id, value);" at bounding box center [186, 99] width 90 height 5
click at [141, 97] on p "console.log(id, value);" at bounding box center [186, 99] width 90 height 5
click at [268, 93] on div "3" at bounding box center [274, 94] width 12 height 5
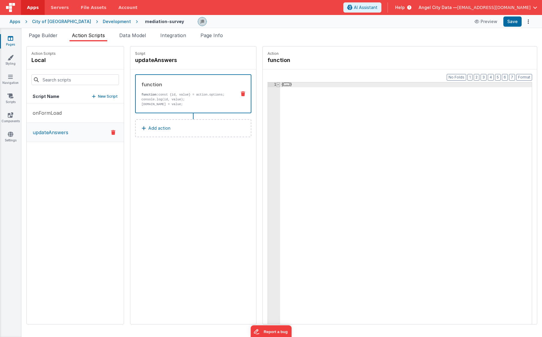
click at [277, 85] on span at bounding box center [278, 84] width 3 height 5
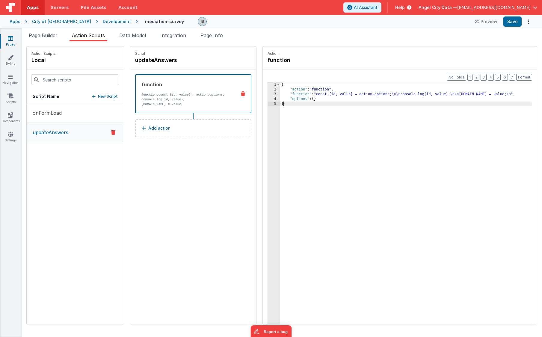
click at [268, 92] on div "3" at bounding box center [274, 94] width 12 height 5
click at [268, 94] on div "3" at bounding box center [274, 94] width 12 height 5
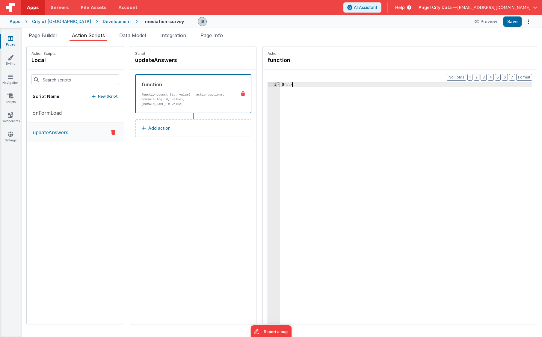
click at [277, 86] on span at bounding box center [278, 84] width 3 height 5
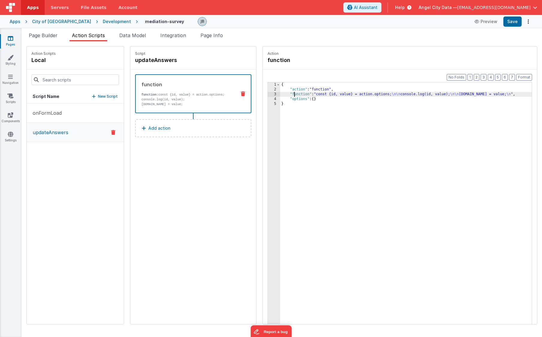
click at [280, 93] on div "{ "action" : "function" , "function" : "const {id, value} = action.options; \n\…" at bounding box center [414, 217] width 269 height 270
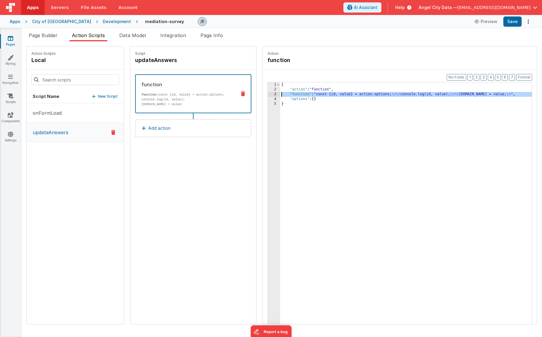
click at [268, 95] on div "3" at bounding box center [274, 94] width 12 height 5
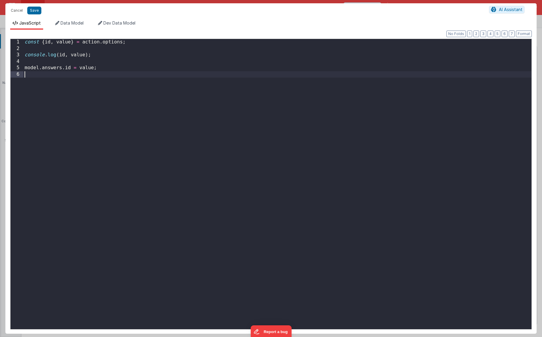
click at [198, 93] on div "const { id , value } = action . options ; console . log ( id , value ) ; model …" at bounding box center [277, 190] width 508 height 303
click at [35, 10] on button "Save" at bounding box center [34, 11] width 14 height 8
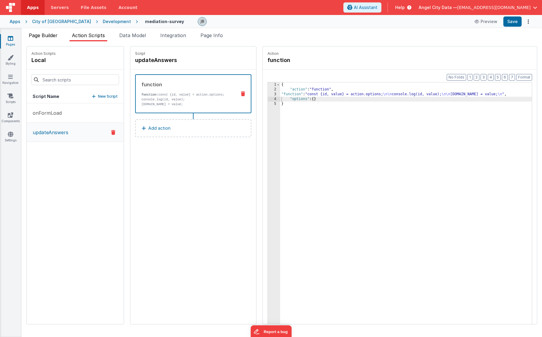
click at [52, 33] on span "Page Builder" at bounding box center [43, 35] width 29 height 6
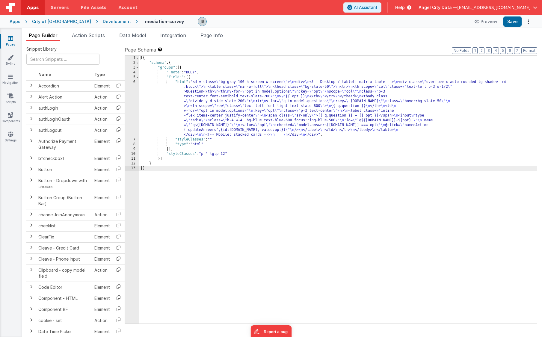
click at [135, 104] on div "6" at bounding box center [132, 109] width 14 height 58
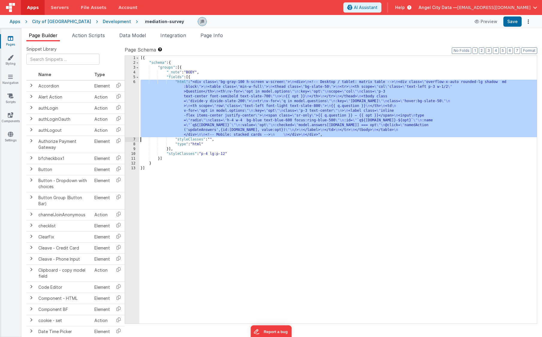
click at [135, 102] on div "6" at bounding box center [132, 109] width 14 height 58
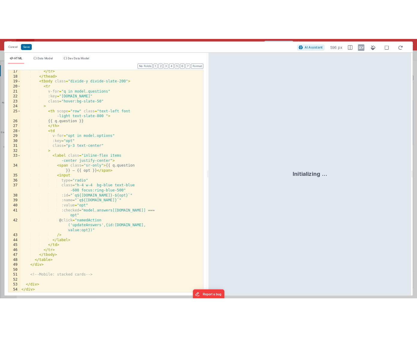
scroll to position [59, 0]
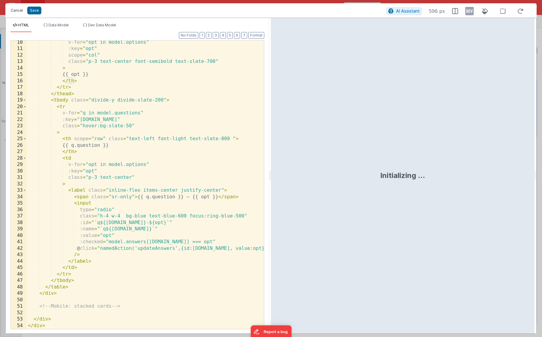
click at [17, 12] on button "Cancel" at bounding box center [17, 10] width 18 height 8
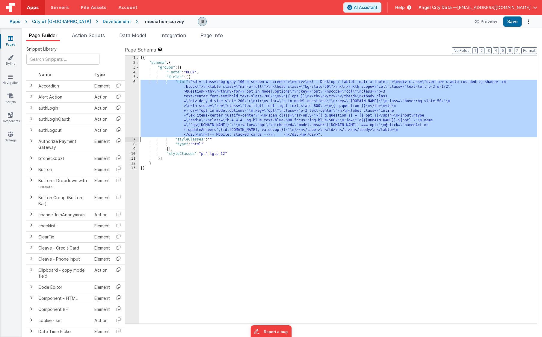
click at [135, 98] on div "6" at bounding box center [132, 109] width 14 height 58
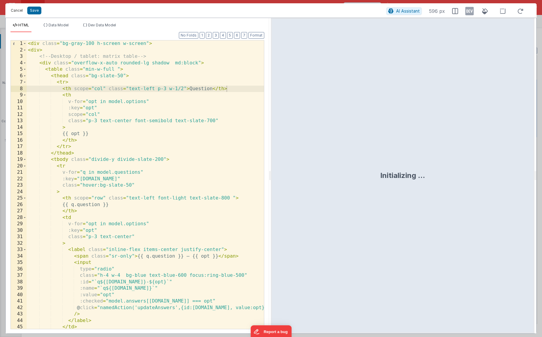
click at [15, 12] on button "Cancel" at bounding box center [17, 10] width 18 height 8
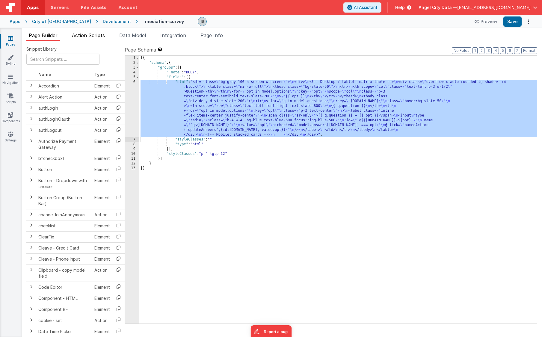
click at [99, 36] on span "Action Scripts" at bounding box center [88, 35] width 33 height 6
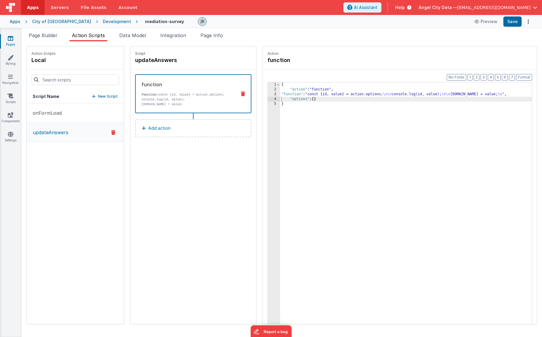
click at [141, 93] on strong "function:" at bounding box center [149, 95] width 17 height 4
click at [141, 96] on strong "function:" at bounding box center [149, 95] width 17 height 4
click at [268, 95] on div "3" at bounding box center [274, 94] width 12 height 5
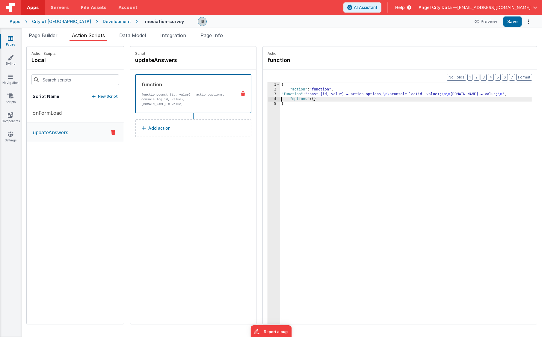
click at [268, 93] on div "3" at bounding box center [274, 94] width 12 height 5
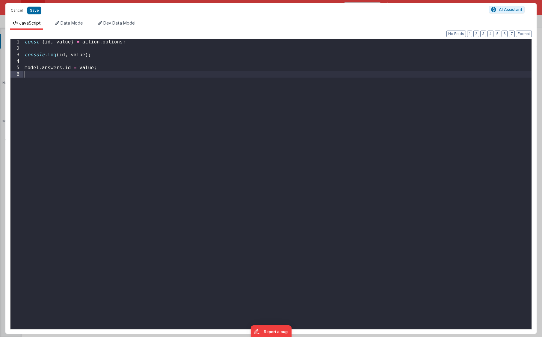
click at [258, 93] on div "const { id , value } = action . options ; console . log ( id , value ) ; model …" at bounding box center [277, 190] width 508 height 303
click at [150, 84] on div "const { id , value } = action . options ; console . log ( id , value ) ; model …" at bounding box center [277, 190] width 508 height 303
drag, startPoint x: 87, startPoint y: 55, endPoint x: 59, endPoint y: 54, distance: 27.6
click at [59, 54] on div "const { id , value } = action . options ; console . log ( id , value ) ; model …" at bounding box center [277, 190] width 508 height 303
click at [38, 9] on button "Save" at bounding box center [34, 11] width 14 height 8
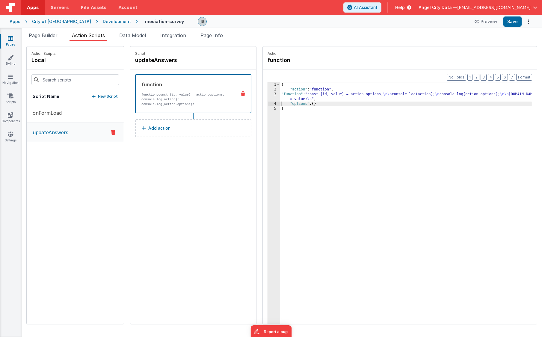
click at [514, 28] on div "Page Builder Action Scripts Data Model Integration Page Info Snippet Library Na…" at bounding box center [282, 182] width 520 height 309
click at [514, 26] on button "Save" at bounding box center [512, 21] width 18 height 10
click at [268, 93] on div "3" at bounding box center [274, 97] width 12 height 10
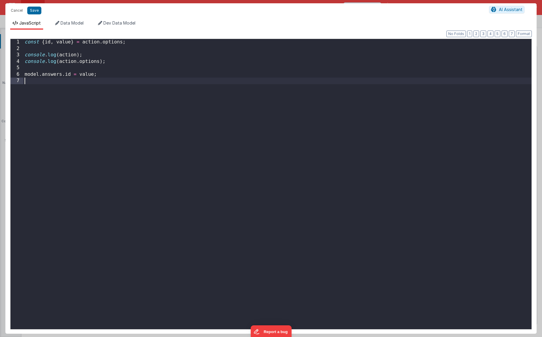
click at [259, 93] on div "const { id , value } = action . options ; console . log ( action ) ; console . …" at bounding box center [277, 190] width 508 height 303
click at [166, 77] on div "const { id , value } = action . options ; console . log ( action ) ; console . …" at bounding box center [277, 190] width 508 height 303
click at [99, 62] on div "const { id , value } = action . options ; console . log ( action ) ; console . …" at bounding box center [277, 190] width 508 height 303
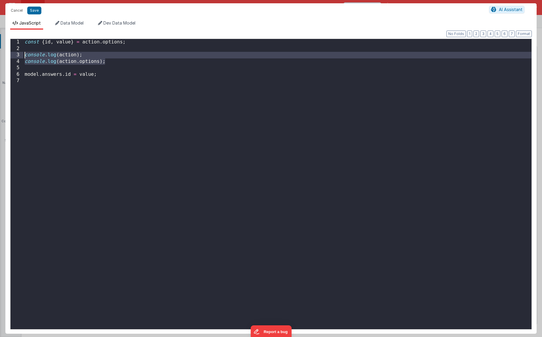
drag, startPoint x: 109, startPoint y: 62, endPoint x: 22, endPoint y: 55, distance: 87.2
click at [22, 55] on div "1 2 3 4 5 6 7 const { id , value } = action . options ; console . log ( action …" at bounding box center [271, 184] width 522 height 291
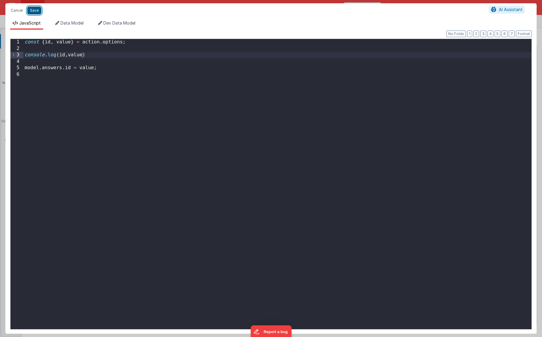
click at [38, 11] on button "Save" at bounding box center [34, 11] width 14 height 8
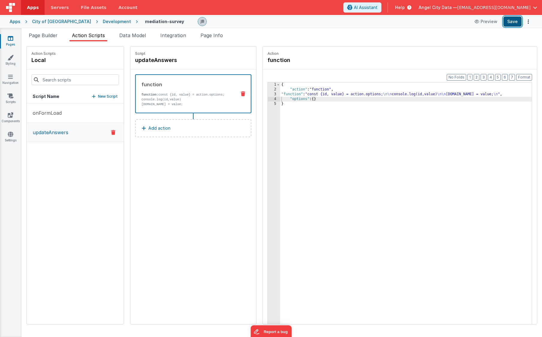
click at [509, 23] on button "Save" at bounding box center [512, 21] width 18 height 10
click at [137, 34] on span "Data Model" at bounding box center [132, 35] width 27 height 6
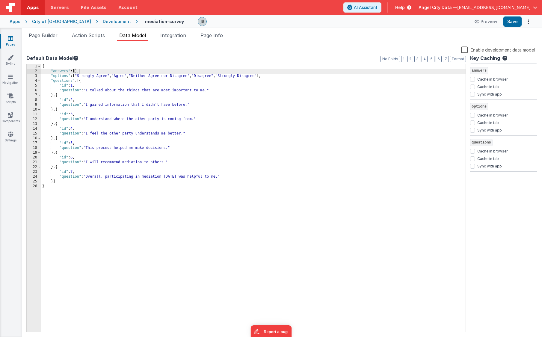
click at [79, 73] on div "{ "answers" : [ ] , "options" : [ "Strongly Agree" , "Agree" , "Neither Agree n…" at bounding box center [253, 203] width 425 height 278
click at [514, 24] on button "Save" at bounding box center [512, 21] width 18 height 10
click at [84, 32] on li "Action Scripts" at bounding box center [89, 37] width 38 height 10
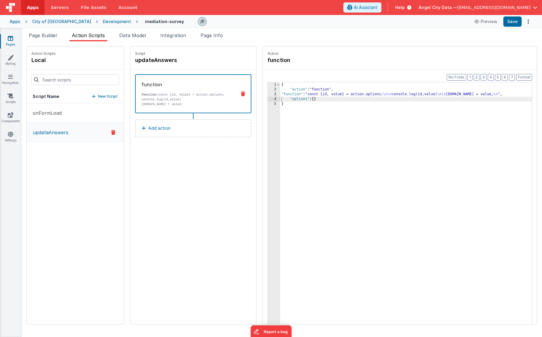
click at [141, 93] on strong "function:" at bounding box center [149, 95] width 17 height 4
click at [268, 98] on div "4" at bounding box center [274, 99] width 12 height 5
click at [268, 93] on div "3" at bounding box center [274, 94] width 12 height 5
click at [280, 92] on div "{ "action" : "function" , "function" : "const {id, value} = action.options; \n\…" at bounding box center [414, 217] width 269 height 270
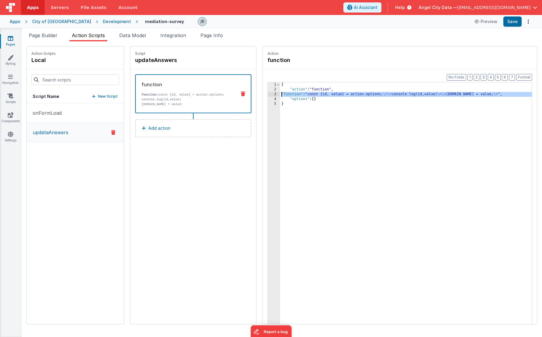
click at [268, 92] on div "3" at bounding box center [274, 94] width 12 height 5
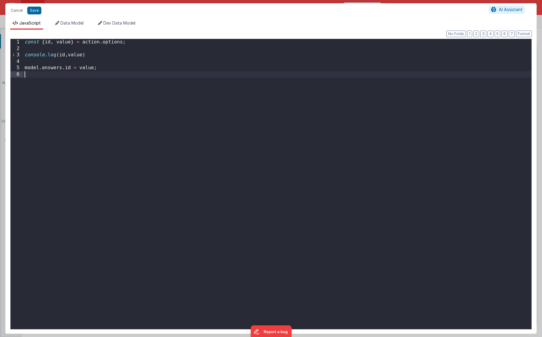
click at [159, 83] on div "const { id , value } = action . options ; console . log ( id , value ) model . …" at bounding box center [277, 190] width 508 height 303
click at [73, 69] on div "const { id , value } = action . options ; console . log ( id , value ) model . …" at bounding box center [277, 190] width 508 height 303
click at [115, 89] on div "const { id , value } = action . options ; console . log ( id , value ) model . …" at bounding box center [277, 190] width 508 height 303
click at [33, 12] on button "Save" at bounding box center [34, 11] width 14 height 8
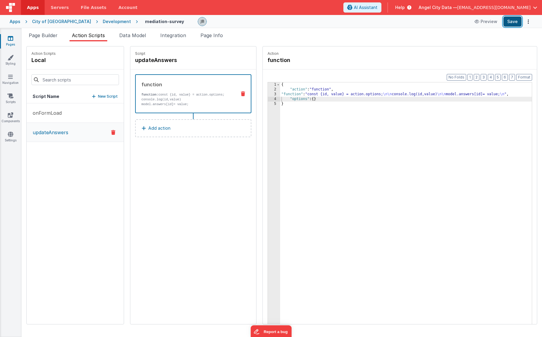
click at [507, 23] on button "Save" at bounding box center [512, 21] width 18 height 10
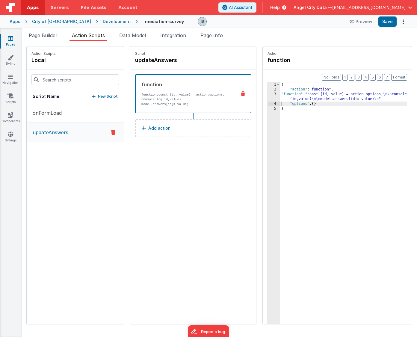
click at [103, 23] on div "Development" at bounding box center [117, 22] width 28 height 6
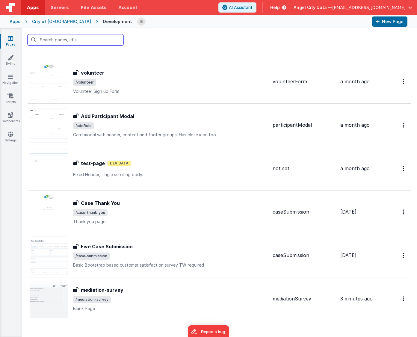
scroll to position [799, 0]
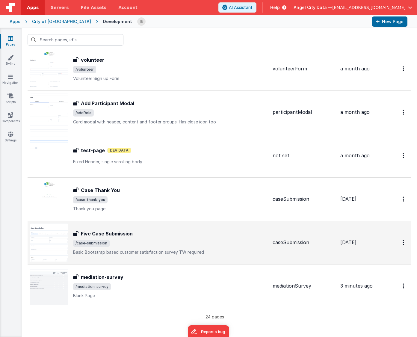
click at [99, 226] on div "Five Case Submission Five Case Submission /case-submission Basic Bootstrap base…" at bounding box center [149, 242] width 238 height 38
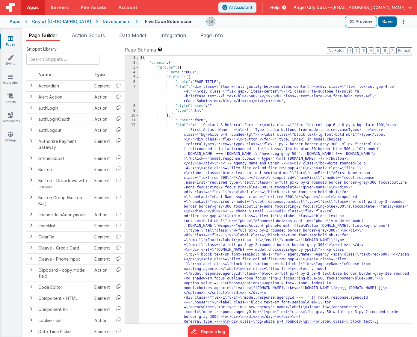
click at [361, 22] on button "Preview" at bounding box center [361, 22] width 30 height 10
